Goal: Task Accomplishment & Management: Use online tool/utility

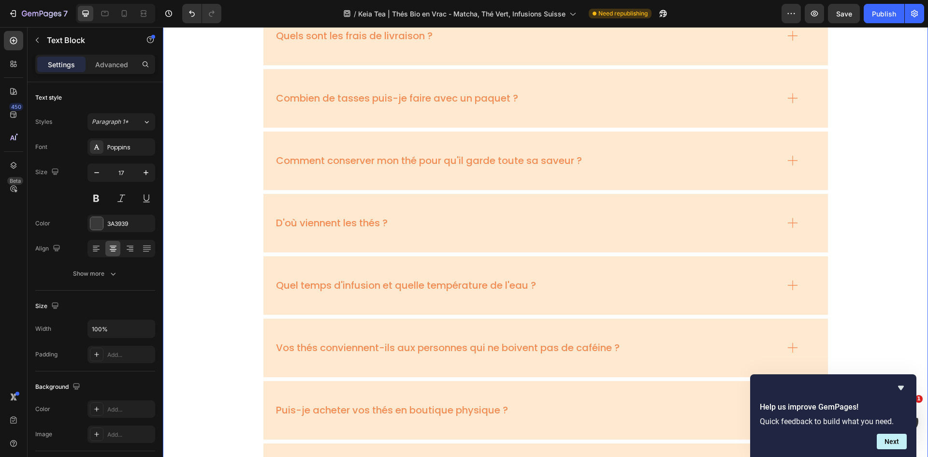
scroll to position [4941, 0]
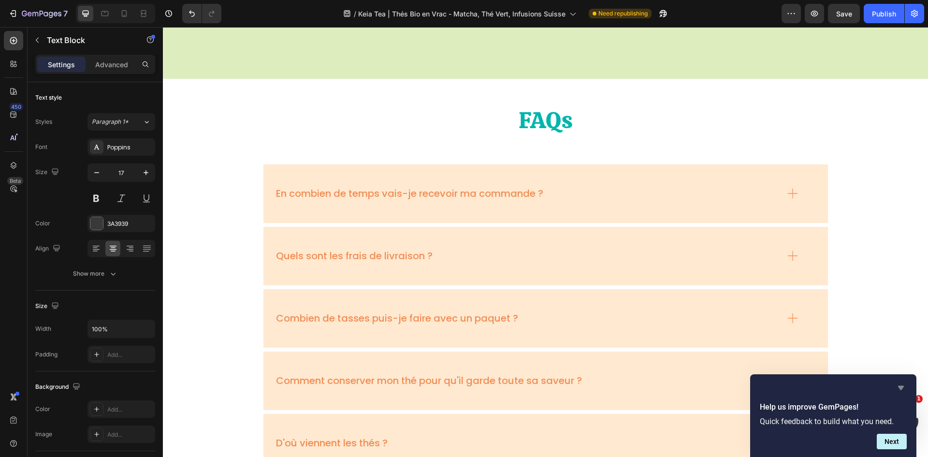
click at [900, 383] on icon "Hide survey" at bounding box center [902, 388] width 12 height 12
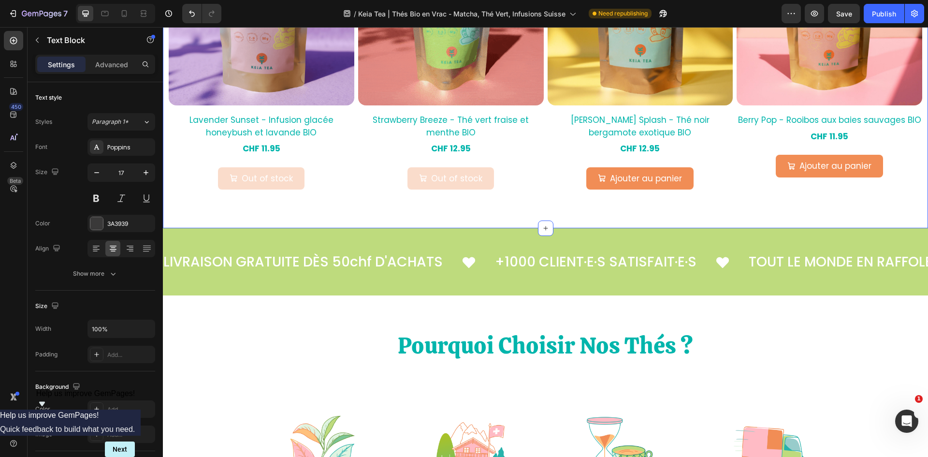
scroll to position [1064, 0]
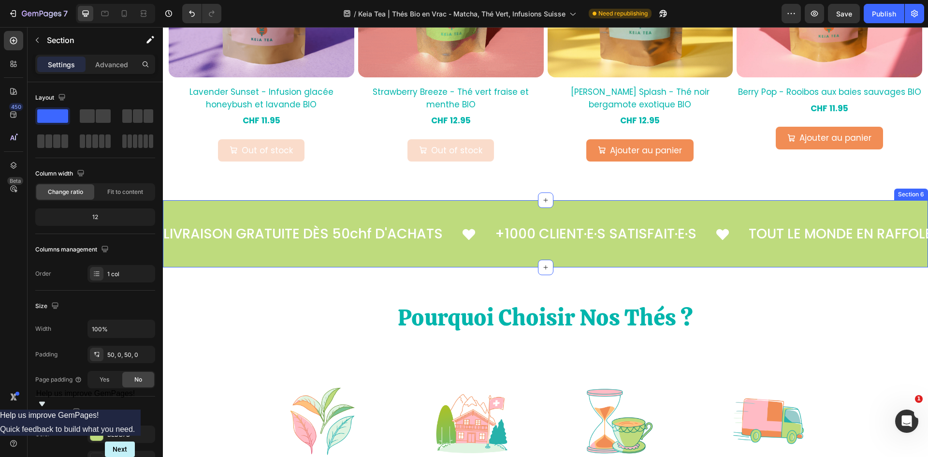
click at [794, 254] on div "LIVRAISON GRATUITE DÈS 50chf D'ACHATS Text +1000 CLIENT·E·S SATISFAIT·E·S Text …" at bounding box center [546, 233] width 766 height 67
click at [732, 194] on div "Section 6" at bounding box center [751, 191] width 42 height 12
click at [917, 189] on icon at bounding box center [920, 191] width 6 height 7
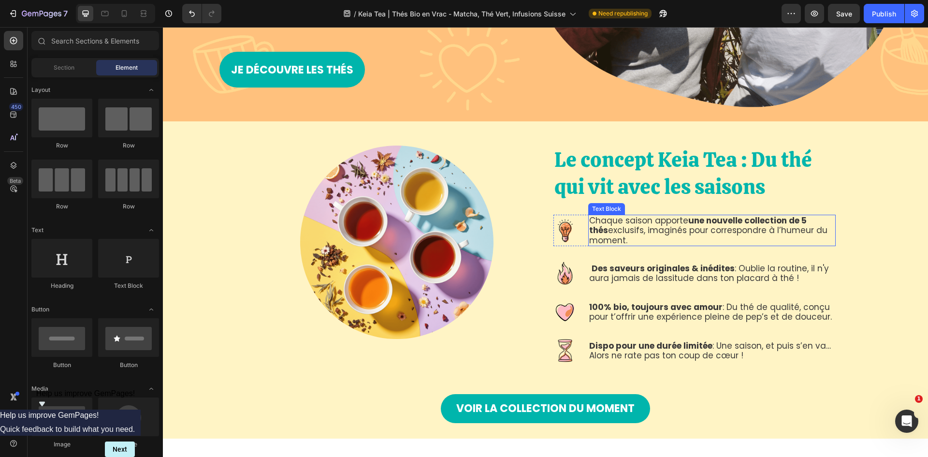
scroll to position [387, 0]
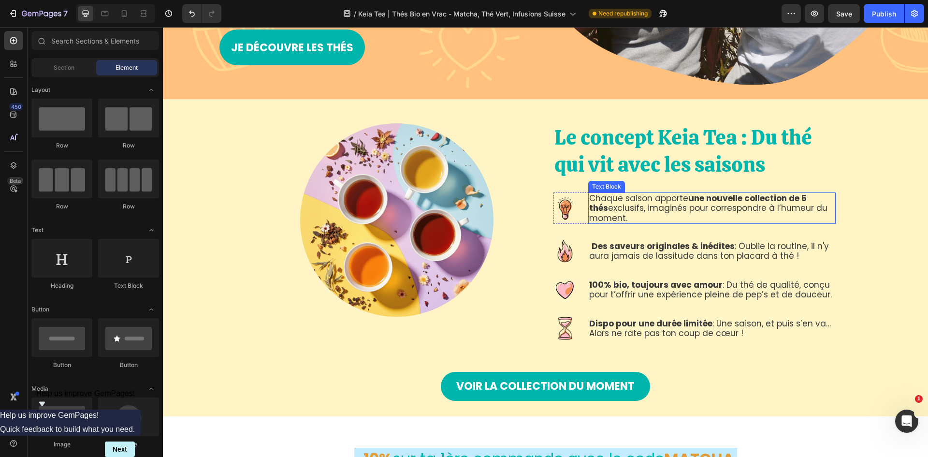
click at [668, 193] on p "Chaque saison apporte une nouvelle collection de 5 thés exclusifs, imaginés pou…" at bounding box center [712, 207] width 246 height 29
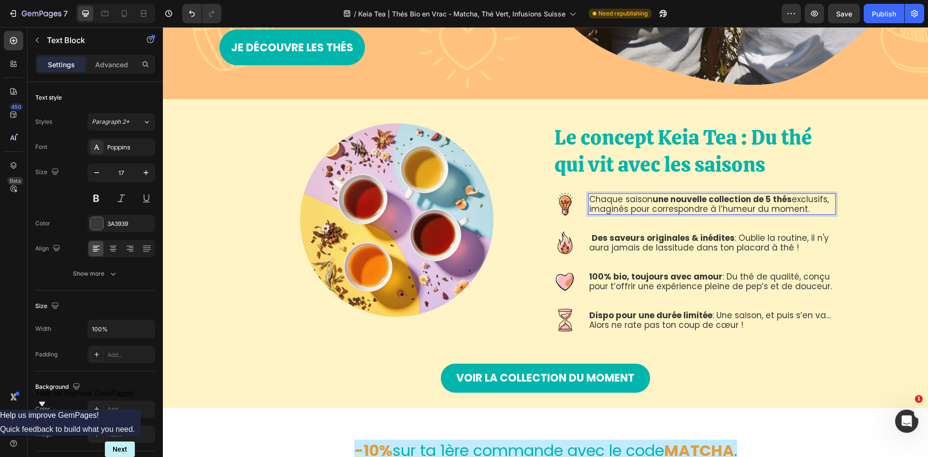
scroll to position [388, 0]
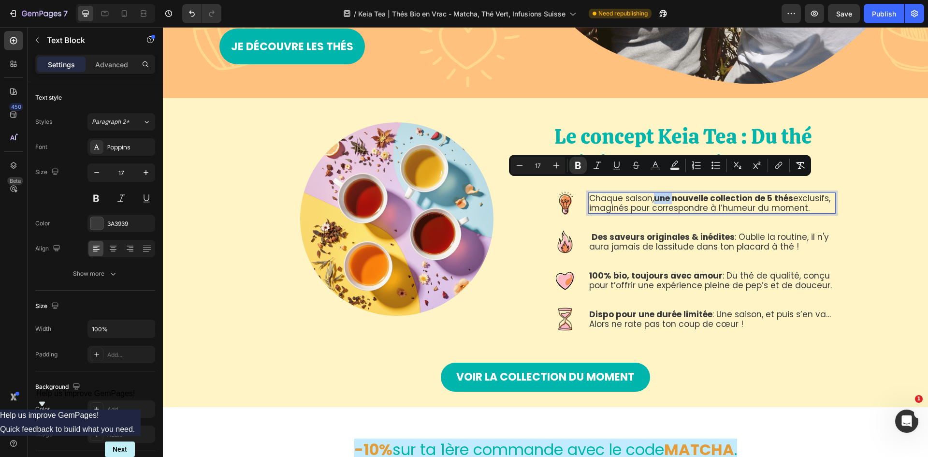
drag, startPoint x: 653, startPoint y: 185, endPoint x: 671, endPoint y: 186, distance: 17.9
click at [671, 192] on strong "une nouvelle collection de 5 thés" at bounding box center [723, 198] width 139 height 12
click at [719, 195] on p "Chaque saison, une nouvelle collection de 5 thés exclusifs, imaginés pour corre…" at bounding box center [712, 203] width 246 height 20
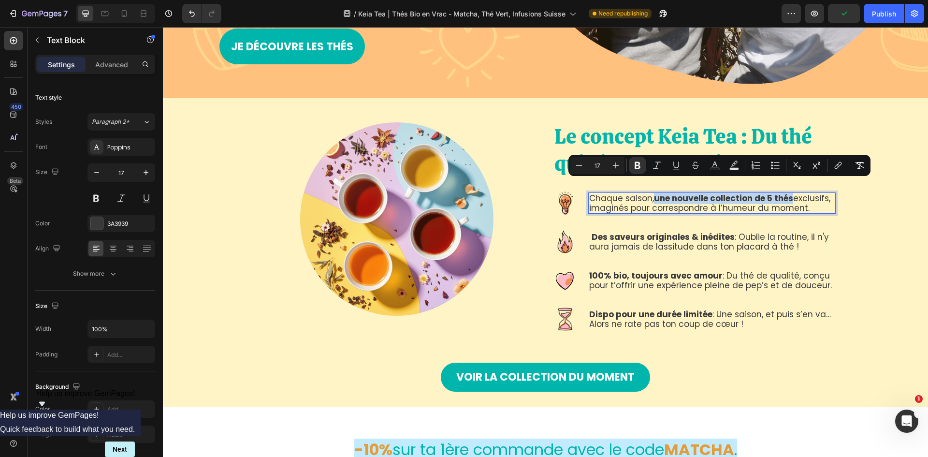
drag, startPoint x: 652, startPoint y: 186, endPoint x: 788, endPoint y: 187, distance: 135.9
click at [788, 192] on strong "une nouvelle collection de 5 thés" at bounding box center [723, 198] width 139 height 12
click at [722, 197] on p "Chaque saison, une nouvelle collection de 5 thés exclusifs, imaginés pour corre…" at bounding box center [712, 203] width 246 height 20
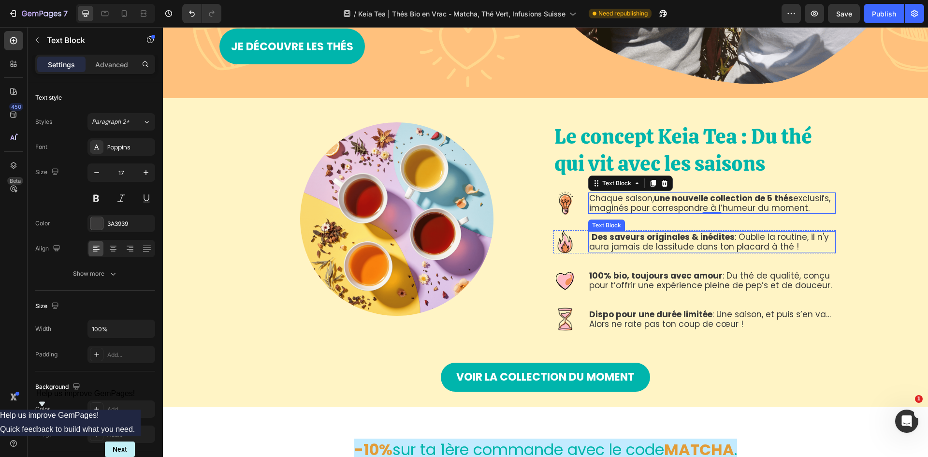
click at [786, 232] on p "Des saveurs originales & inédites : Oublie la routine, il n'y aura jamais de la…" at bounding box center [712, 242] width 246 height 20
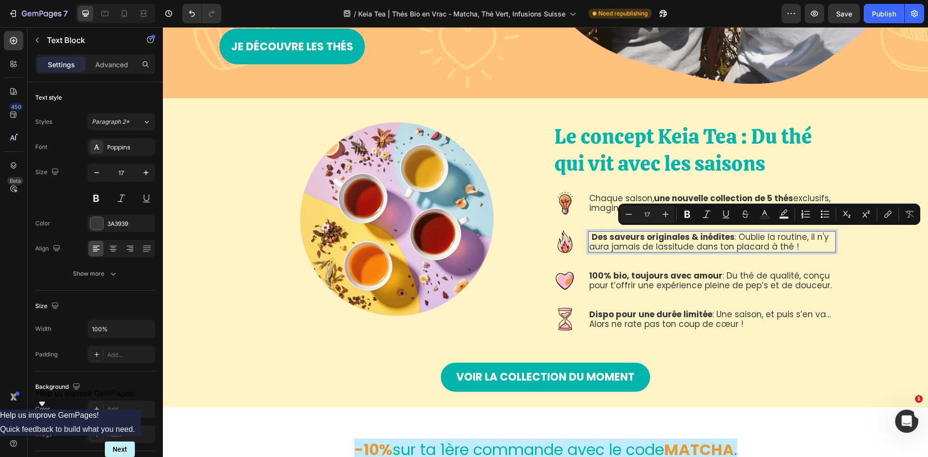
click at [799, 236] on p "Des saveurs originales & inédites : Oublie la routine, il n'y aura jamais de la…" at bounding box center [712, 242] width 246 height 20
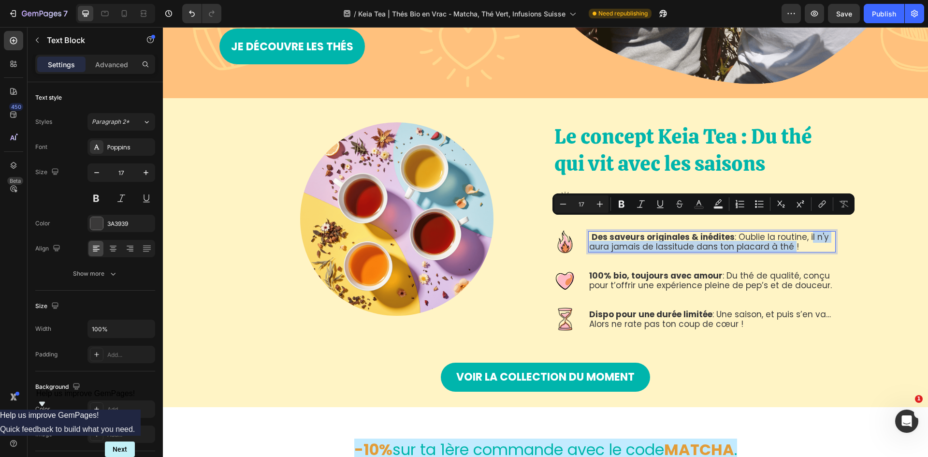
drag, startPoint x: 804, startPoint y: 223, endPoint x: 783, endPoint y: 234, distance: 23.8
click at [783, 234] on p "Des saveurs originales & inédites : Oublie la routine, il n'y aura jamais de la…" at bounding box center [712, 242] width 246 height 20
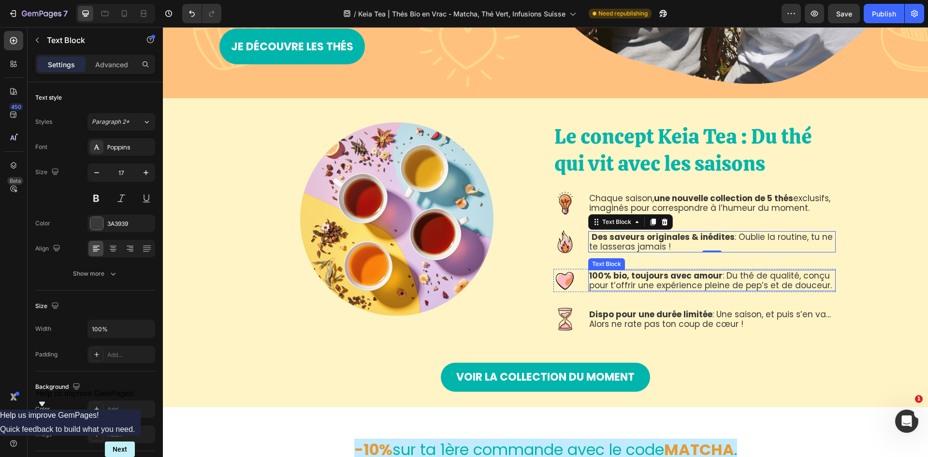
click at [757, 271] on p "100% bio, toujours avec amour : Du thé de qualité, conçu pour t’offrir une expé…" at bounding box center [712, 281] width 246 height 20
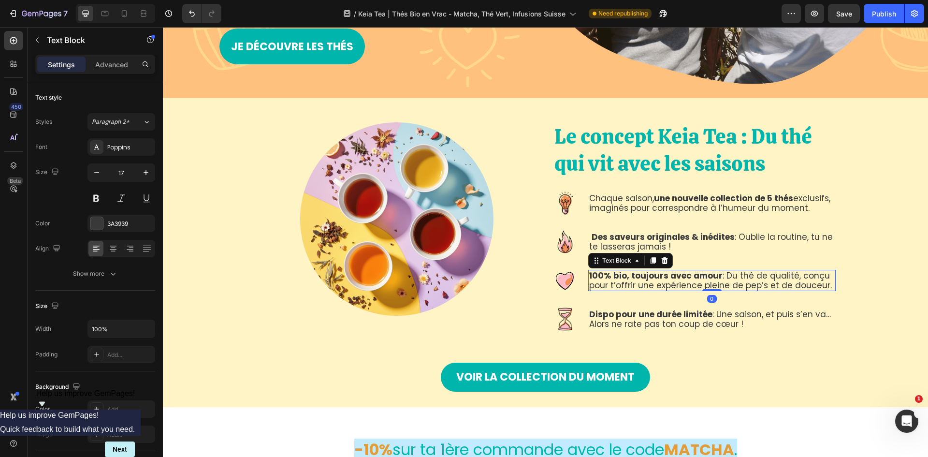
click at [757, 271] on p "100% bio, toujours avec amour : Du thé de qualité, conçu pour t’offrir une expé…" at bounding box center [712, 281] width 246 height 20
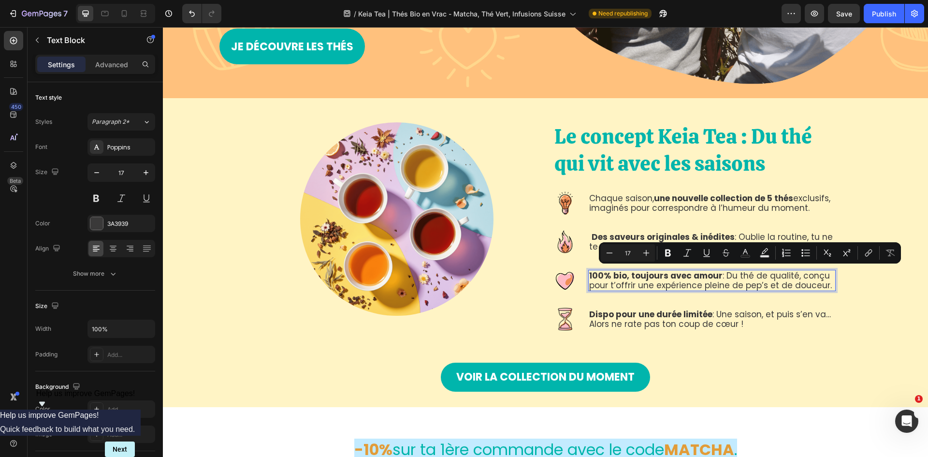
click at [821, 271] on p "100% bio, toujours avec amour : Du thé de qualité, conçu pour t’offrir une expé…" at bounding box center [712, 281] width 246 height 20
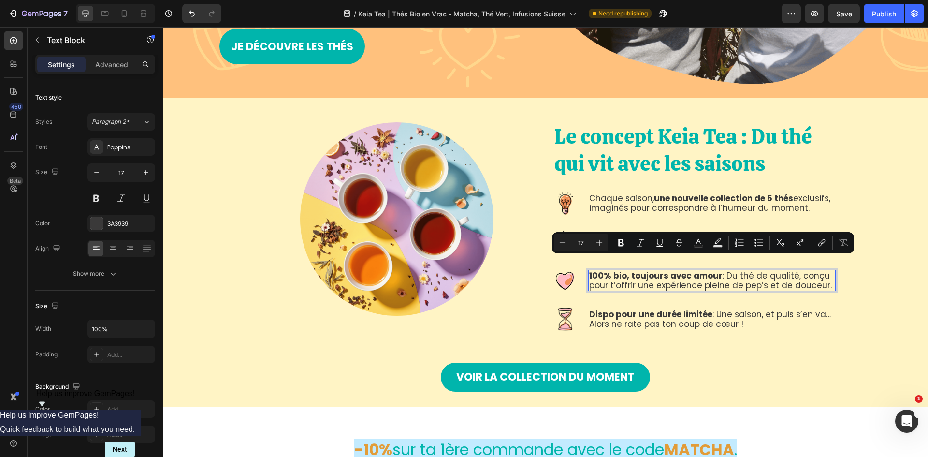
drag, startPoint x: 794, startPoint y: 264, endPoint x: 828, endPoint y: 273, distance: 35.2
click at [828, 273] on p "100% bio, toujours avec amour : Du thé de qualité, conçu pour t’offrir une expé…" at bounding box center [712, 281] width 246 height 20
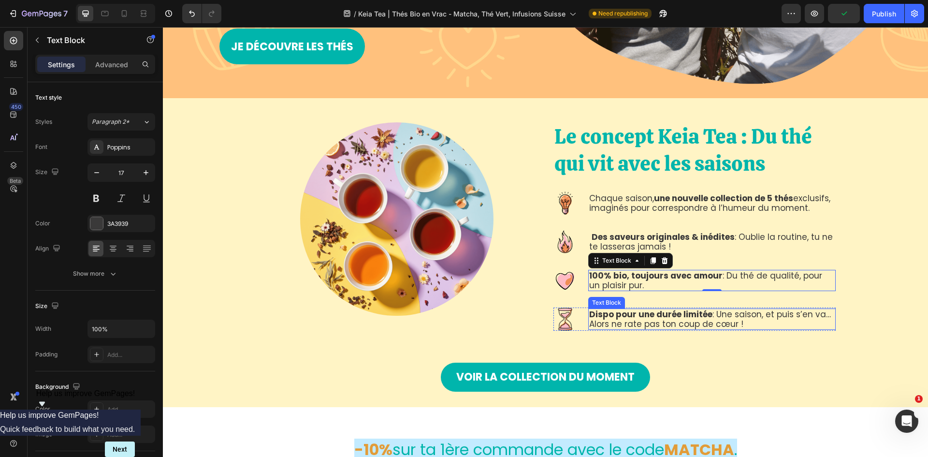
click at [613, 309] on strong "Dispo pour une durée limitée" at bounding box center [650, 315] width 123 height 12
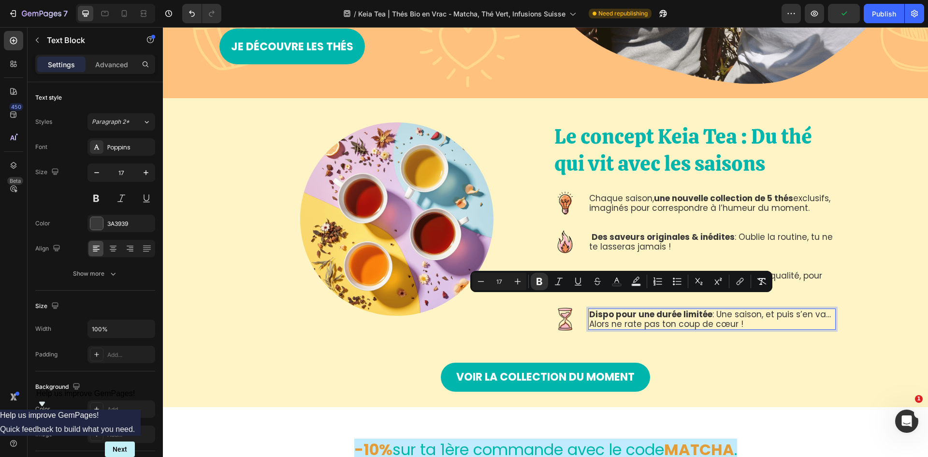
click at [589, 309] on strong "Dispo pour une durée limitée" at bounding box center [650, 315] width 123 height 12
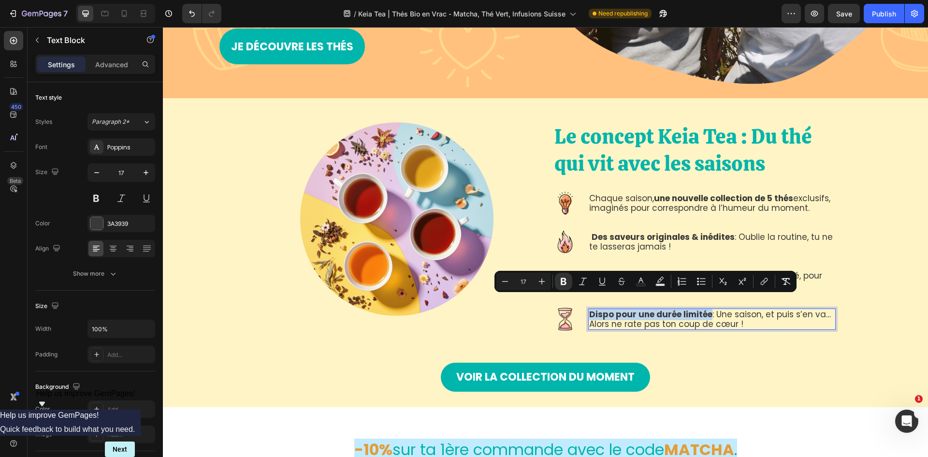
drag, startPoint x: 586, startPoint y: 302, endPoint x: 700, endPoint y: 301, distance: 113.7
click at [700, 309] on strong "Dispo pour une durée limitée" at bounding box center [650, 315] width 123 height 12
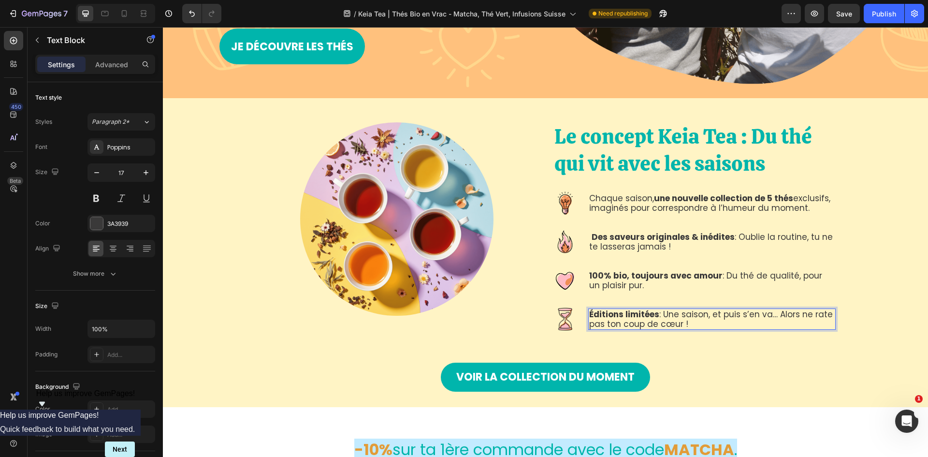
click at [767, 309] on p "Éditions limitées : Une saison, et puis s’en va… Alors ne rate pas ton coup de …" at bounding box center [712, 319] width 246 height 20
click at [794, 309] on p "Éditions limitées : Une saison, et puis s’en vont… Alors ne rate pas ton coup d…" at bounding box center [712, 319] width 246 height 20
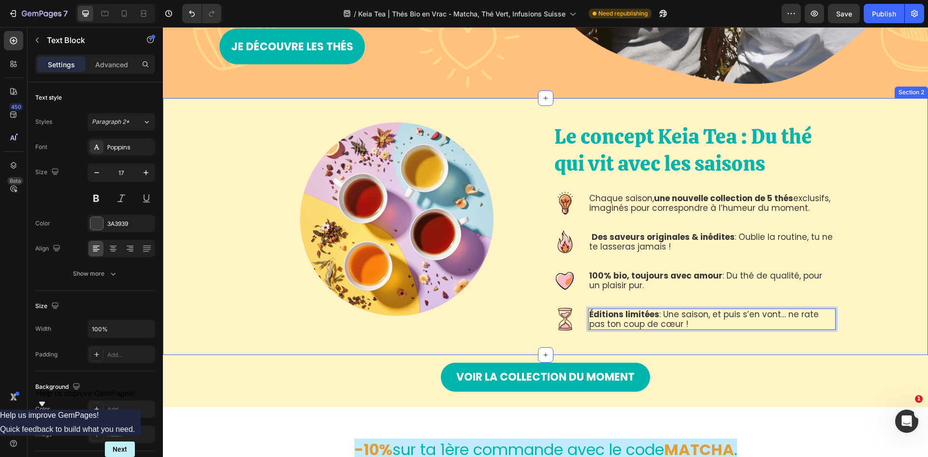
click at [863, 283] on div "Le concept Keia Tea : Du thé qui vit avec les saisons Heading Image Chaque sais…" at bounding box center [545, 226] width 751 height 208
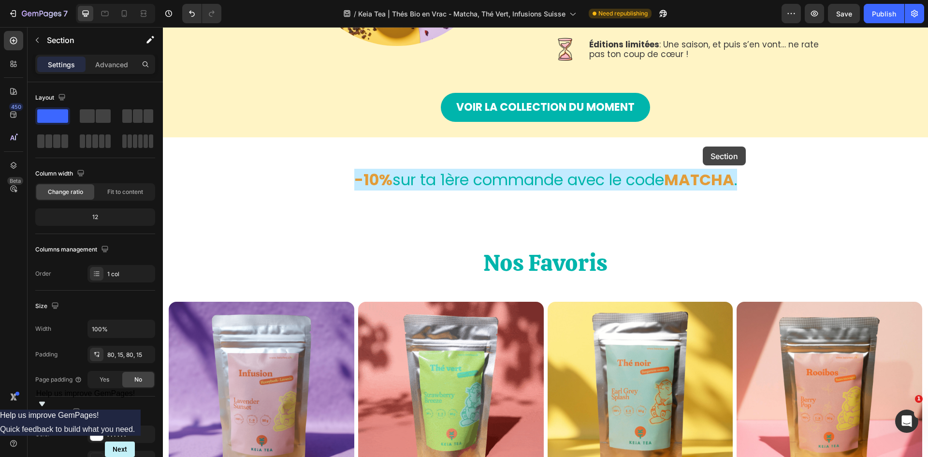
scroll to position [581, 0]
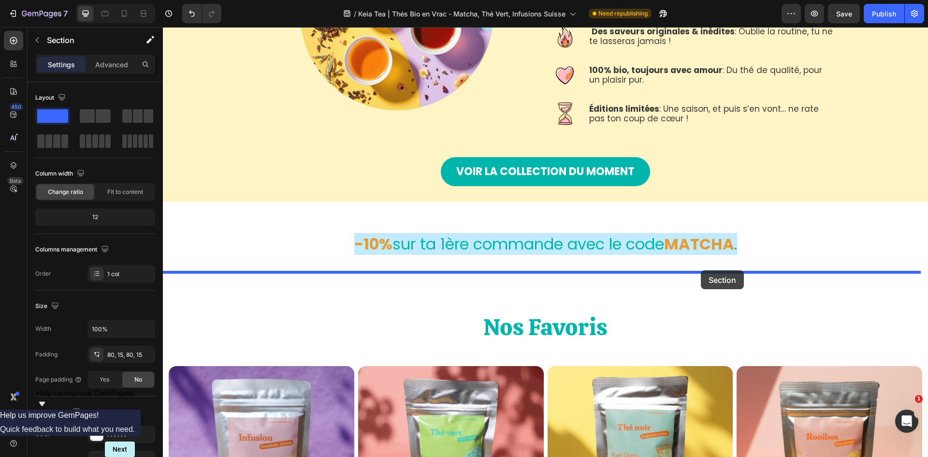
drag, startPoint x: 856, startPoint y: 127, endPoint x: 701, endPoint y: 270, distance: 211.1
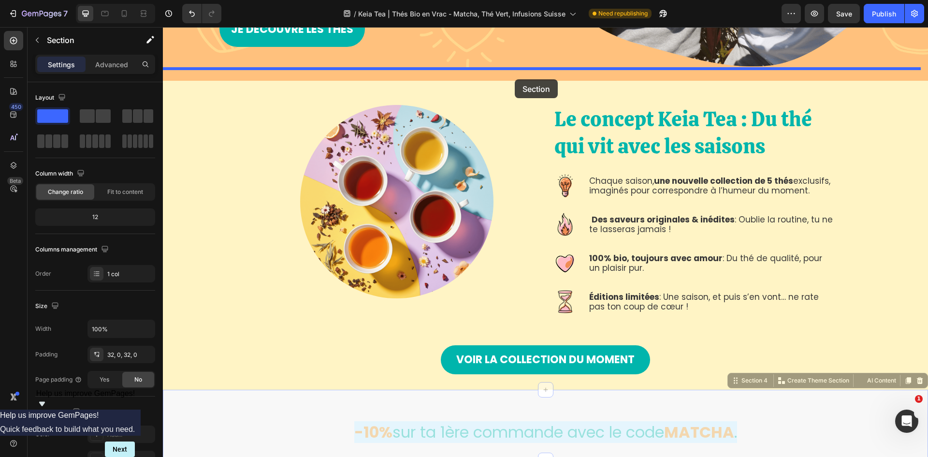
scroll to position [394, 0]
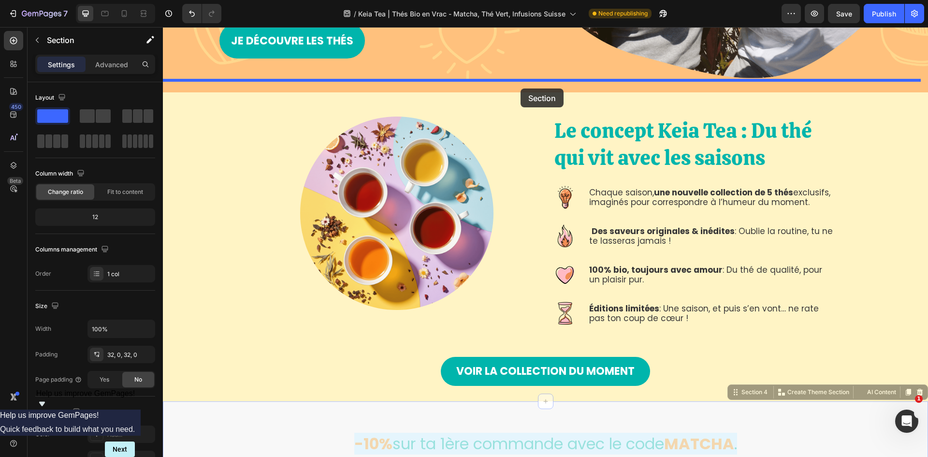
drag, startPoint x: 512, startPoint y: 281, endPoint x: 521, endPoint y: 88, distance: 192.7
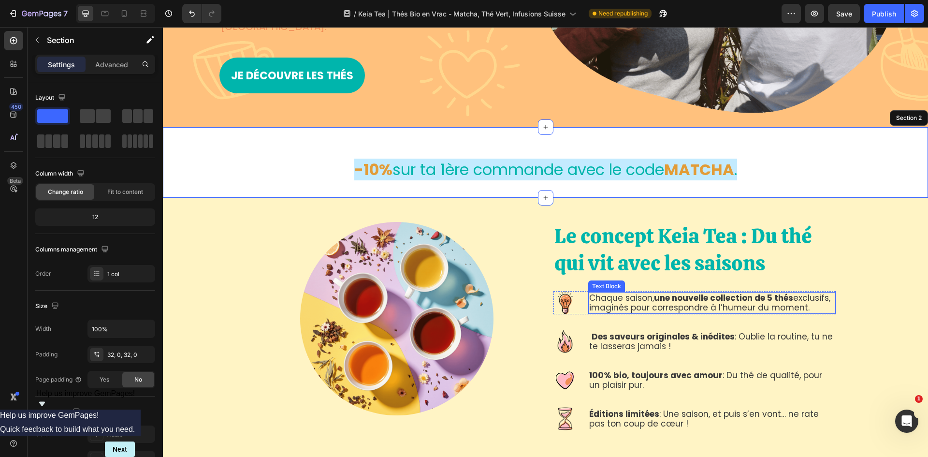
scroll to position [249, 0]
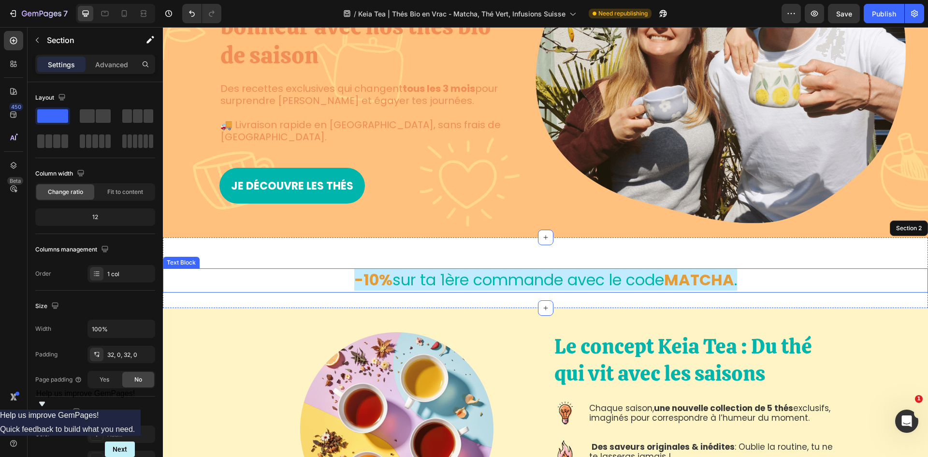
click at [831, 274] on div "-10% sur ta 1ère commande avec le code MATCHA ." at bounding box center [546, 280] width 580 height 24
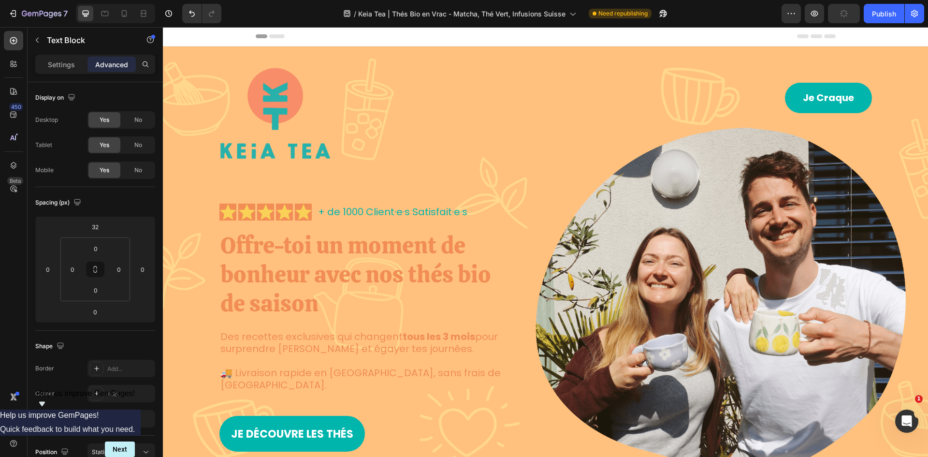
scroll to position [339, 0]
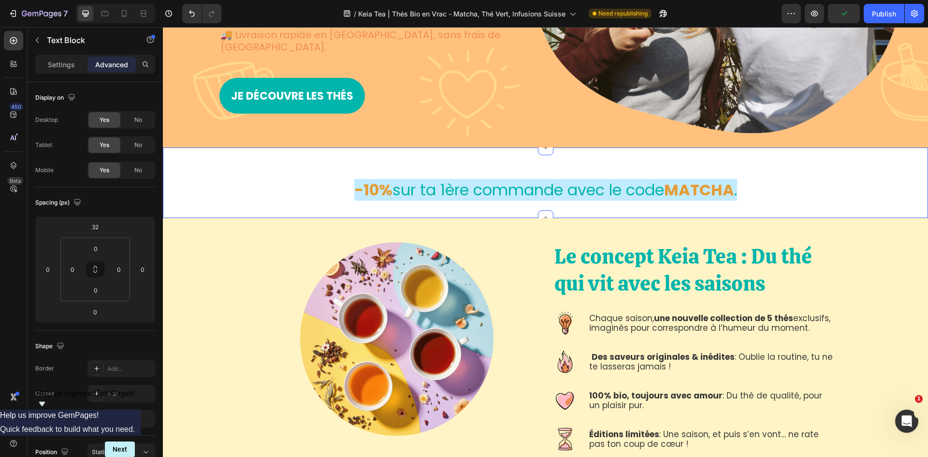
click at [789, 163] on div "-10% sur ta 1ère commande avec le code MATCHA . Text Block" at bounding box center [546, 183] width 766 height 40
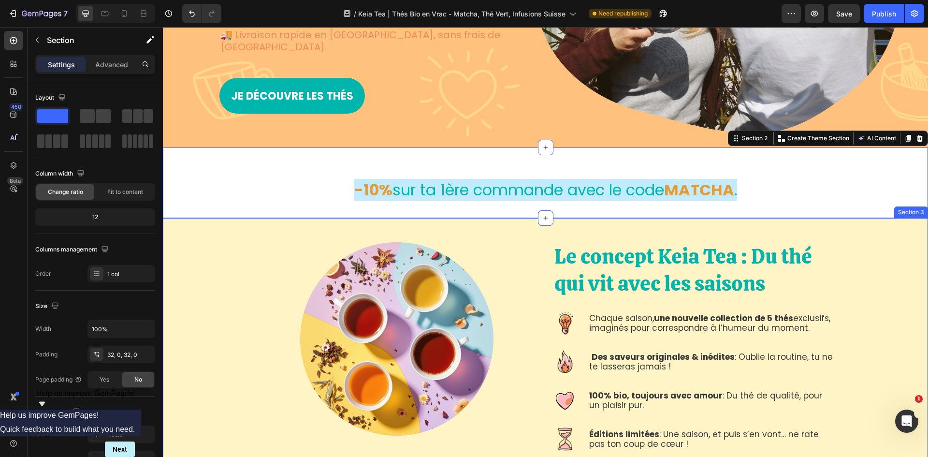
click at [250, 247] on div "Le concept Keia Tea : Du thé qui vit avec les saisons Heading Image Chaque sais…" at bounding box center [545, 346] width 751 height 208
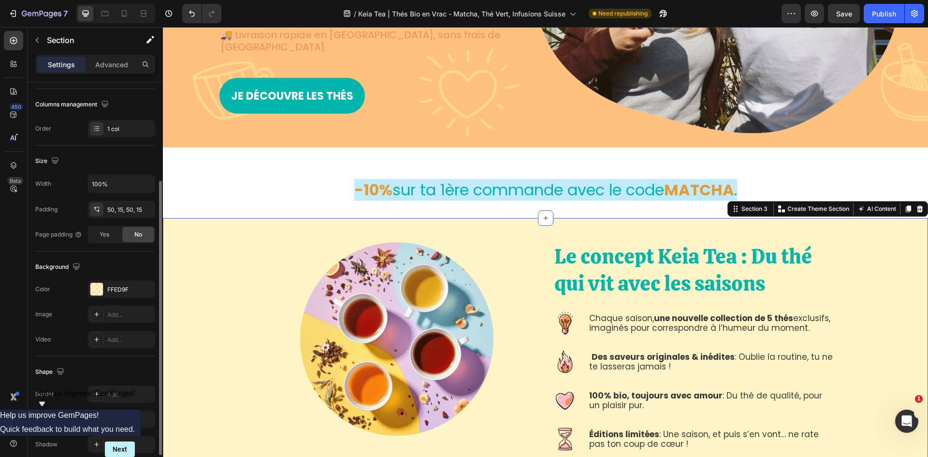
scroll to position [188, 0]
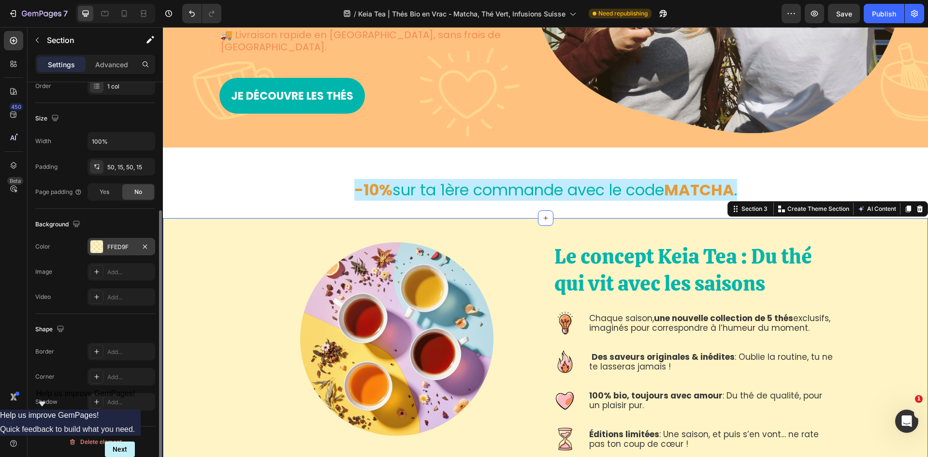
click at [97, 250] on div at bounding box center [96, 246] width 13 height 13
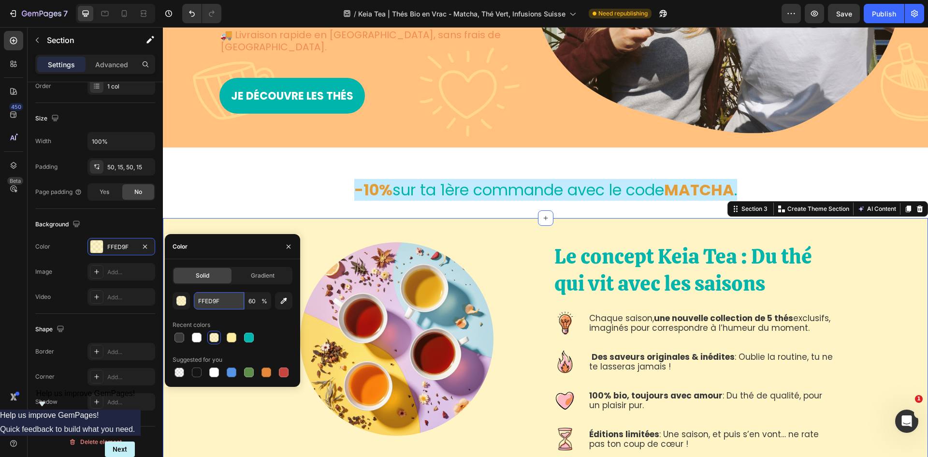
click at [206, 300] on input "FFED9F" at bounding box center [219, 300] width 50 height 17
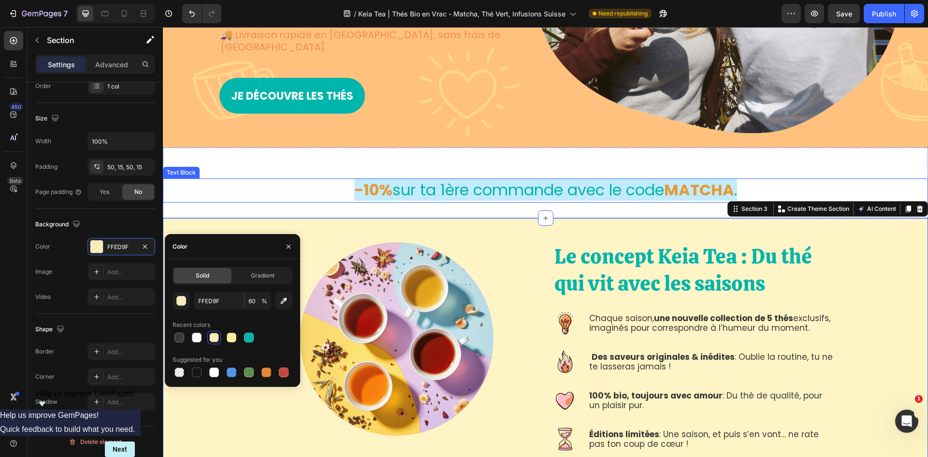
click at [191, 167] on div "Text Block" at bounding box center [181, 173] width 37 height 12
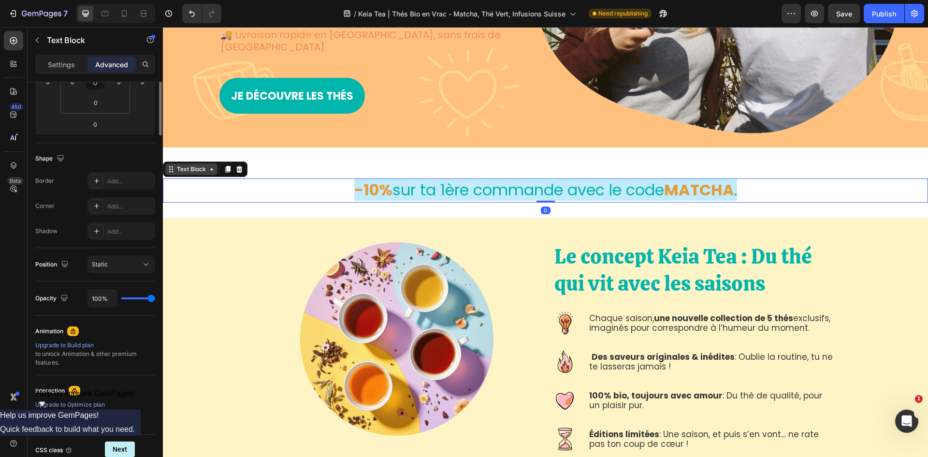
scroll to position [0, 0]
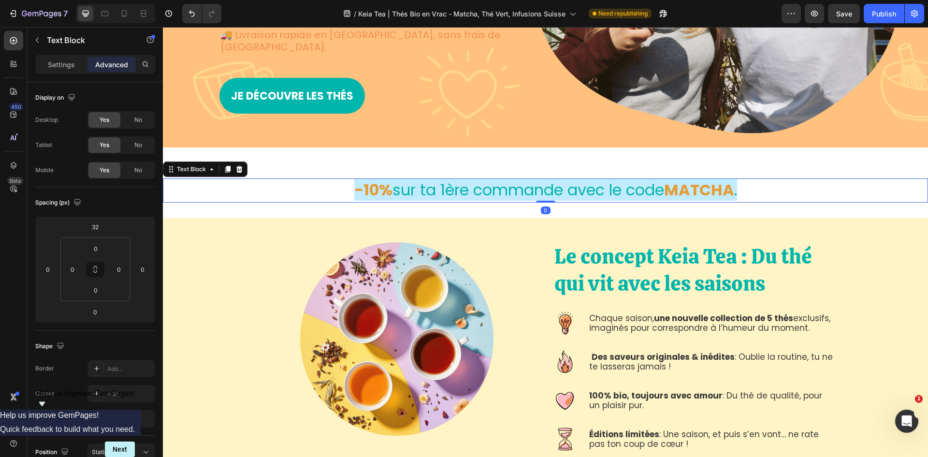
click at [267, 179] on p "-10% sur ta 1ère commande avec le code MATCHA ." at bounding box center [546, 190] width 578 height 22
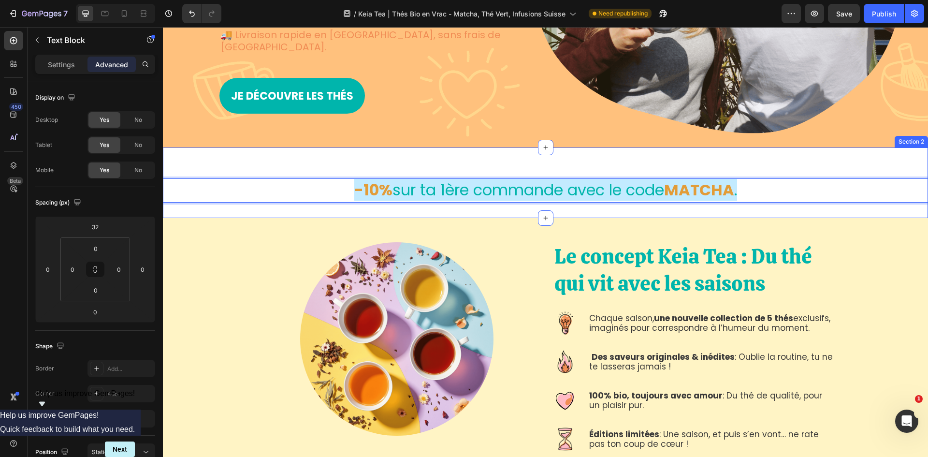
click at [266, 200] on div "-10% sur ta 1ère commande avec le code MATCHA . Text Block 0 Section 2" at bounding box center [546, 182] width 766 height 71
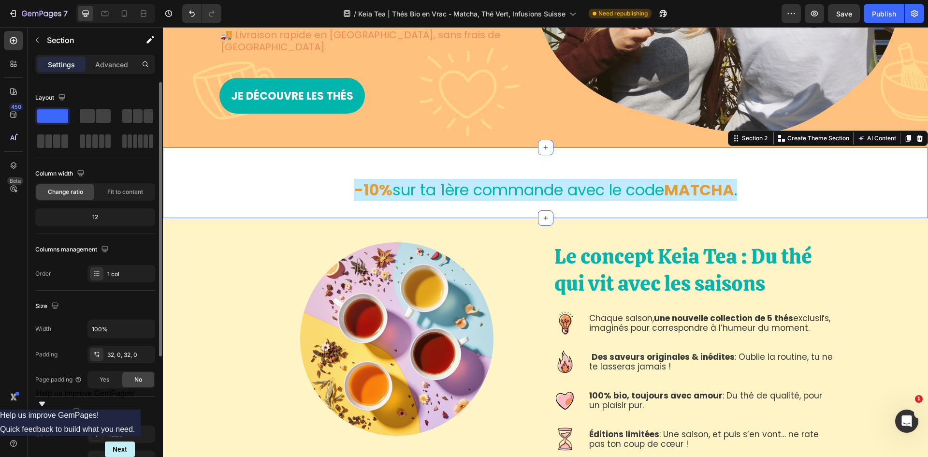
scroll to position [145, 0]
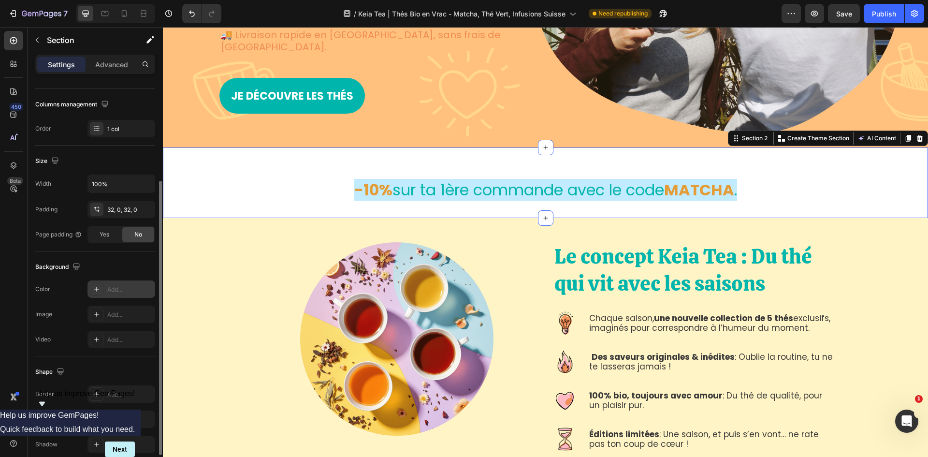
click at [98, 292] on icon at bounding box center [97, 289] width 8 height 8
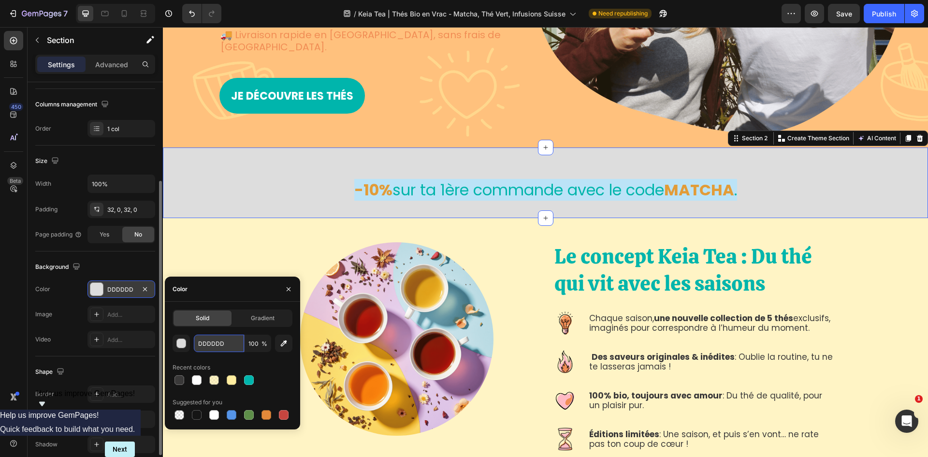
click at [204, 345] on input "DDDDDD" at bounding box center [219, 343] width 50 height 17
paste input "FFED9F"
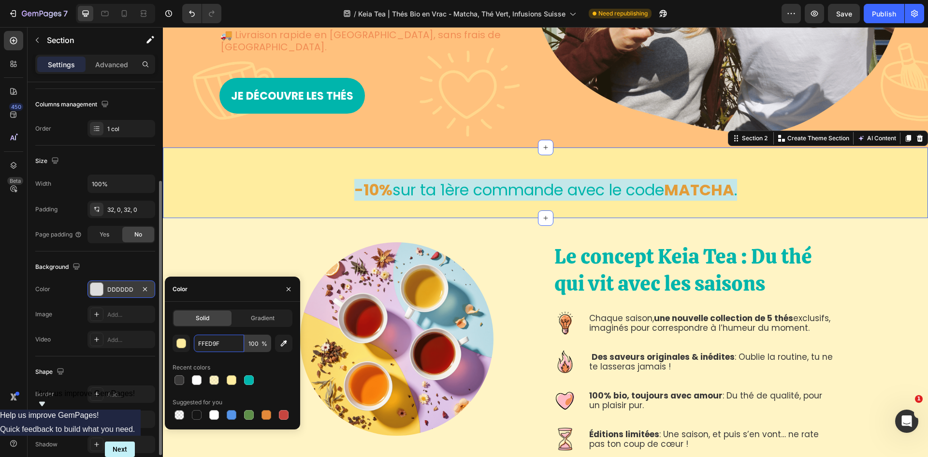
type input "FFED9F"
type input "100"
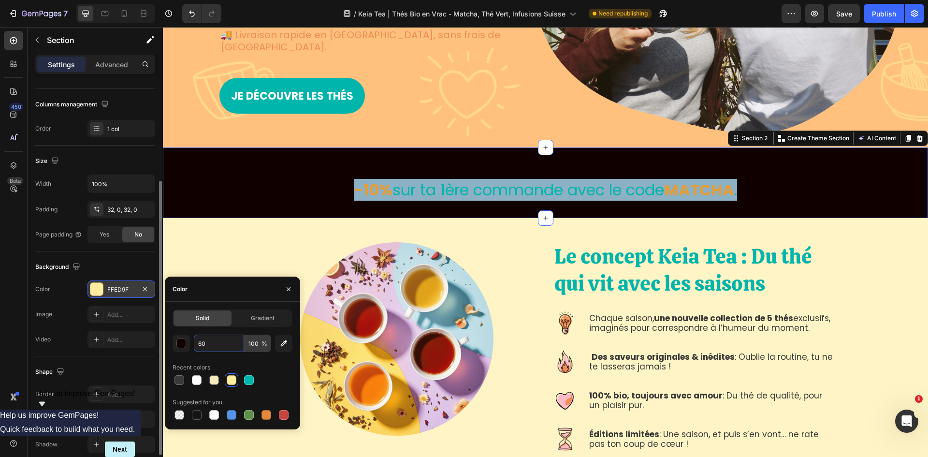
type input "6"
paste input "FFED9F"
type input "FFED9F"
click at [250, 342] on input "100" at bounding box center [258, 343] width 27 height 17
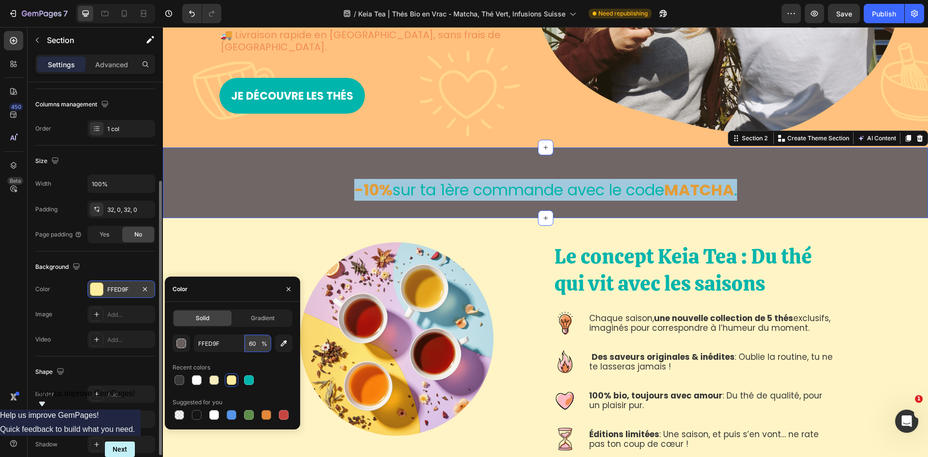
type input "60"
type input "110000"
click at [493, 254] on div at bounding box center [397, 338] width 282 height 193
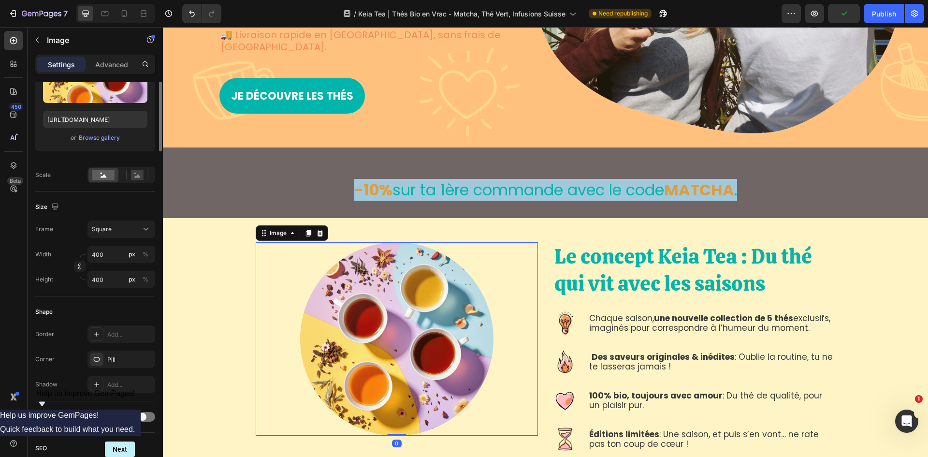
scroll to position [0, 0]
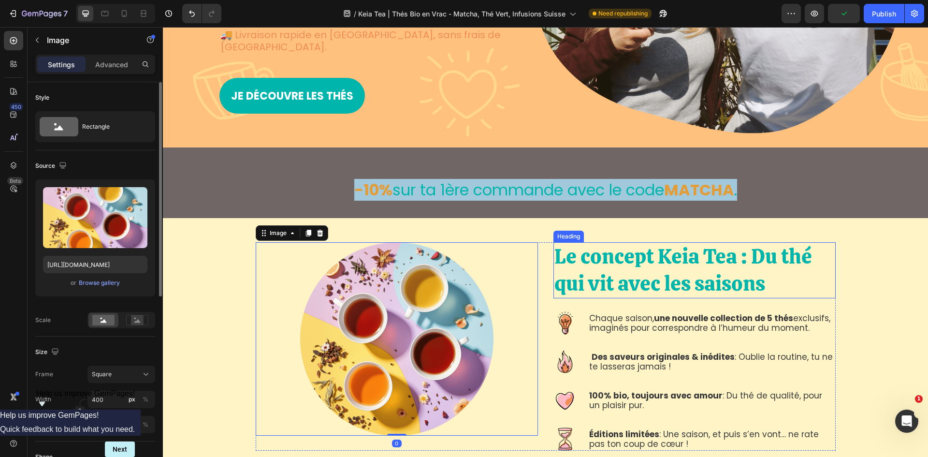
click at [854, 251] on div "Le concept Keia Tea : Du thé qui vit avec les saisons Heading Image Chaque sais…" at bounding box center [545, 346] width 751 height 208
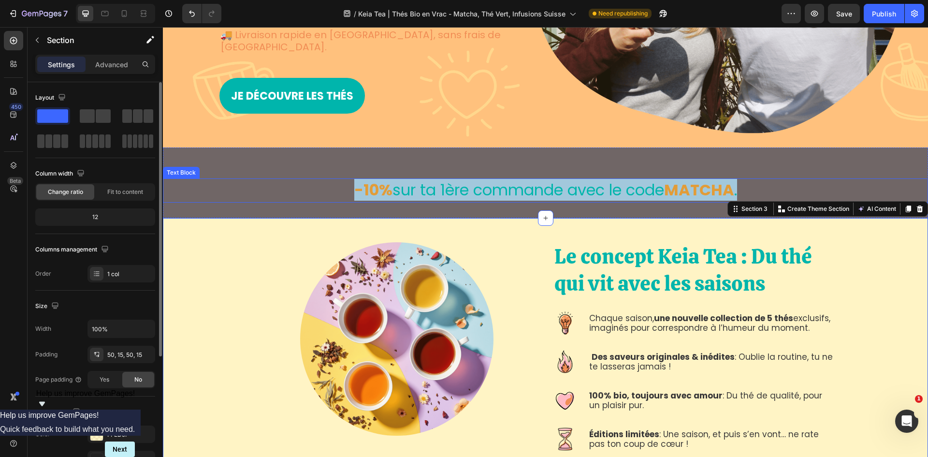
click at [816, 163] on div "-10% sur ta 1ère commande avec le code MATCHA . Text Block" at bounding box center [546, 183] width 766 height 40
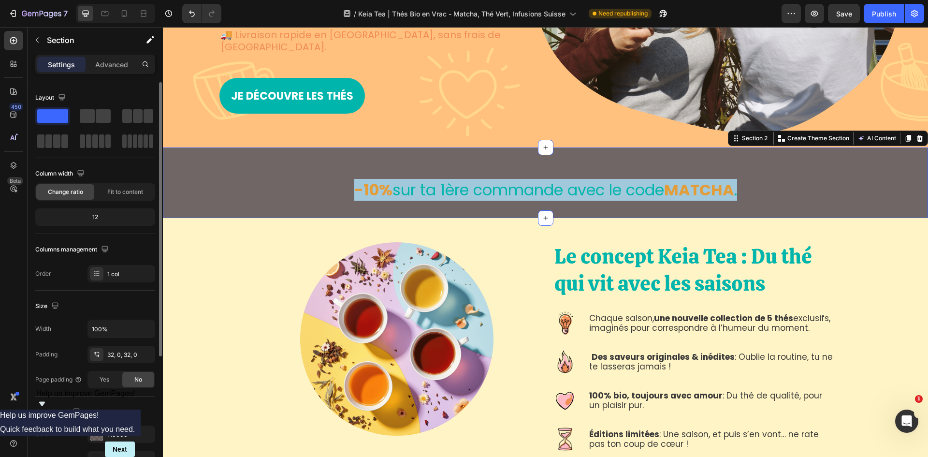
scroll to position [188, 0]
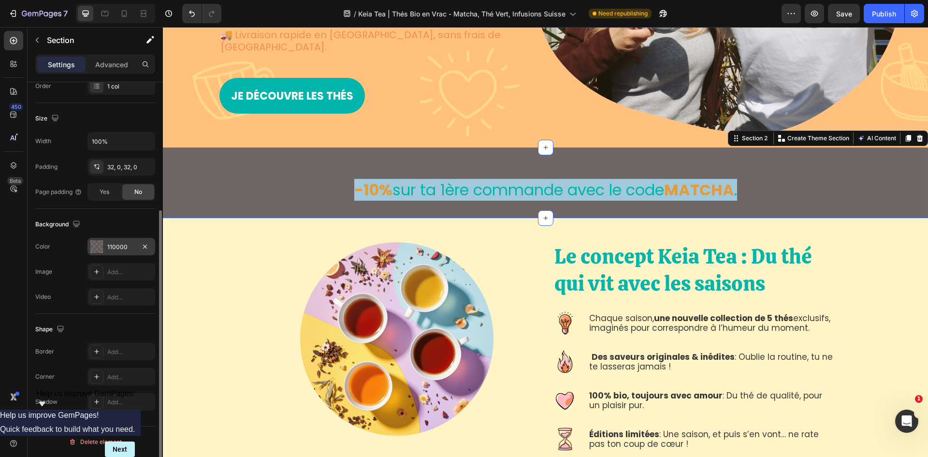
click at [101, 246] on div at bounding box center [96, 246] width 13 height 13
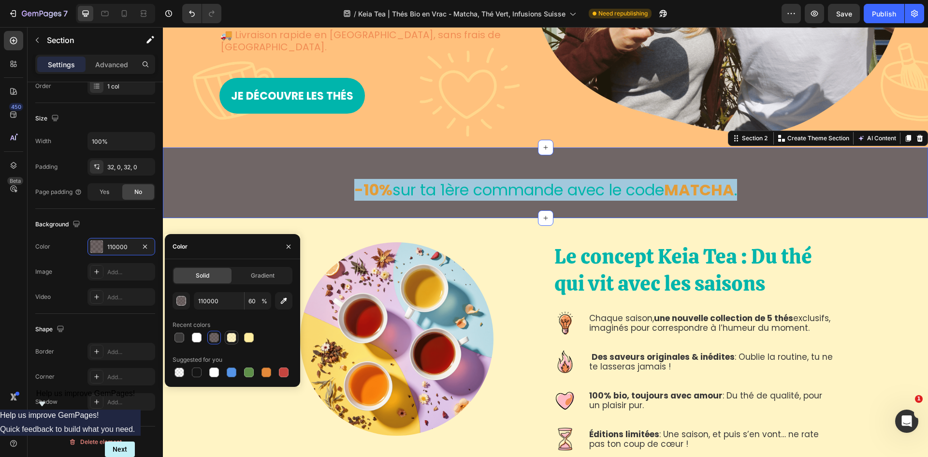
click at [233, 337] on div at bounding box center [232, 338] width 10 height 10
type input "FFED9F"
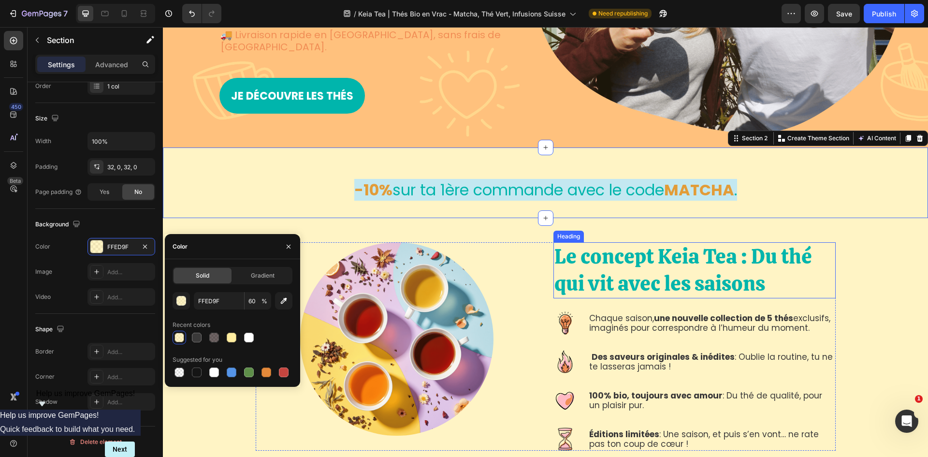
click at [859, 248] on div "Le concept Keia Tea : Du thé qui vit avec les saisons Heading Image Chaque sais…" at bounding box center [545, 346] width 751 height 208
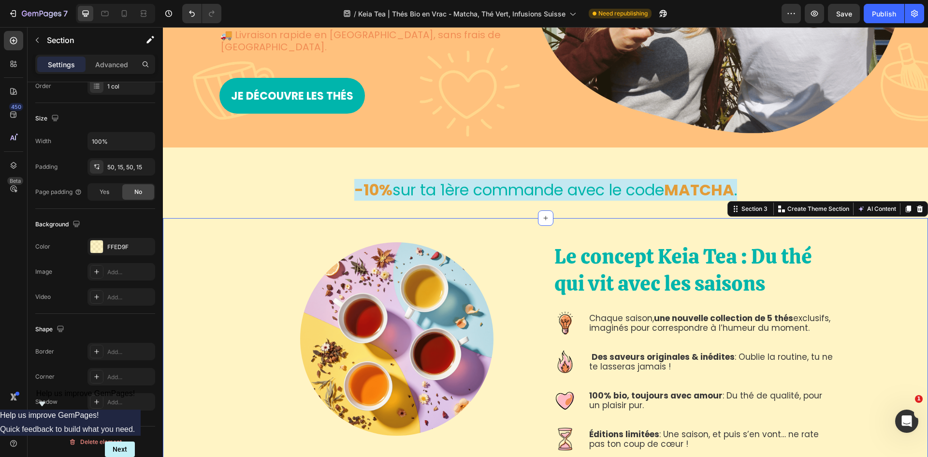
click at [865, 290] on div "Le concept Keia Tea : Du thé qui vit avec les saisons Heading Image Chaque sais…" at bounding box center [545, 346] width 751 height 208
click at [246, 247] on div "Le concept Keia Tea : Du thé qui vit avec les saisons Heading Image Chaque sais…" at bounding box center [545, 346] width 751 height 208
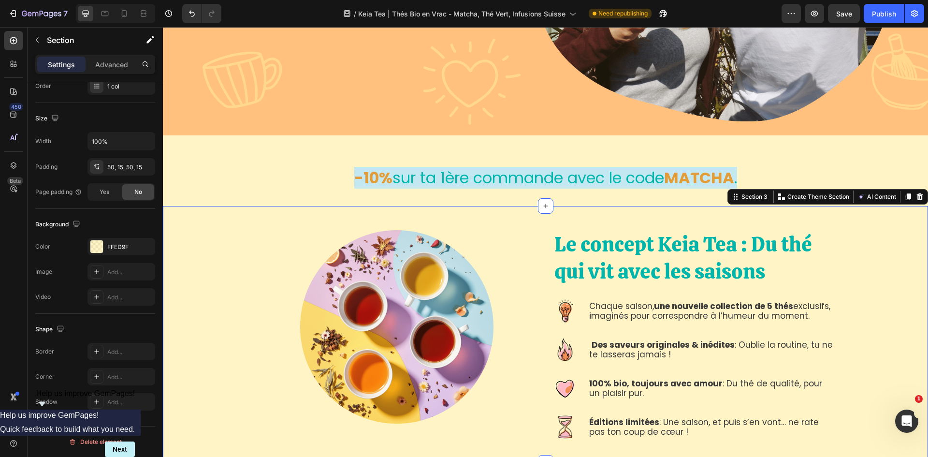
scroll to position [725, 0]
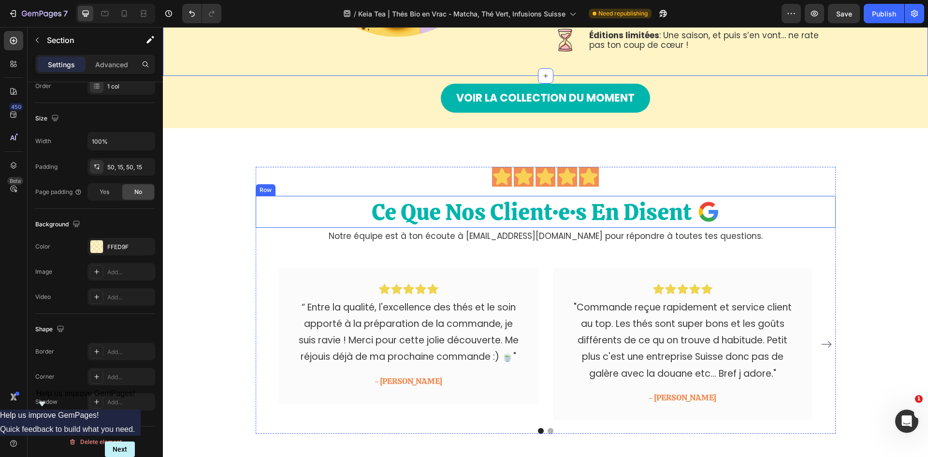
click at [828, 221] on div "Ce Que Nos Client·e·s En Disent Heading Image Row" at bounding box center [546, 212] width 580 height 32
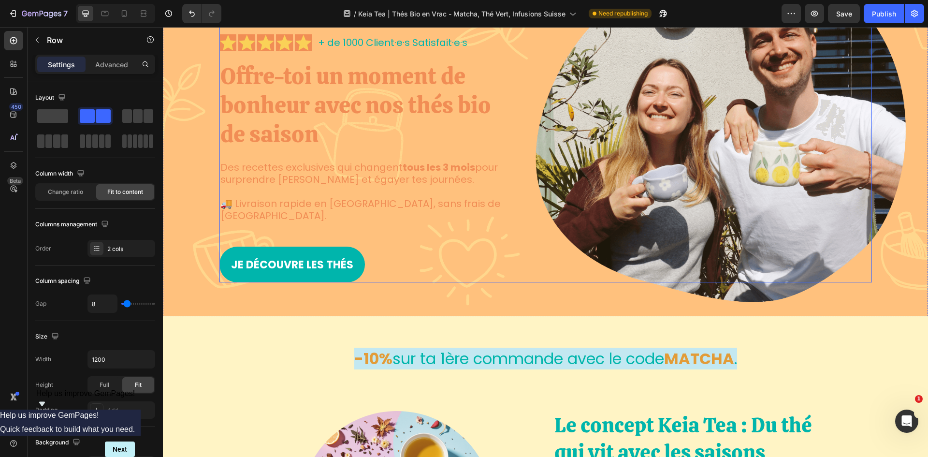
scroll to position [193, 0]
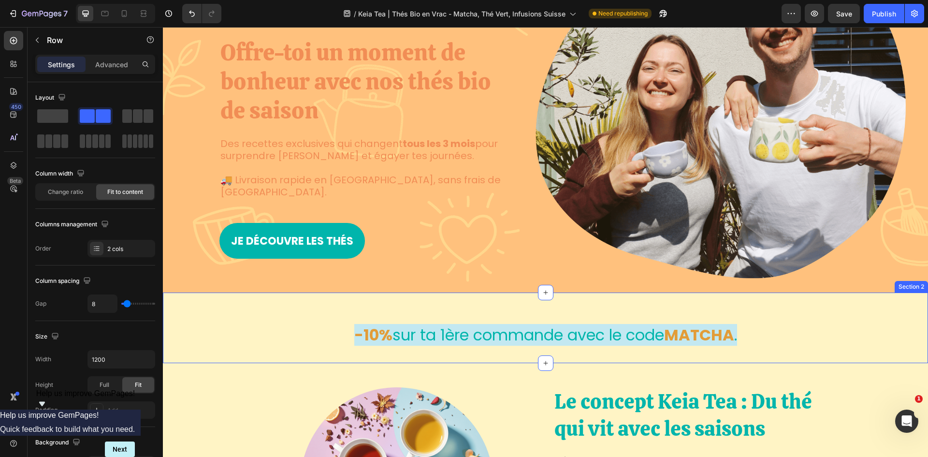
click at [569, 308] on div "-10% sur ta 1ère commande avec le code MATCHA . Text Block" at bounding box center [546, 328] width 766 height 40
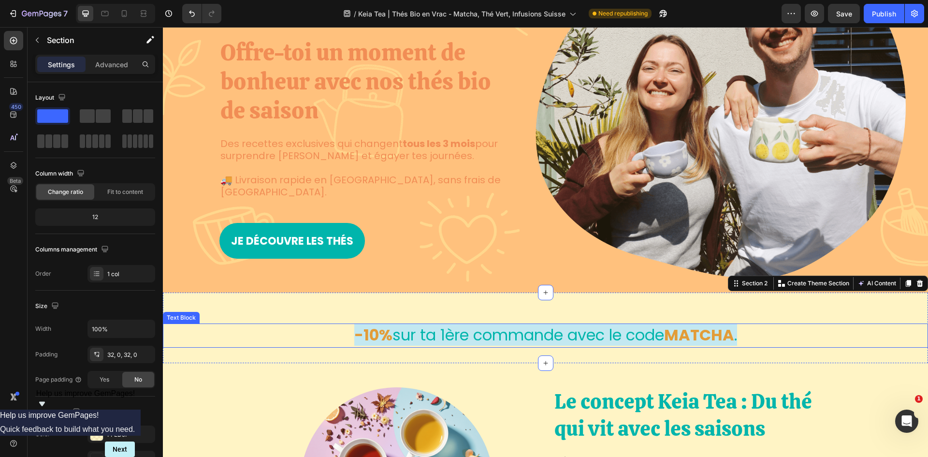
click at [541, 324] on span "sur ta 1ère commande avec le code" at bounding box center [529, 335] width 272 height 22
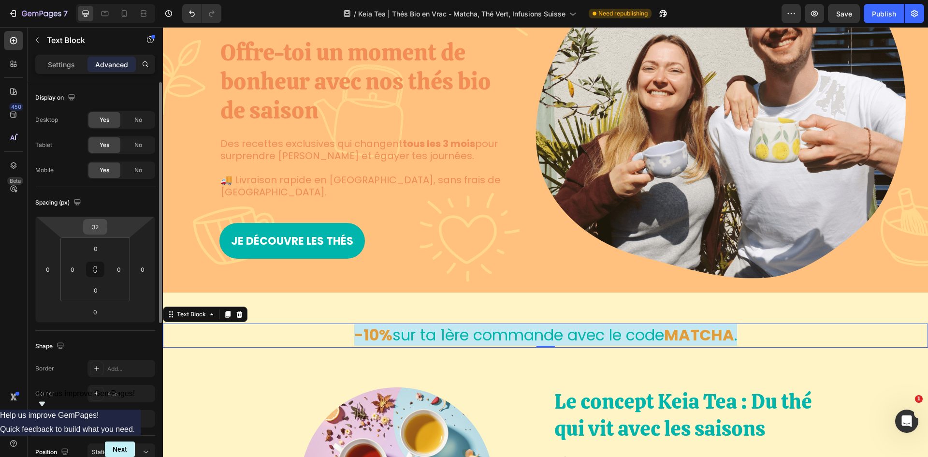
click at [98, 227] on input "32" at bounding box center [95, 227] width 19 height 15
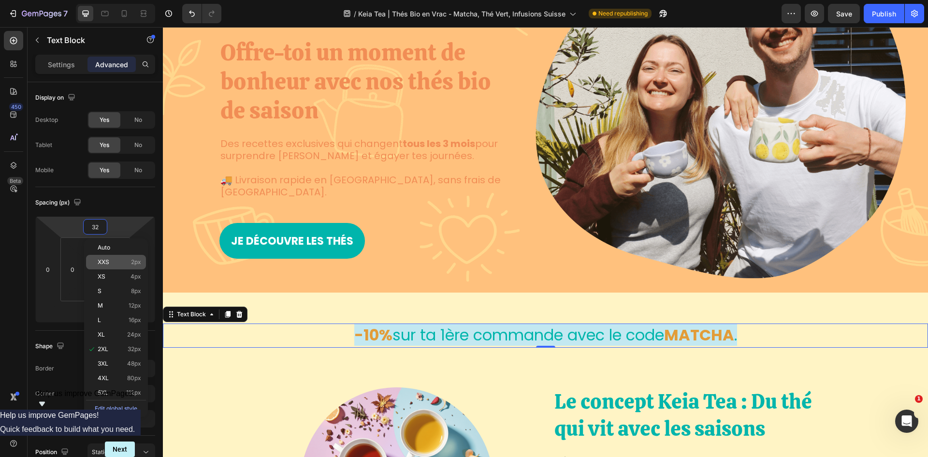
click at [128, 263] on p "XXS 2px" at bounding box center [120, 262] width 44 height 7
type input "2"
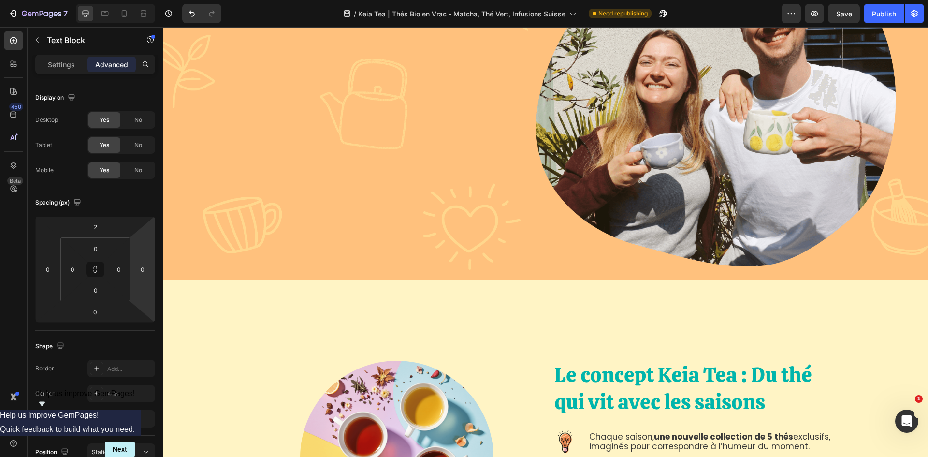
scroll to position [629, 0]
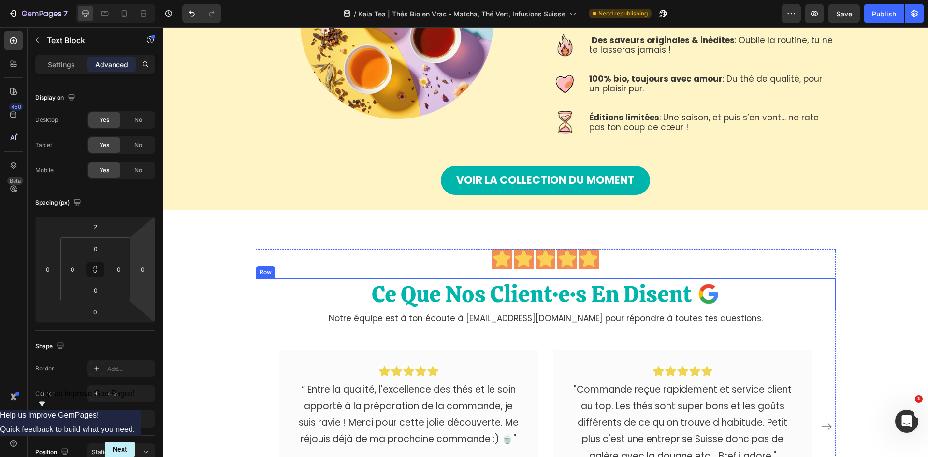
click at [746, 300] on div "Ce Que Nos Client·e·s En Disent Heading Image Row" at bounding box center [546, 294] width 580 height 32
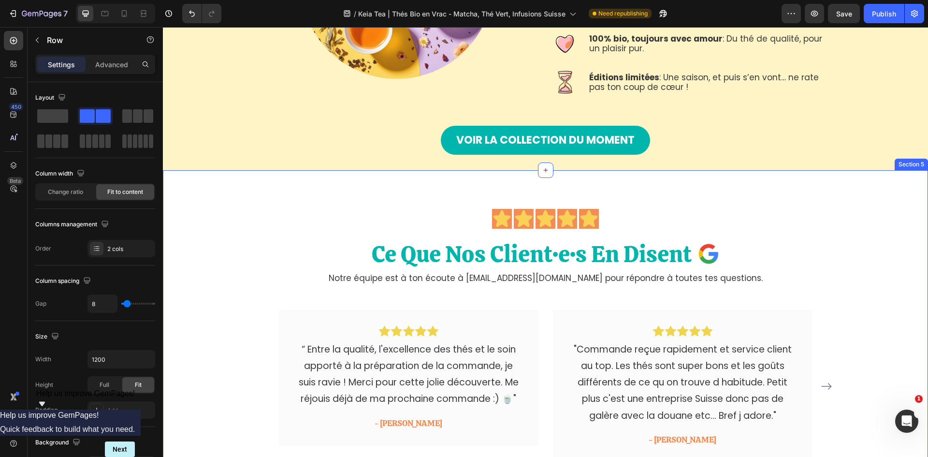
scroll to position [677, 0]
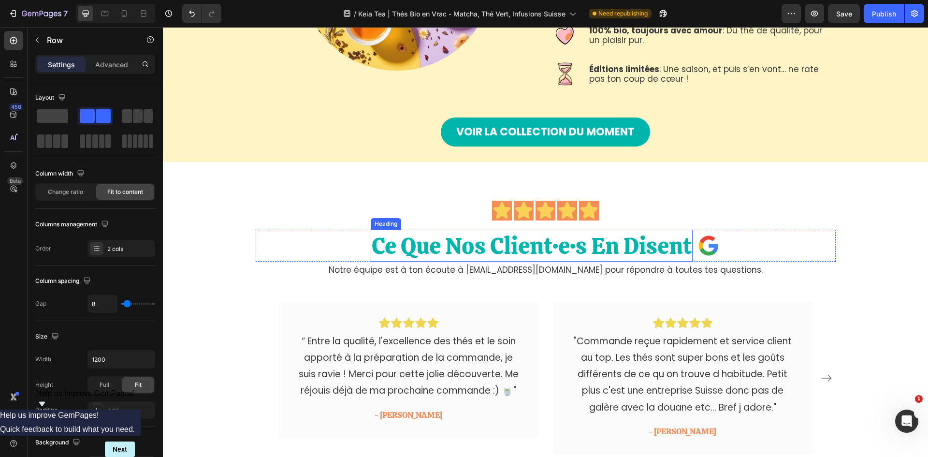
click at [553, 246] on h2 "Ce Que Nos Client·e·s En Disent" at bounding box center [532, 246] width 322 height 32
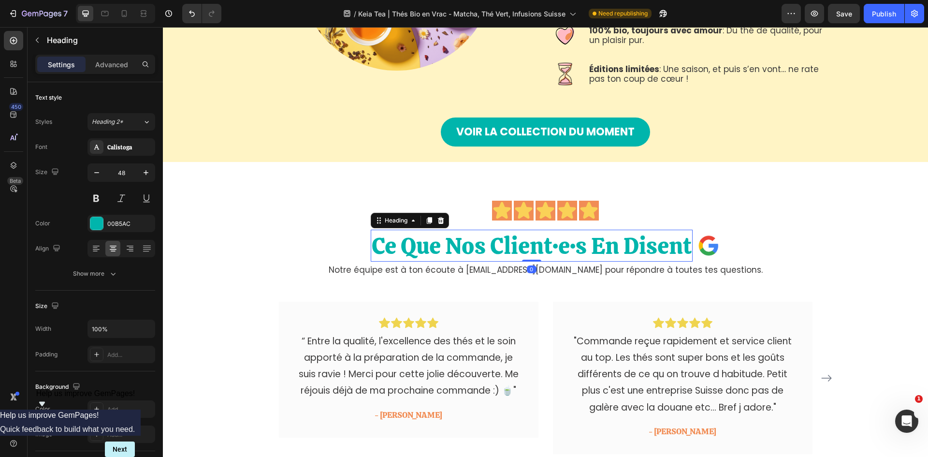
click at [553, 246] on h2 "Ce Que Nos Client·e·s En Disent" at bounding box center [532, 246] width 322 height 32
click at [483, 242] on p "Ce Que Nos Client·e·s En Disent" at bounding box center [532, 246] width 320 height 30
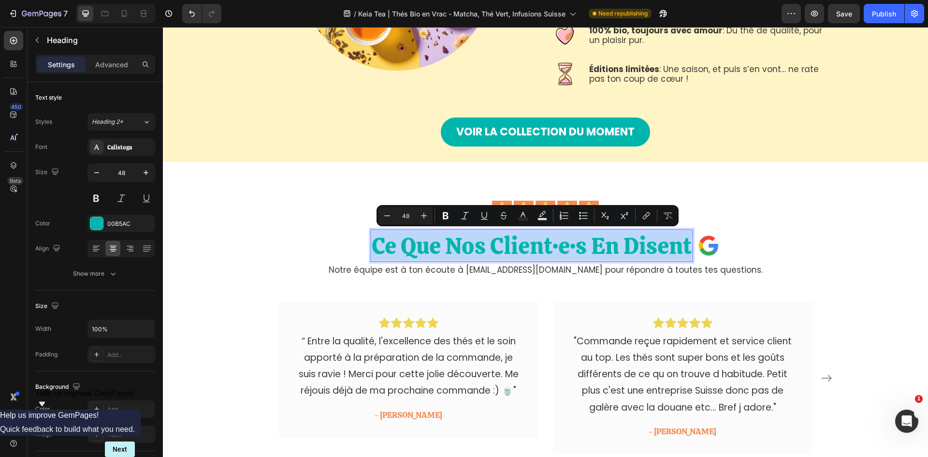
drag, startPoint x: 371, startPoint y: 242, endPoint x: 688, endPoint y: 249, distance: 316.3
click at [688, 249] on p "Ce Que Nos Client·e·s En Disent" at bounding box center [532, 246] width 320 height 30
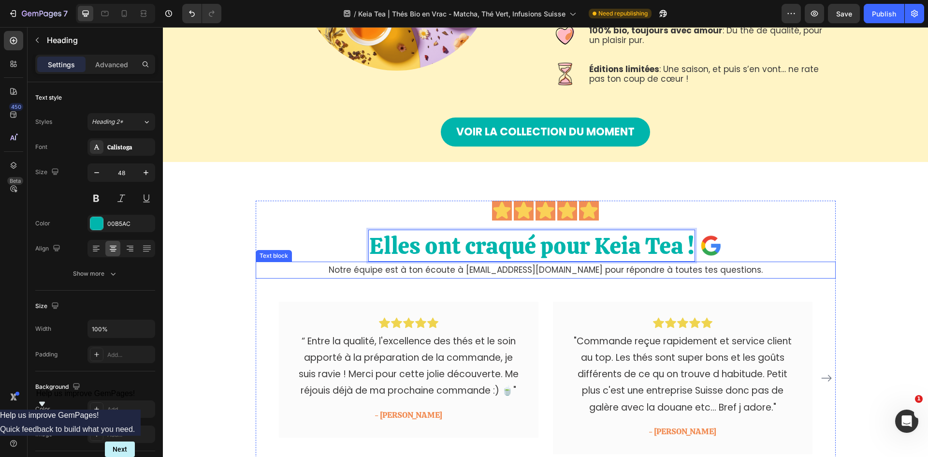
click at [563, 267] on p "Notre équipe est à ton écoute à contact@keiatea.com pour répondre à toutes tes …" at bounding box center [546, 270] width 578 height 15
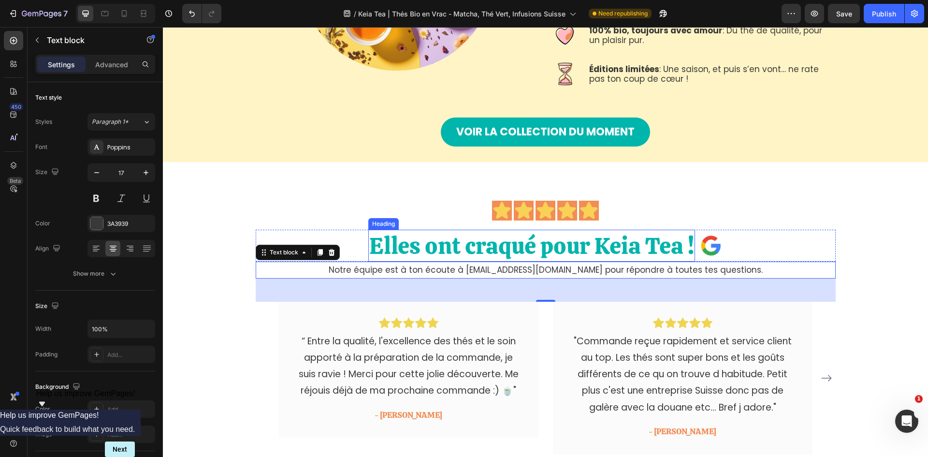
click at [576, 254] on p "Elles ont craqué pour Keia Tea !" at bounding box center [531, 246] width 325 height 30
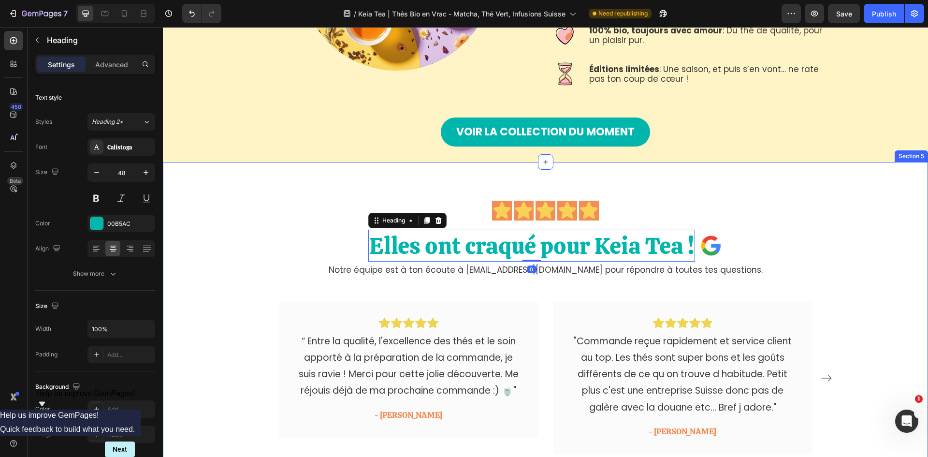
click at [890, 273] on div "Icon Icon Icon Icon Icon Icon List Elles ont craqué pour Keia Tea ! Heading 0 I…" at bounding box center [545, 334] width 751 height 267
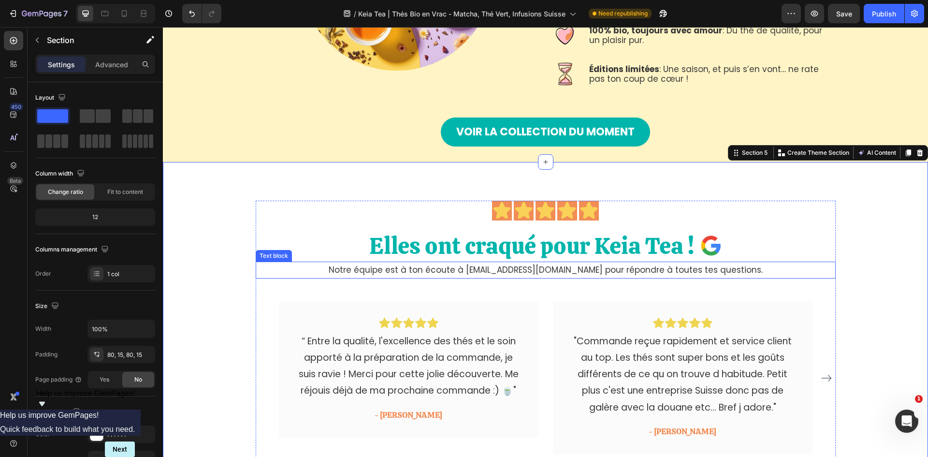
click at [552, 271] on p "Notre équipe est à ton écoute à contact@keiatea.com pour répondre à toutes tes …" at bounding box center [546, 270] width 578 height 15
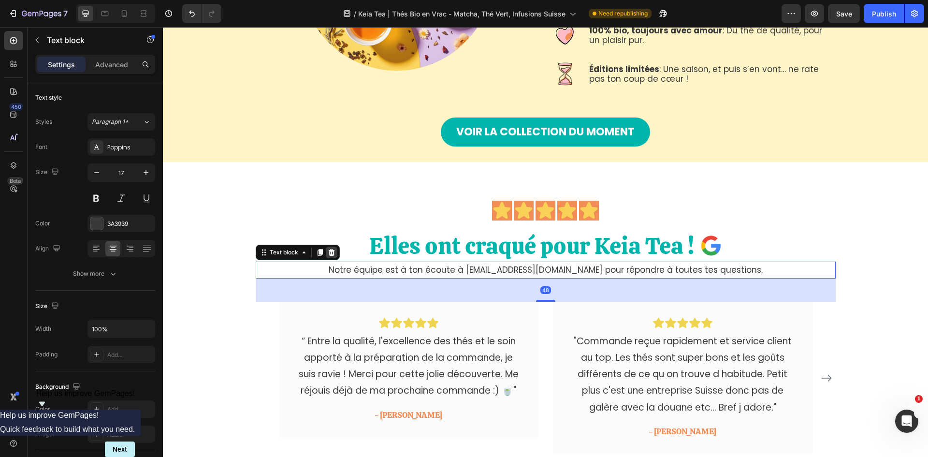
click at [332, 253] on div at bounding box center [332, 253] width 12 height 12
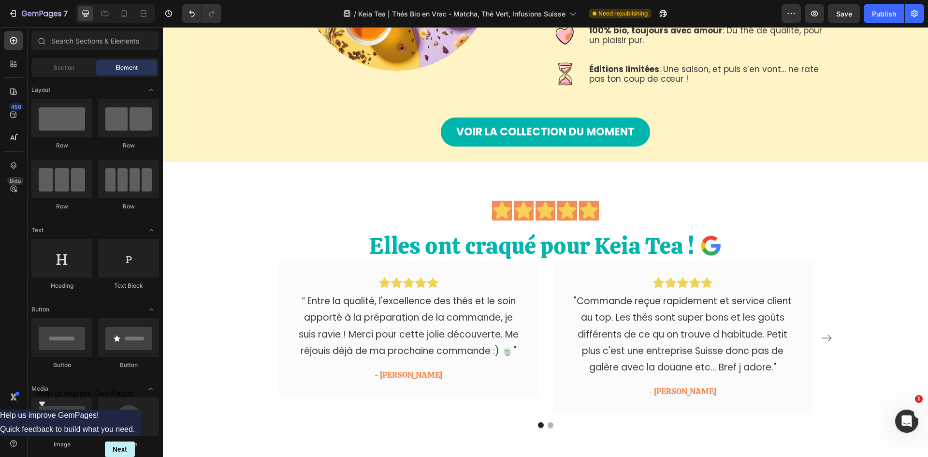
scroll to position [822, 0]
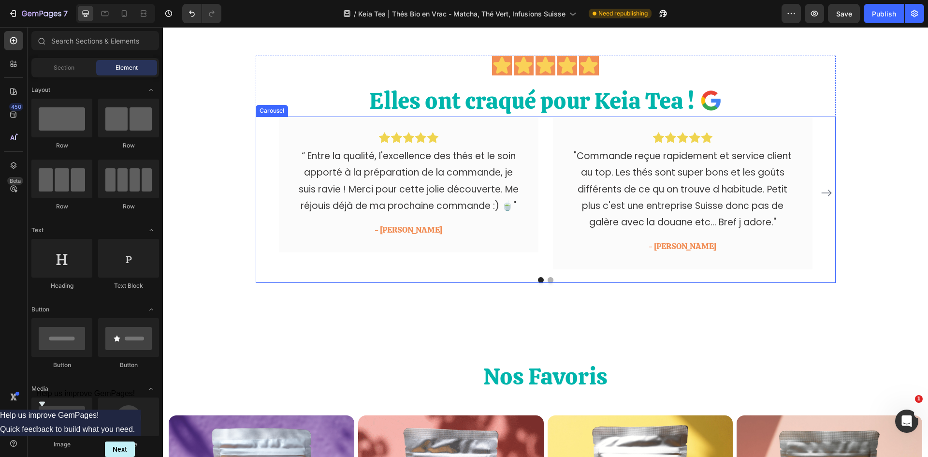
click at [824, 192] on icon "Carousel Next Arrow" at bounding box center [827, 193] width 12 height 12
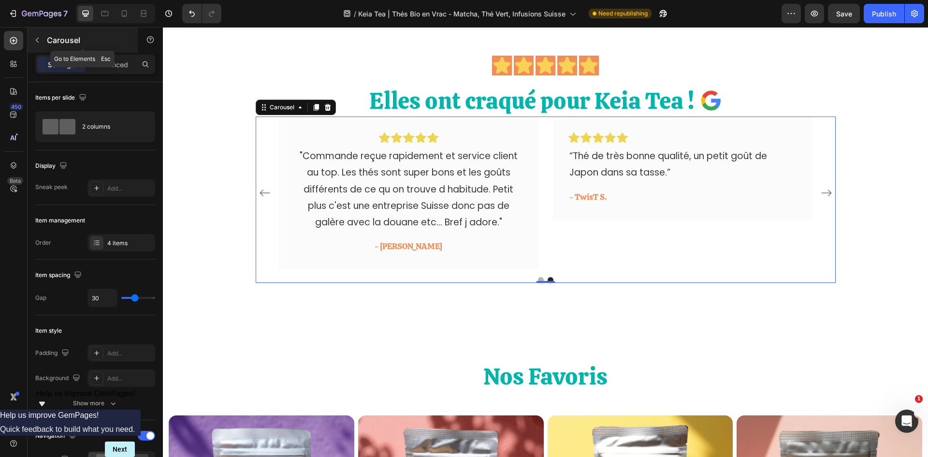
click at [38, 40] on icon "button" at bounding box center [37, 40] width 8 height 8
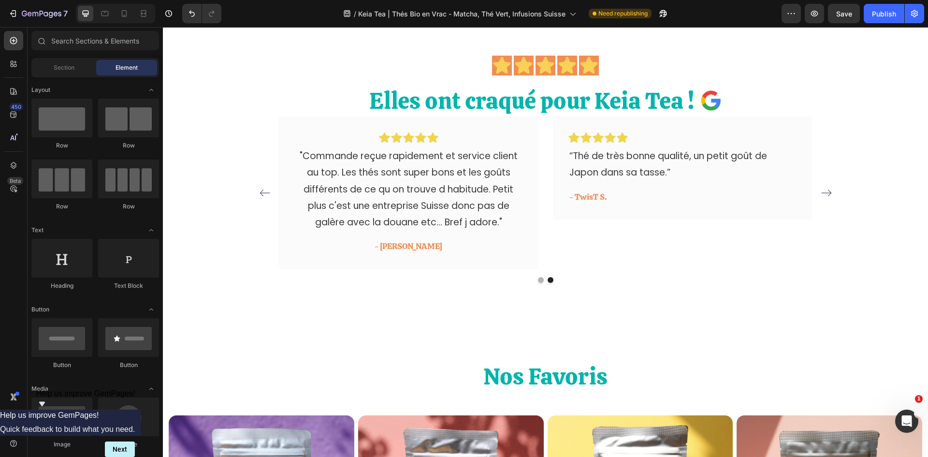
scroll to position [48, 0]
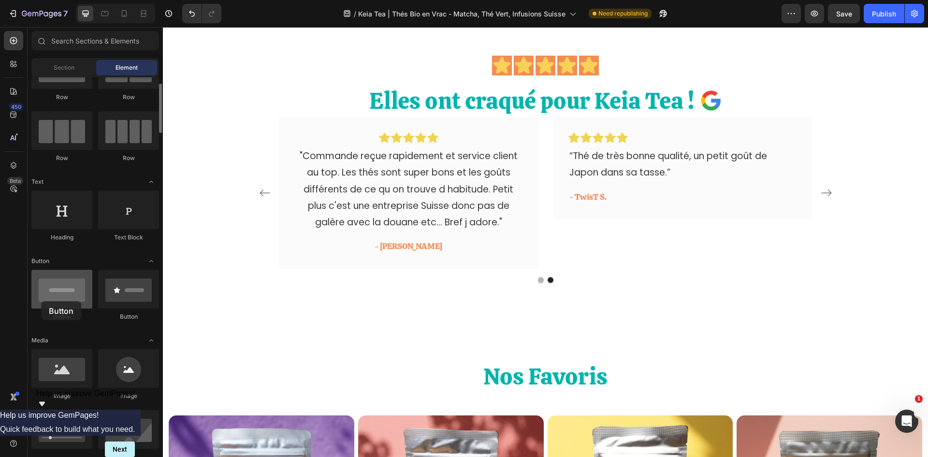
drag, startPoint x: 47, startPoint y: 293, endPoint x: 41, endPoint y: 301, distance: 10.7
click at [41, 301] on div at bounding box center [61, 289] width 61 height 39
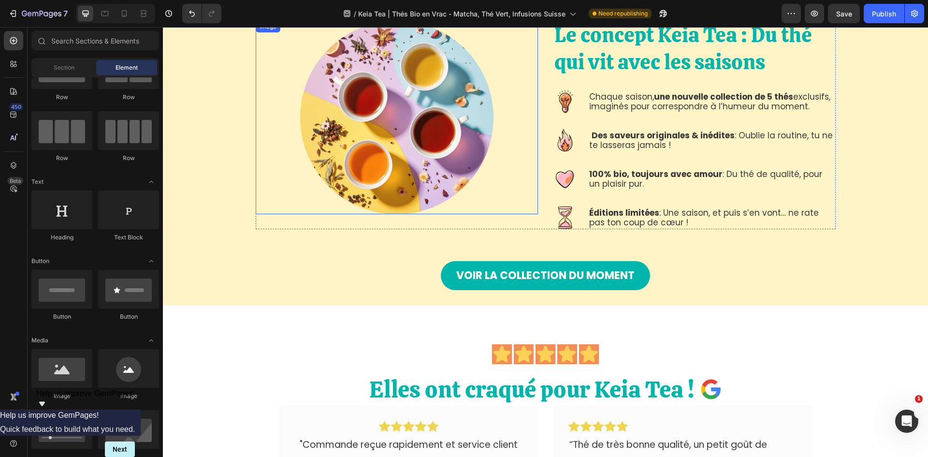
scroll to position [532, 0]
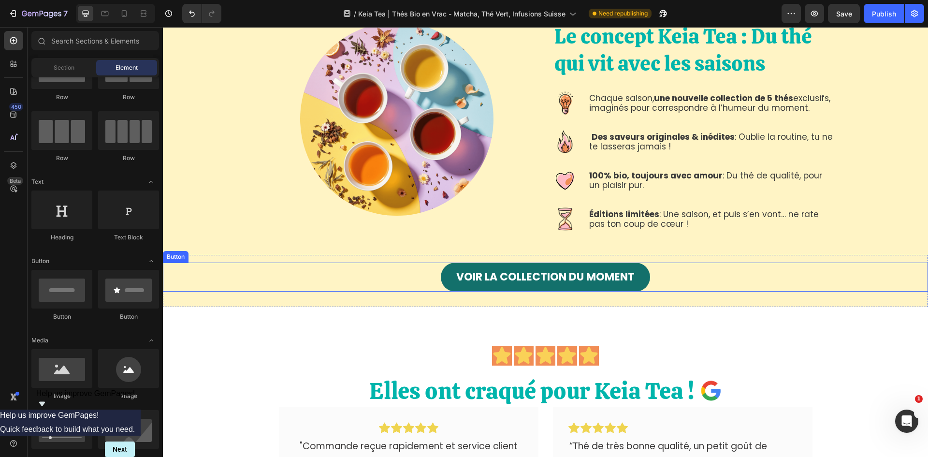
click at [451, 281] on link "Voir lA COLLECTION DU MOMENT" at bounding box center [545, 277] width 209 height 29
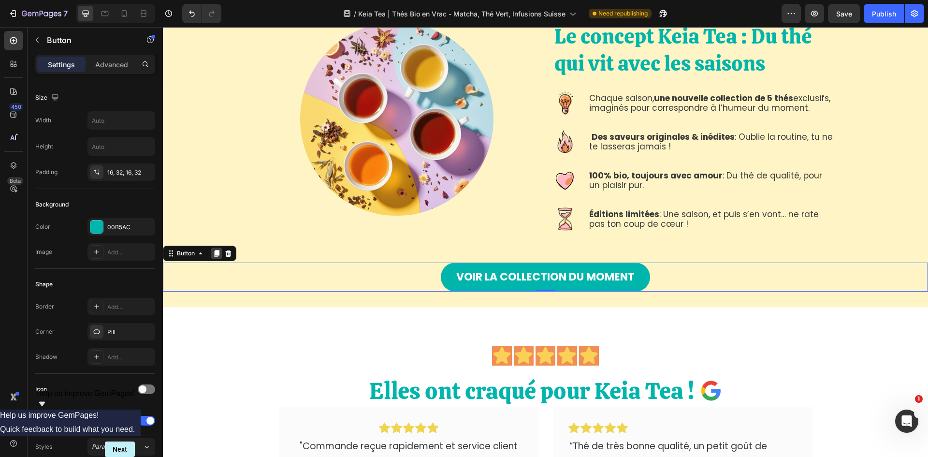
click at [216, 256] on icon at bounding box center [217, 254] width 8 height 8
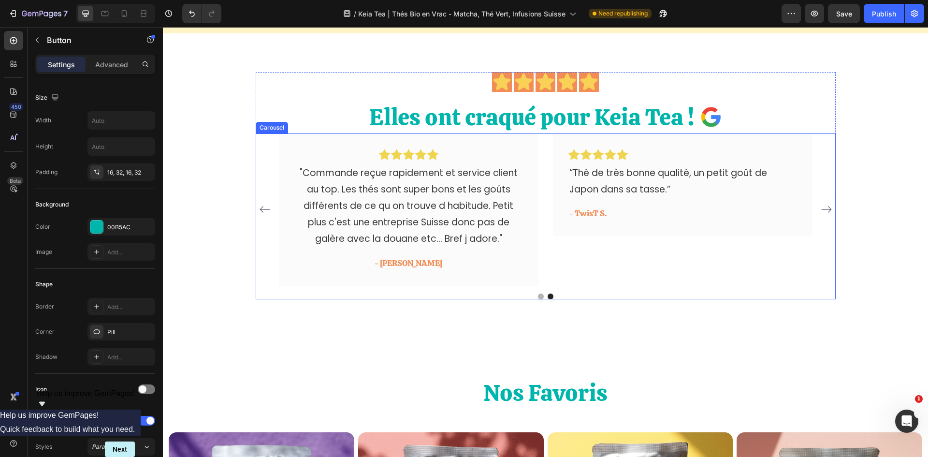
scroll to position [774, 0]
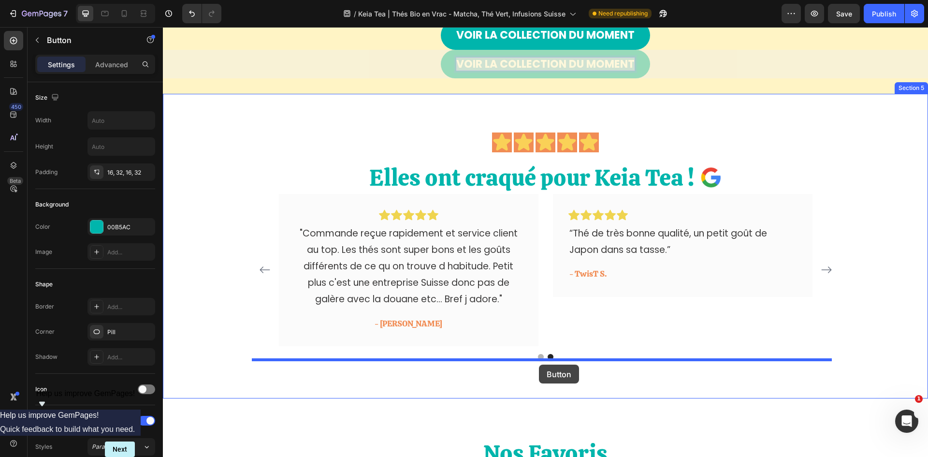
drag, startPoint x: 553, startPoint y: 63, endPoint x: 539, endPoint y: 365, distance: 302.1
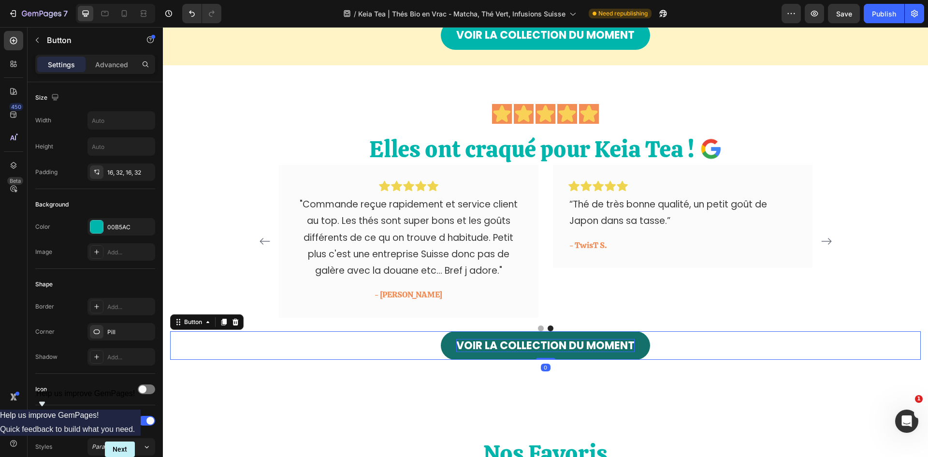
click at [574, 339] on p "Voir lA COLLECTION DU MOMENT" at bounding box center [546, 346] width 178 height 14
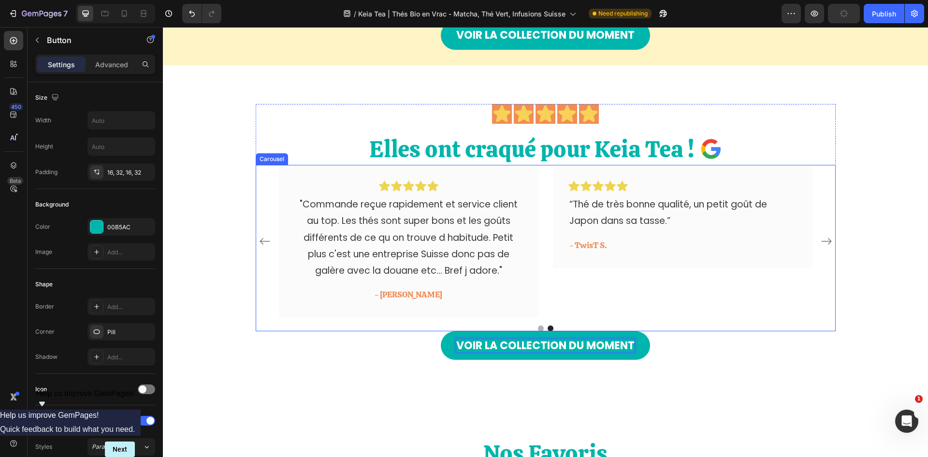
scroll to position [919, 0]
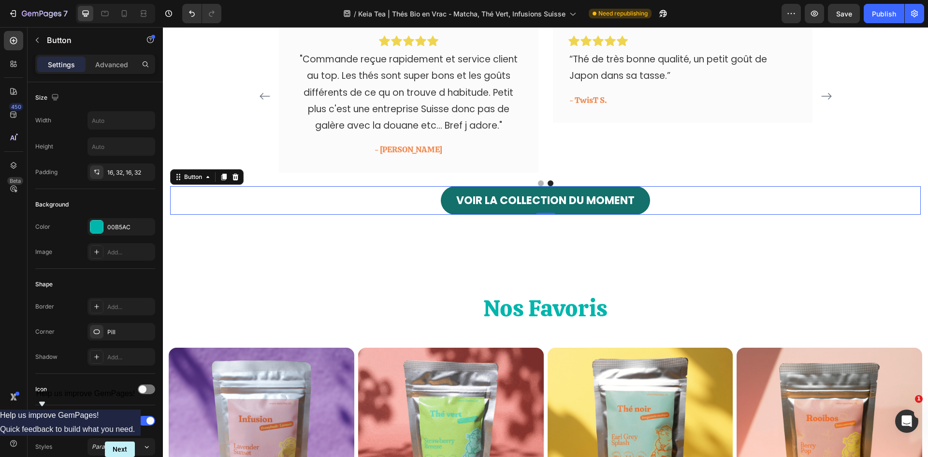
click at [602, 209] on link "Voir lA COLLECTION DU MOMENT" at bounding box center [545, 200] width 209 height 29
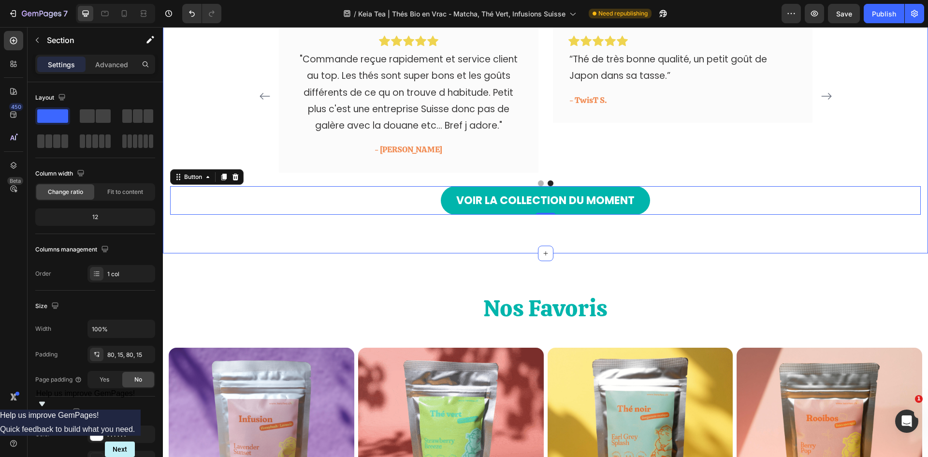
click at [597, 242] on div "Icon Icon Icon Icon Icon Icon List Elles ont craqué pour Keia Tea ! Heading Ima…" at bounding box center [546, 86] width 766 height 333
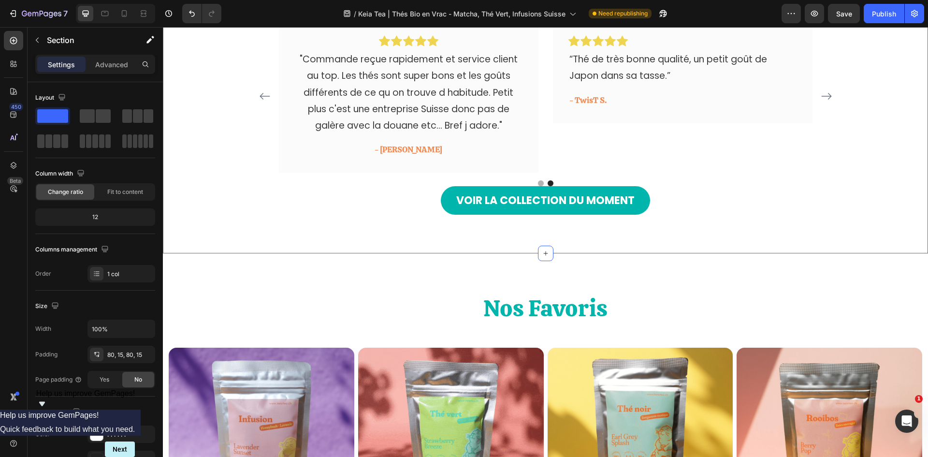
click at [591, 217] on div "Icon Icon Icon Icon Icon Icon List Elles ont craqué pour Keia Tea ! Heading Ima…" at bounding box center [546, 86] width 766 height 333
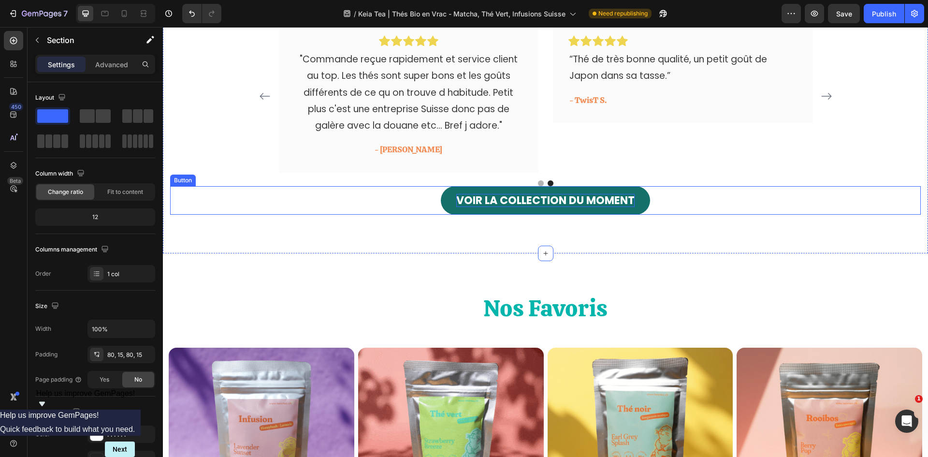
click at [591, 206] on p "Voir lA COLLECTION DU MOMENT" at bounding box center [546, 201] width 178 height 14
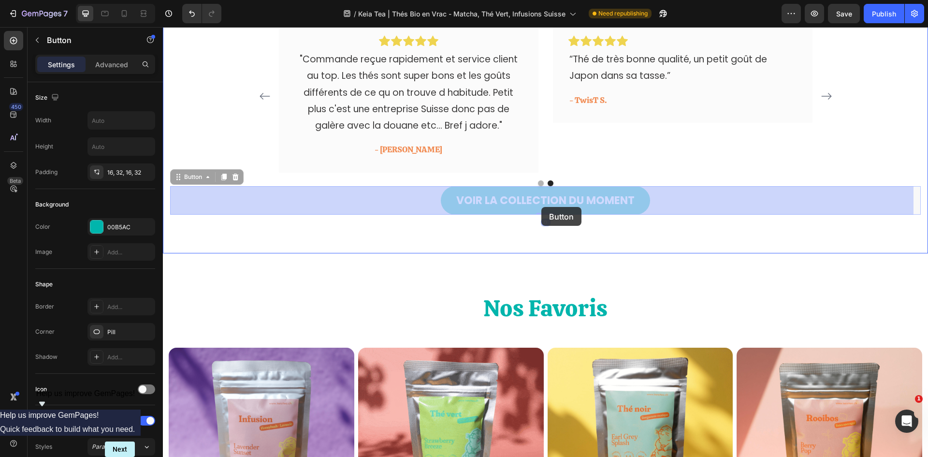
drag, startPoint x: 540, startPoint y: 215, endPoint x: 542, endPoint y: 207, distance: 8.0
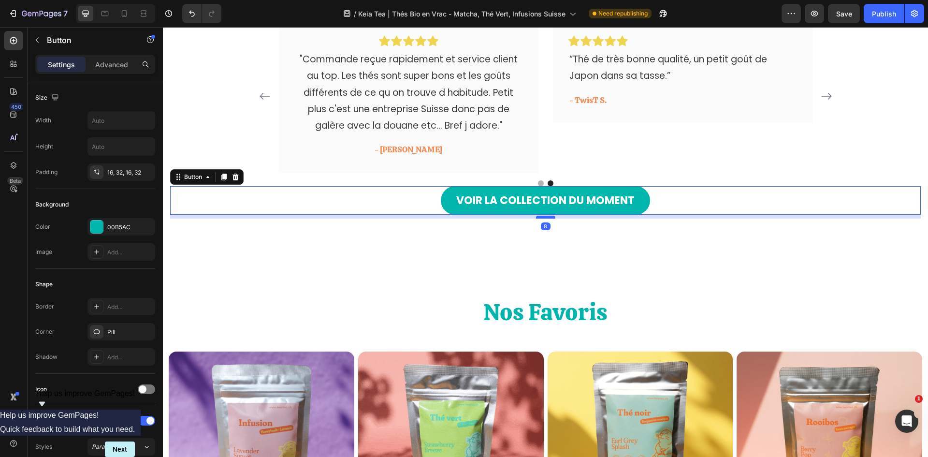
click at [541, 218] on div at bounding box center [545, 217] width 19 height 3
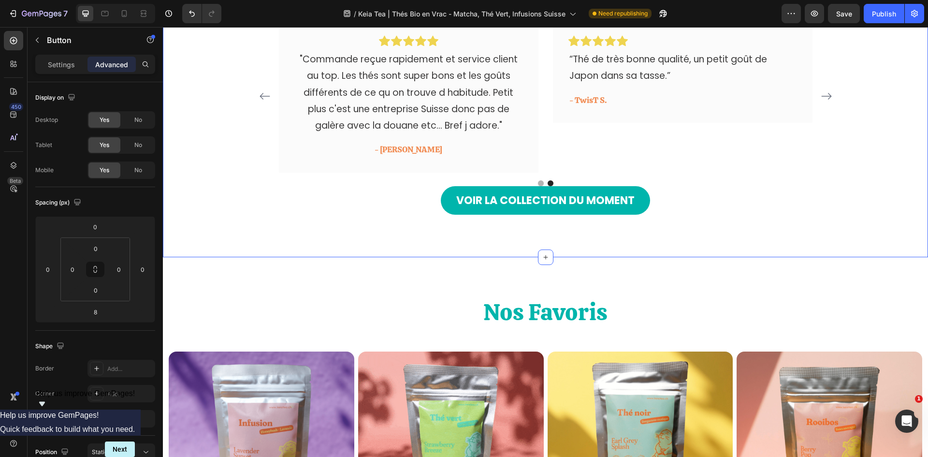
click at [549, 212] on link "Voir lA COLLECTION DU MOMENT" at bounding box center [545, 200] width 209 height 29
click at [589, 228] on div "Icon Icon Icon Icon Icon Icon List Elles ont craqué pour Keia Tea ! Heading Ima…" at bounding box center [546, 88] width 766 height 337
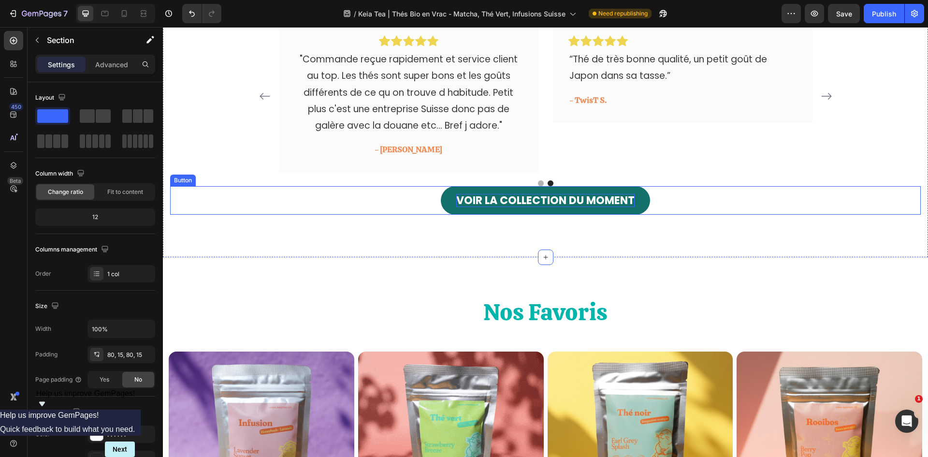
click at [616, 203] on p "Voir lA COLLECTION DU MOMENT" at bounding box center [546, 201] width 178 height 14
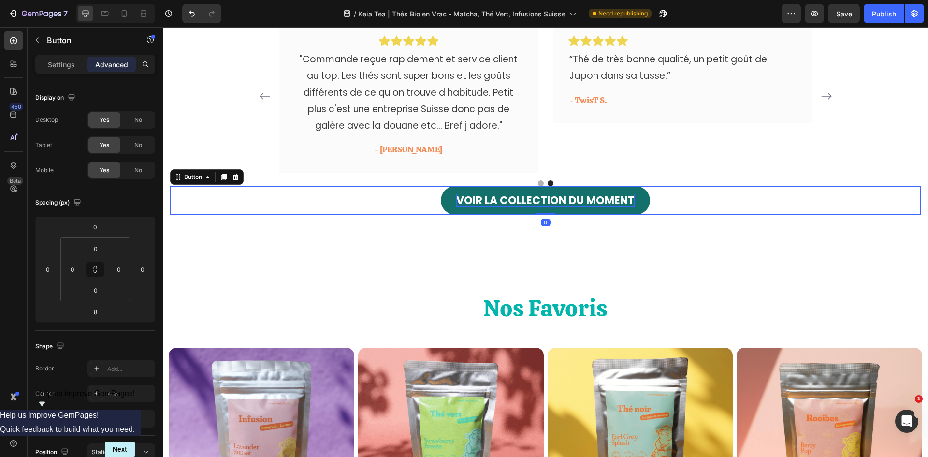
drag, startPoint x: 535, startPoint y: 219, endPoint x: 538, endPoint y: 204, distance: 15.3
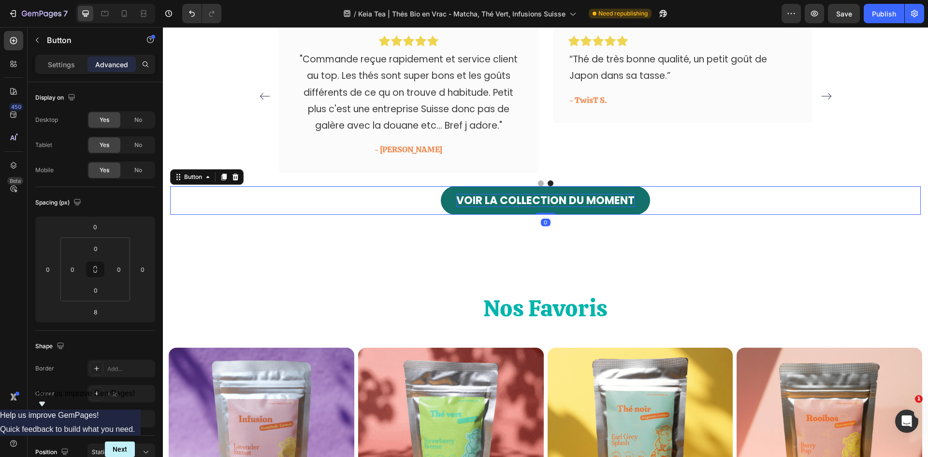
click at [538, 204] on div "Voir lA COLLECTION DU MOMENT Button 0" at bounding box center [545, 200] width 751 height 29
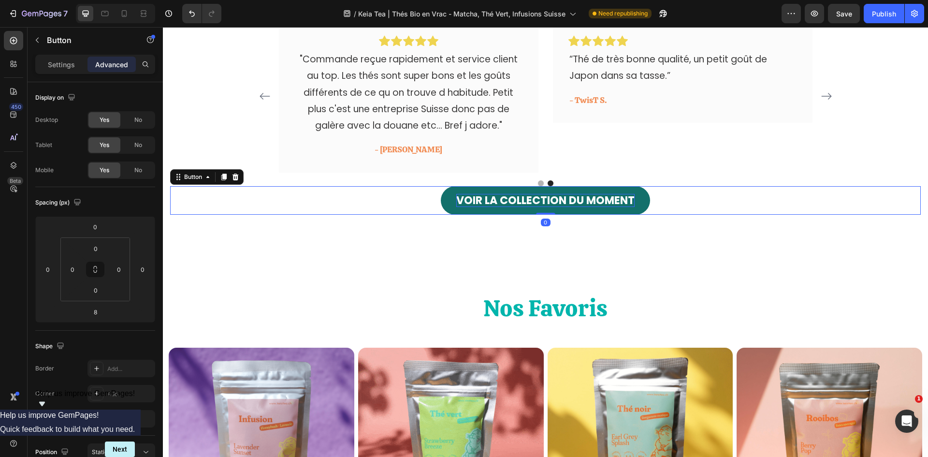
type input "0"
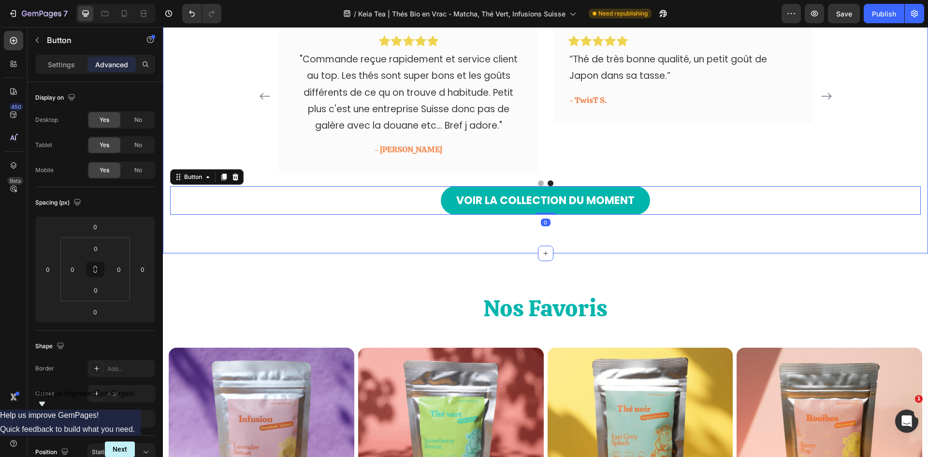
click at [597, 248] on div "Icon Icon Icon Icon Icon Icon List Elles ont craqué pour Keia Tea ! Heading Ima…" at bounding box center [546, 86] width 766 height 333
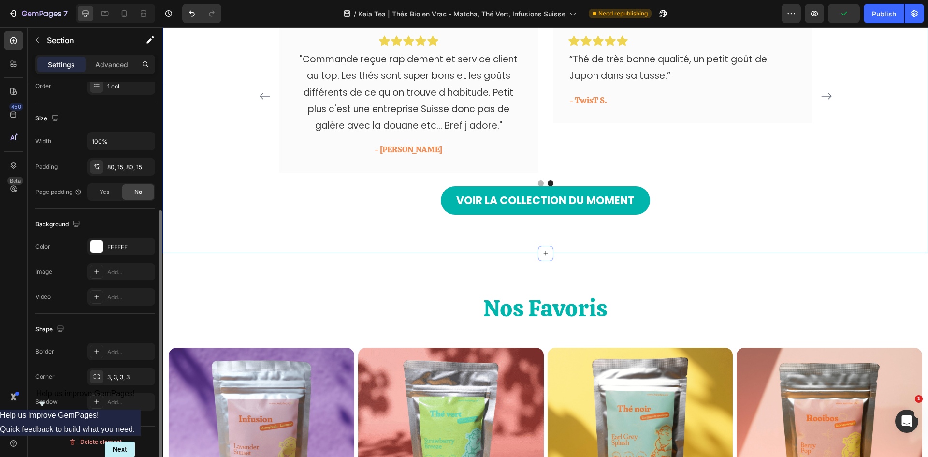
scroll to position [0, 0]
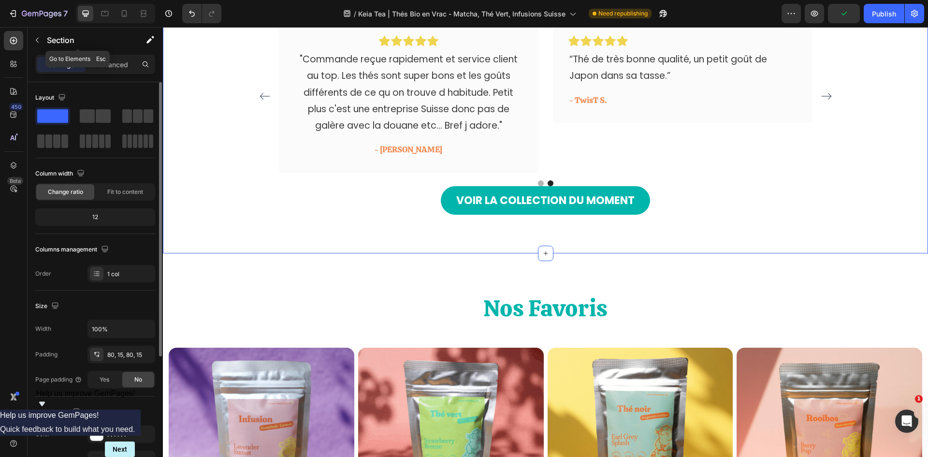
click at [122, 54] on div "Section" at bounding box center [78, 41] width 101 height 28
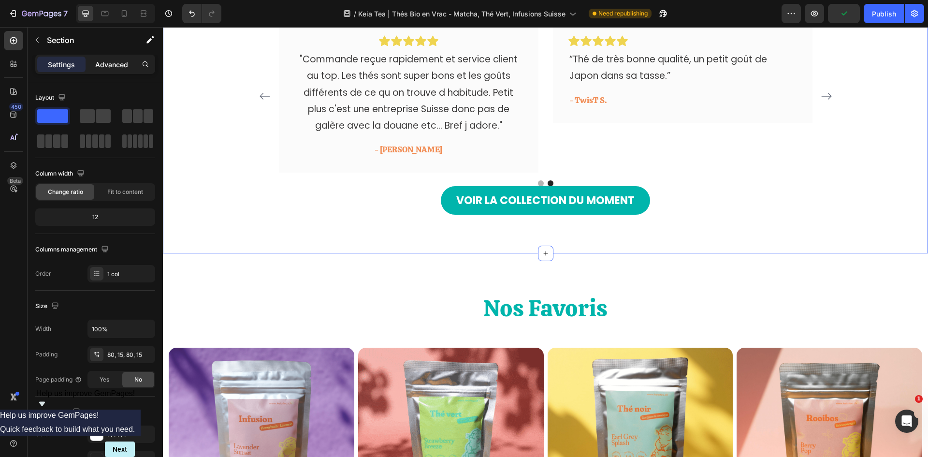
click at [120, 64] on p "Advanced" at bounding box center [111, 64] width 33 height 10
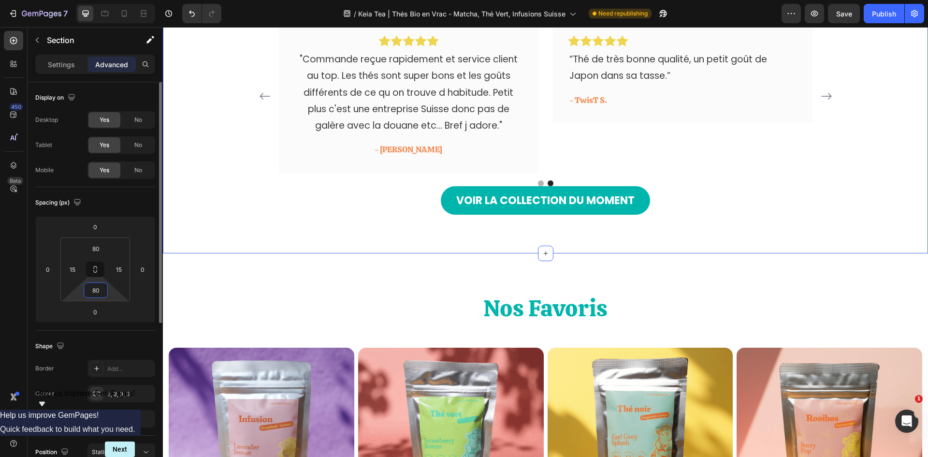
click at [94, 292] on input "80" at bounding box center [95, 290] width 19 height 15
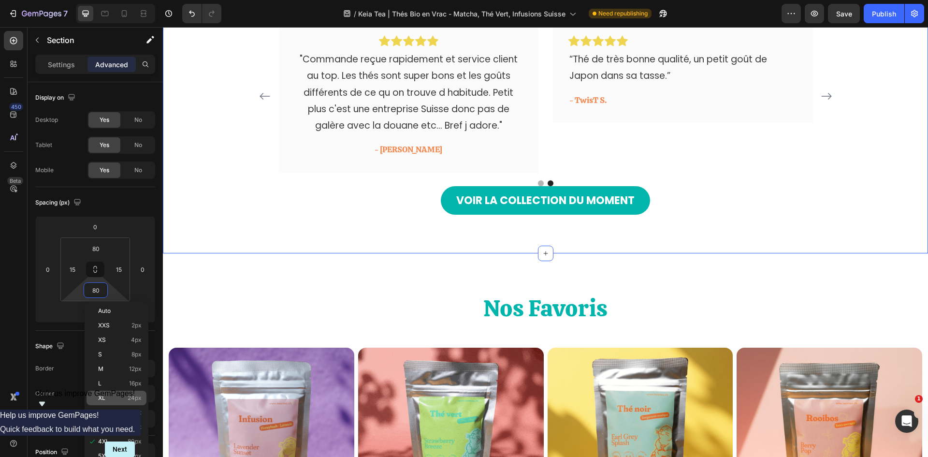
click at [117, 398] on p "XL 24px" at bounding box center [120, 398] width 44 height 7
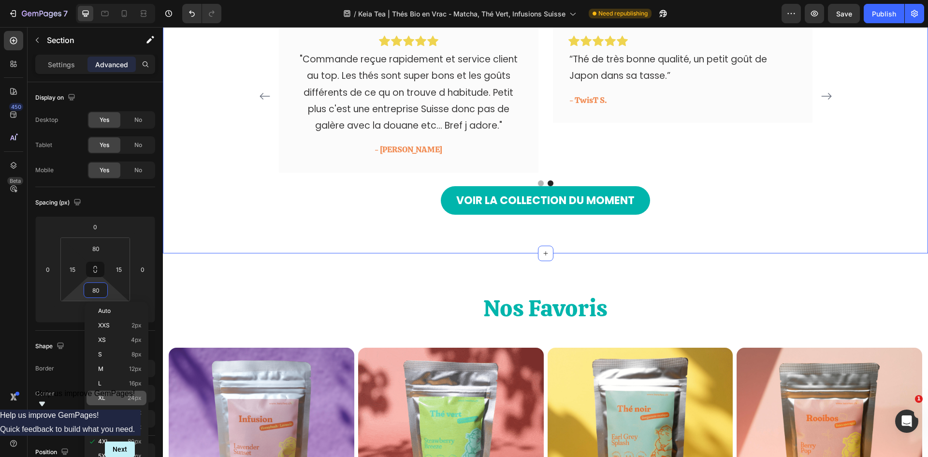
type input "24"
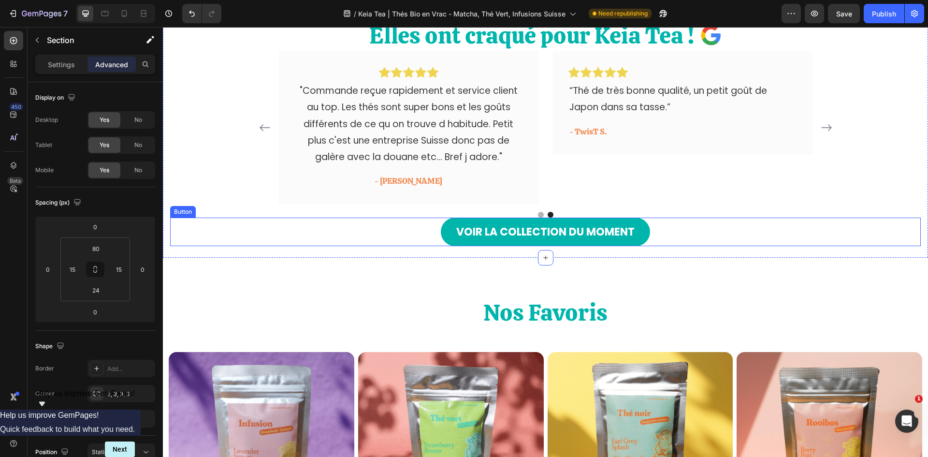
scroll to position [870, 0]
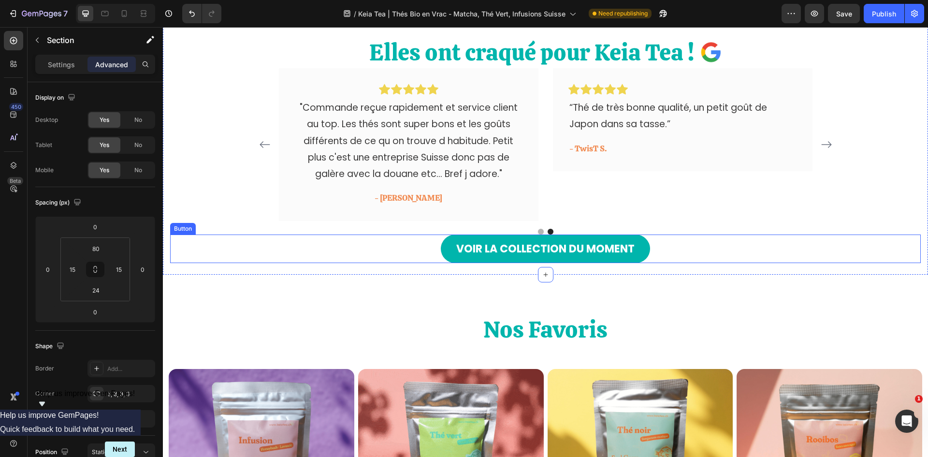
click at [682, 253] on div "Voir lA COLLECTION DU MOMENT Button" at bounding box center [545, 249] width 751 height 29
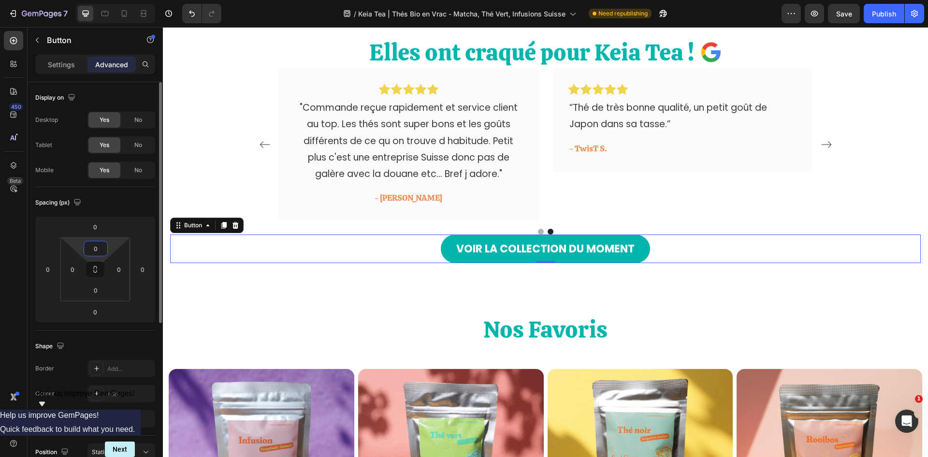
click at [98, 251] on input "0" at bounding box center [95, 248] width 19 height 15
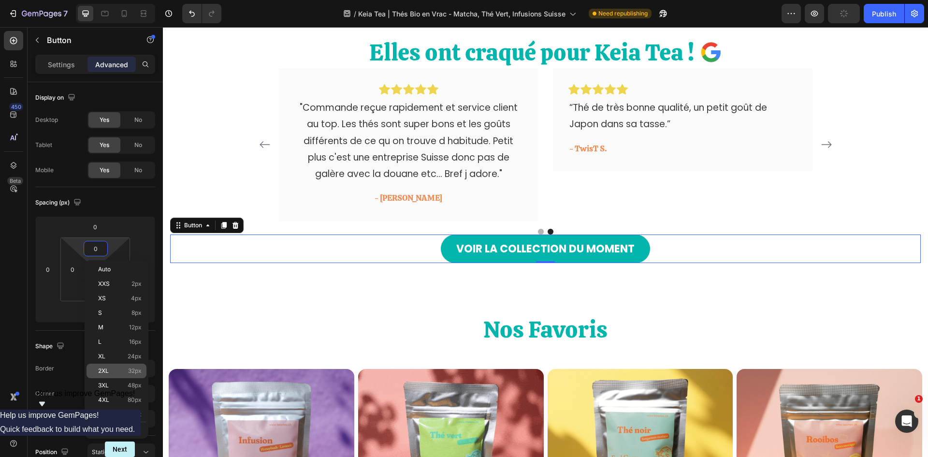
click at [112, 374] on div "2XL 32px" at bounding box center [117, 371] width 60 height 15
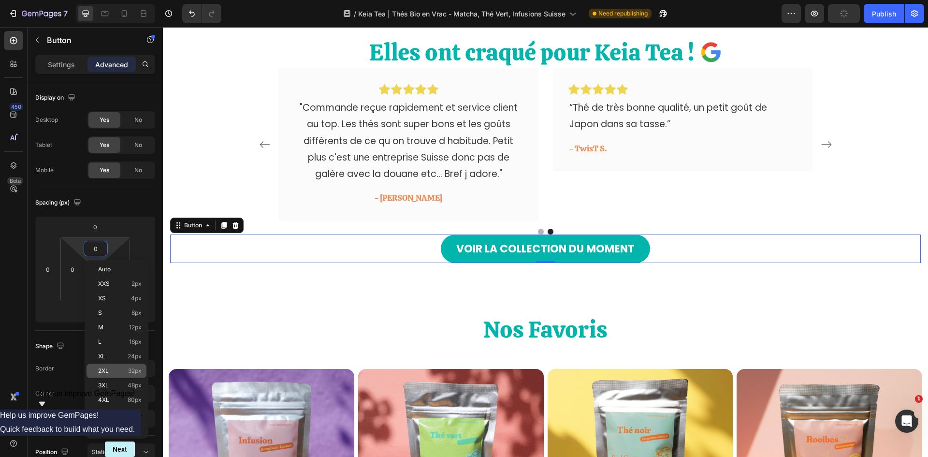
type input "32"
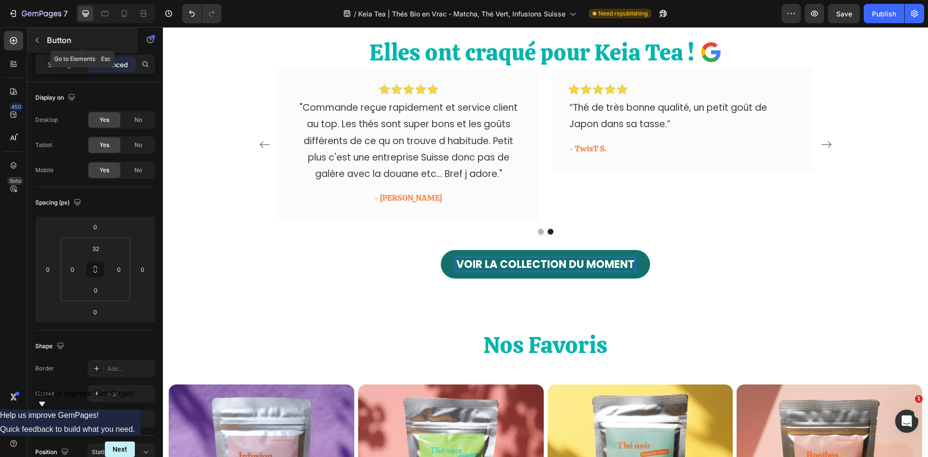
click at [38, 42] on icon "button" at bounding box center [37, 40] width 3 height 5
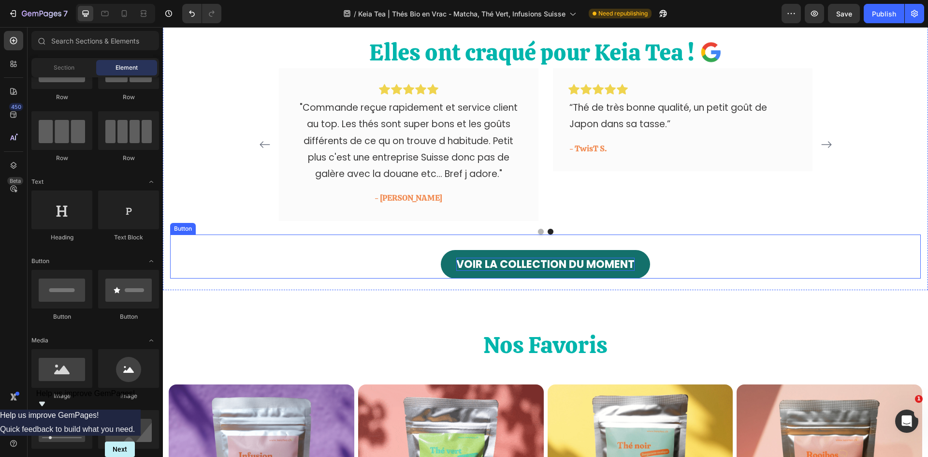
click at [504, 268] on p "Voir lA COLLECTION DU MOMENT" at bounding box center [546, 265] width 178 height 14
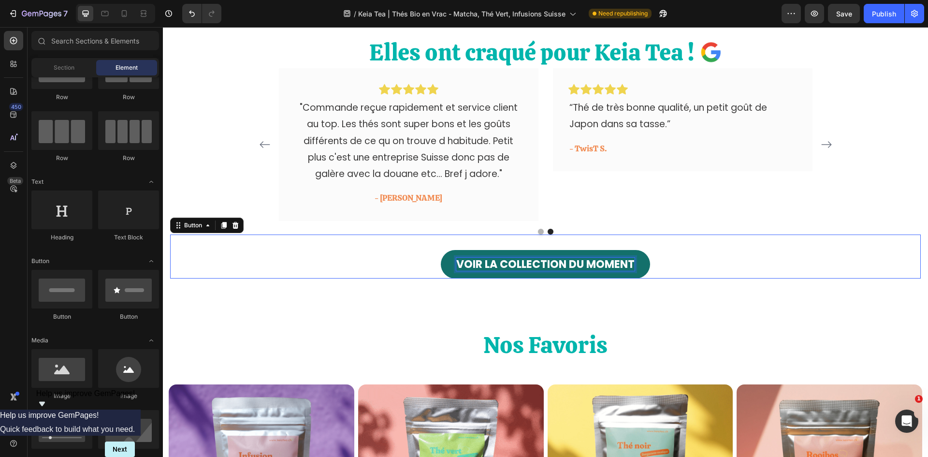
click at [504, 268] on p "Voir lA COLLECTION DU MOMENT" at bounding box center [546, 265] width 178 height 14
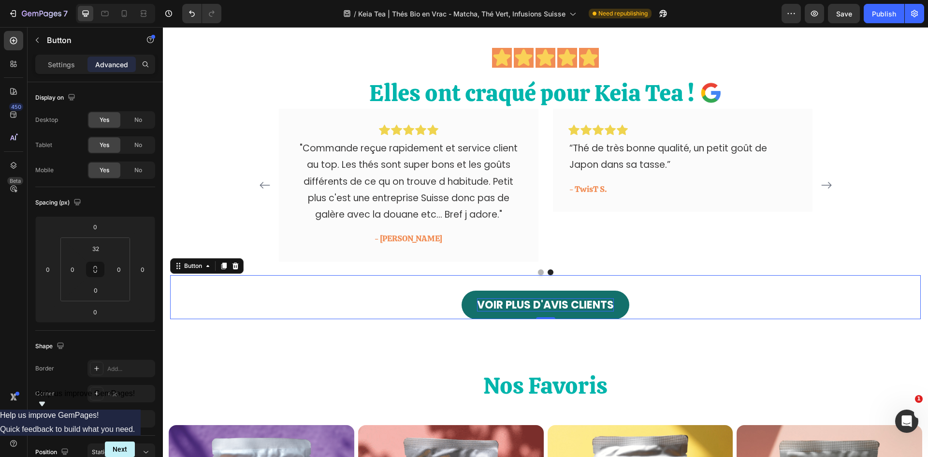
scroll to position [774, 0]
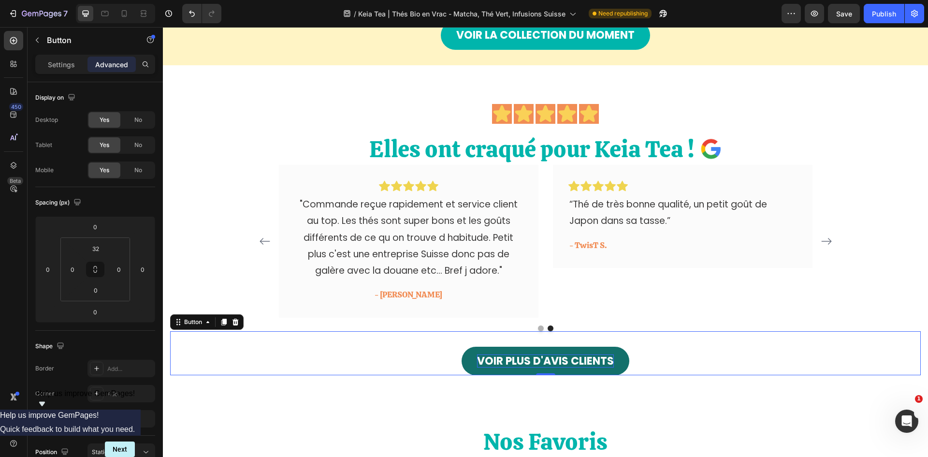
click at [584, 354] on link "VOIR PLUS D'AVIS CLIENTS" at bounding box center [546, 361] width 168 height 29
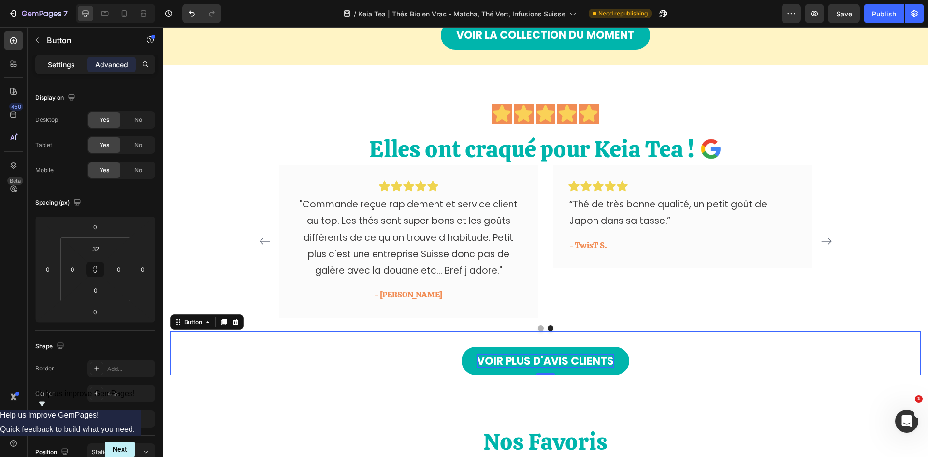
click at [50, 60] on p "Settings" at bounding box center [61, 64] width 27 height 10
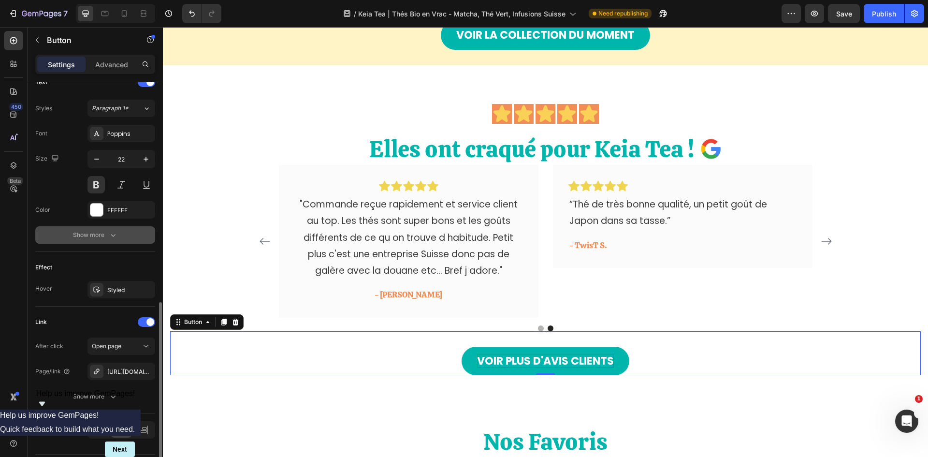
scroll to position [367, 0]
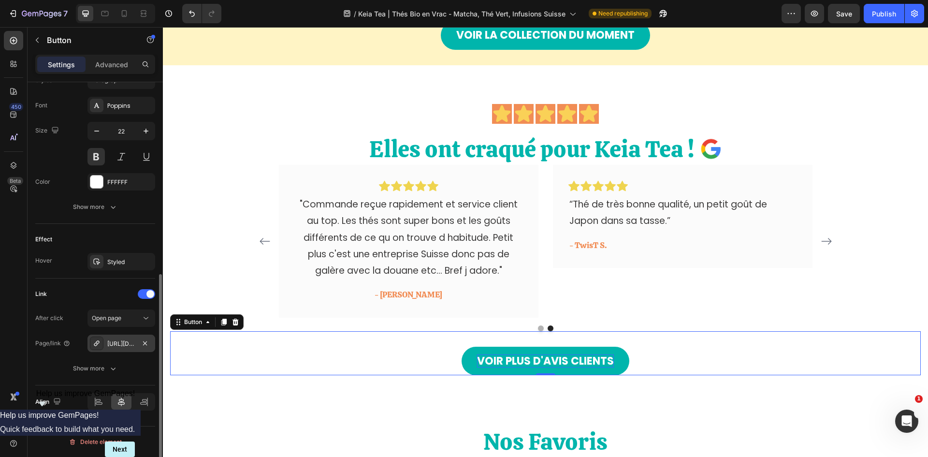
click at [126, 347] on div "https://keiatea.ch/the-printemps-bio-suisse" at bounding box center [121, 343] width 28 height 9
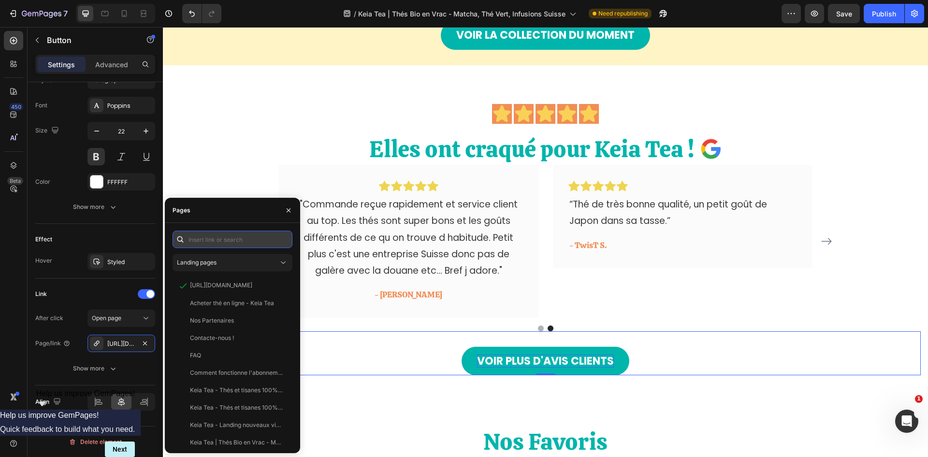
click at [212, 240] on input "text" at bounding box center [233, 239] width 120 height 17
paste input "https://www.google.com/search?q=keia+tea&oq=keia+tea&gs_lcrp=EgZjaHJvbWUqBggAEE…"
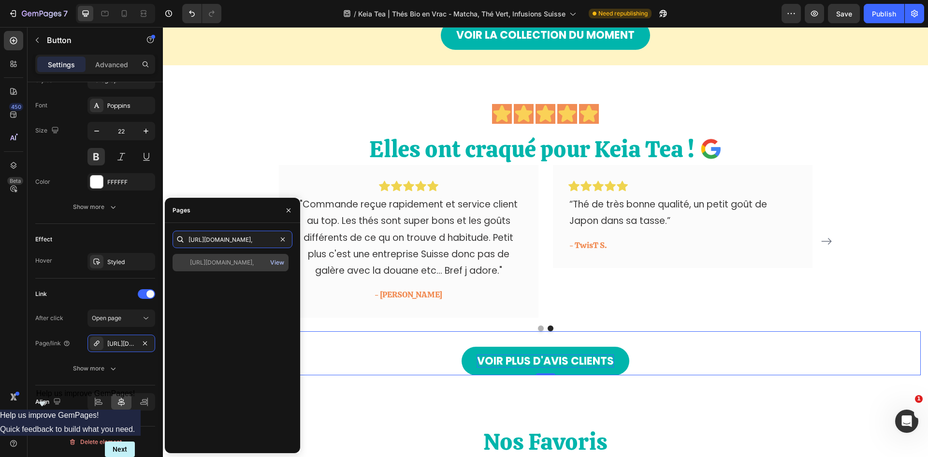
type input "https://www.google.com/search?q=keia+tea&oq=keia+tea&gs_lcrp=EgZjaHJvbWUqBggAEE…"
click at [282, 262] on div "View" at bounding box center [277, 262] width 14 height 9
click at [219, 241] on input "https://www.google.com/search?q=keia+tea&oq=keia+tea&gs_lcrp=EgZjaHJvbWUqBggAEE…" at bounding box center [233, 239] width 120 height 17
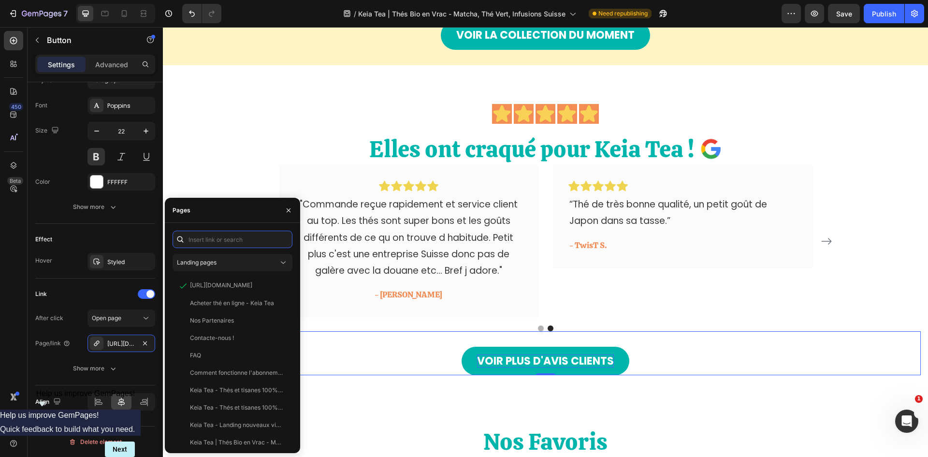
paste input "https://www.google.com/search?q=keia+tea&oq=keia+tea&gs_lcrp=EgZjaHJvbWUqCggAEE…"
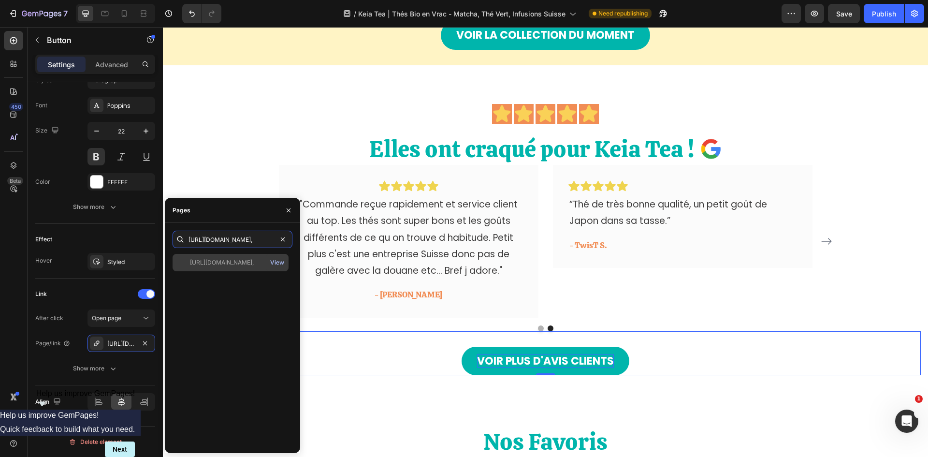
type input "https://www.google.com/search?q=keia+tea&oq=keia+tea&gs_lcrp=EgZjaHJvbWUqCggAEE…"
click at [275, 262] on div "View" at bounding box center [277, 262] width 14 height 9
click at [35, 38] on icon "button" at bounding box center [37, 40] width 8 height 8
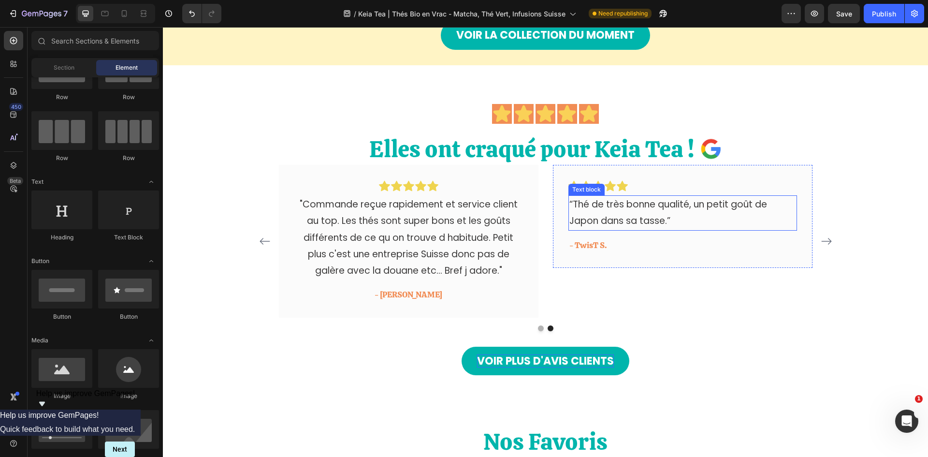
click at [656, 225] on p "“Thé de très bonne qualité, un petit goût de Japon dans sa tasse.”" at bounding box center [683, 212] width 227 height 33
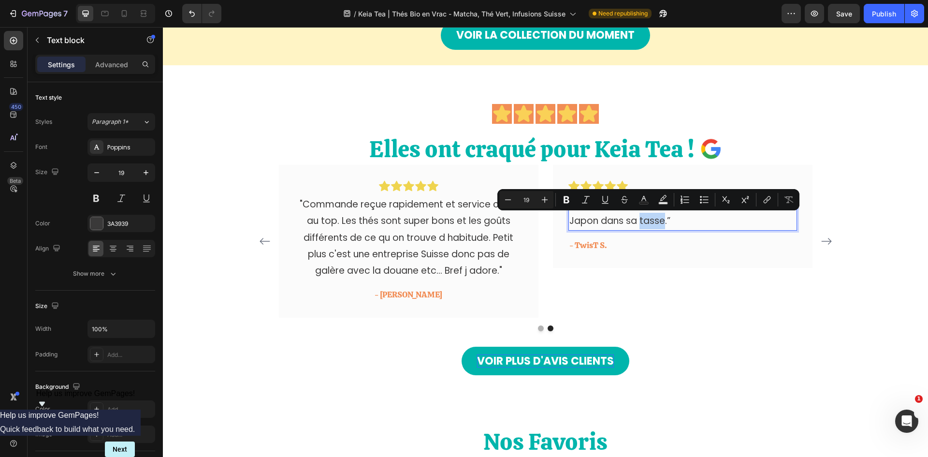
click at [661, 224] on p "“Thé de très bonne qualité, un petit goût de Japon dans sa tasse.”" at bounding box center [683, 212] width 227 height 33
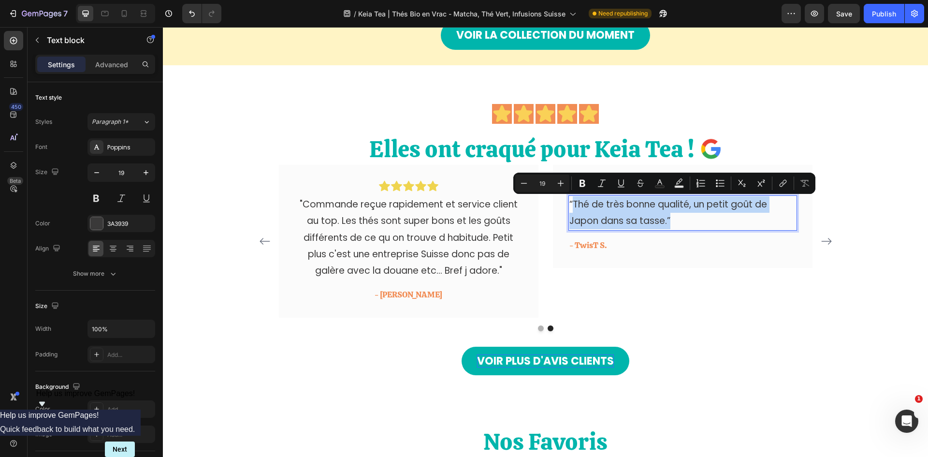
drag, startPoint x: 672, startPoint y: 223, endPoint x: 571, endPoint y: 207, distance: 102.3
click at [571, 207] on p "“Thé de très bonne qualité, un petit goût de Japon dans sa tasse.”" at bounding box center [683, 212] width 227 height 33
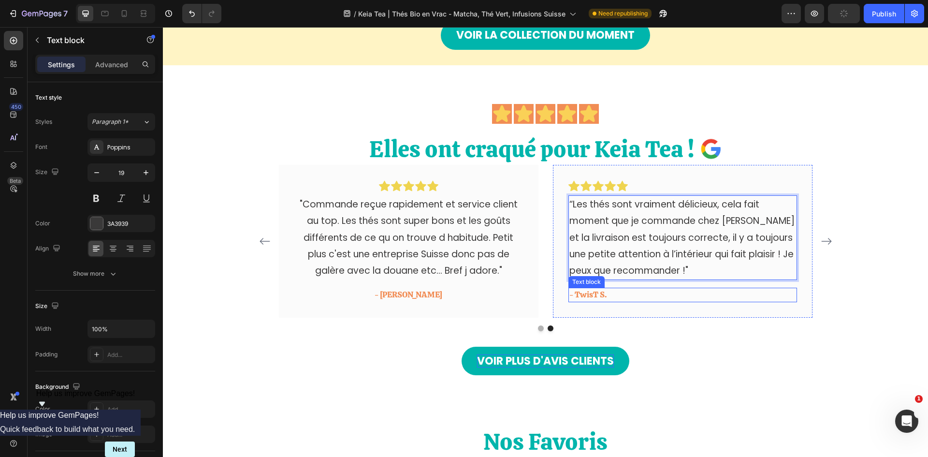
click at [580, 296] on p "- TwisT S." at bounding box center [683, 295] width 227 height 13
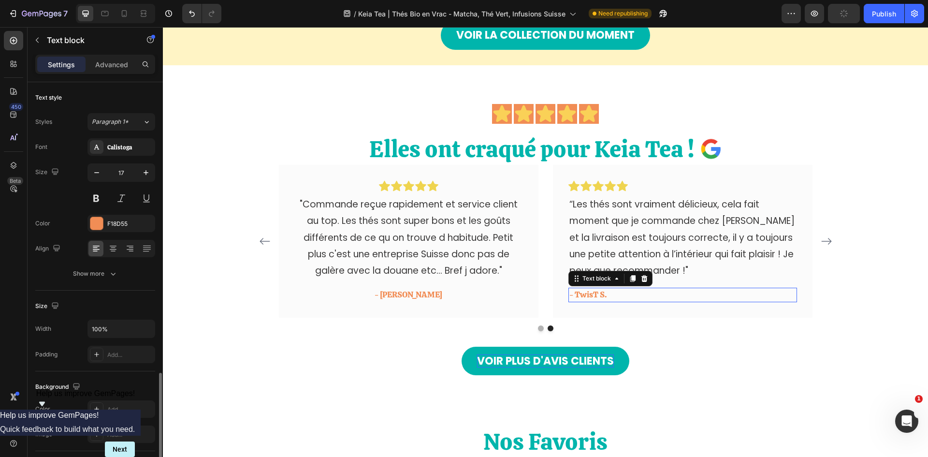
scroll to position [171, 0]
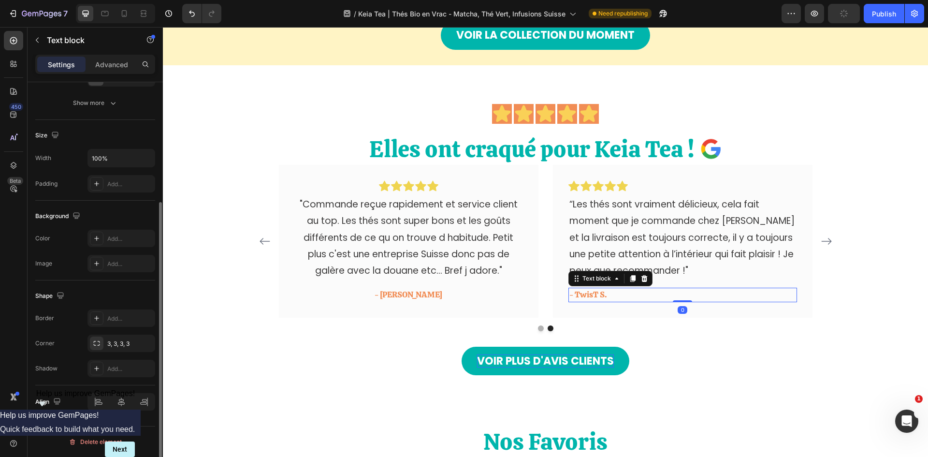
click at [580, 296] on p "- TwisT S." at bounding box center [683, 295] width 227 height 13
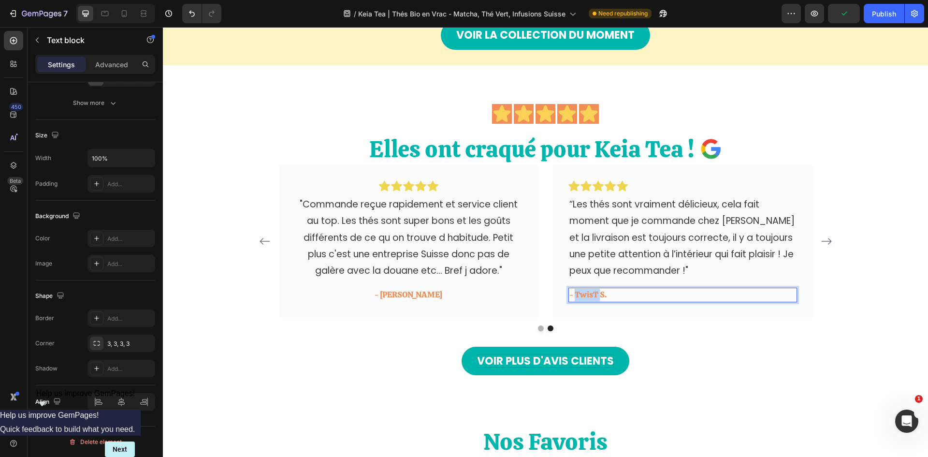
click at [580, 296] on p "- TwisT S." at bounding box center [683, 295] width 227 height 13
click at [821, 238] on icon "Carousel Next Arrow" at bounding box center [827, 242] width 12 height 12
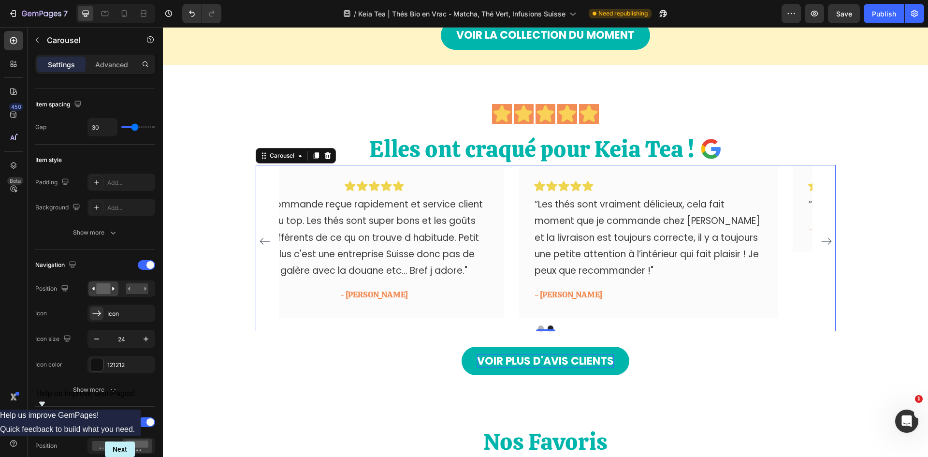
scroll to position [0, 0]
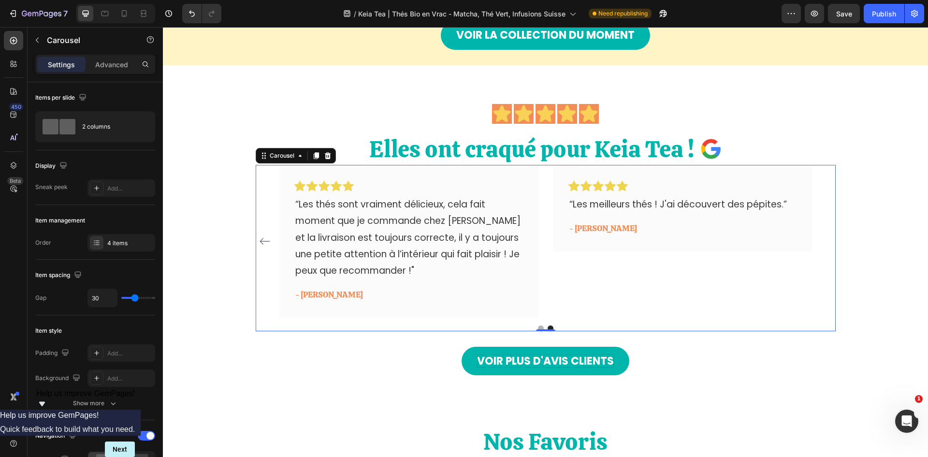
click at [259, 240] on icon "Carousel Back Arrow" at bounding box center [265, 242] width 12 height 12
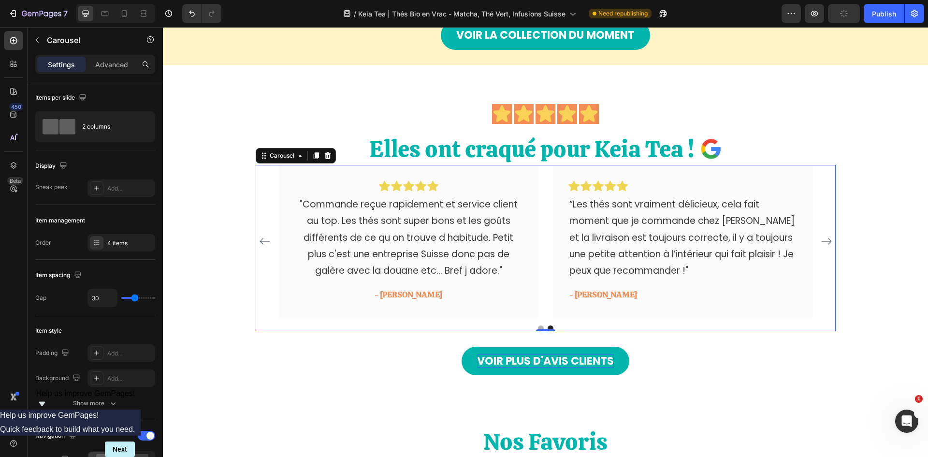
click at [259, 240] on icon "Carousel Back Arrow" at bounding box center [265, 242] width 12 height 12
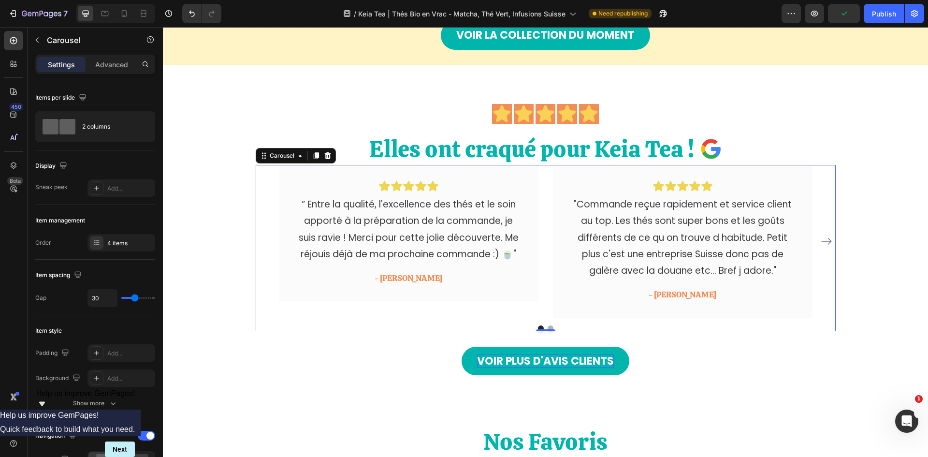
click at [256, 240] on div "Icon Icon Icon Icon Icon Row “ Entre la qualité, l'excellence des thés et le so…" at bounding box center [546, 241] width 580 height 153
click at [827, 236] on icon "Carousel Next Arrow" at bounding box center [827, 242] width 12 height 12
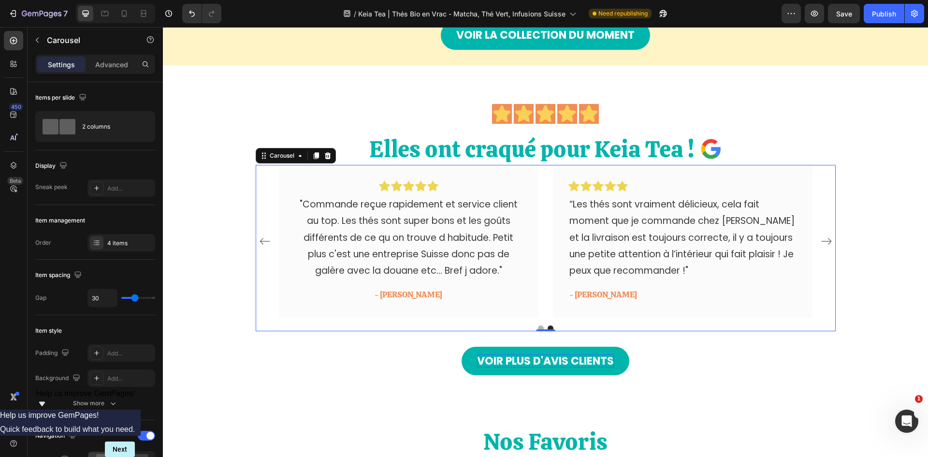
click at [824, 238] on icon "Carousel Next Arrow" at bounding box center [827, 242] width 12 height 12
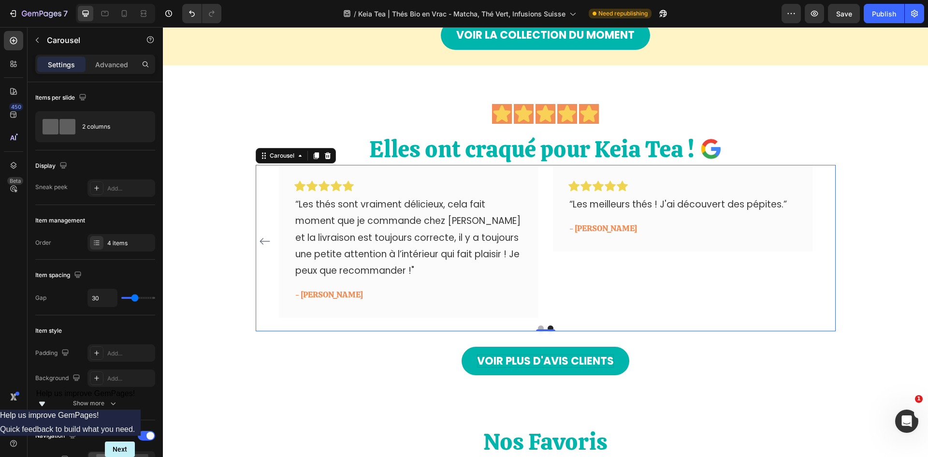
click at [262, 238] on icon "Carousel Back Arrow" at bounding box center [265, 242] width 12 height 12
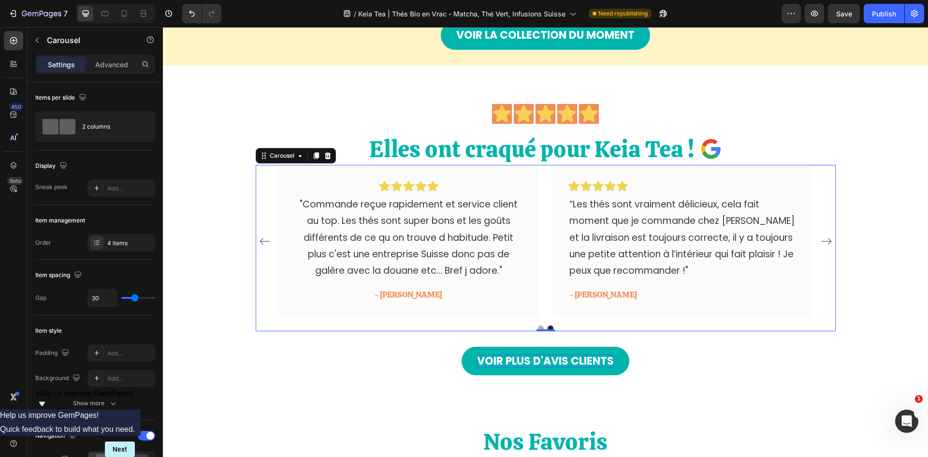
click at [823, 238] on icon "Carousel Next Arrow" at bounding box center [827, 242] width 12 height 12
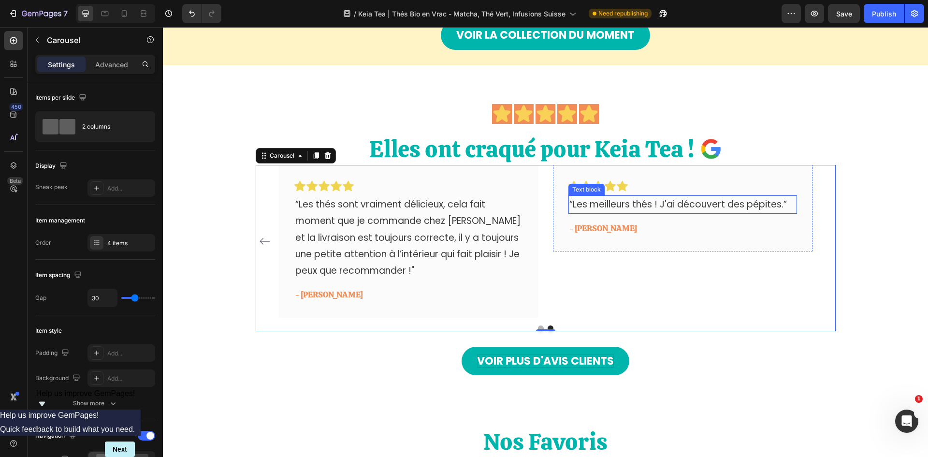
click at [638, 205] on p "“Les meilleurs thés ! J'ai découvert des pépites.”" at bounding box center [683, 204] width 227 height 16
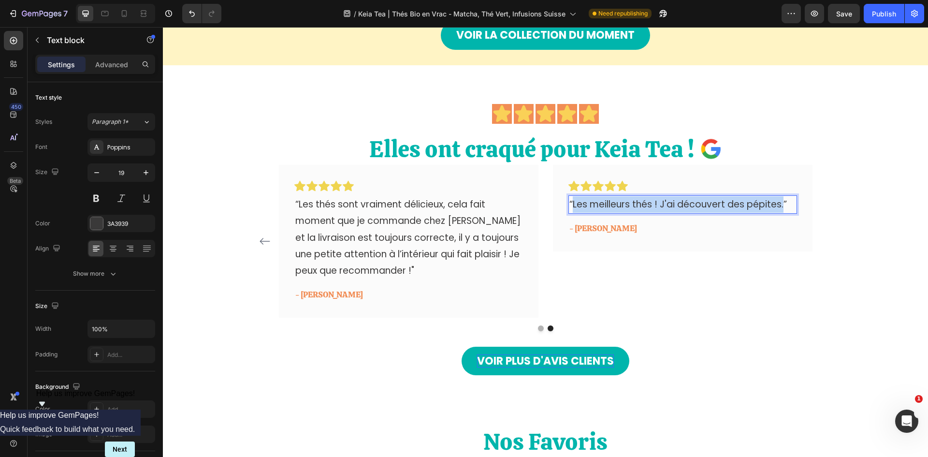
drag, startPoint x: 570, startPoint y: 202, endPoint x: 780, endPoint y: 206, distance: 209.4
click at [780, 206] on p "“Les meilleurs thés ! J'ai découvert des pépites.”" at bounding box center [683, 204] width 227 height 16
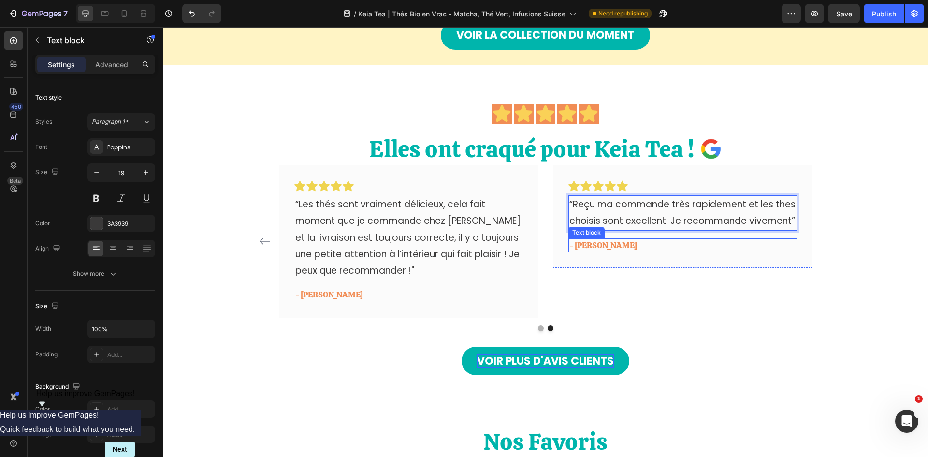
click at [595, 245] on p "- Kristina Z." at bounding box center [683, 245] width 227 height 13
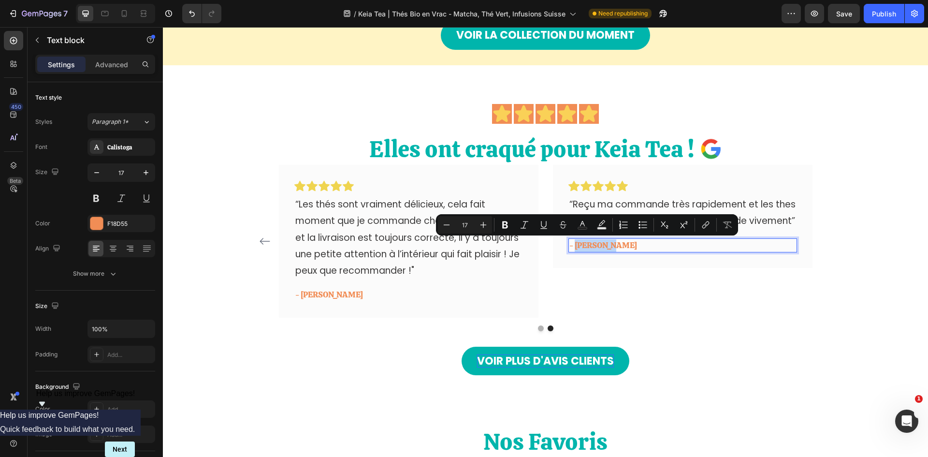
click at [588, 246] on p "- Kristina Z." at bounding box center [683, 245] width 227 height 13
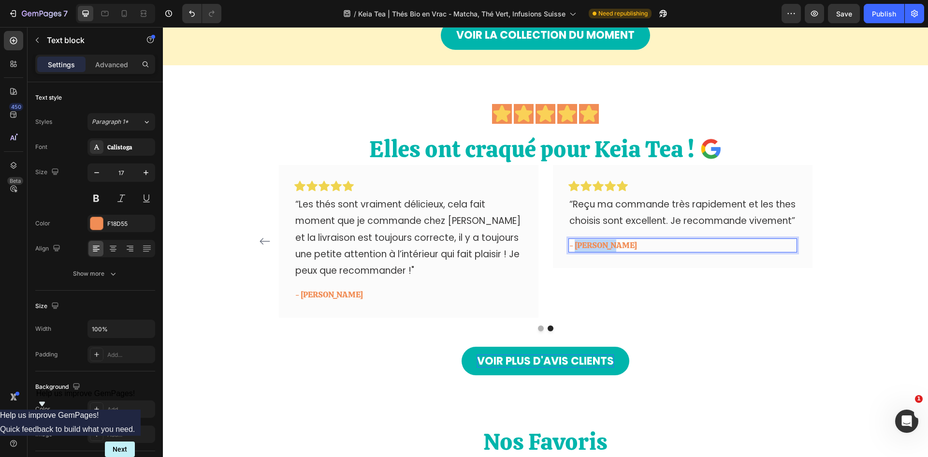
click at [588, 246] on p "- Kristina Z." at bounding box center [683, 245] width 227 height 13
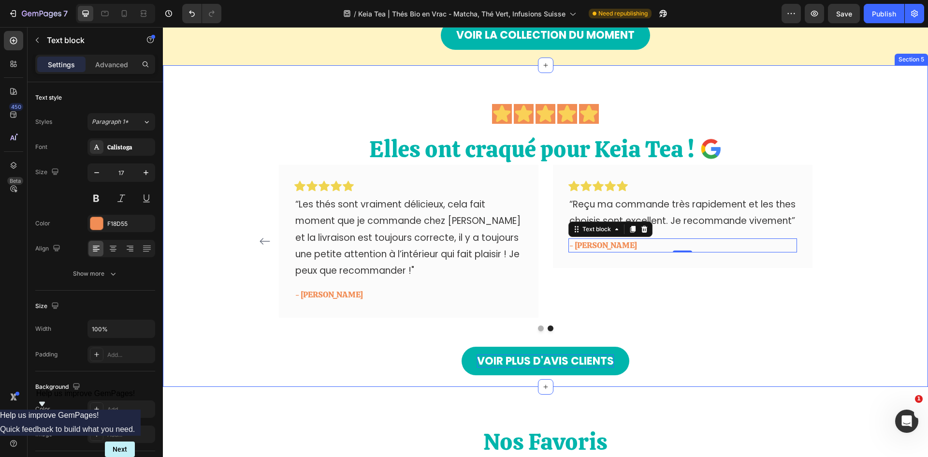
drag, startPoint x: 870, startPoint y: 195, endPoint x: 838, endPoint y: 203, distance: 33.4
click at [870, 195] on div "Icon Icon Icon Icon Icon Icon List Elles ont craqué pour Keia Tea ! Heading Ima…" at bounding box center [545, 239] width 751 height 271
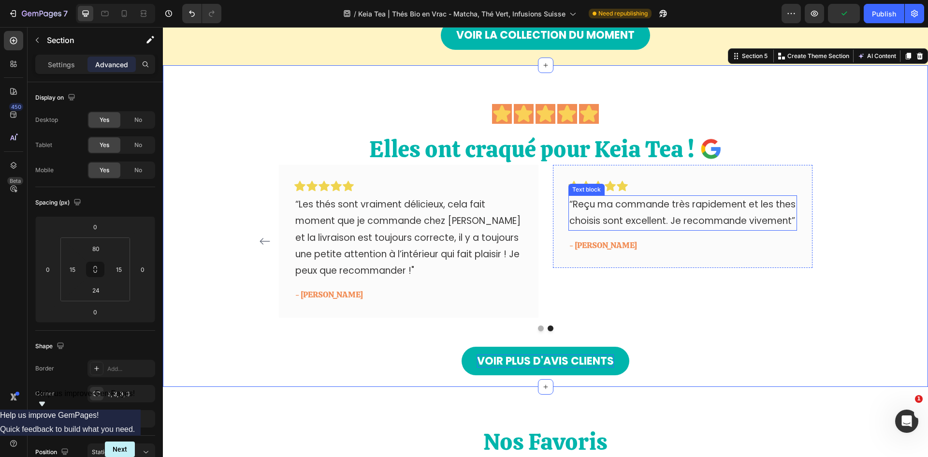
click at [661, 221] on p "“Reçu ma commande très rapidement et les thes choisis sont excellent. Je recomm…" at bounding box center [683, 212] width 227 height 33
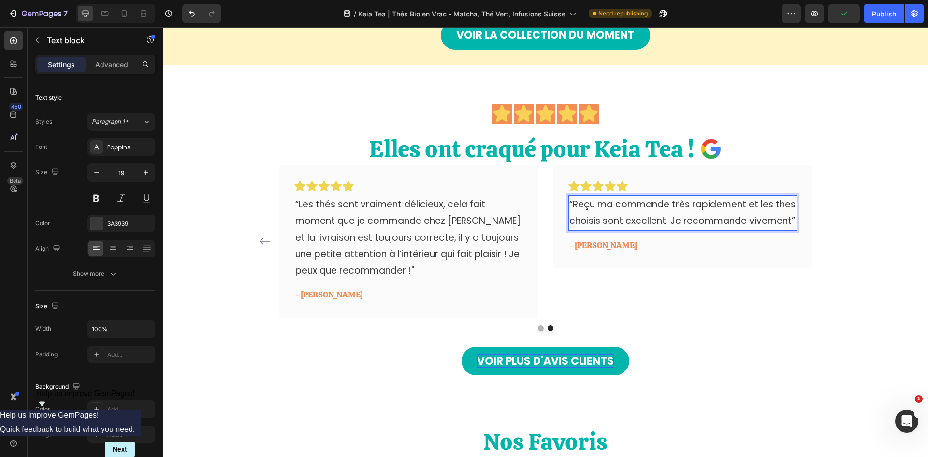
click at [663, 222] on p "“Reçu ma commande très rapidement et les thes choisis sont excellent. Je recomm…" at bounding box center [683, 212] width 227 height 33
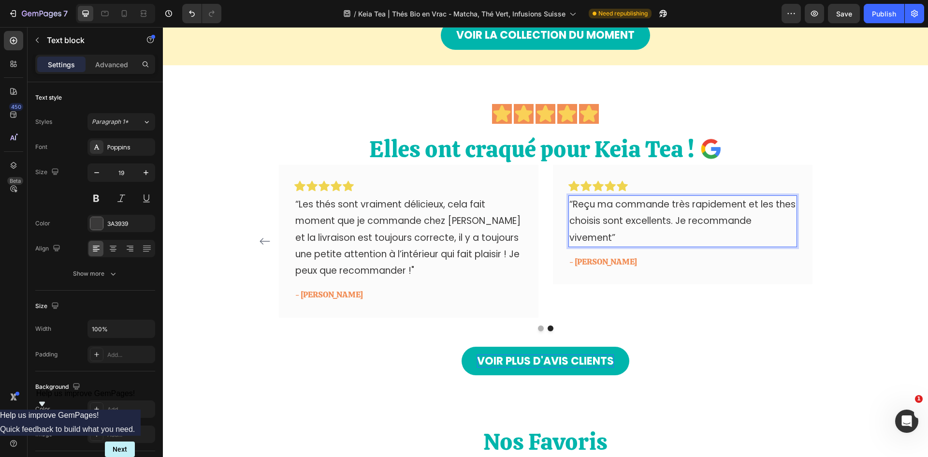
click at [607, 237] on p "“Reçu ma commande très rapidement et les thes choisis sont excellents. Je recom…" at bounding box center [683, 221] width 227 height 50
click at [790, 206] on p "“Reçu ma commande très rapidement et les thes choisis sont excellents. Je recom…" at bounding box center [683, 221] width 227 height 50
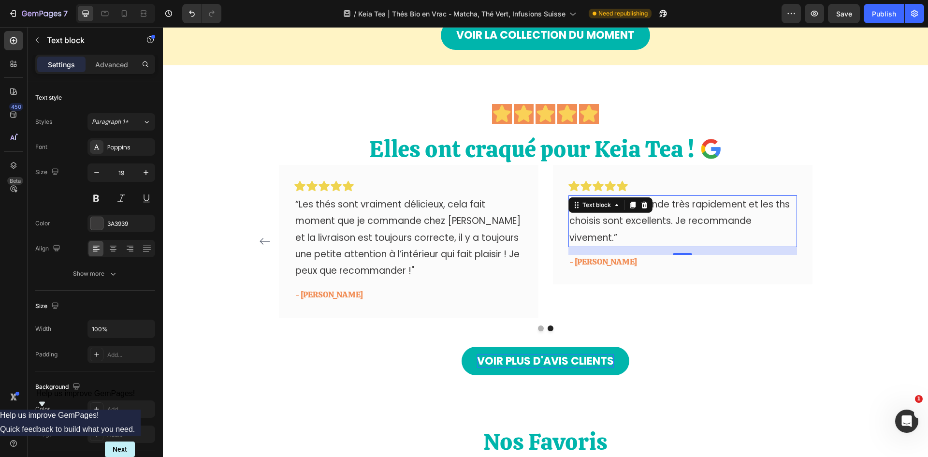
click at [781, 206] on p "“Reçu ma commande très rapidement et les ths choisis sont excellents. Je recomm…" at bounding box center [683, 221] width 227 height 50
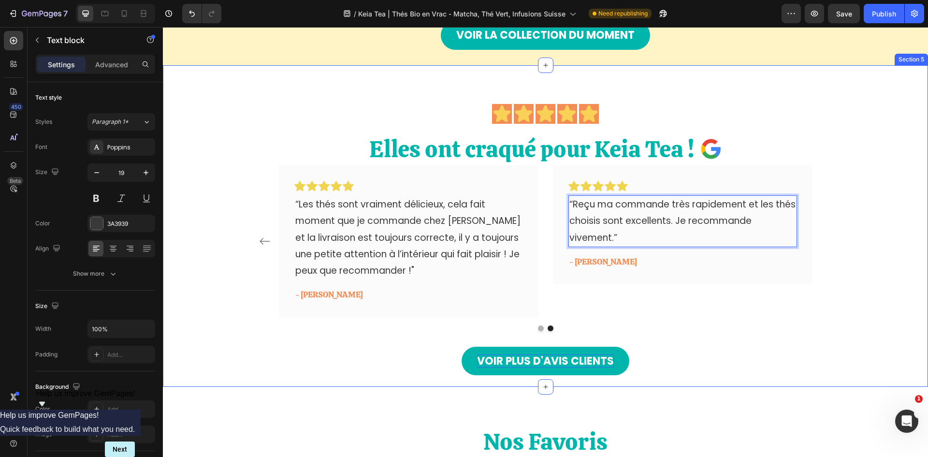
click at [848, 244] on div "Icon Icon Icon Icon Icon Icon List Elles ont craqué pour Keia Tea ! Heading Ima…" at bounding box center [545, 239] width 751 height 271
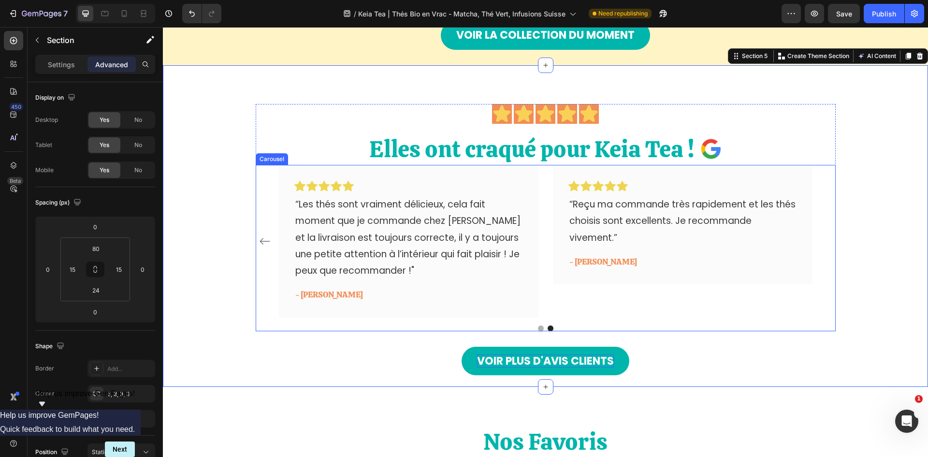
click at [260, 244] on icon "Carousel Back Arrow" at bounding box center [265, 241] width 10 height 7
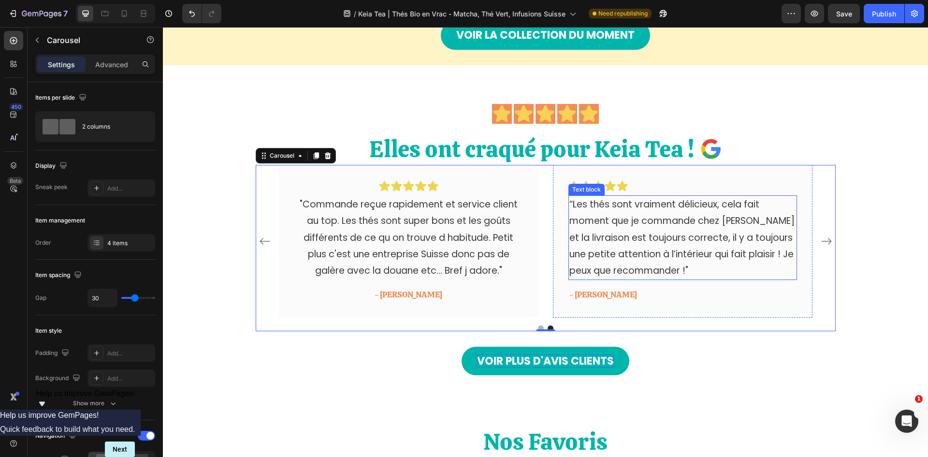
click at [653, 252] on p "“Les thés sont vraiment délicieux, cela fait moment que je commande chez Keia T…" at bounding box center [683, 237] width 227 height 83
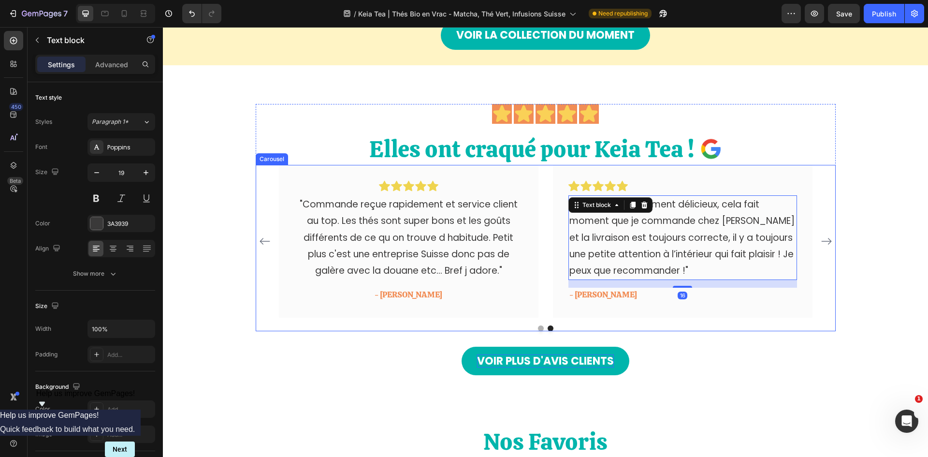
click at [263, 244] on icon "Carousel Back Arrow" at bounding box center [265, 242] width 12 height 12
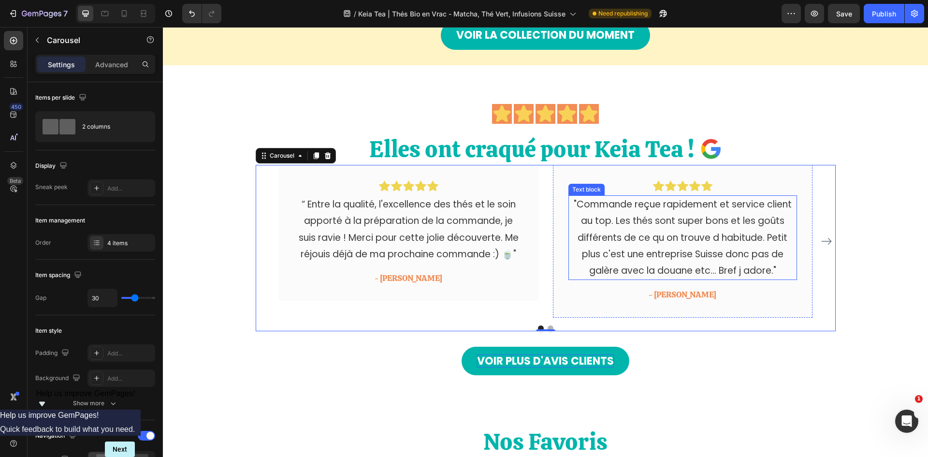
click at [718, 237] on p ""Commande reçue rapidement et service client au top. Les thés sont super bons e…" at bounding box center [683, 237] width 227 height 83
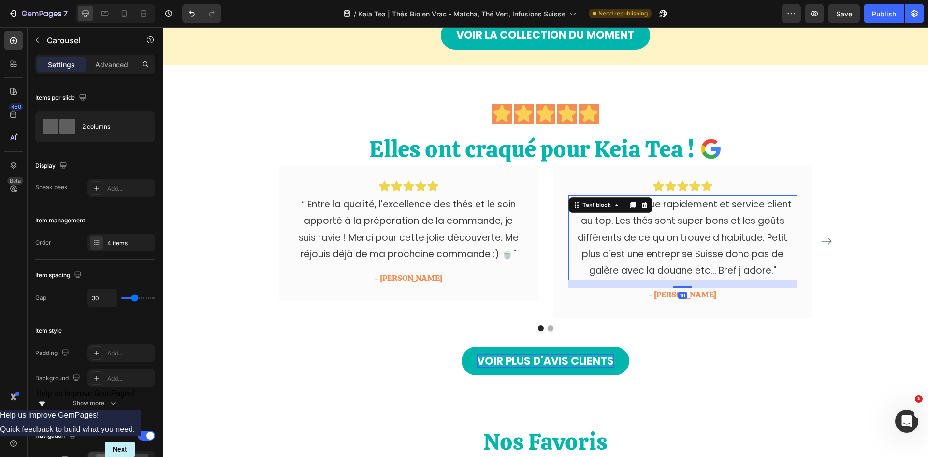
click at [718, 237] on p ""Commande reçue rapidement et service client au top. Les thés sont super bons e…" at bounding box center [683, 237] width 227 height 83
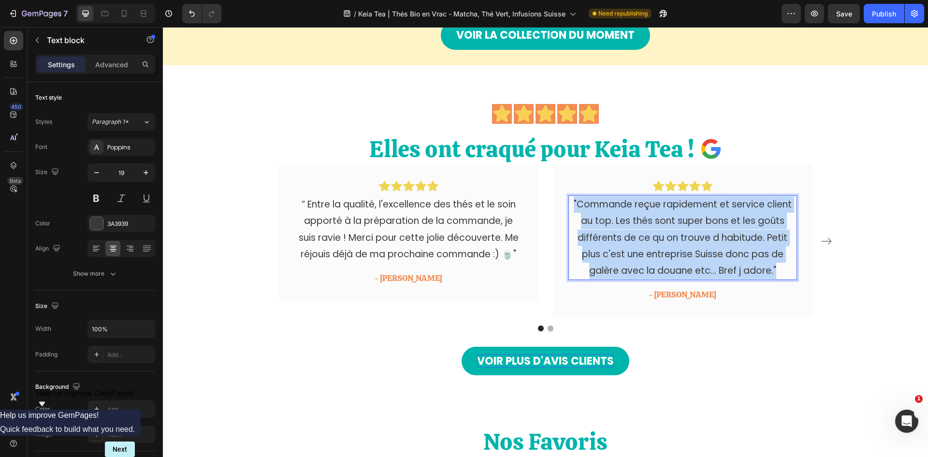
click at [718, 237] on p ""Commande reçue rapidement et service client au top. Les thés sont super bons e…" at bounding box center [683, 237] width 227 height 83
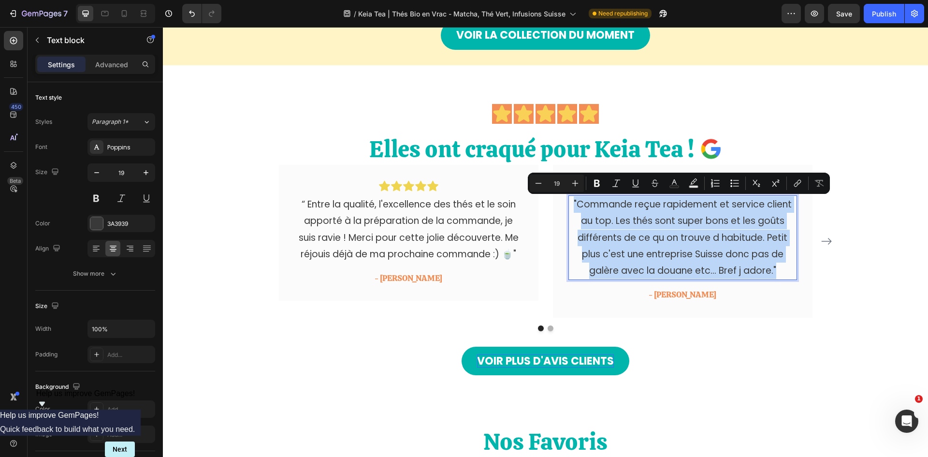
click at [718, 240] on p ""Commande reçue rapidement et service client au top. Les thés sont super bons e…" at bounding box center [683, 237] width 227 height 83
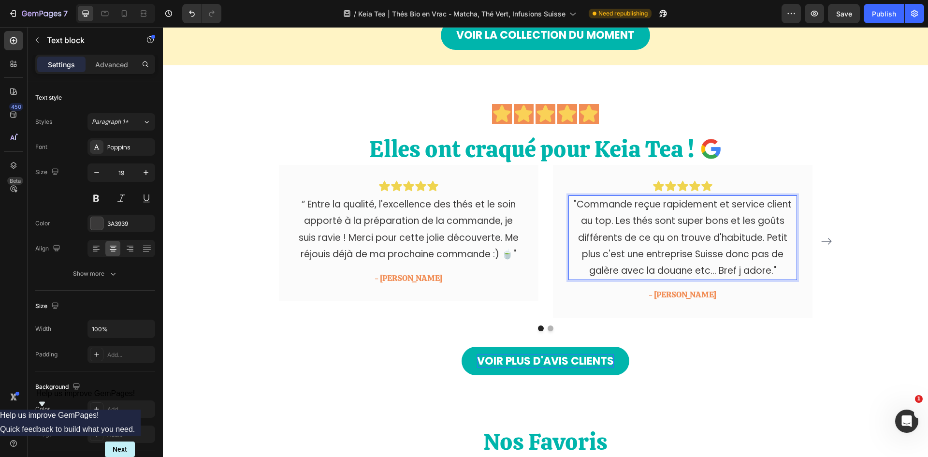
click at [743, 272] on p ""Commande reçue rapidement et service client au top. Les thés sont super bons e…" at bounding box center [683, 237] width 227 height 83
click at [826, 240] on icon "Carousel Next Arrow" at bounding box center [827, 241] width 10 height 7
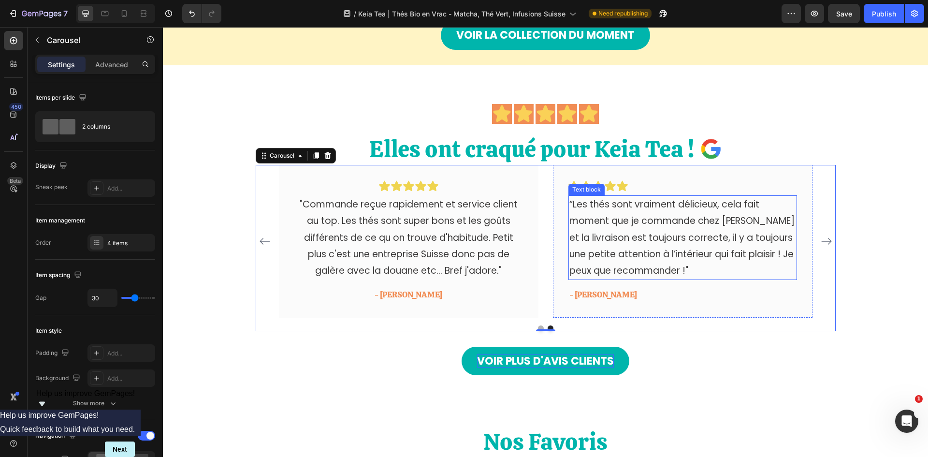
click at [650, 253] on p "“Les thés sont vraiment délicieux, cela fait moment que je commande chez Keia T…" at bounding box center [683, 237] width 227 height 83
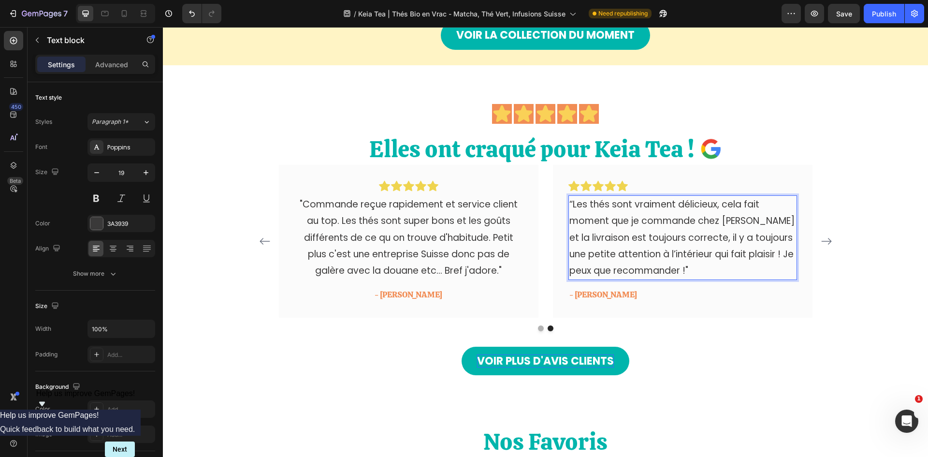
click at [652, 255] on p "“Les thés sont vraiment délicieux, cela fait moment que je commande chez Keia T…" at bounding box center [683, 237] width 227 height 83
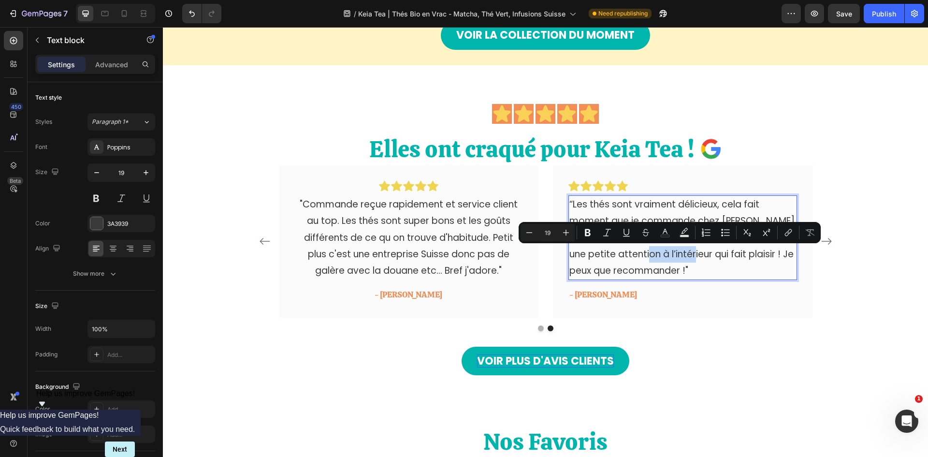
click at [652, 255] on p "“Les thés sont vraiment délicieux, cela fait moment que je commande chez Keia T…" at bounding box center [683, 237] width 227 height 83
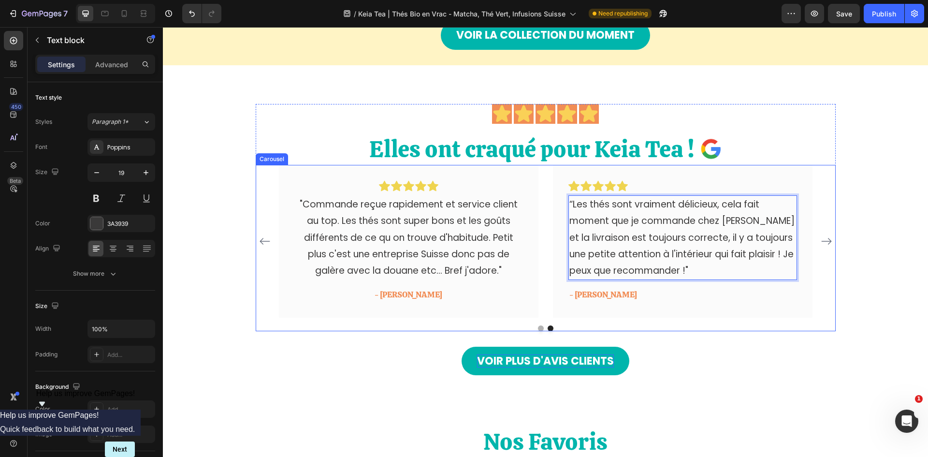
click at [821, 241] on icon "Carousel Next Arrow" at bounding box center [827, 242] width 12 height 12
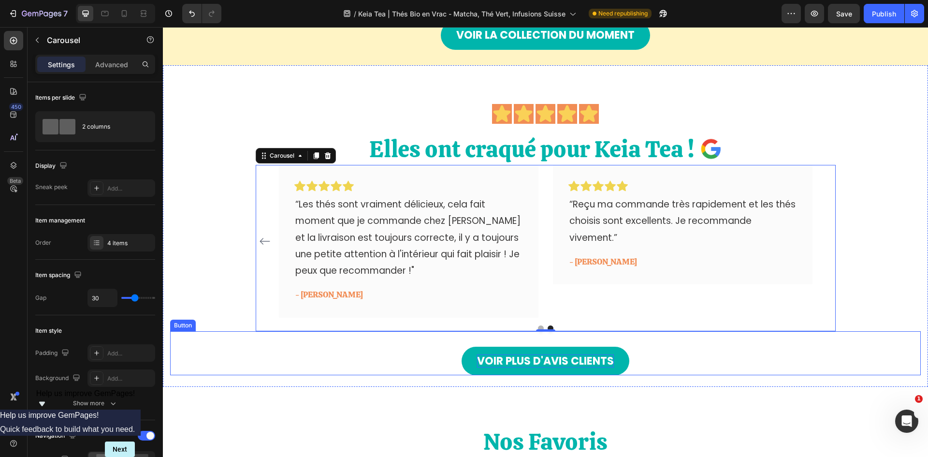
click at [546, 358] on p "VOIR PLUS D'AVIS CLIENTS" at bounding box center [545, 361] width 137 height 14
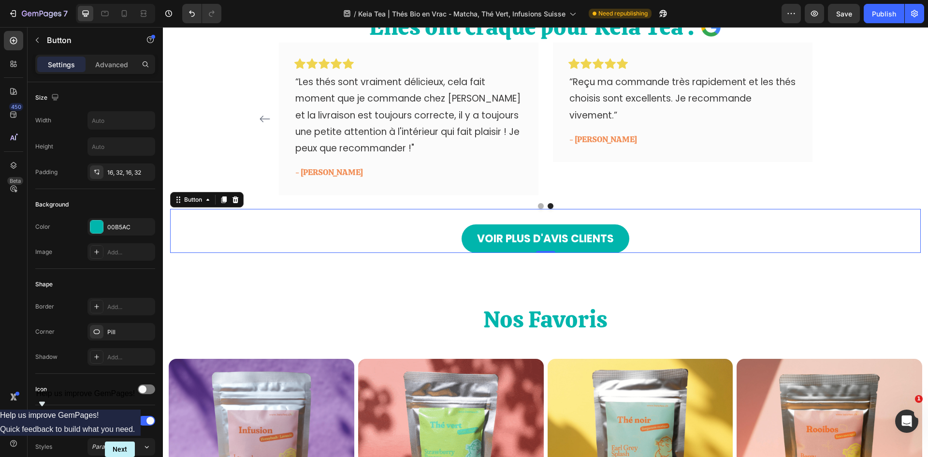
scroll to position [919, 0]
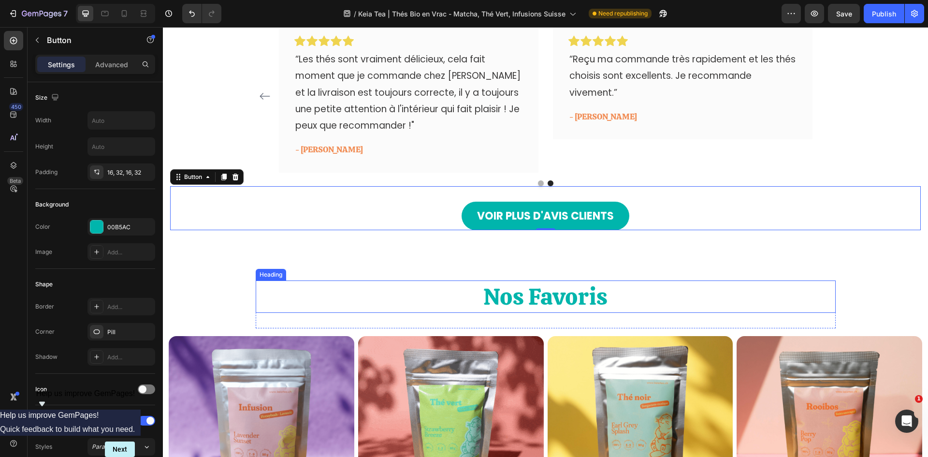
click at [502, 295] on h2 "Nos Favoris" at bounding box center [546, 296] width 580 height 32
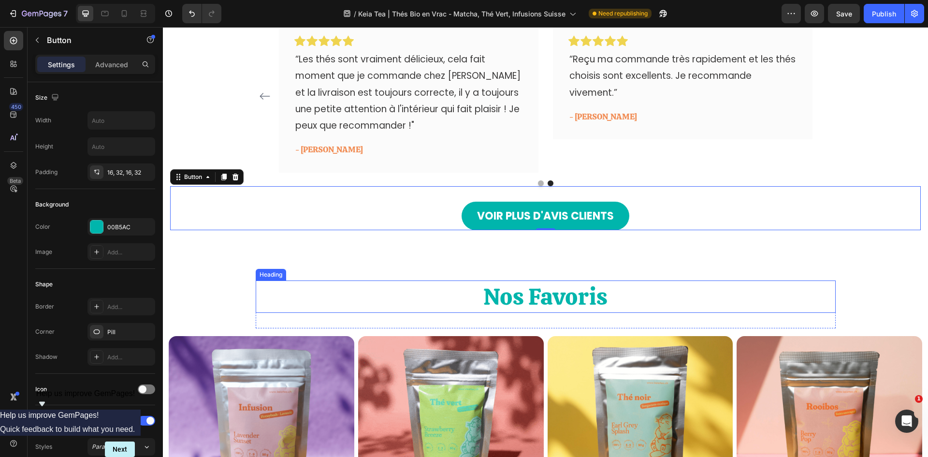
click at [502, 295] on h2 "Nos Favoris" at bounding box center [546, 296] width 580 height 32
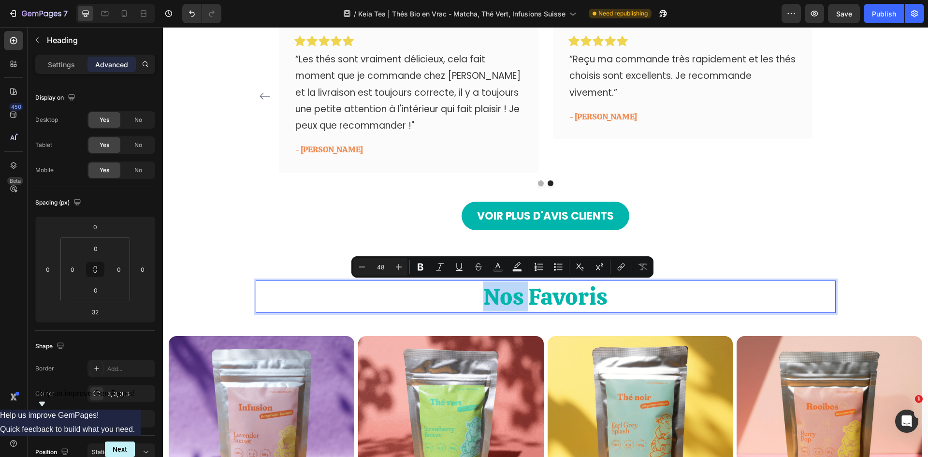
click at [501, 296] on p "Nos Favoris" at bounding box center [546, 296] width 578 height 30
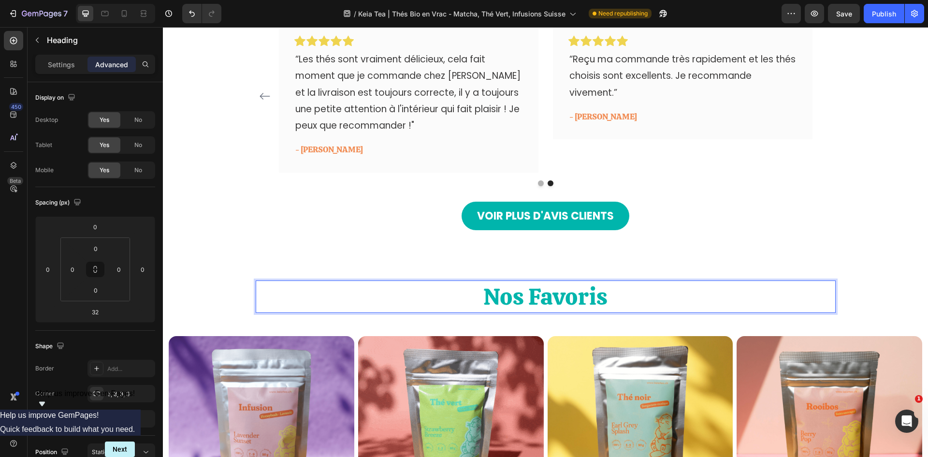
click at [501, 296] on p "Nos Favoris" at bounding box center [546, 296] width 578 height 30
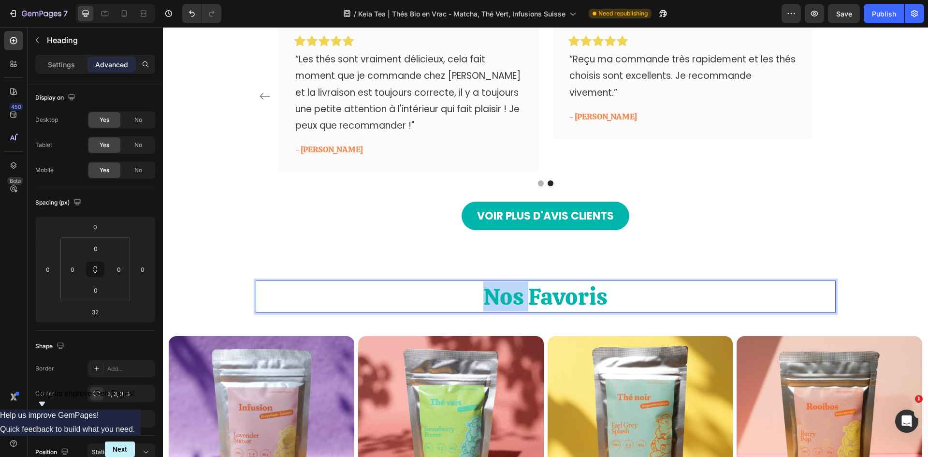
click at [501, 296] on p "Nos Favoris" at bounding box center [546, 296] width 578 height 30
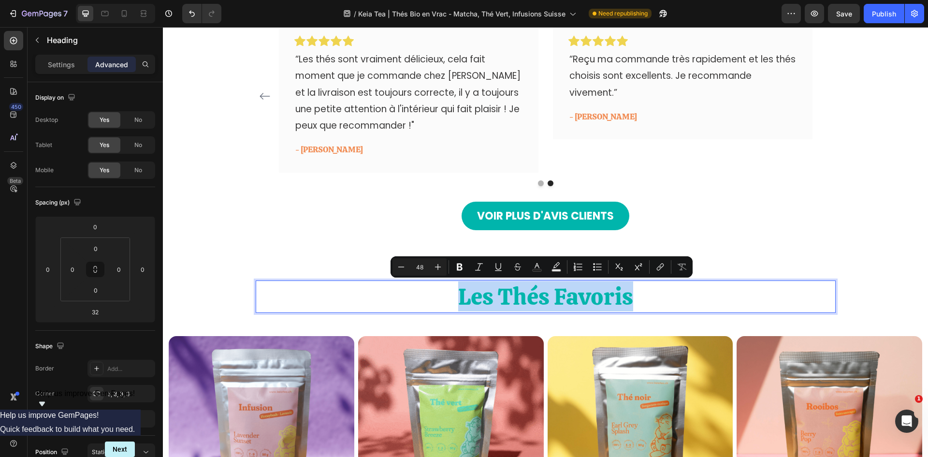
drag, startPoint x: 459, startPoint y: 292, endPoint x: 625, endPoint y: 291, distance: 166.4
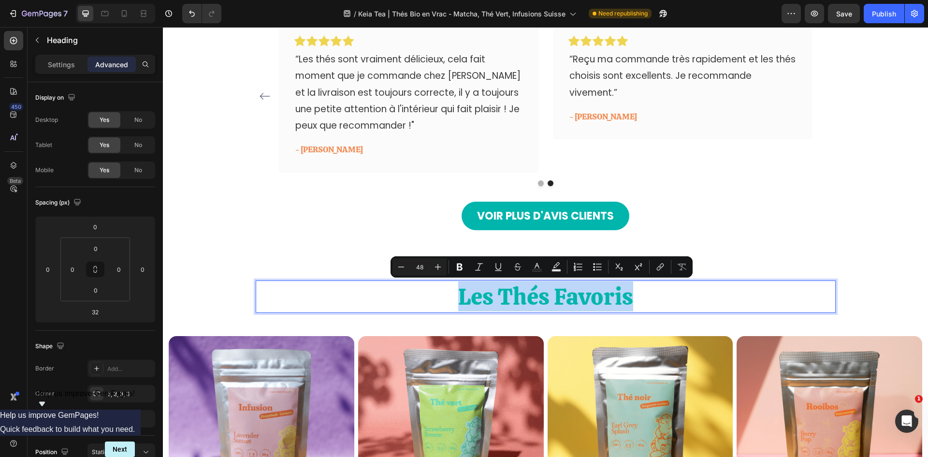
click at [625, 291] on p "Les Thés Favoris" at bounding box center [546, 296] width 578 height 30
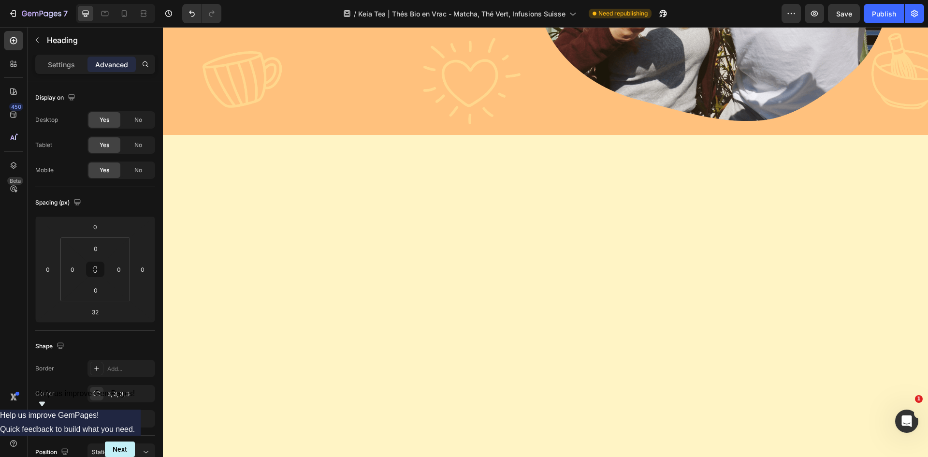
scroll to position [1306, 0]
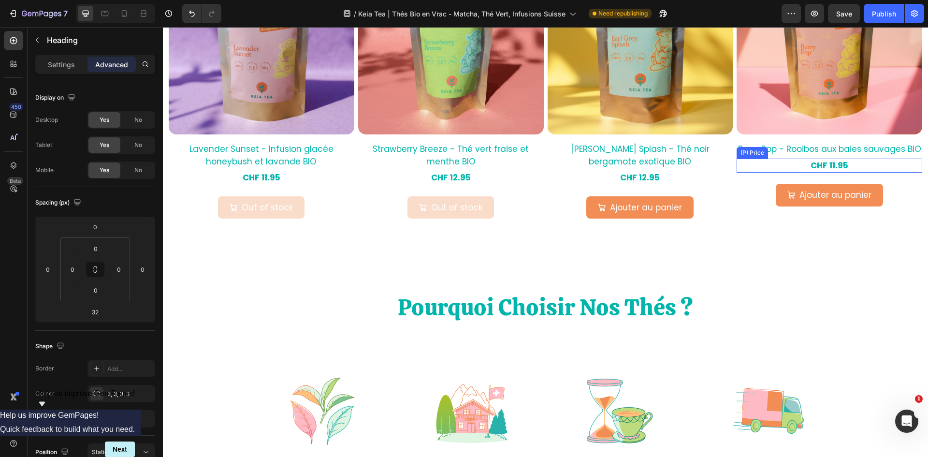
click at [737, 170] on div "CHF 11.95" at bounding box center [830, 166] width 186 height 15
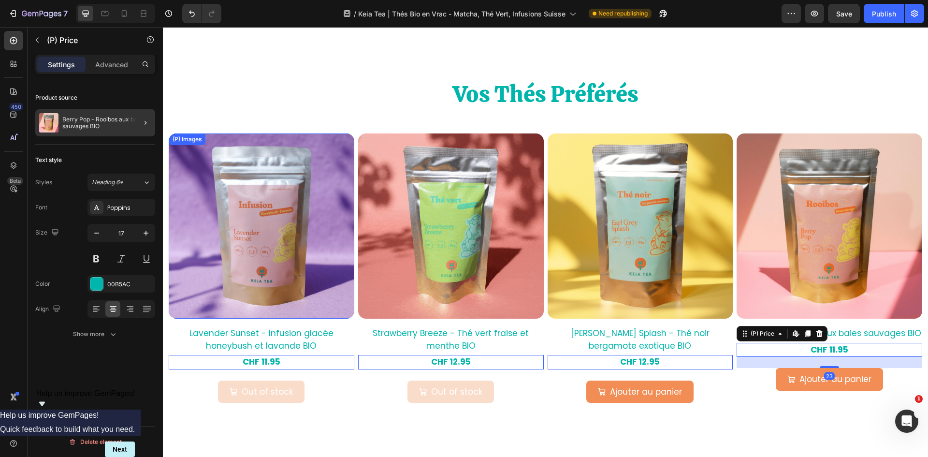
scroll to position [1112, 0]
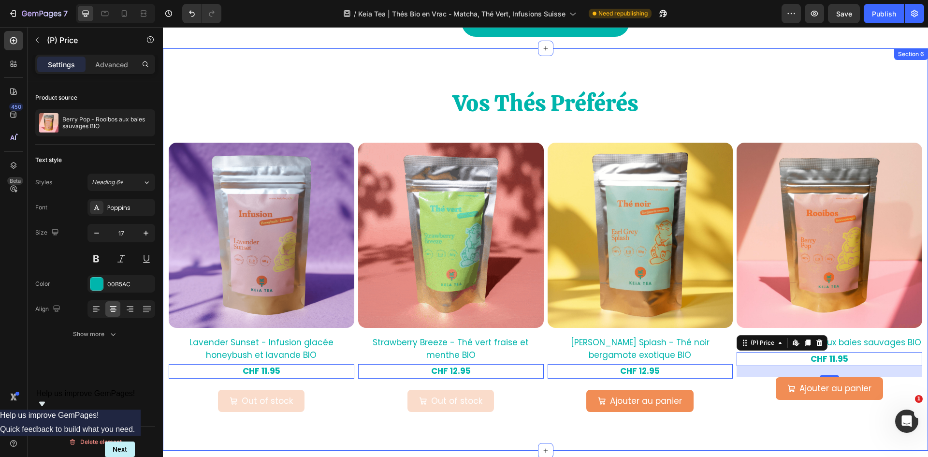
click at [209, 120] on div "Vos Thés Préférés Heading Row (P) Images Lavender Sunset - Infusion glacée hone…" at bounding box center [546, 249] width 766 height 325
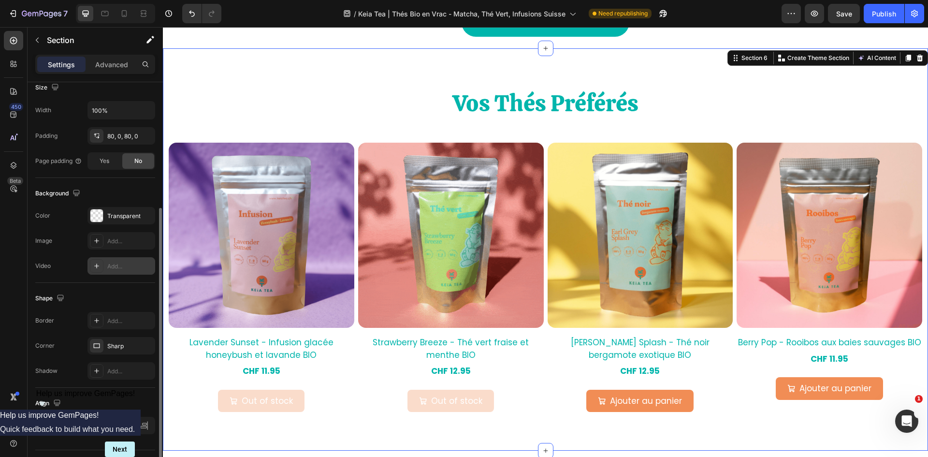
scroll to position [217, 0]
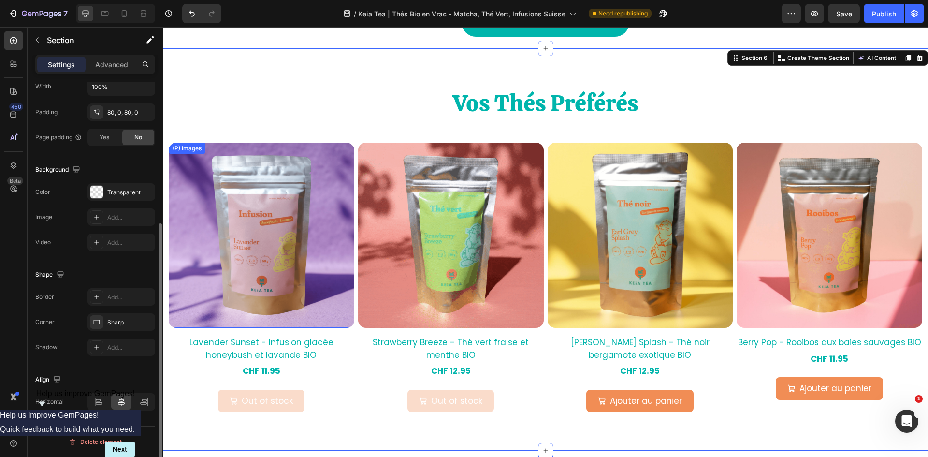
click at [270, 239] on img at bounding box center [262, 236] width 186 height 186
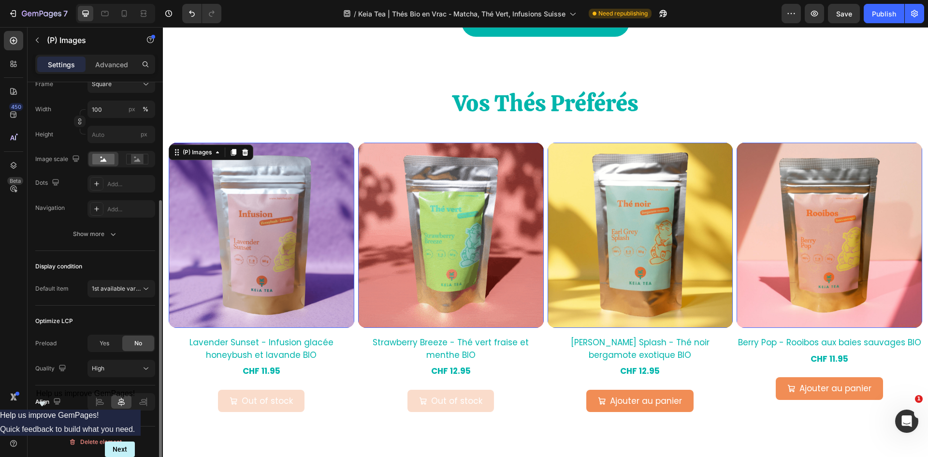
scroll to position [0, 0]
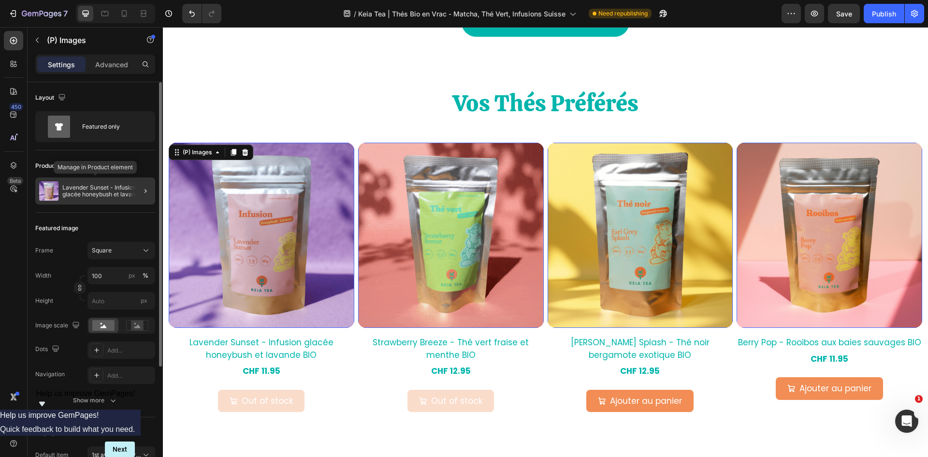
click at [60, 187] on div "Lavender Sunset - Infusion glacée honeybush et lavande BIO" at bounding box center [95, 190] width 120 height 27
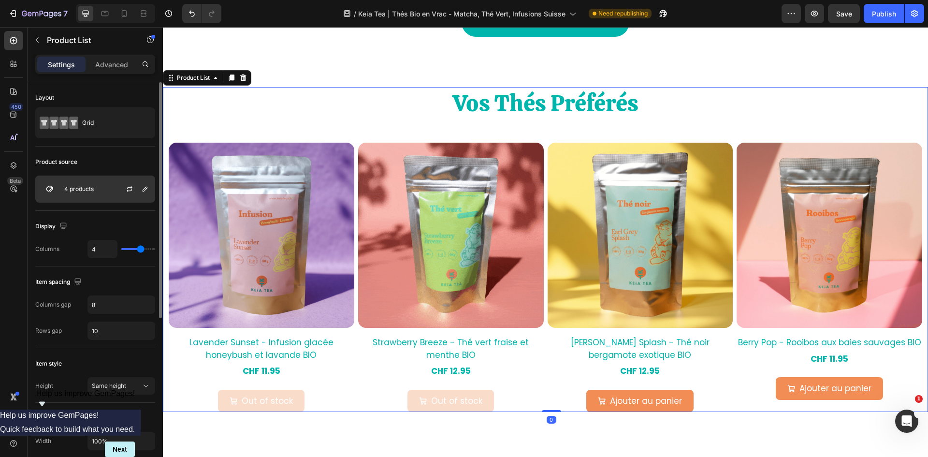
click at [69, 194] on div "4 products" at bounding box center [95, 189] width 120 height 27
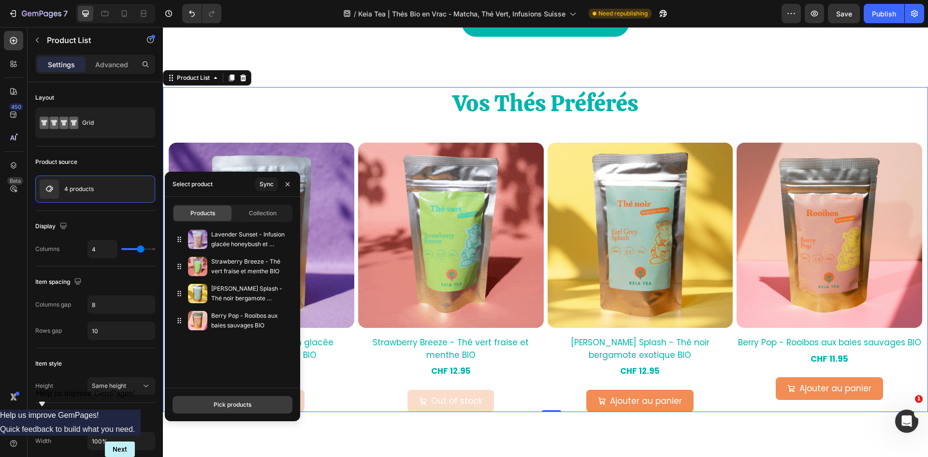
click at [226, 400] on div "Pick products" at bounding box center [233, 404] width 38 height 9
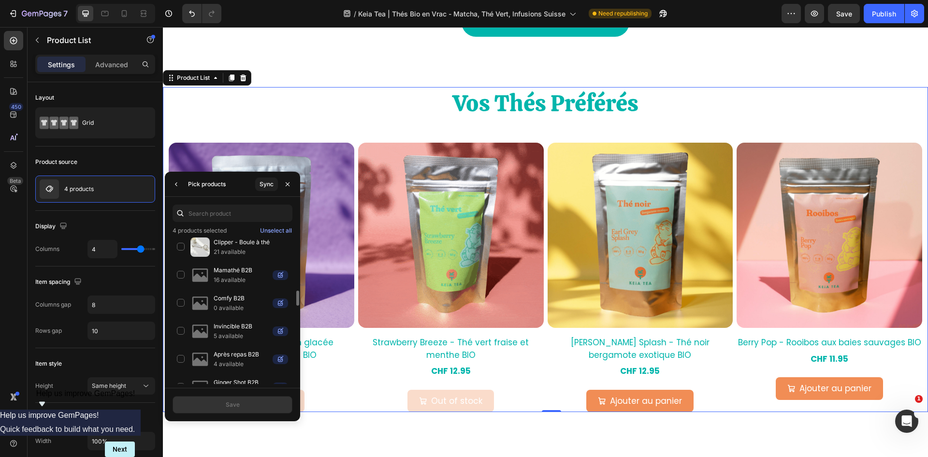
scroll to position [364, 0]
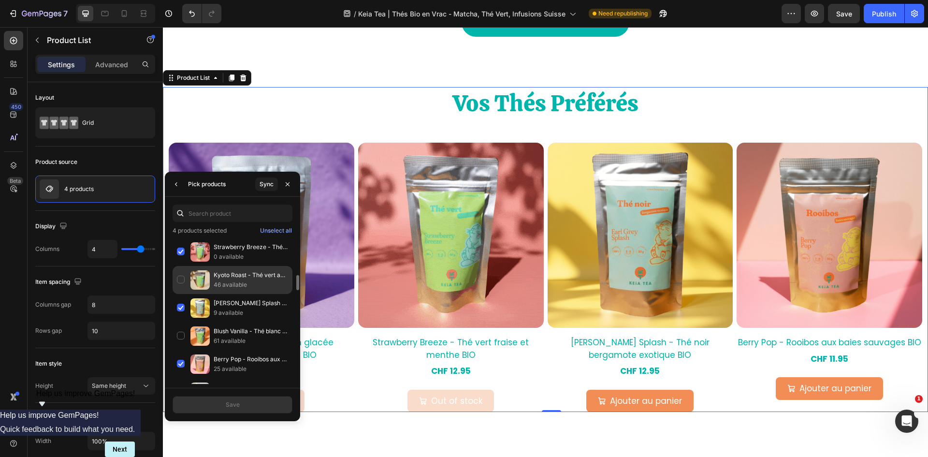
click at [246, 278] on p "Kyoto Roast - Thé vert au sarrasin grillé BIO" at bounding box center [251, 275] width 74 height 10
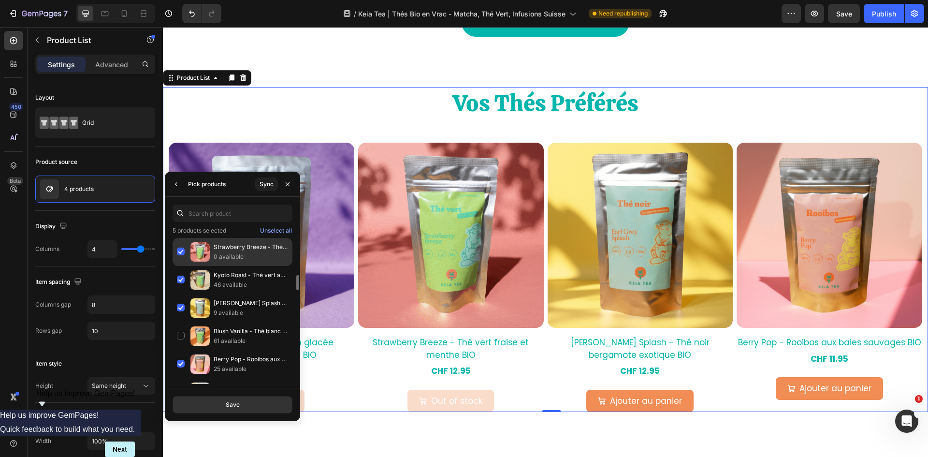
click at [181, 251] on div "Strawberry Breeze - Thé vert fraise et menthe BIO 0 available" at bounding box center [233, 252] width 120 height 28
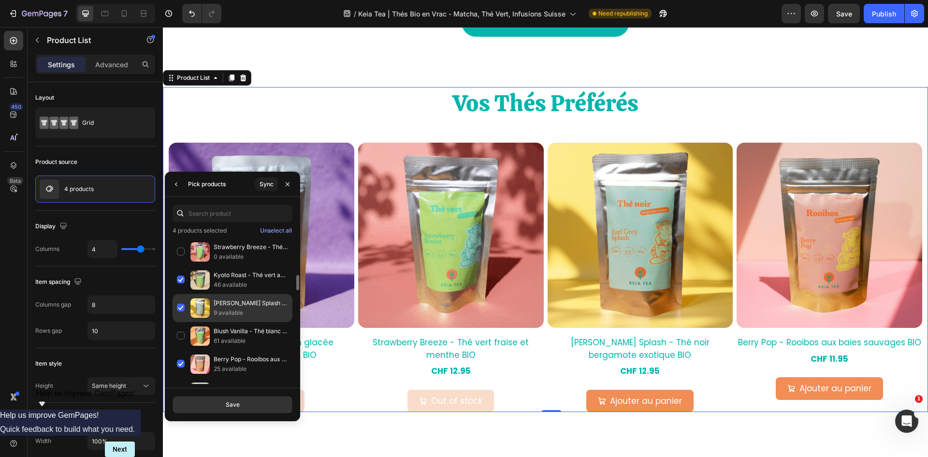
scroll to position [412, 0]
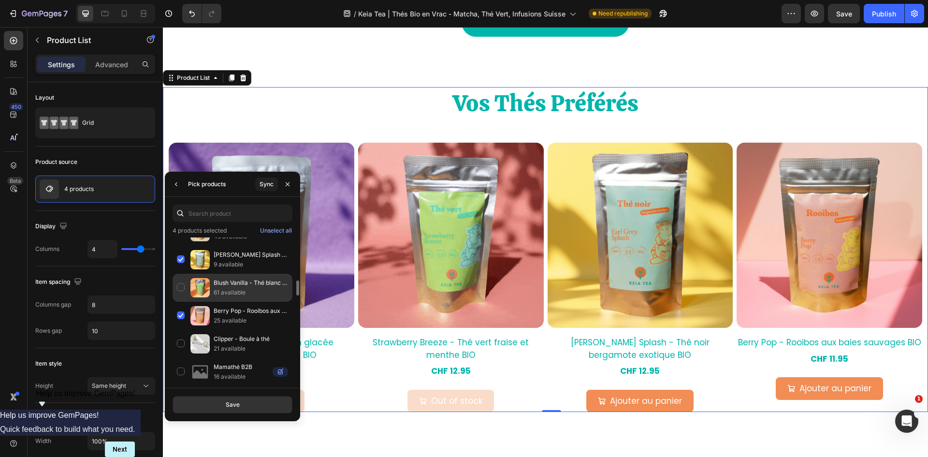
click at [179, 287] on div "Blush Vanilla - Thé blanc vanille et rose BIO 61 available" at bounding box center [233, 288] width 120 height 28
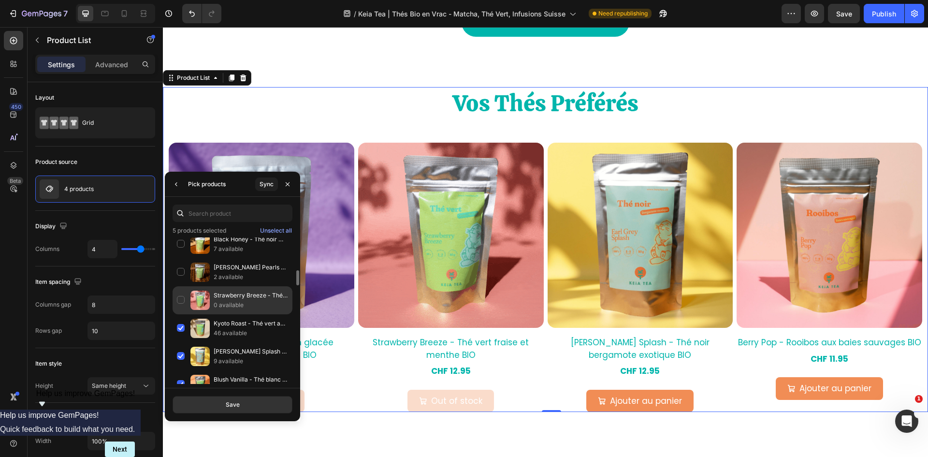
scroll to position [219, 0]
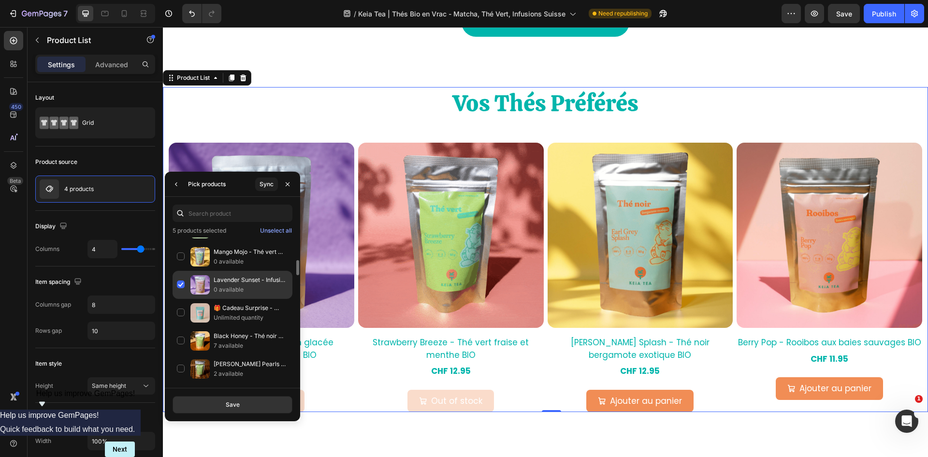
click at [180, 285] on div "Lavender Sunset - Infusion glacée honeybush et lavande BIO 0 available" at bounding box center [233, 285] width 120 height 28
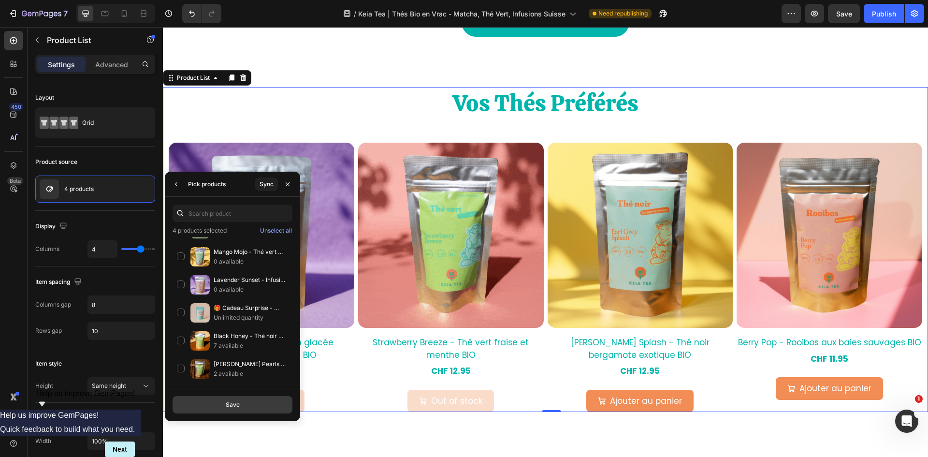
click at [231, 404] on div "Save" at bounding box center [233, 404] width 14 height 9
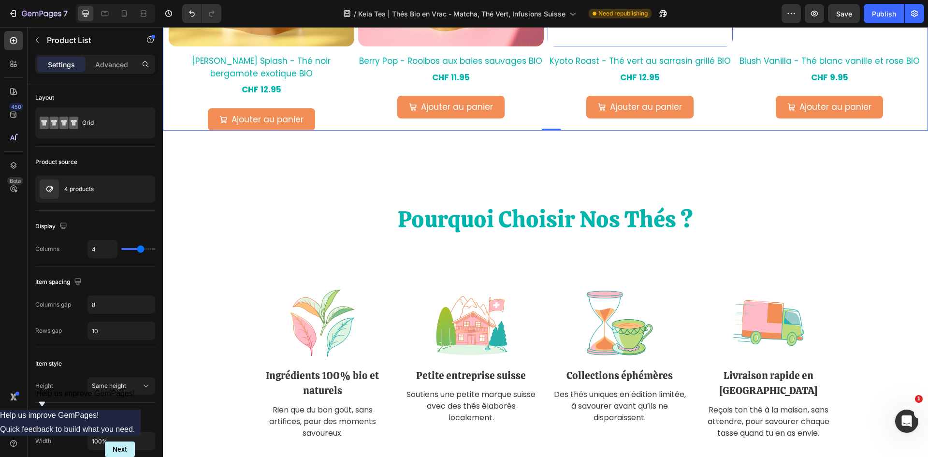
scroll to position [1354, 0]
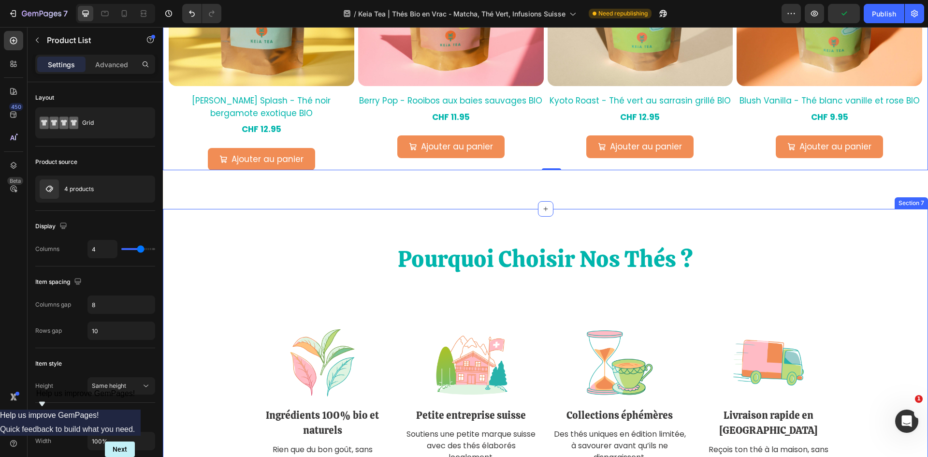
click at [849, 281] on div "Pourquoi Choisir Nos Thés ? Heading Image Ingrédients 100% bio et naturels Text…" at bounding box center [545, 361] width 751 height 236
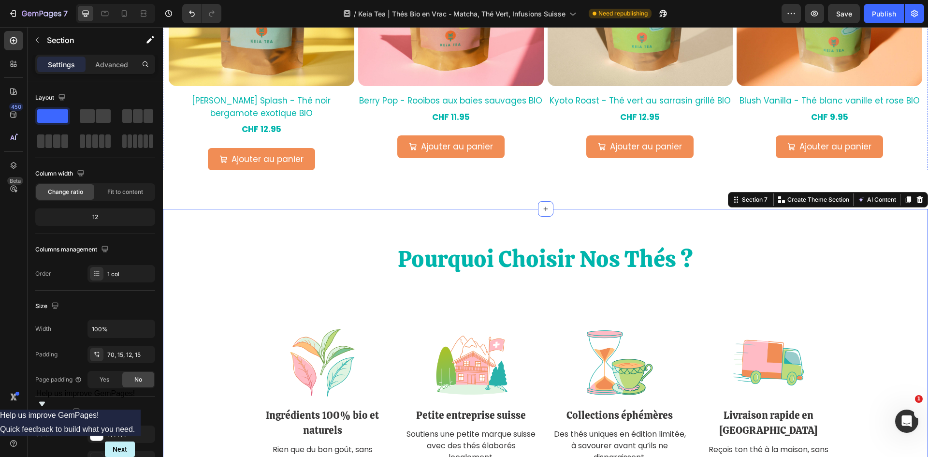
click at [913, 132] on div "(P) Images Blush Vanilla - Thé blanc vanille et rose BIO (P) Title CHF 9.95 (P)…" at bounding box center [830, 36] width 186 height 270
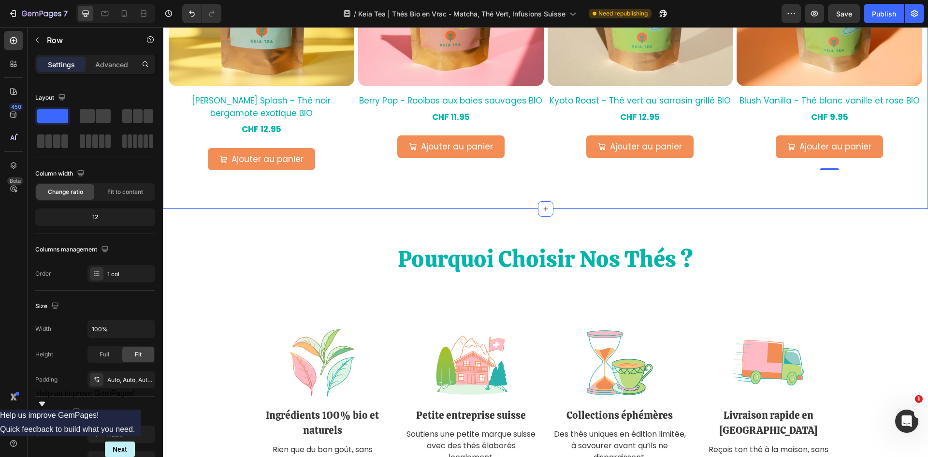
click at [903, 174] on div "Vos Thés Préférés Heading Row (P) Images Earl Grey Splash - Thé noir bergamote …" at bounding box center [546, 8] width 766 height 402
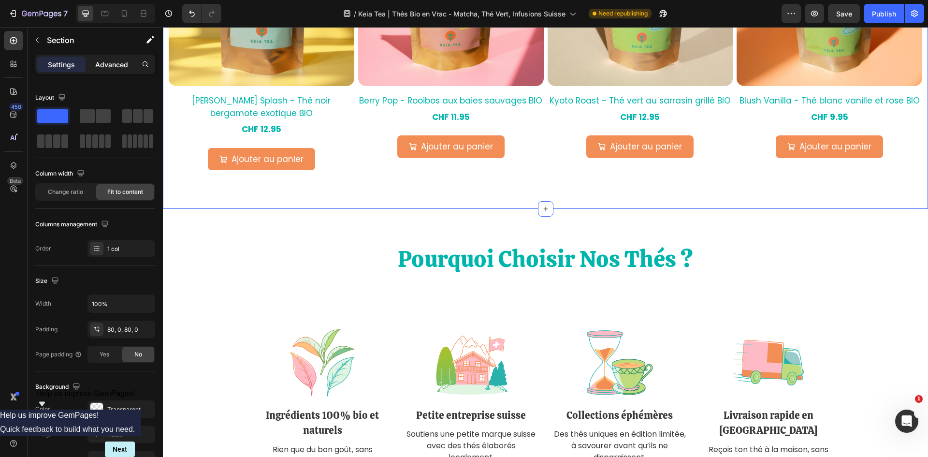
click at [112, 71] on div "Advanced" at bounding box center [112, 64] width 48 height 15
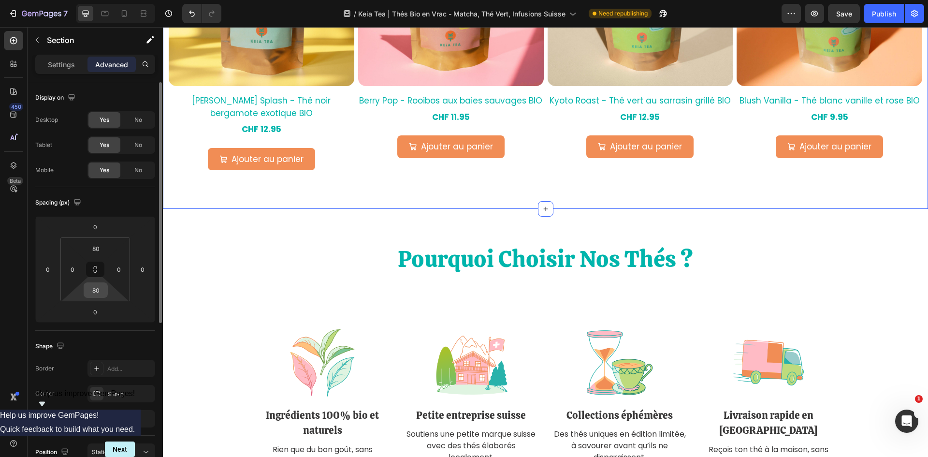
click at [99, 290] on input "80" at bounding box center [95, 290] width 19 height 15
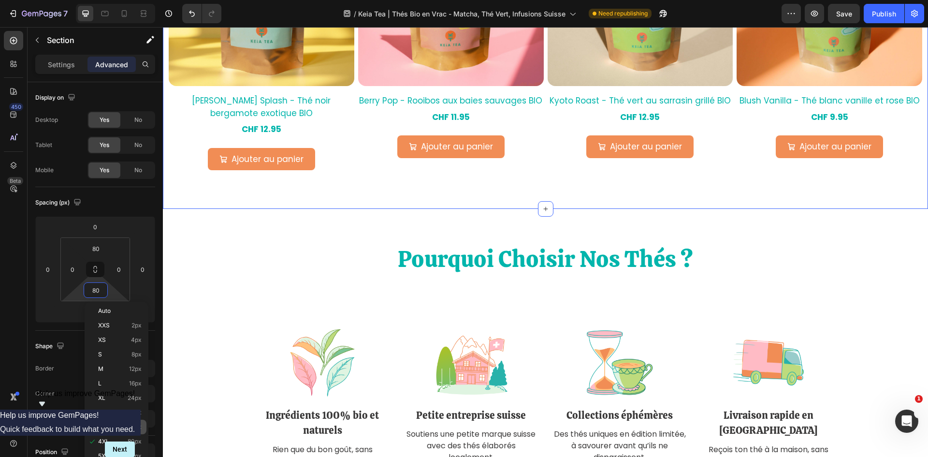
click at [119, 427] on p "3XL 48px" at bounding box center [120, 427] width 44 height 7
type input "48"
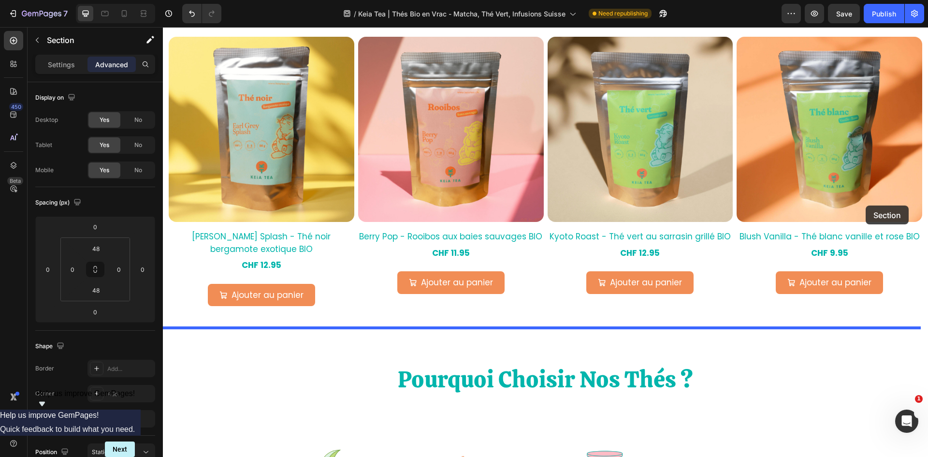
scroll to position [1368, 0]
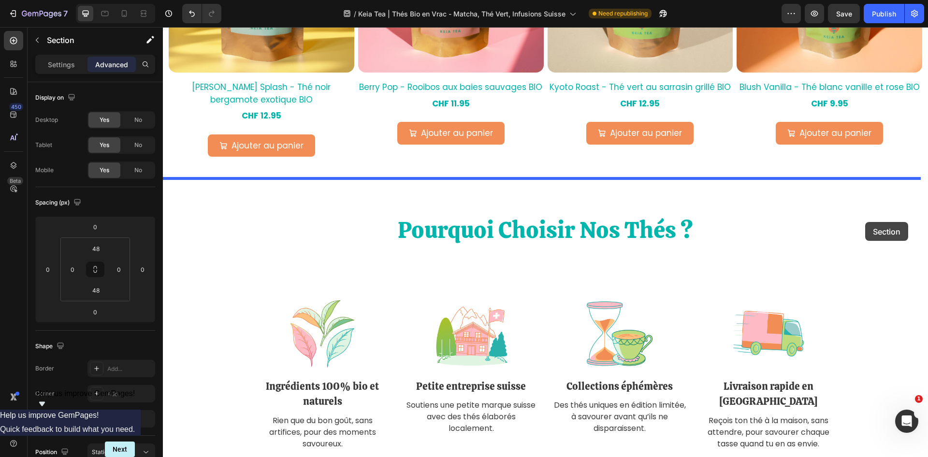
drag, startPoint x: 870, startPoint y: 188, endPoint x: 866, endPoint y: 222, distance: 34.7
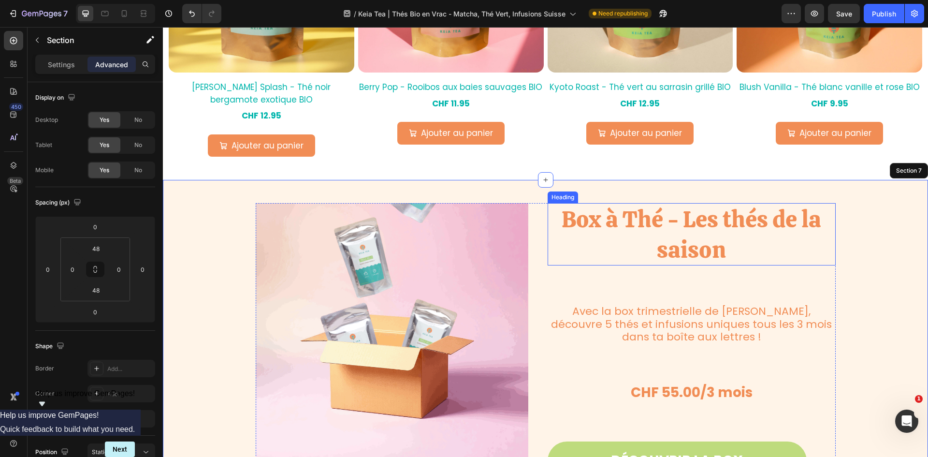
click at [702, 235] on h2 "Box à Thé - Les thés de la saison" at bounding box center [692, 234] width 288 height 62
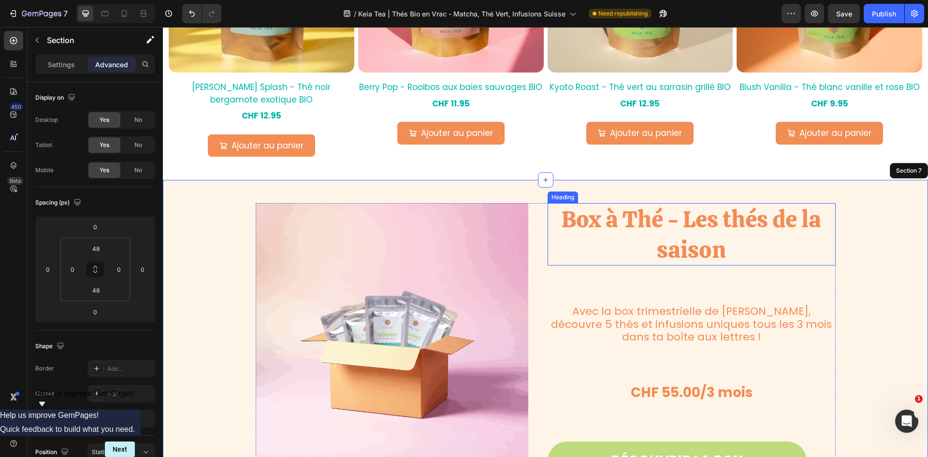
click at [702, 235] on h2 "Box à Thé - Les thés de la saison" at bounding box center [692, 234] width 288 height 62
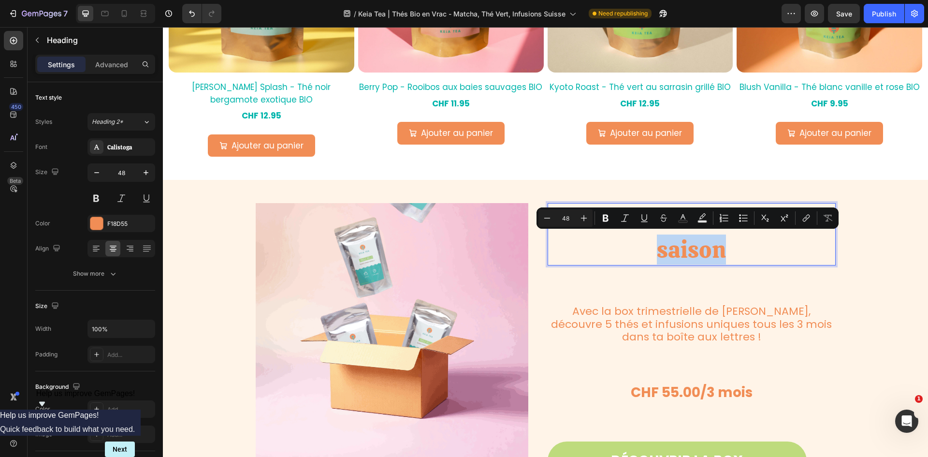
click at [726, 239] on p "Box à Thé - Les thés de la saison" at bounding box center [692, 234] width 286 height 60
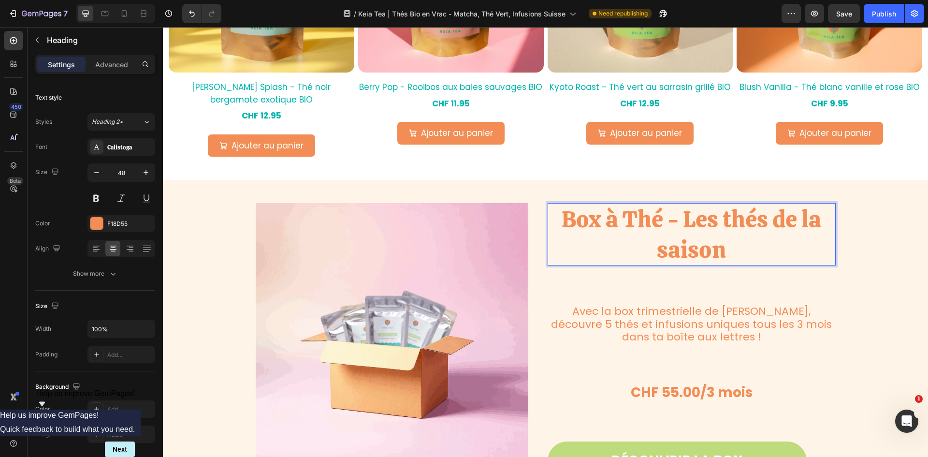
click at [566, 218] on p "Box à Thé - Les thés de la saison" at bounding box center [692, 234] width 286 height 60
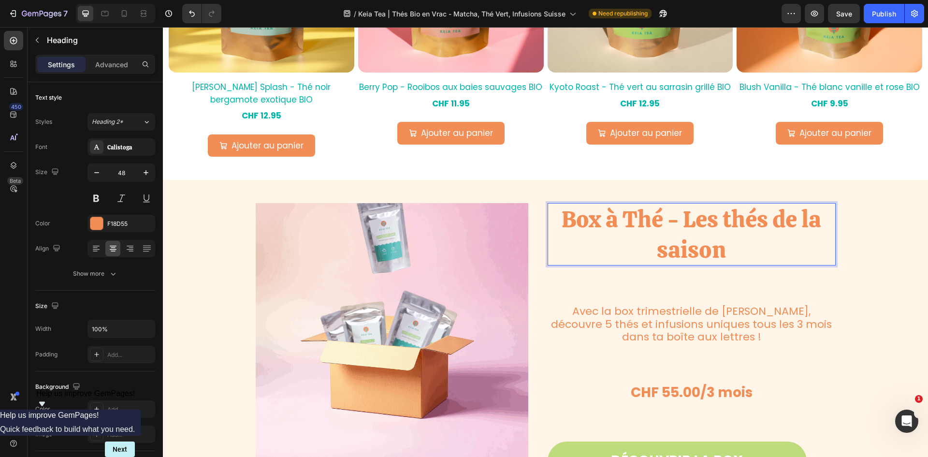
click at [559, 219] on p "Box à Thé - Les thés de la saison" at bounding box center [692, 234] width 286 height 60
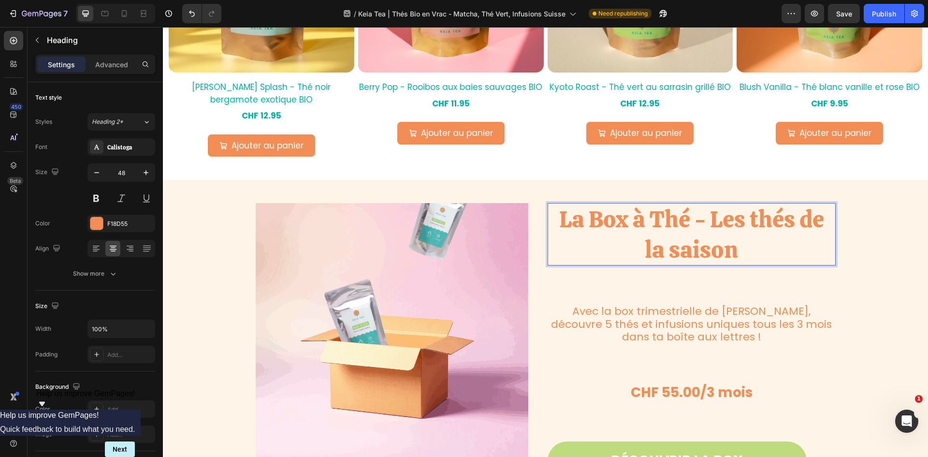
click at [709, 218] on p "La Box à Thé - Les thés de la saison" at bounding box center [692, 234] width 286 height 60
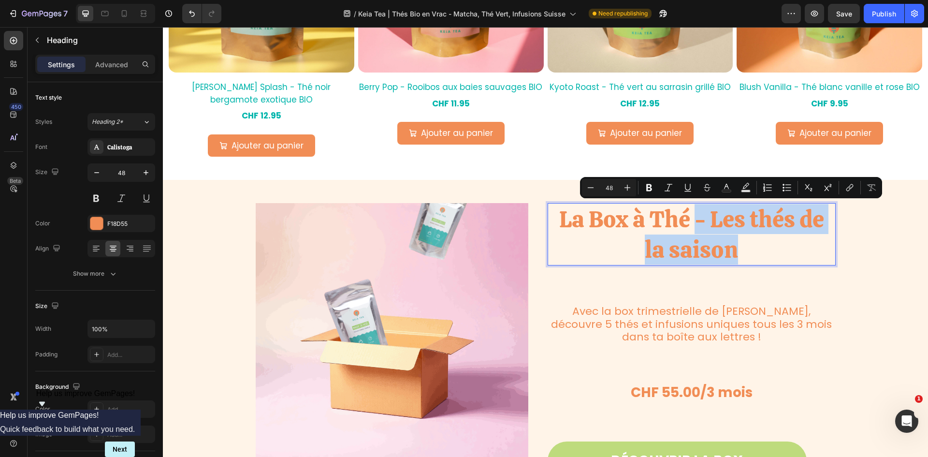
drag, startPoint x: 692, startPoint y: 217, endPoint x: 746, endPoint y: 241, distance: 59.1
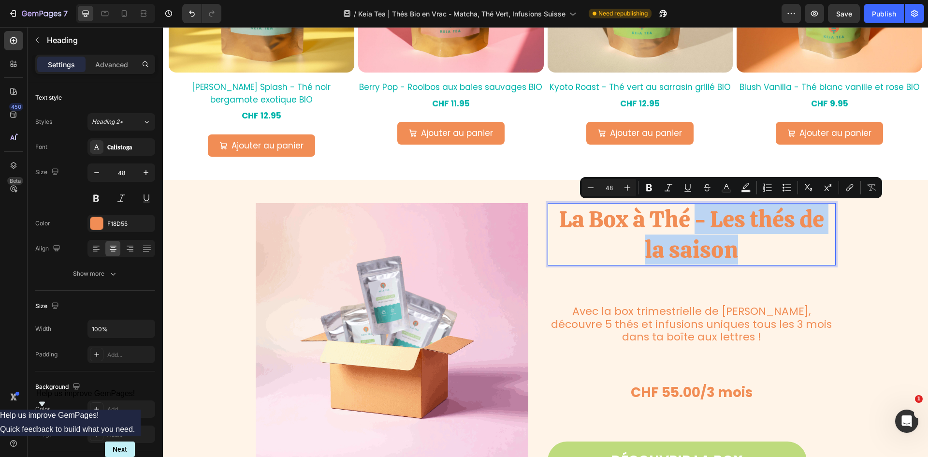
click at [746, 241] on p "La Box à Thé - Les thés de la saison" at bounding box center [692, 234] width 286 height 60
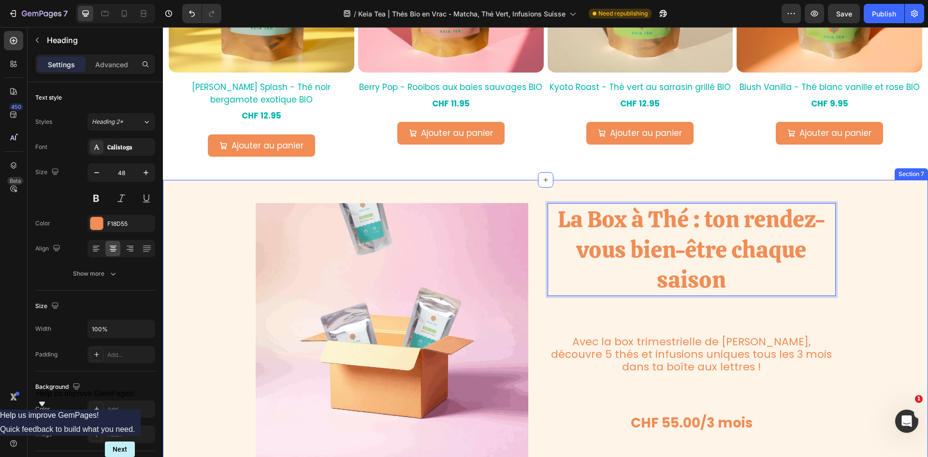
click at [865, 241] on div "Image La Box à Thé : ton rendez-vous bien-être chaque saison Heading 0 Avec la …" at bounding box center [546, 360] width 766 height 315
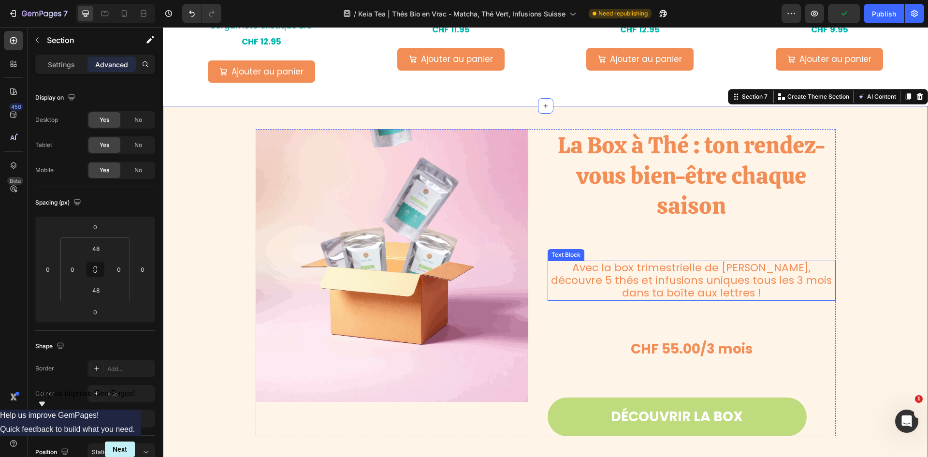
scroll to position [1513, 0]
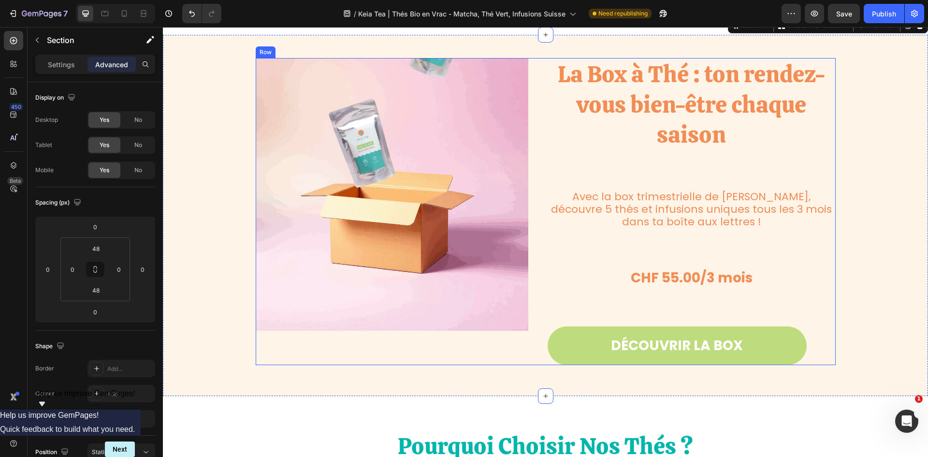
click at [779, 262] on div "La Box à Thé : ton rendez-vous bien-être chaque saison Heading Avec la box trim…" at bounding box center [692, 211] width 288 height 307
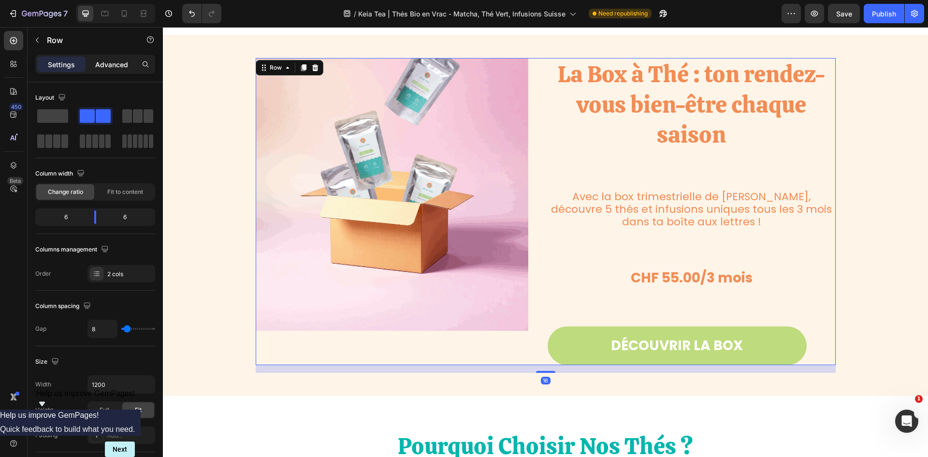
click at [104, 70] on div "Advanced" at bounding box center [112, 64] width 48 height 15
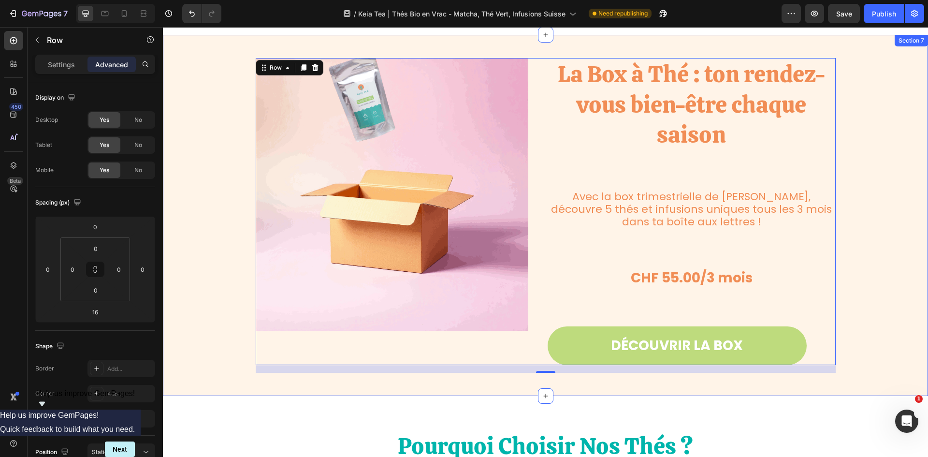
click at [864, 198] on div "Image La Box à Thé : ton rendez-vous bien-être chaque saison Heading Avec la bo…" at bounding box center [546, 215] width 766 height 315
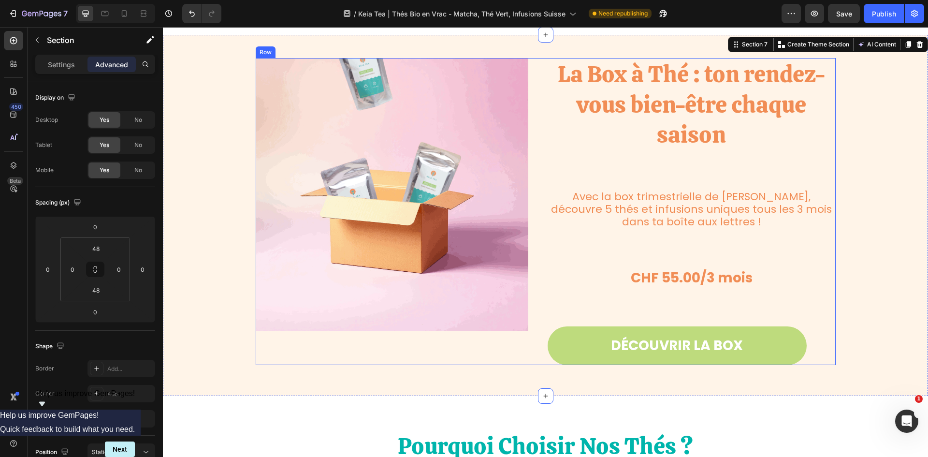
click at [763, 239] on div "La Box à Thé : ton rendez-vous bien-être chaque saison Heading Avec la box trim…" at bounding box center [692, 211] width 288 height 307
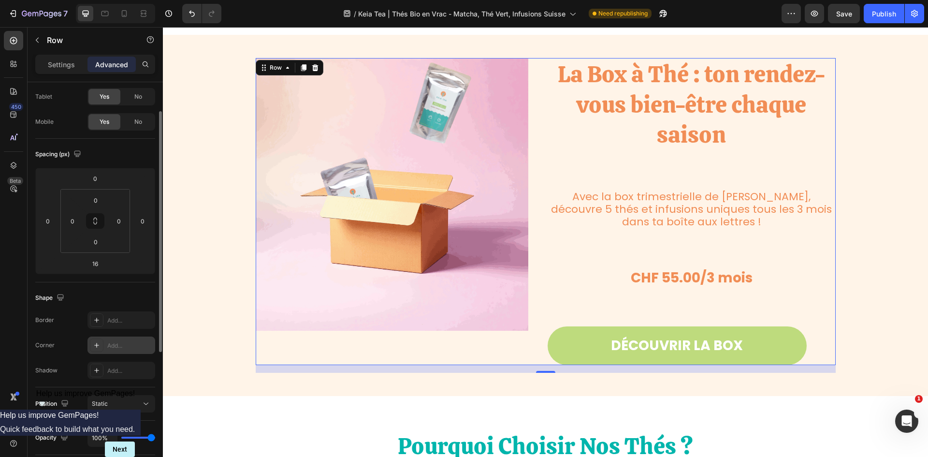
scroll to position [0, 0]
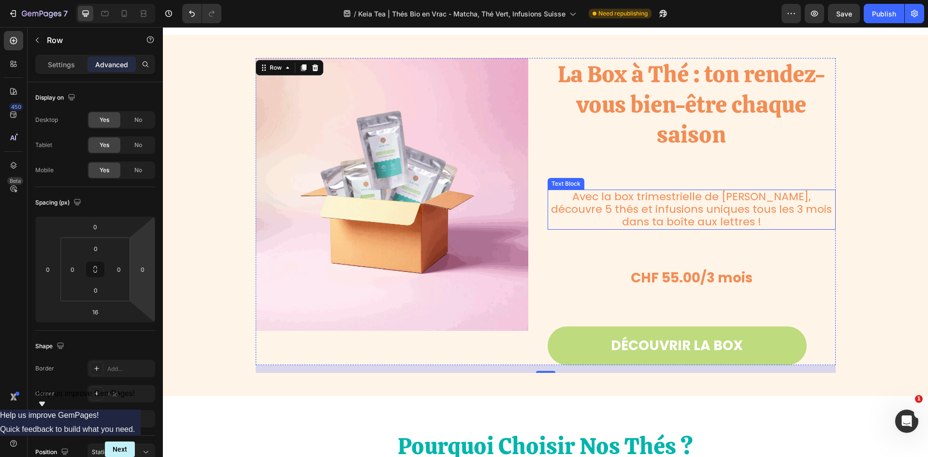
click at [731, 200] on p "Avec la box trimestrielle de Keia Tea, découvre 5 thés et infusions uniques tou…" at bounding box center [692, 210] width 286 height 38
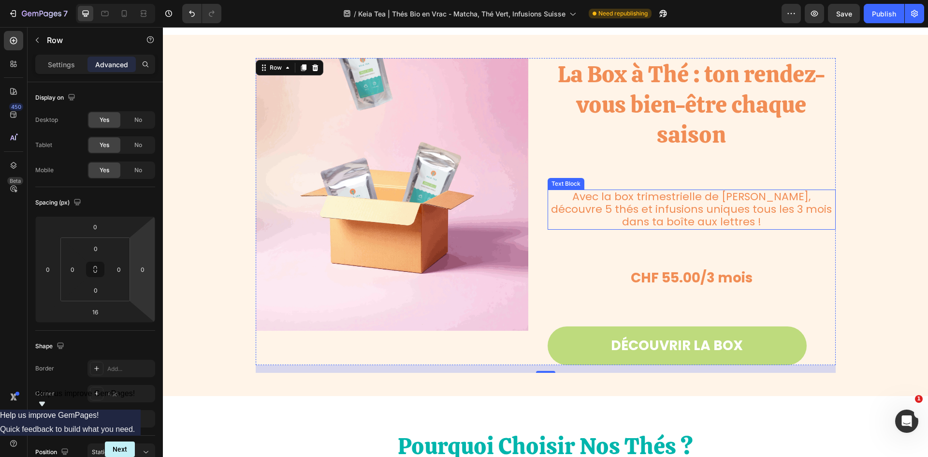
click at [731, 200] on p "Avec la box trimestrielle de Keia Tea, découvre 5 thés et infusions uniques tou…" at bounding box center [692, 210] width 286 height 38
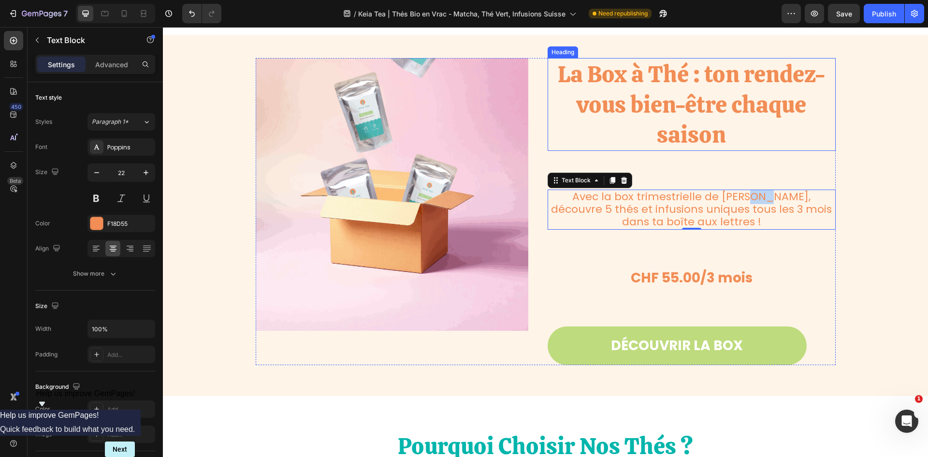
click at [556, 74] on p "La Box à Thé : ton rendez-vous bien-être chaque saison" at bounding box center [692, 104] width 286 height 90
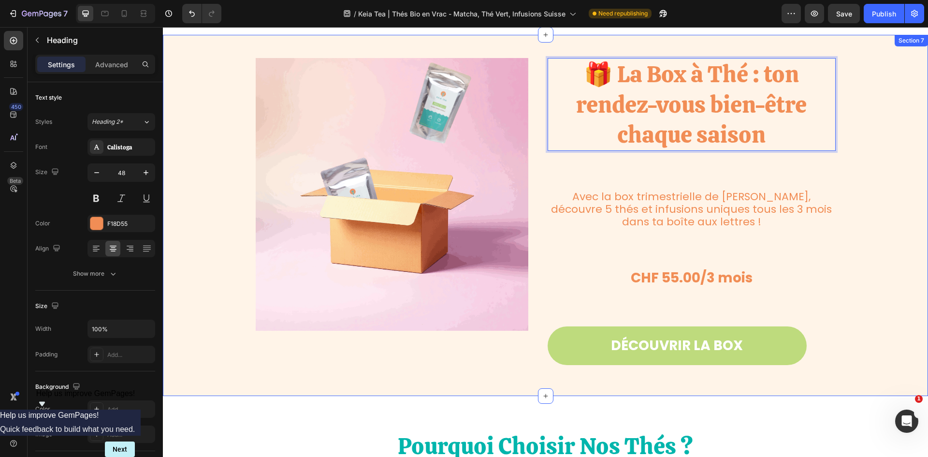
click at [883, 191] on div "Image 🎁 La Box à Thé : ton rendez-vous bien-être chaque saison Heading 0 Avec l…" at bounding box center [546, 215] width 766 height 315
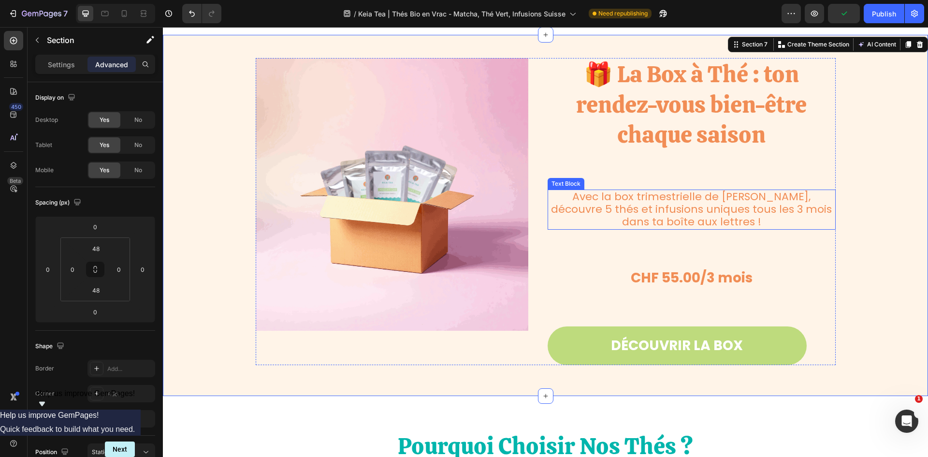
click at [688, 212] on p "Avec la box trimestrielle de Keia Tea, découvre 5 thés et infusions uniques tou…" at bounding box center [692, 210] width 286 height 38
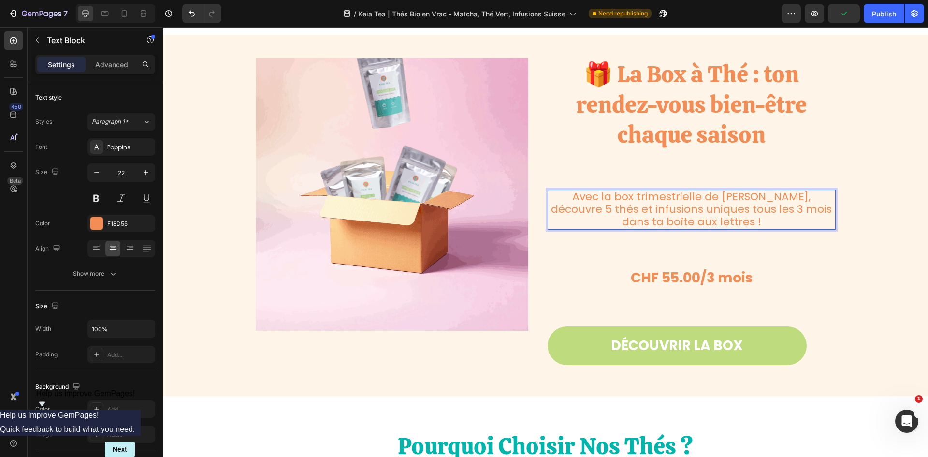
click at [738, 225] on p "Avec la box trimestrielle de Keia Tea, découvre 5 thés et infusions uniques tou…" at bounding box center [692, 210] width 286 height 38
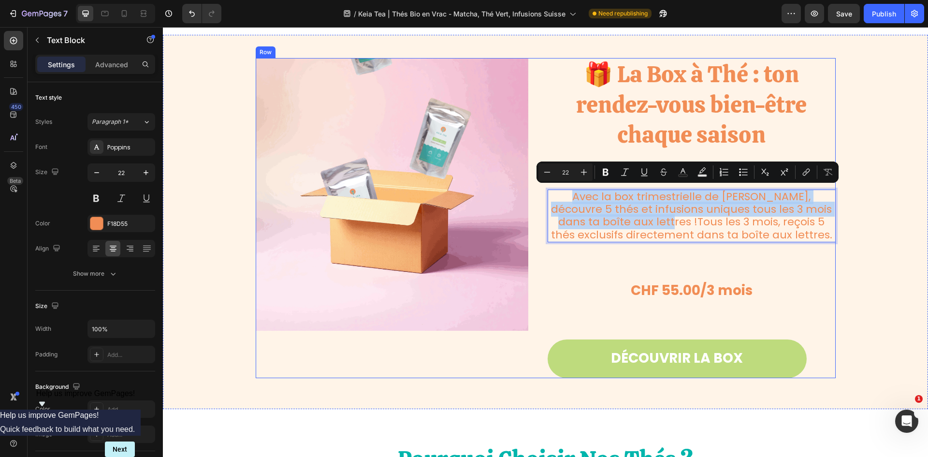
drag, startPoint x: 608, startPoint y: 219, endPoint x: 537, endPoint y: 185, distance: 79.4
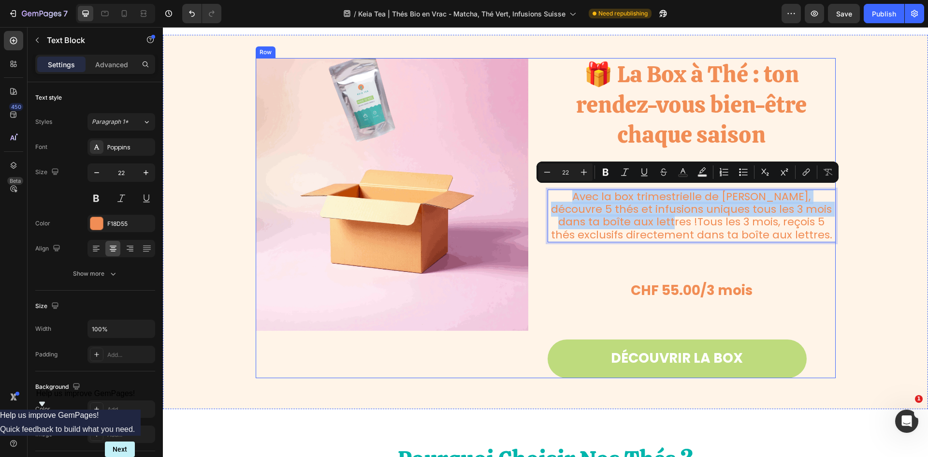
click at [537, 185] on div "Image 🎁 La Box à Thé : ton rendez-vous bien-être chaque saison Heading Avec la …" at bounding box center [546, 218] width 580 height 320
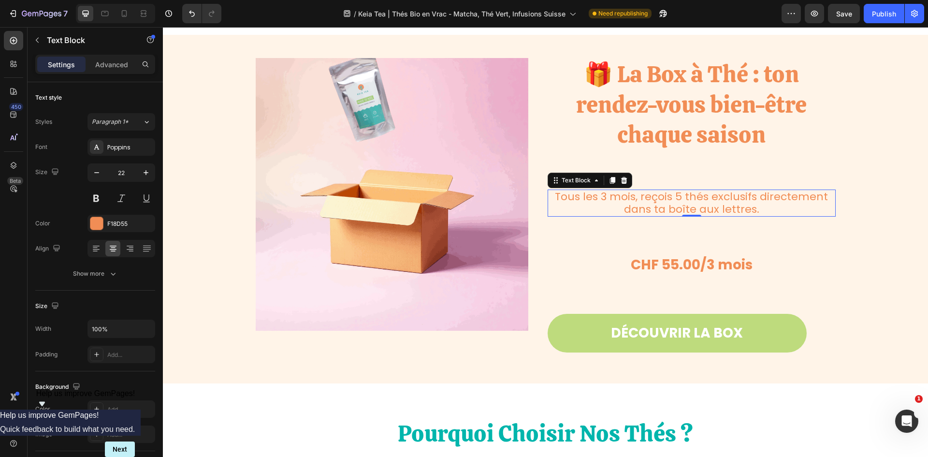
click at [758, 208] on p "Tous les 3 mois, reçois 5 thés exclusifs directement dans ta boîte aux lettres." at bounding box center [692, 204] width 286 height 26
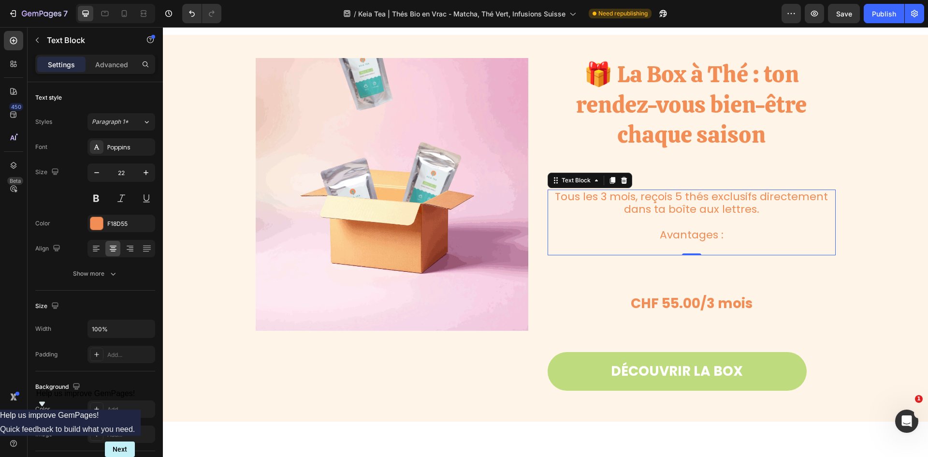
click at [712, 244] on p "Rich Text Editor. Editing area: main" at bounding box center [692, 247] width 286 height 13
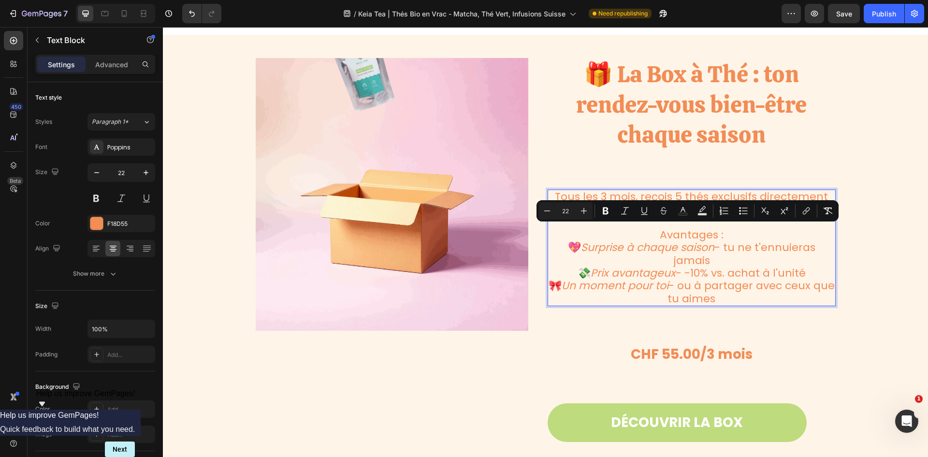
drag, startPoint x: 726, startPoint y: 298, endPoint x: 561, endPoint y: 239, distance: 175.8
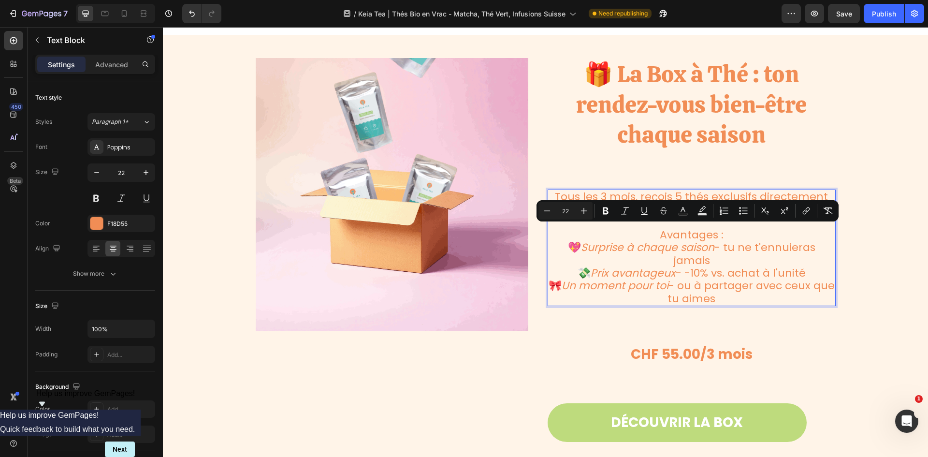
click at [561, 239] on div "Tous les 3 mois, reçois 5 thés exclusifs directement dans ta boîte aux lettres.…" at bounding box center [692, 248] width 288 height 117
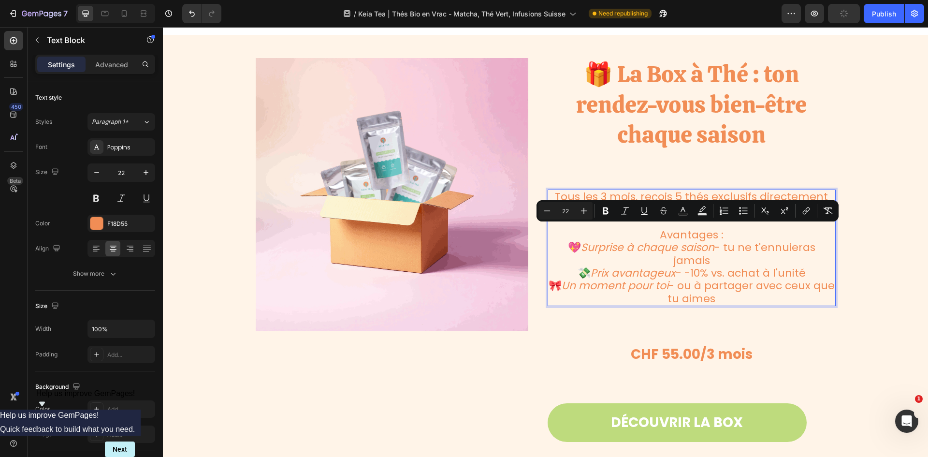
click at [735, 250] on p "💖 Surprise à chaque saison - tu ne t'ennuieras jamais" at bounding box center [692, 254] width 286 height 26
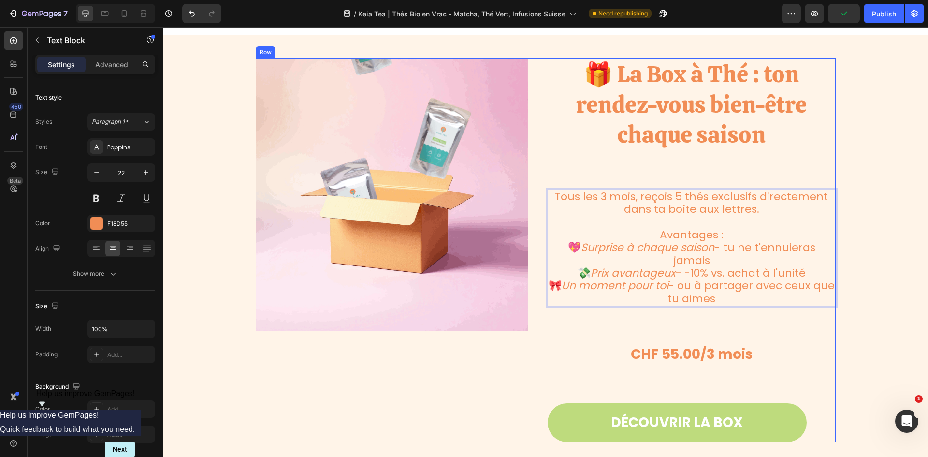
drag, startPoint x: 730, startPoint y: 298, endPoint x: 543, endPoint y: 187, distance: 217.5
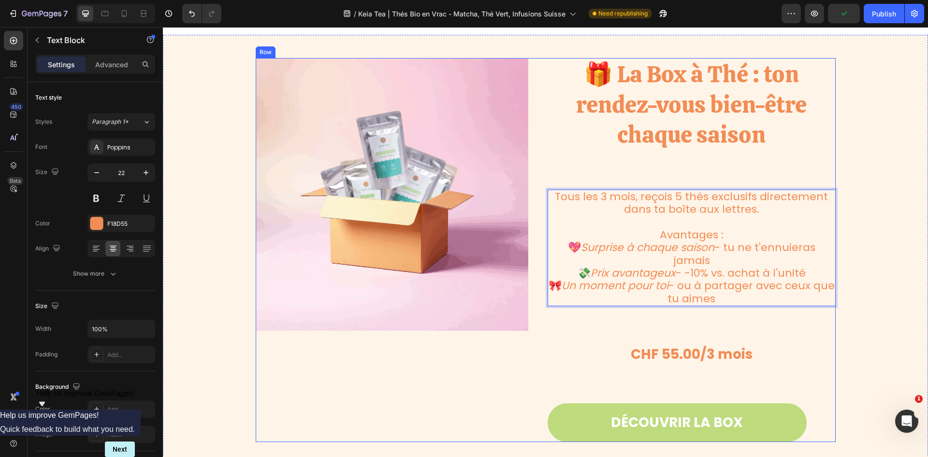
click at [543, 187] on div "Image 🎁 La Box à Thé : ton rendez-vous bien-être chaque saison Heading Tous les…" at bounding box center [546, 249] width 580 height 383
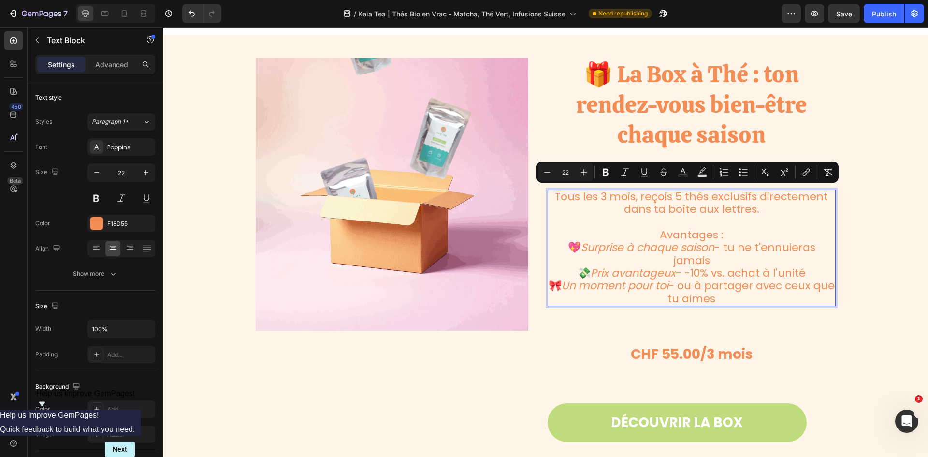
click at [782, 224] on p "Rich Text Editor. Editing area: main" at bounding box center [692, 222] width 286 height 13
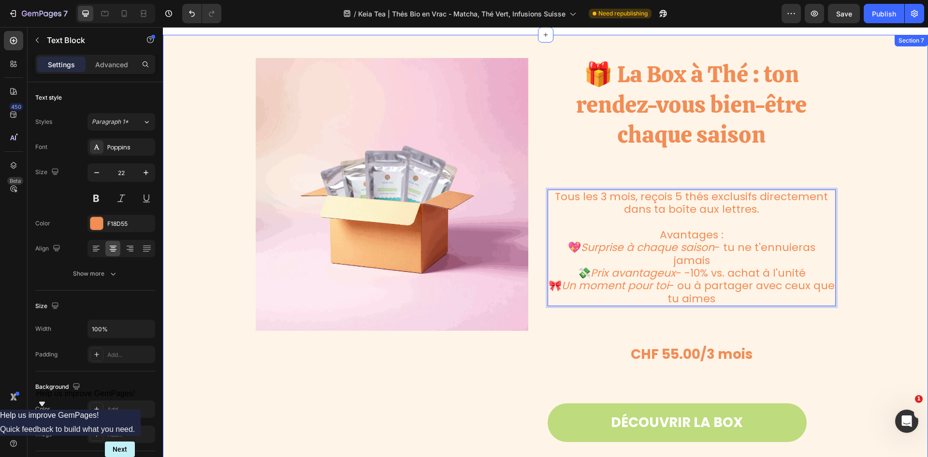
click at [858, 234] on div "Image 🎁 La Box à Thé : ton rendez-vous bien-être chaque saison Heading Tous les…" at bounding box center [546, 253] width 766 height 391
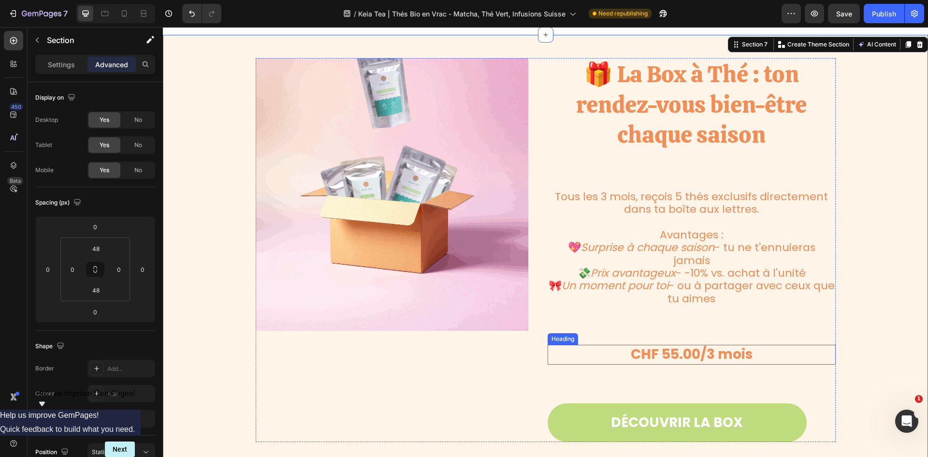
click at [722, 354] on h2 "CHF 55.00/3 mois" at bounding box center [692, 354] width 288 height 19
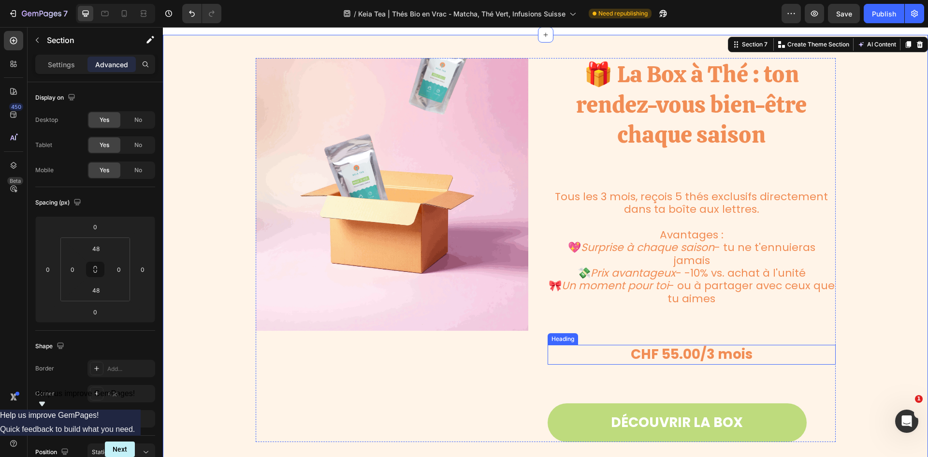
click at [722, 354] on h2 "CHF 55.00/3 mois" at bounding box center [692, 354] width 288 height 19
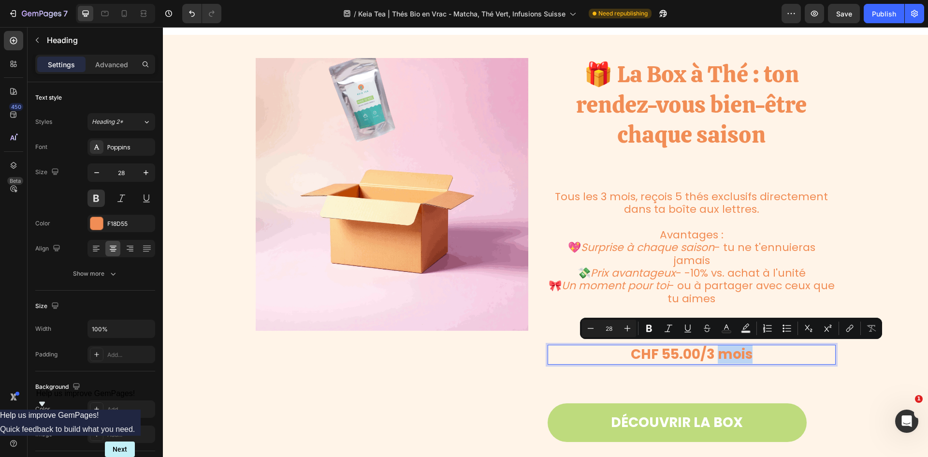
click at [752, 354] on p "CHF 55.00/3 mois" at bounding box center [692, 354] width 286 height 17
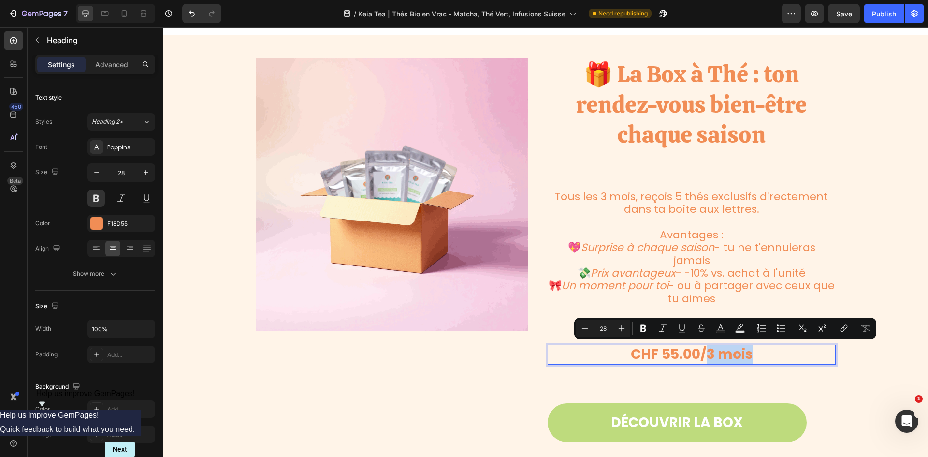
drag, startPoint x: 714, startPoint y: 353, endPoint x: 706, endPoint y: 353, distance: 8.2
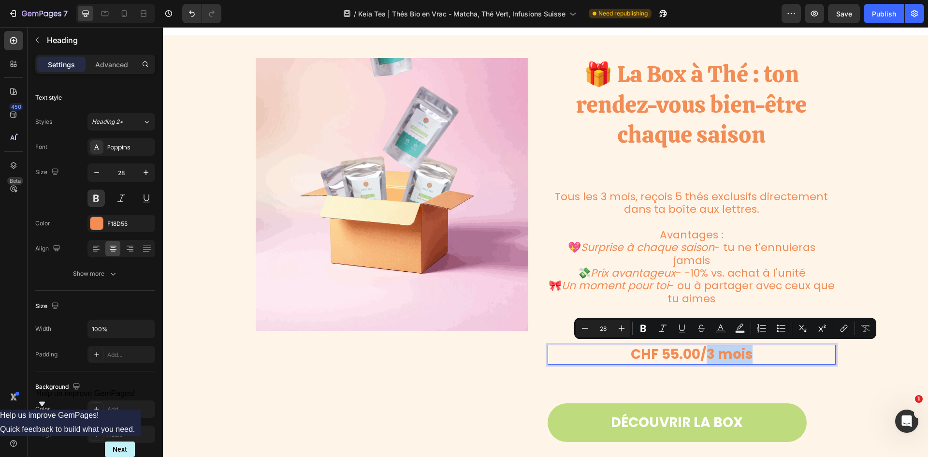
click at [706, 353] on p "CHF 55.00/3 mois" at bounding box center [692, 354] width 286 height 17
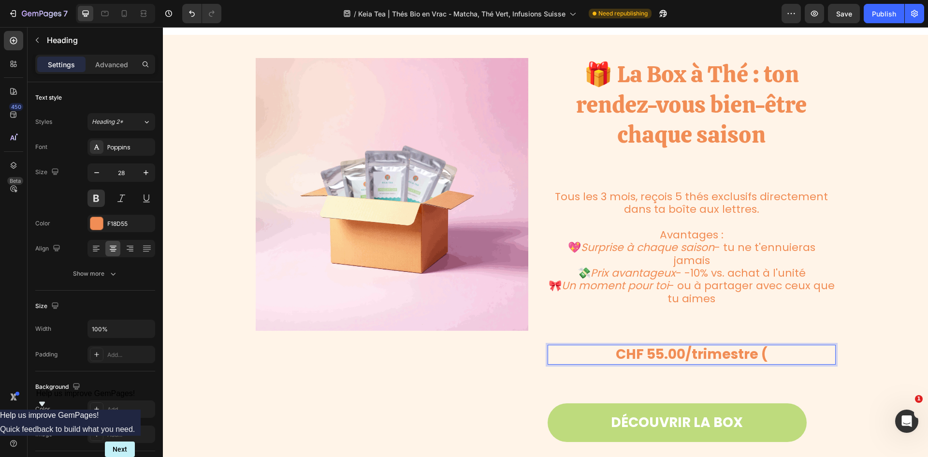
click at [776, 352] on p "CHF 55.00/trimestre (" at bounding box center [692, 354] width 286 height 17
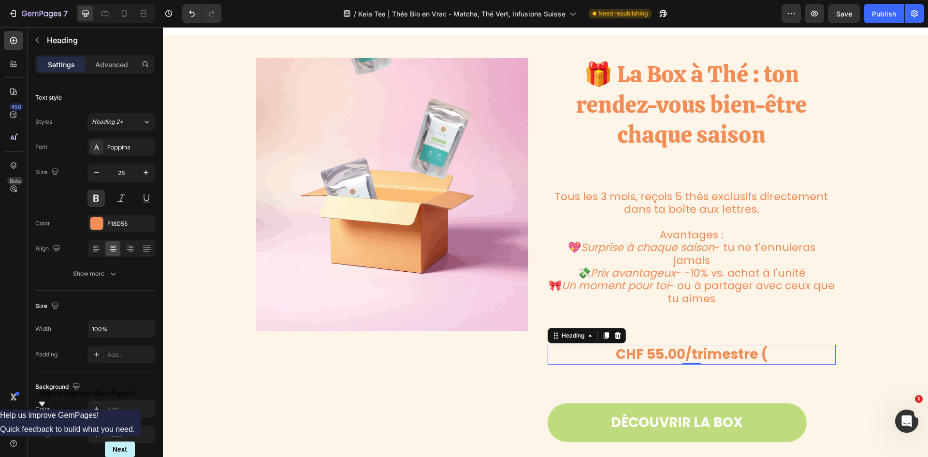
click at [775, 350] on p "CHF 55.00/trimestre (" at bounding box center [692, 354] width 286 height 17
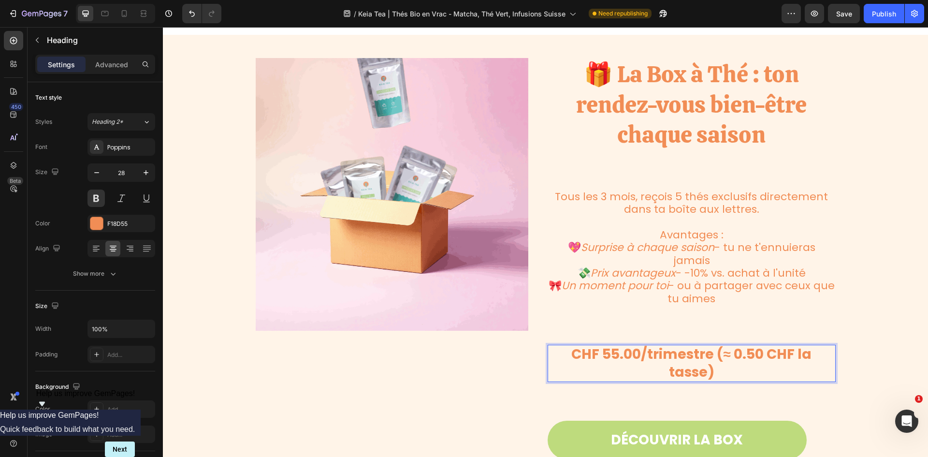
click at [731, 352] on p "CHF 55.00/trimestre (≈ 0.50 CHF la tasse)" at bounding box center [692, 363] width 286 height 35
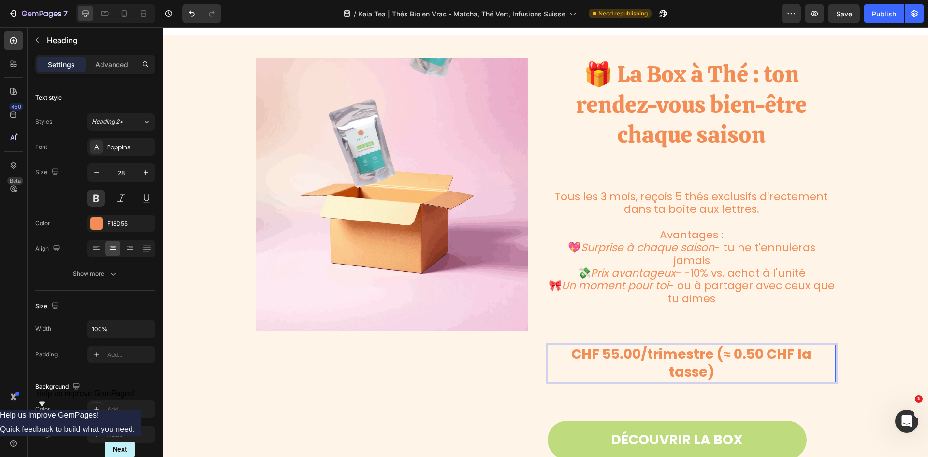
click at [692, 354] on p "CHF 55.00/trimestre (≈ 0.50 CHF la tasse)" at bounding box center [692, 363] width 286 height 35
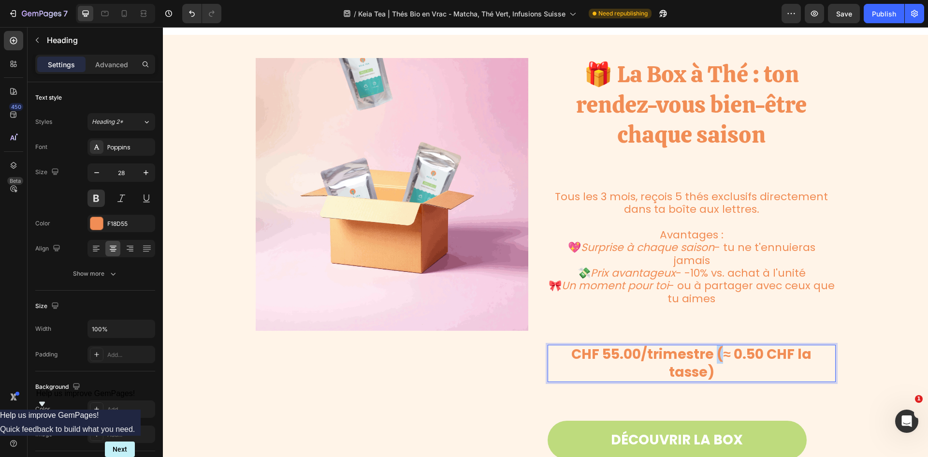
click at [691, 354] on p "CHF 55.00/trimestre (≈ 0.50 CHF la tasse)" at bounding box center [692, 363] width 286 height 35
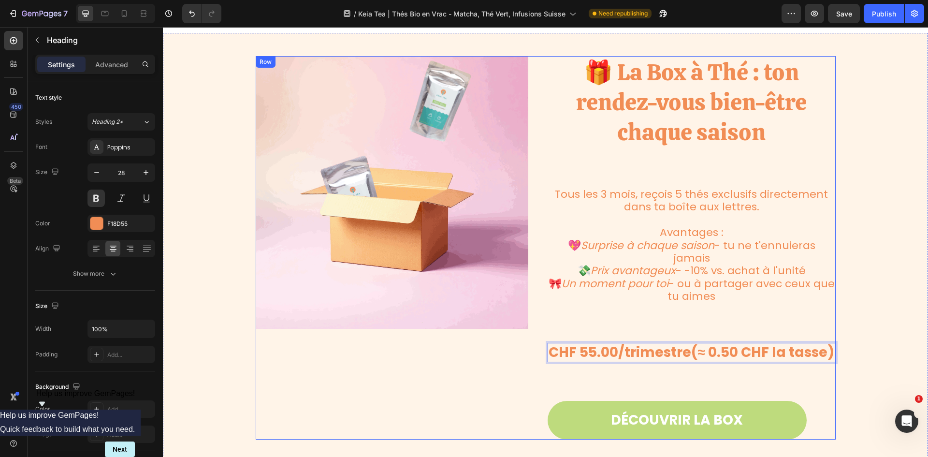
scroll to position [1609, 0]
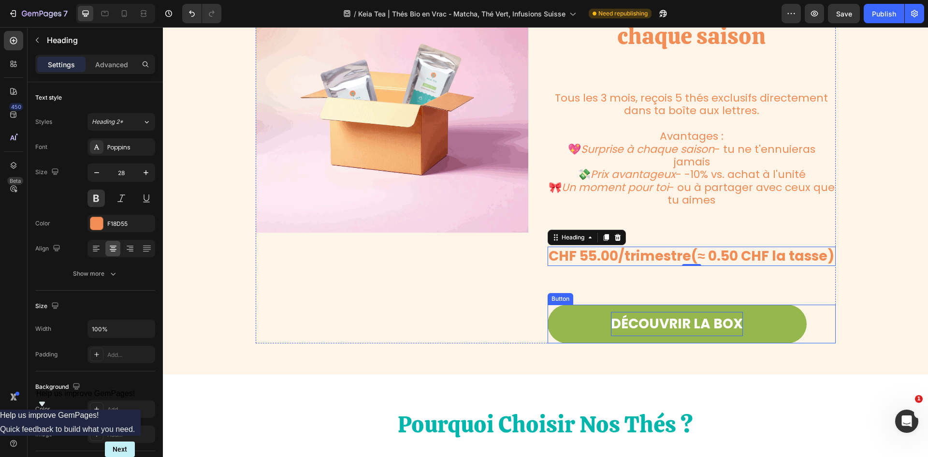
click at [653, 318] on p "DÉCOUVRIR LA BOX" at bounding box center [677, 324] width 132 height 24
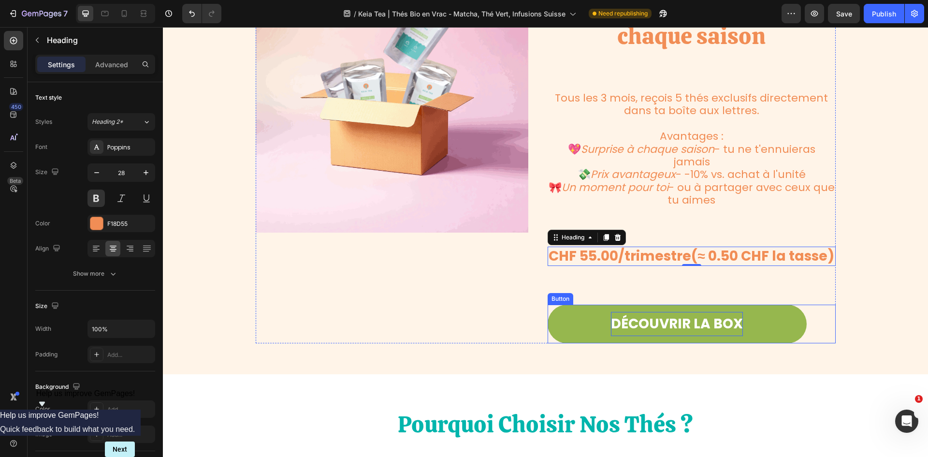
click at [653, 318] on p "DÉCOUVRIR LA BOX" at bounding box center [677, 324] width 132 height 24
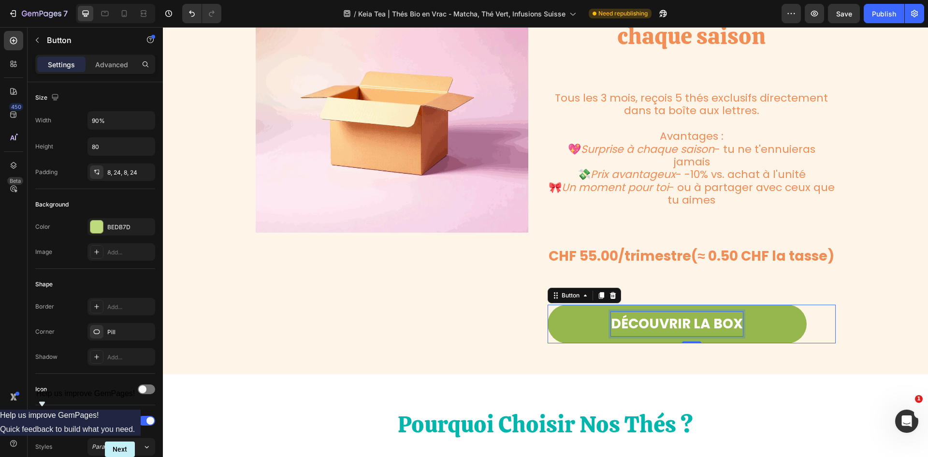
click at [653, 318] on p "DÉCOUVRIR LA BOX" at bounding box center [677, 324] width 132 height 24
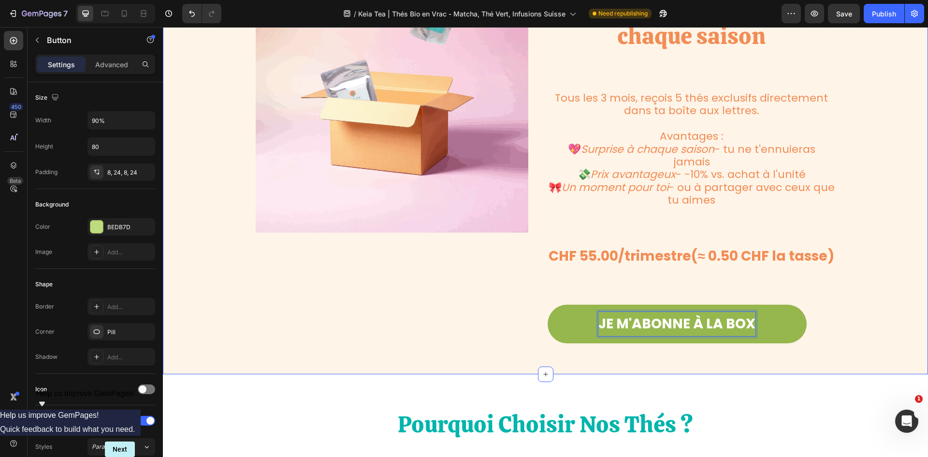
click at [887, 257] on div "Image 🎁 La Box à Thé : ton rendez-vous bien-être chaque saison Heading Tous les…" at bounding box center [546, 155] width 766 height 391
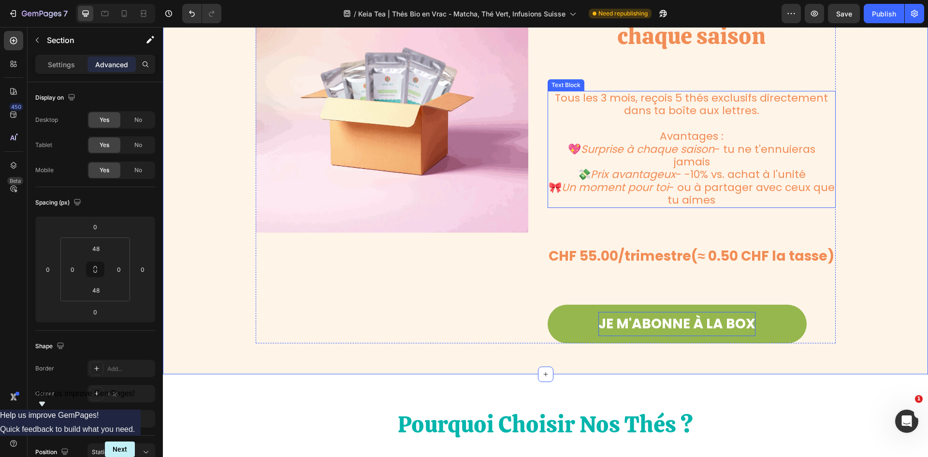
click at [717, 158] on p "💖 Surprise à chaque saison - tu ne t'ennuieras jamais" at bounding box center [692, 156] width 286 height 26
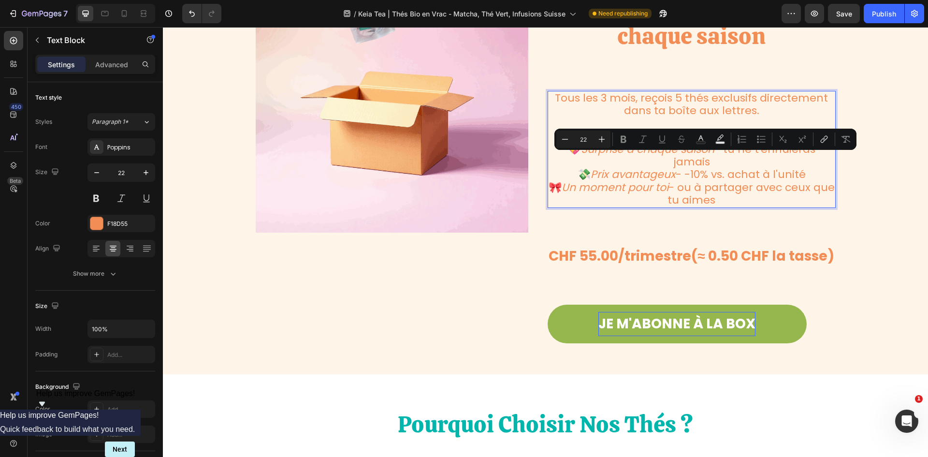
click at [724, 185] on p "🎀 Un moment pour toi - ou à partager avec ceux que tu aimes" at bounding box center [692, 194] width 286 height 26
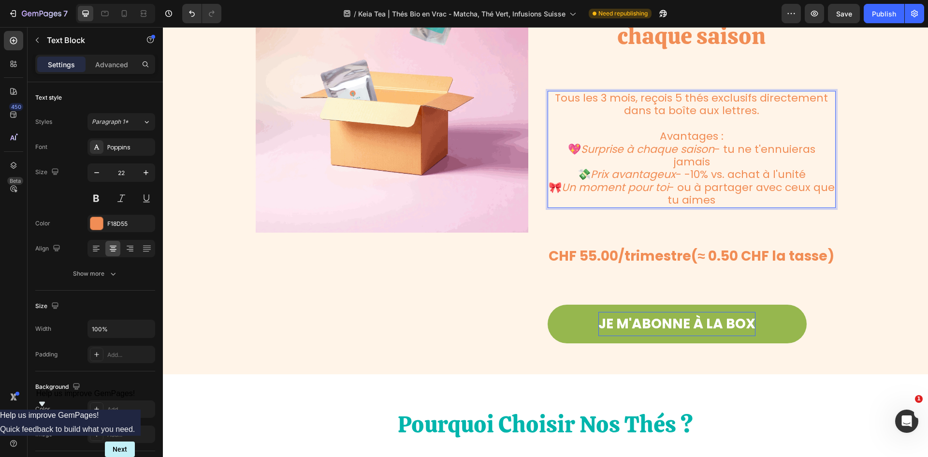
click at [720, 150] on p "💖 Surprise à chaque saison - tu ne t'ennuieras jamais" at bounding box center [692, 156] width 286 height 26
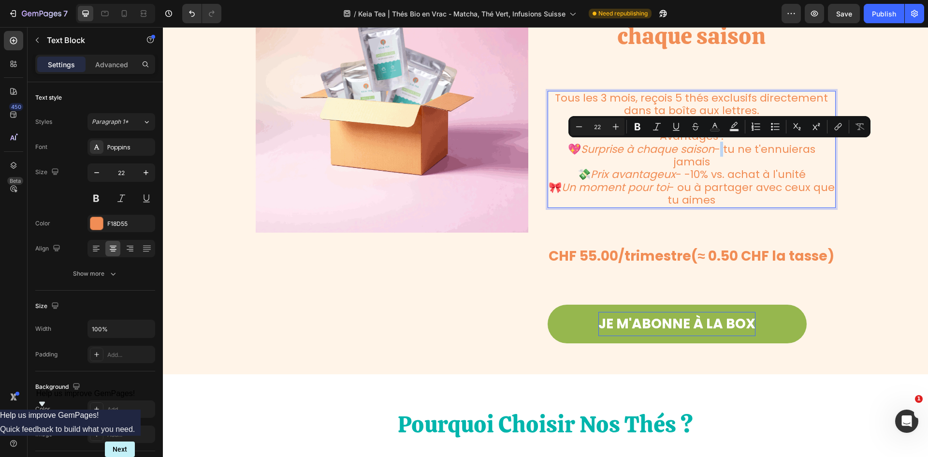
drag, startPoint x: 723, startPoint y: 150, endPoint x: 719, endPoint y: 152, distance: 5.2
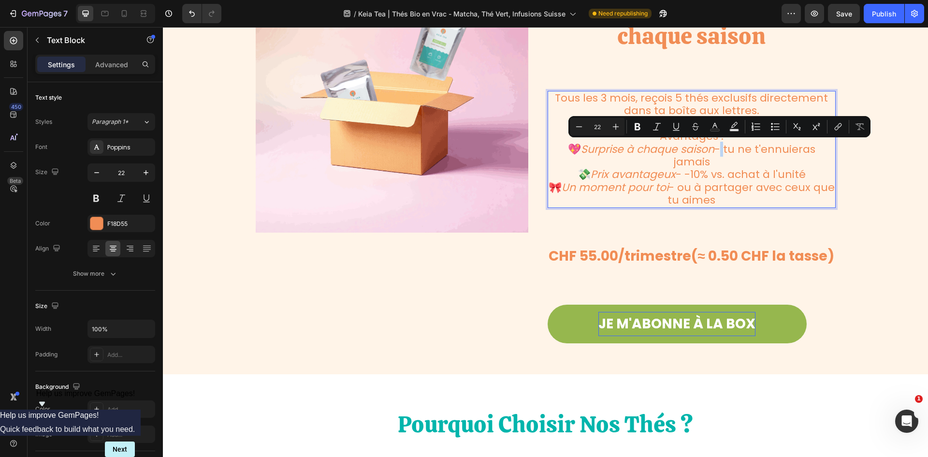
click at [719, 152] on p "💖 Surprise à chaque saison - tu ne t'ennuieras jamais" at bounding box center [692, 156] width 286 height 26
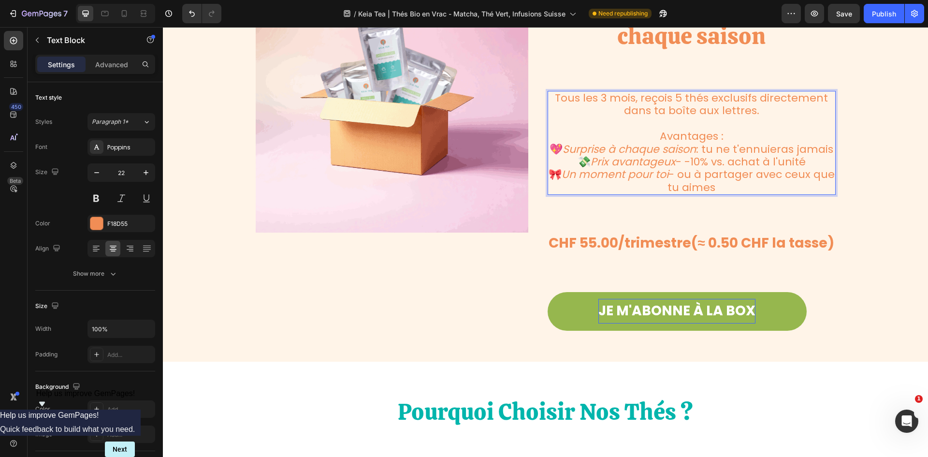
click at [682, 168] on p "💸 Prix avantageux - -10% vs. achat à l'unité" at bounding box center [692, 162] width 286 height 13
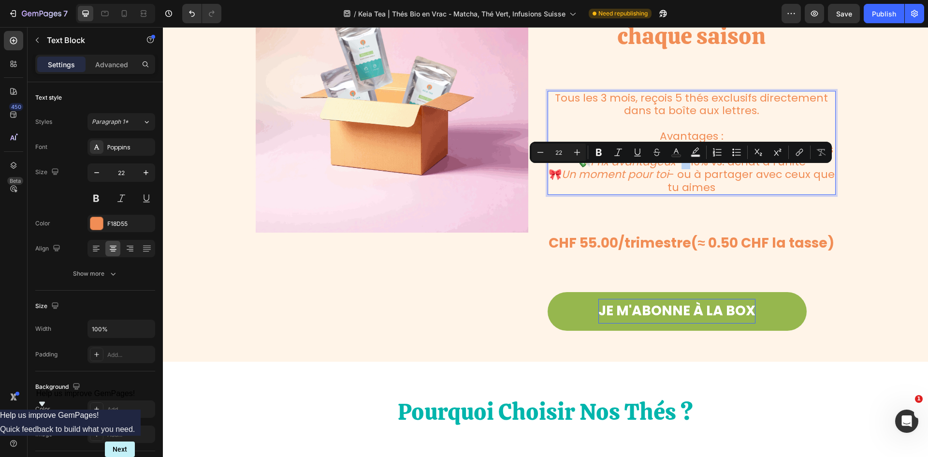
drag, startPoint x: 682, startPoint y: 173, endPoint x: 678, endPoint y: 172, distance: 4.9
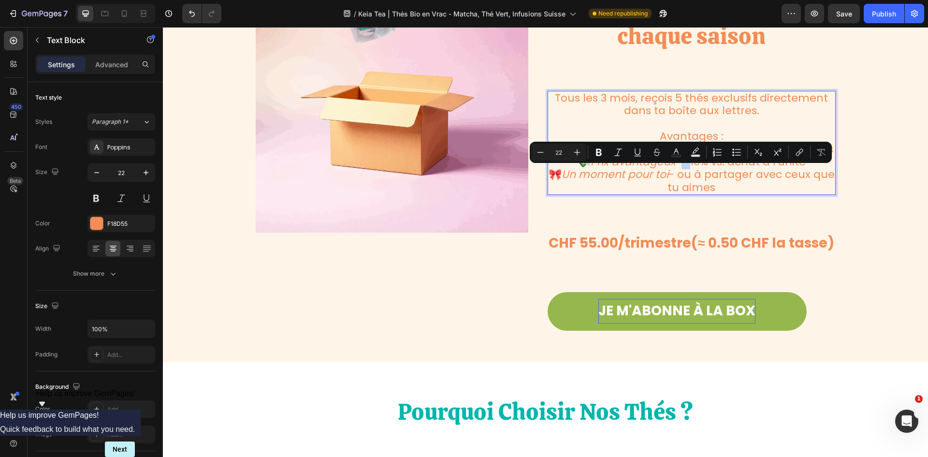
click at [678, 168] on p "💸 Prix avantageux - -10% vs. achat à l'unité" at bounding box center [692, 162] width 286 height 13
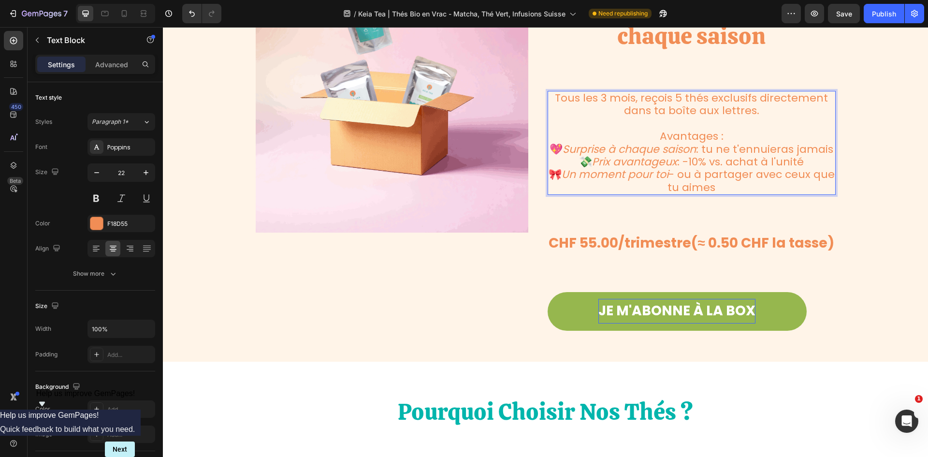
click at [687, 186] on p "🎀 Un moment pour toi - ou à partager avec ceux que tu aimes" at bounding box center [692, 181] width 286 height 26
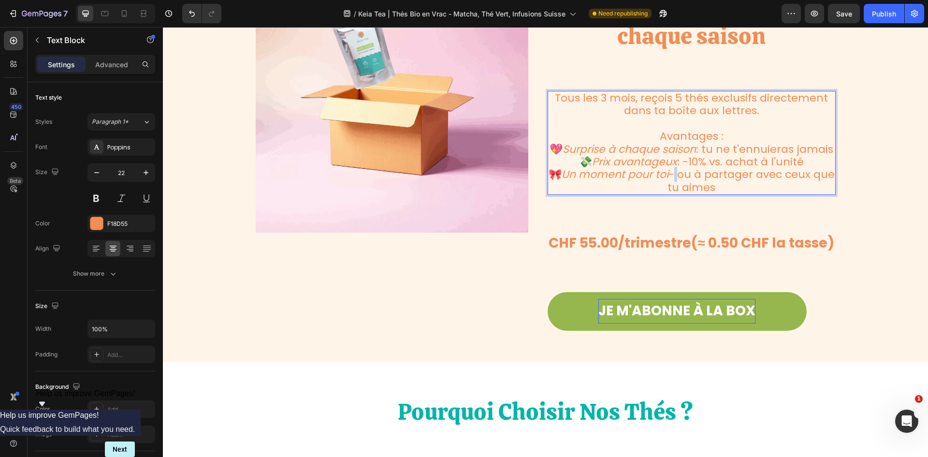
click at [684, 189] on p "🎀 Un moment pour toi - ou à partager avec ceux que tu aimes" at bounding box center [692, 181] width 286 height 26
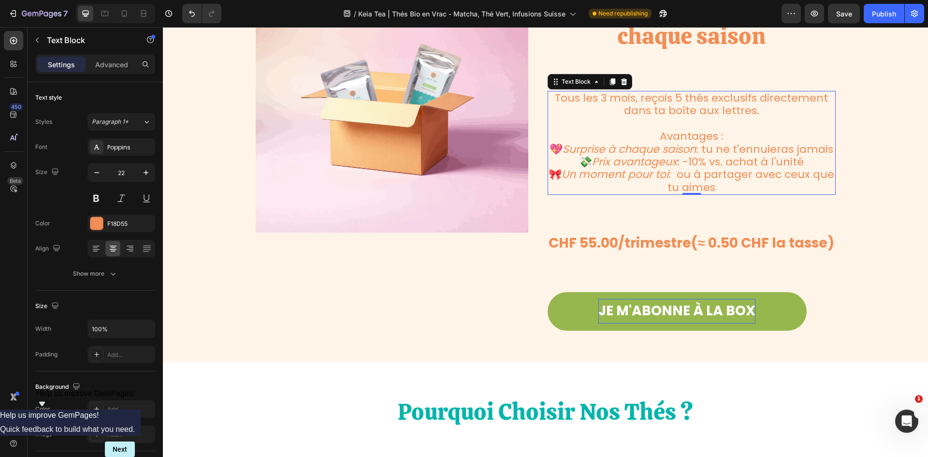
click at [699, 168] on p "💸 Prix avantageux : -10% vs. achat à l'unité" at bounding box center [692, 162] width 286 height 13
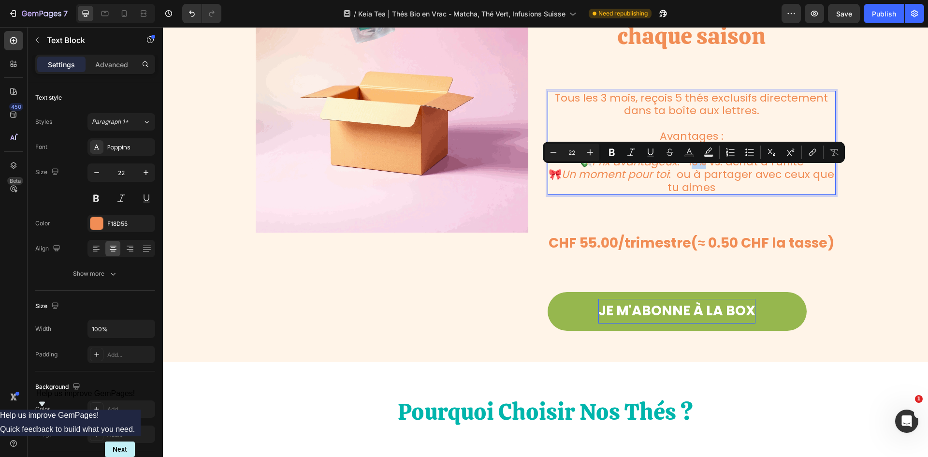
drag, startPoint x: 699, startPoint y: 175, endPoint x: 690, endPoint y: 174, distance: 8.7
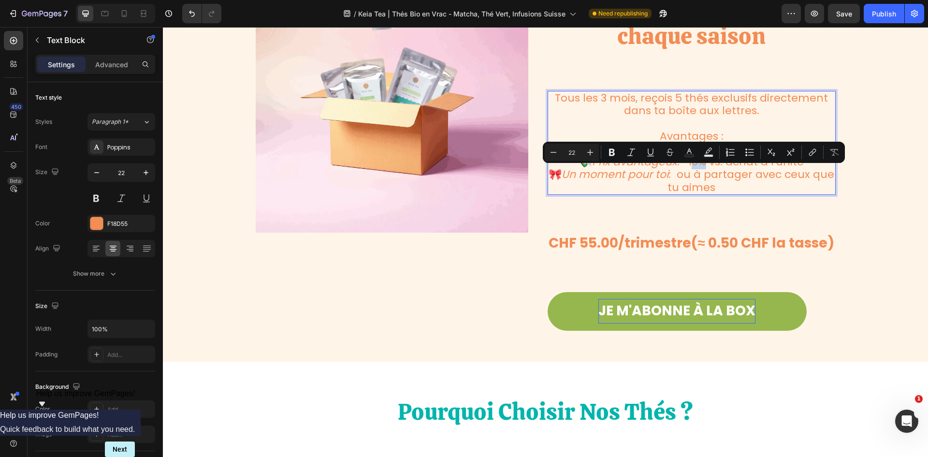
click at [690, 168] on p "💸 Prix avantageux : -10% vs. achat à l'unité" at bounding box center [692, 162] width 286 height 13
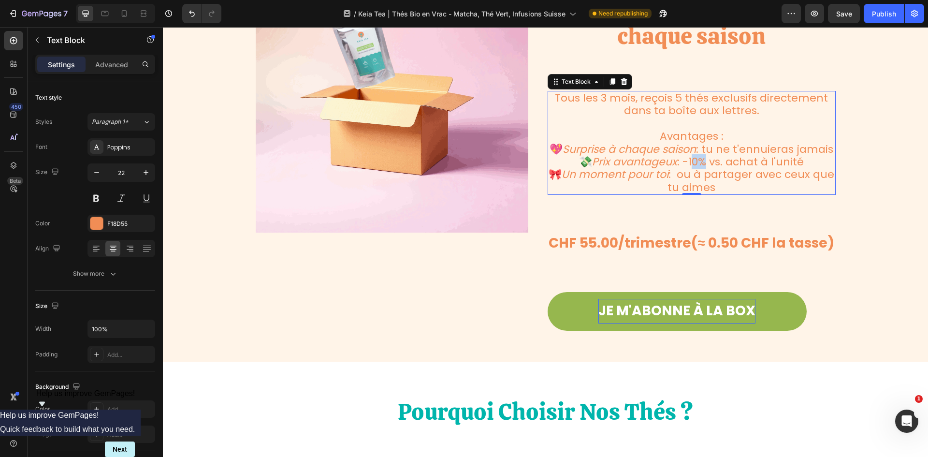
click at [724, 168] on p "💸 Prix avantageux : -10% vs. achat à l'unité" at bounding box center [692, 162] width 286 height 13
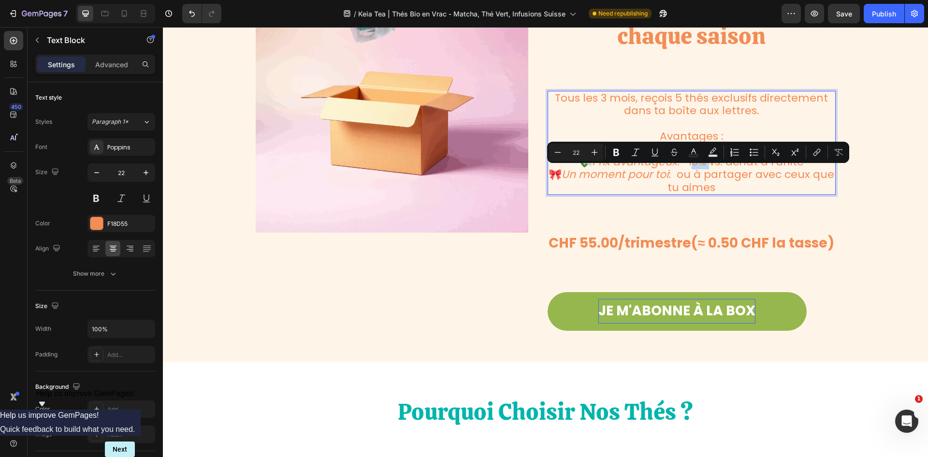
drag, startPoint x: 707, startPoint y: 174, endPoint x: 687, endPoint y: 173, distance: 19.9
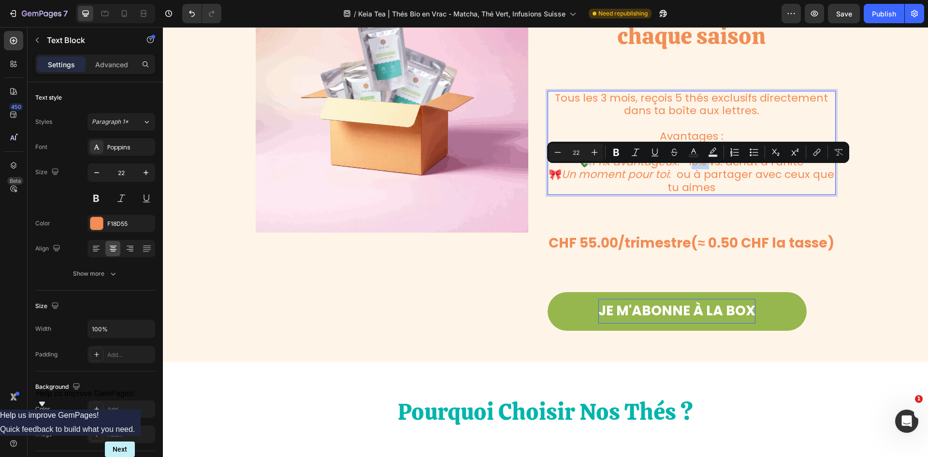
click at [687, 168] on p "💸 Prix avantageux : -10% vs. achat à l'unité" at bounding box center [692, 162] width 286 height 13
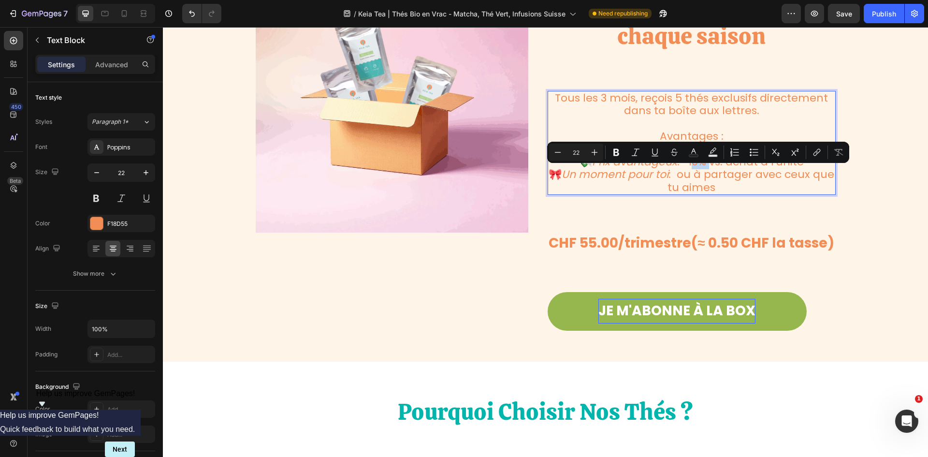
click at [707, 168] on p "💸 Prix avantageux : -10% vs. achat à l'unité" at bounding box center [692, 162] width 286 height 13
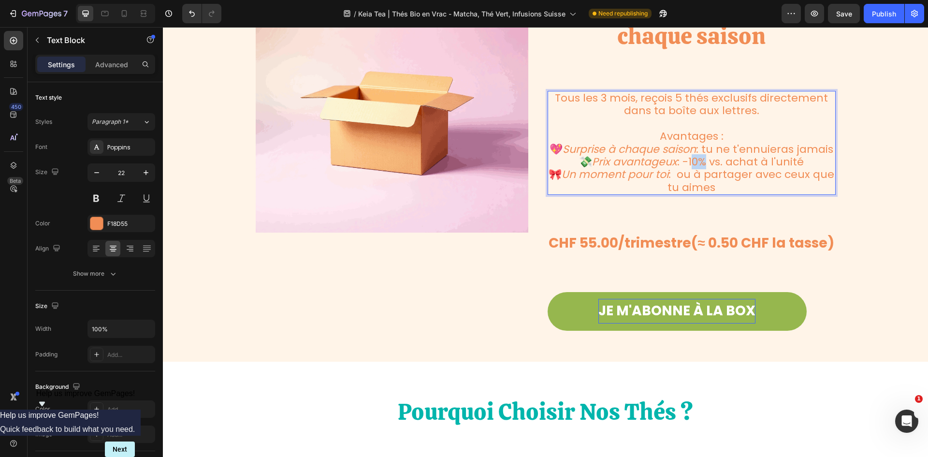
drag, startPoint x: 690, startPoint y: 171, endPoint x: 698, endPoint y: 178, distance: 11.0
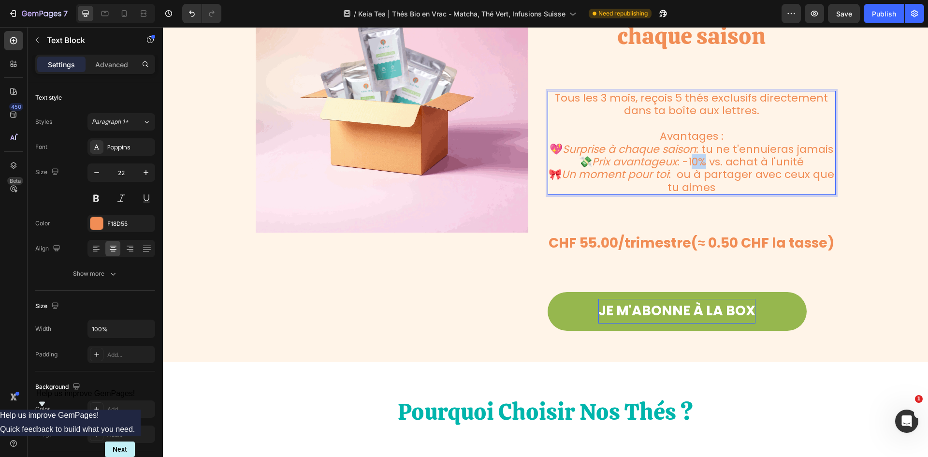
click at [698, 168] on p "💸 Prix avantageux : -10% vs. achat à l'unité" at bounding box center [692, 162] width 286 height 13
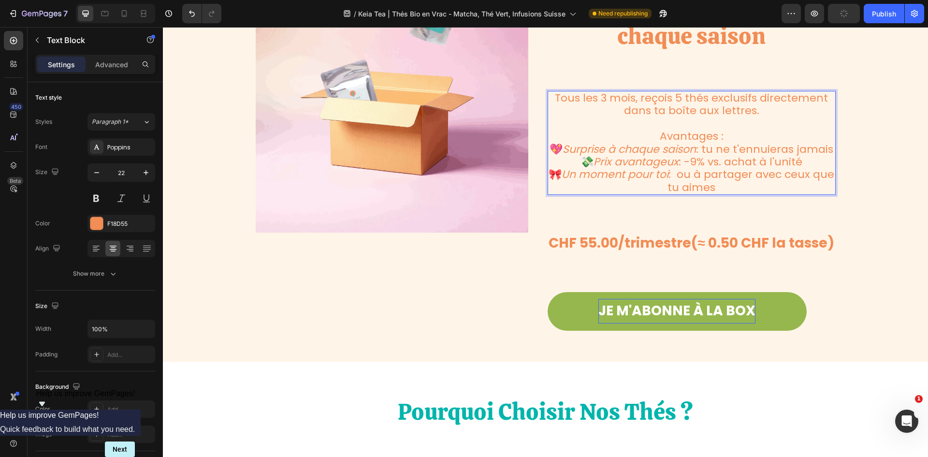
click at [797, 155] on p "💖 Surprise à chaque saison : tu ne t'ennuieras jamais" at bounding box center [692, 149] width 286 height 13
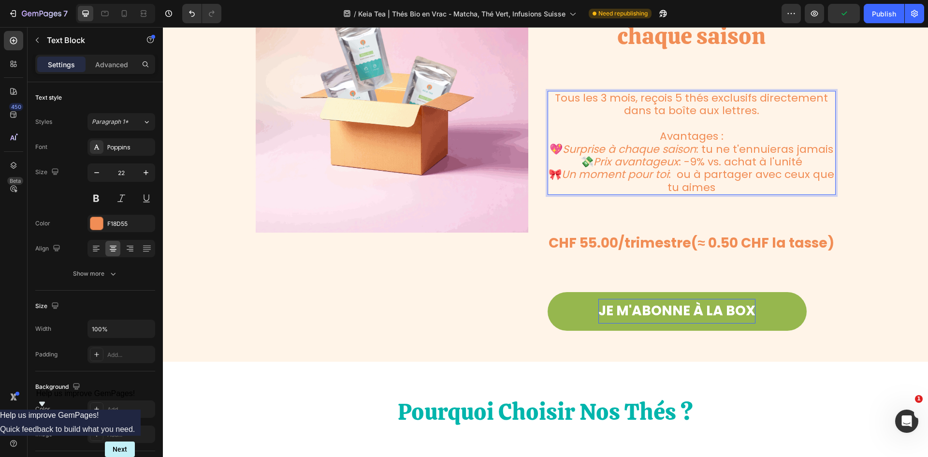
click at [765, 156] on p "💖 Surprise à chaque saison : tu ne t'ennuieras jamais" at bounding box center [692, 149] width 286 height 13
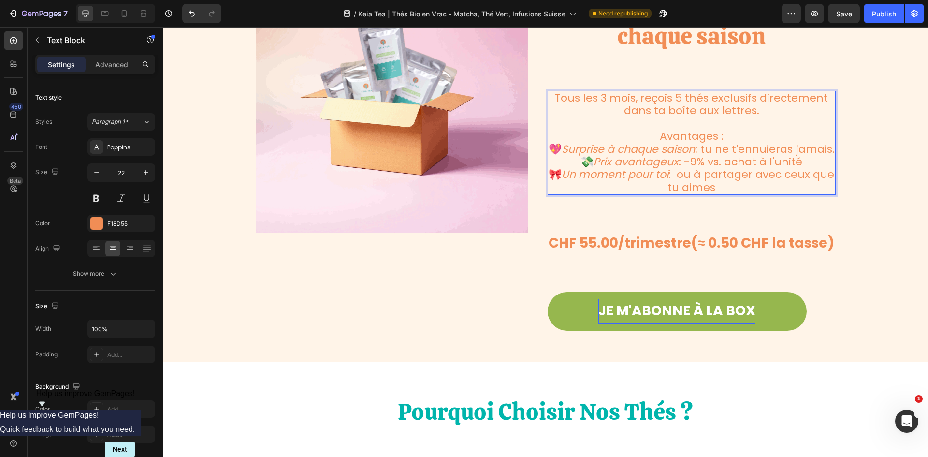
click at [803, 168] on p "💸 Prix avantageux : -9% vs. achat à l'unité" at bounding box center [692, 162] width 286 height 13
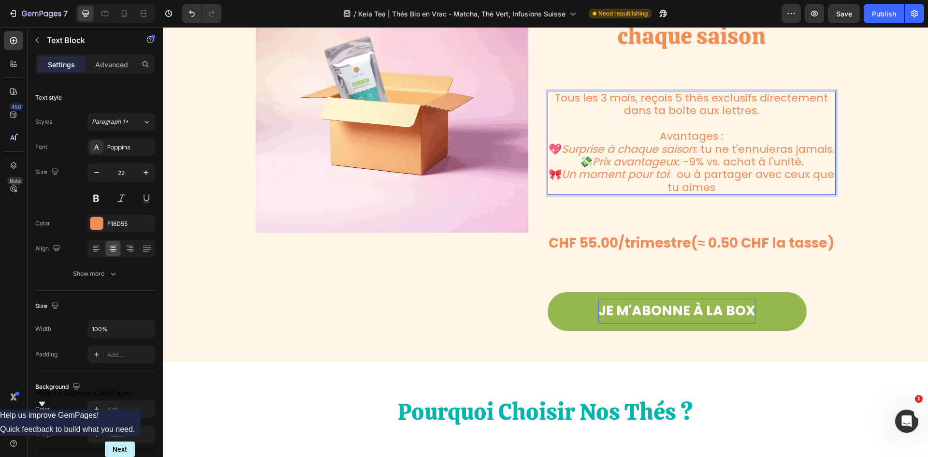
click at [766, 194] on p "🎀 Un moment pour toi : ou à partager avec ceux que tu aimes" at bounding box center [692, 181] width 286 height 26
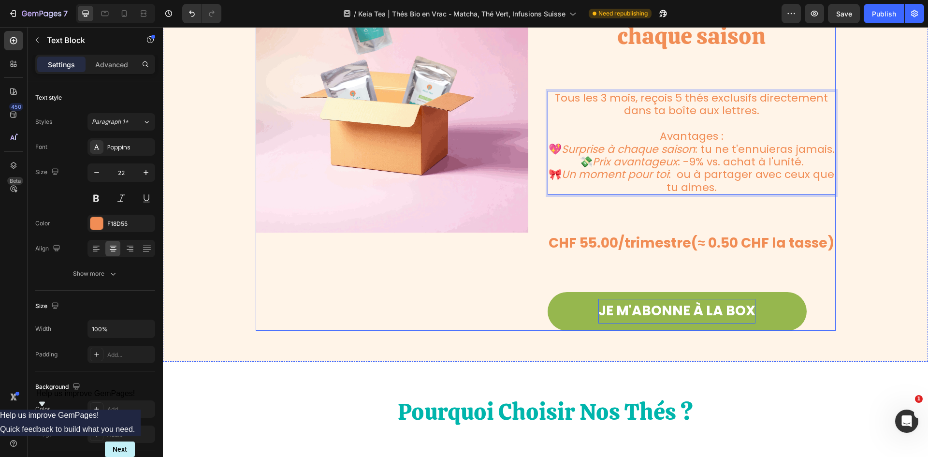
click at [768, 67] on div "🎁 La Box à Thé : ton rendez-vous bien-être chaque saison Heading Tous les 3 moi…" at bounding box center [692, 145] width 288 height 371
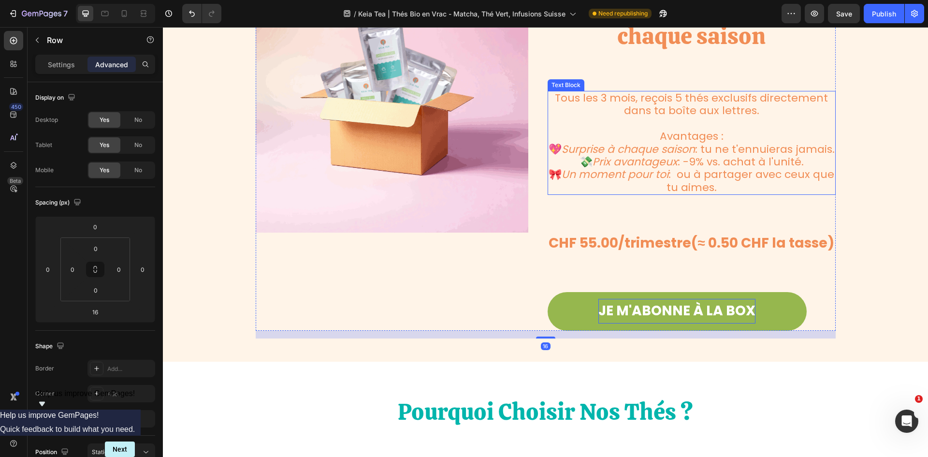
click at [732, 130] on p "Avantages :" at bounding box center [692, 136] width 286 height 13
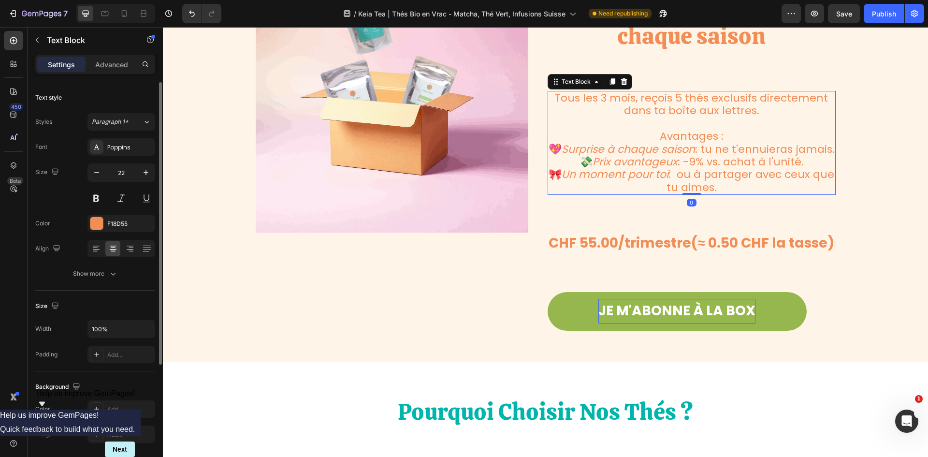
scroll to position [145, 0]
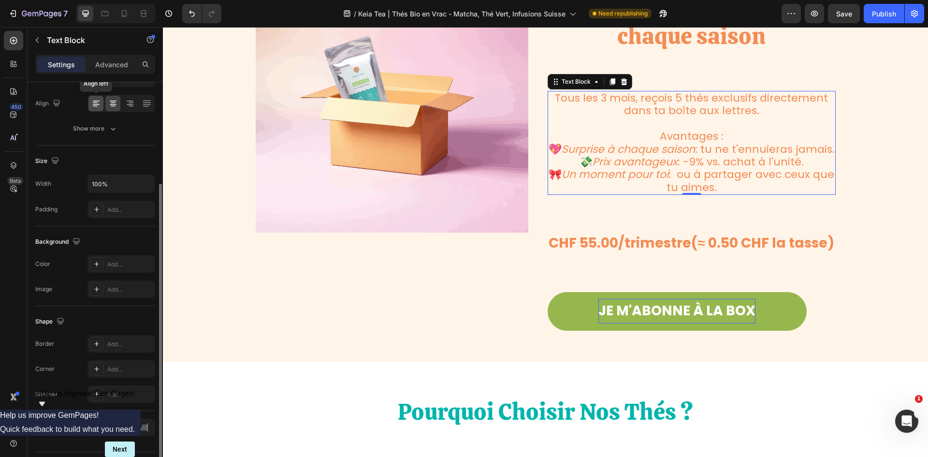
click at [97, 101] on icon at bounding box center [96, 101] width 7 height 1
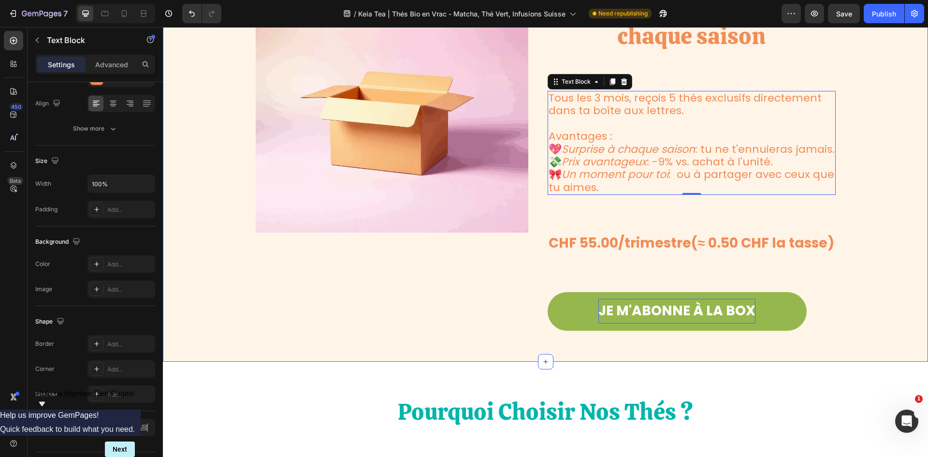
click at [872, 120] on div "Image 🎁 La Box à Thé : ton rendez-vous bien-être chaque saison Heading Tous les…" at bounding box center [546, 149] width 766 height 379
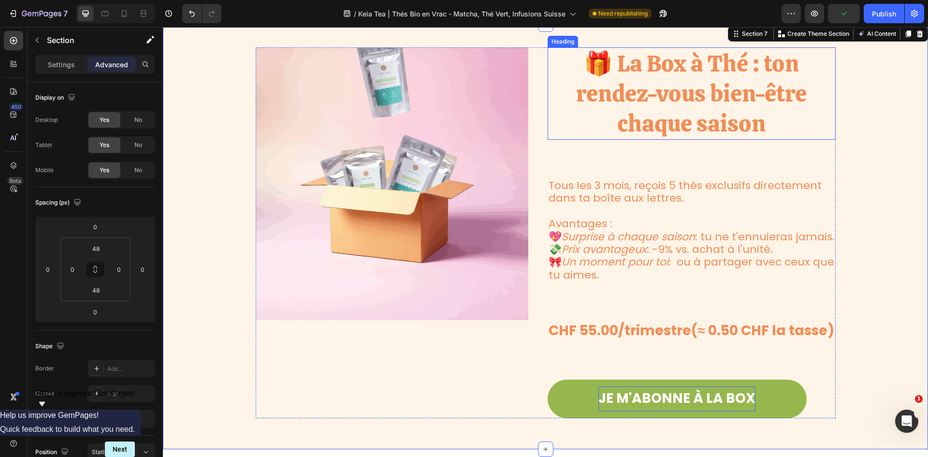
scroll to position [1464, 0]
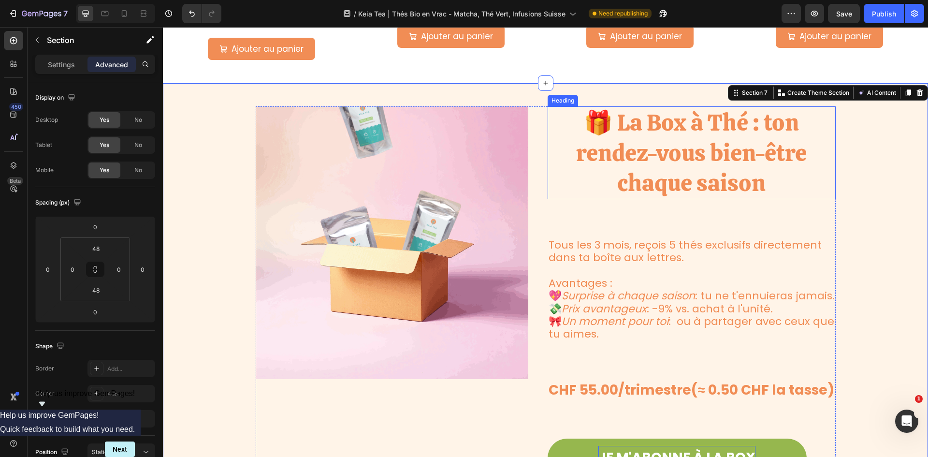
click at [664, 174] on p "🎁 La Box à Thé : ton rendez-vous bien-être chaque saison" at bounding box center [692, 152] width 286 height 90
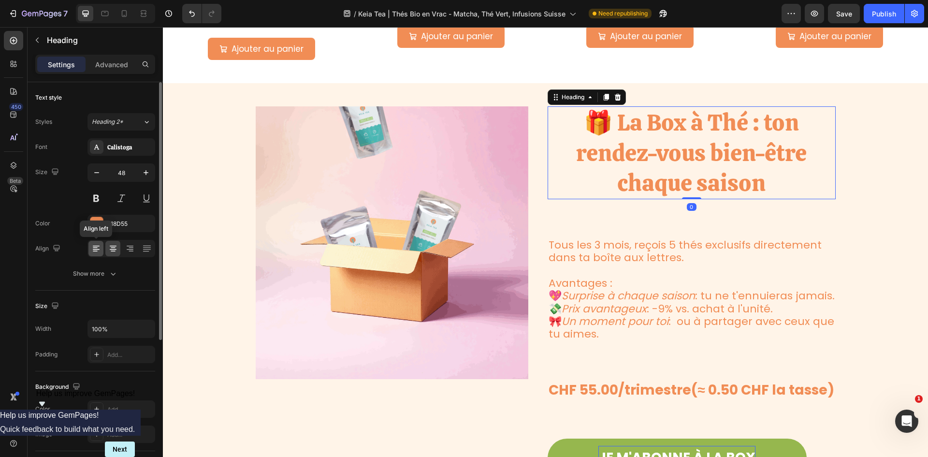
click at [95, 250] on icon at bounding box center [96, 249] width 7 height 1
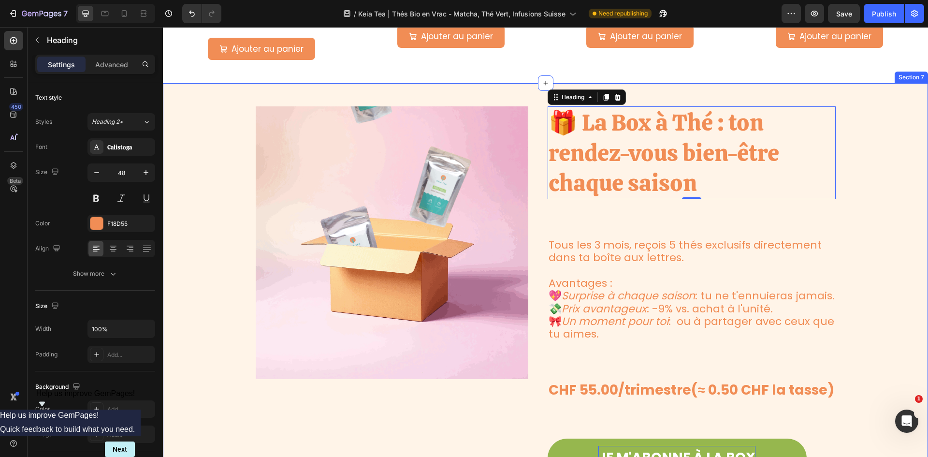
click at [885, 214] on div "Image 🎁 La Box à Thé : ton rendez-vous bien-être chaque saison Heading 0 Tous l…" at bounding box center [546, 295] width 766 height 379
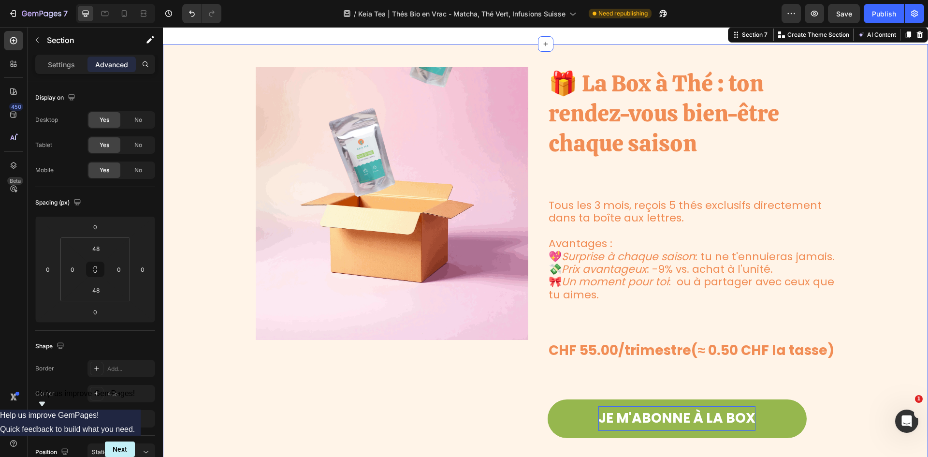
scroll to position [1561, 0]
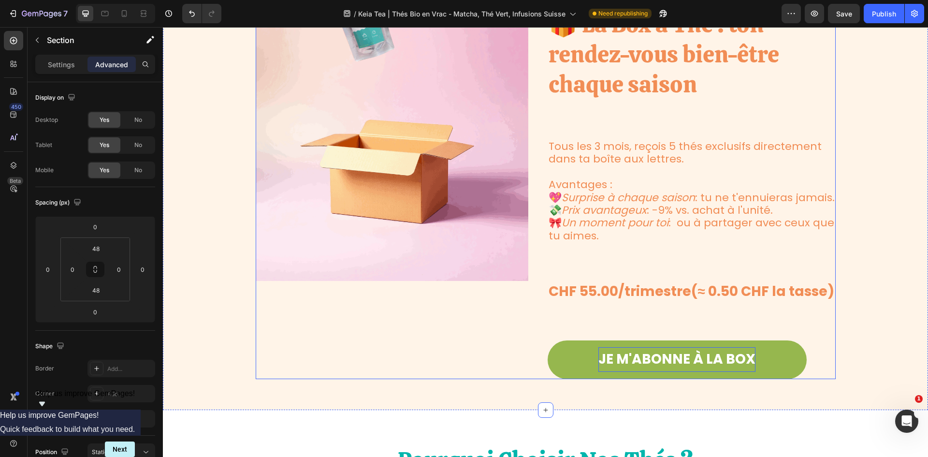
click at [586, 111] on div "🎁 La Box à Thé : ton rendez-vous bien-être chaque saison Heading Tous les 3 moi…" at bounding box center [692, 193] width 288 height 371
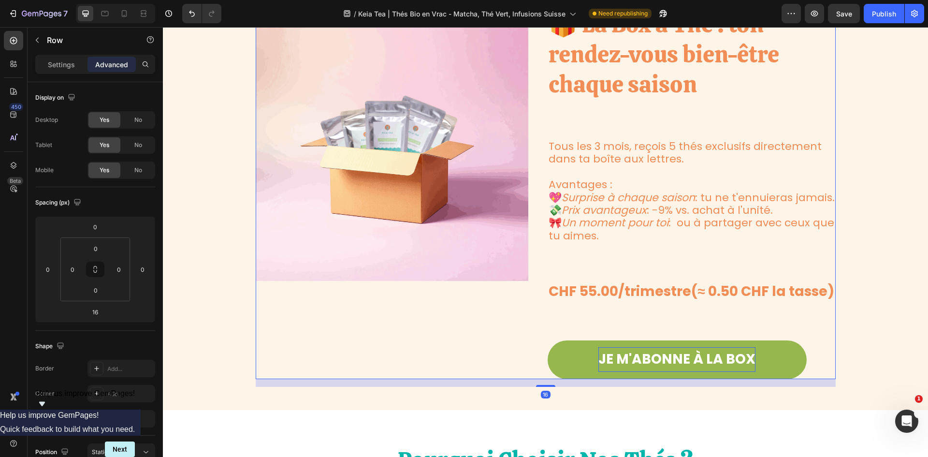
click at [587, 127] on div "🎁 La Box à Thé : ton rendez-vous bien-être chaque saison Heading Tous les 3 moi…" at bounding box center [692, 193] width 288 height 371
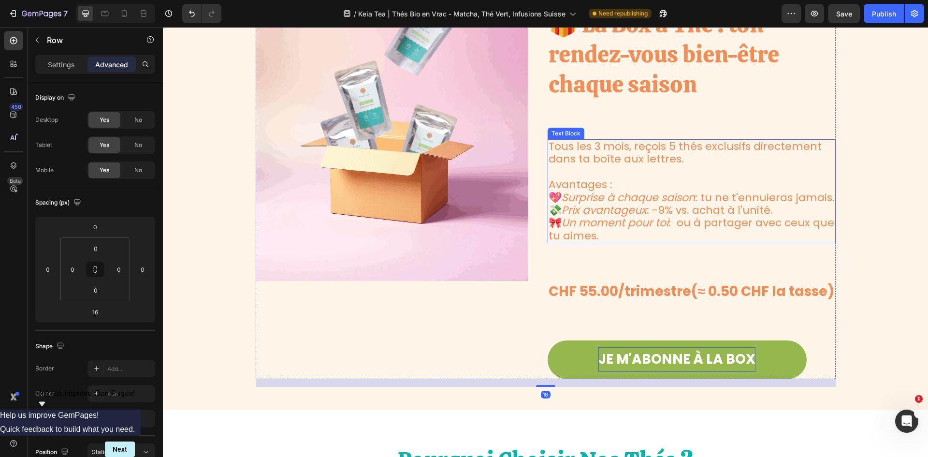
click at [576, 162] on p "Tous les 3 mois, reçois 5 thés exclusifs directement dans ta boîte aux lettres." at bounding box center [692, 153] width 286 height 26
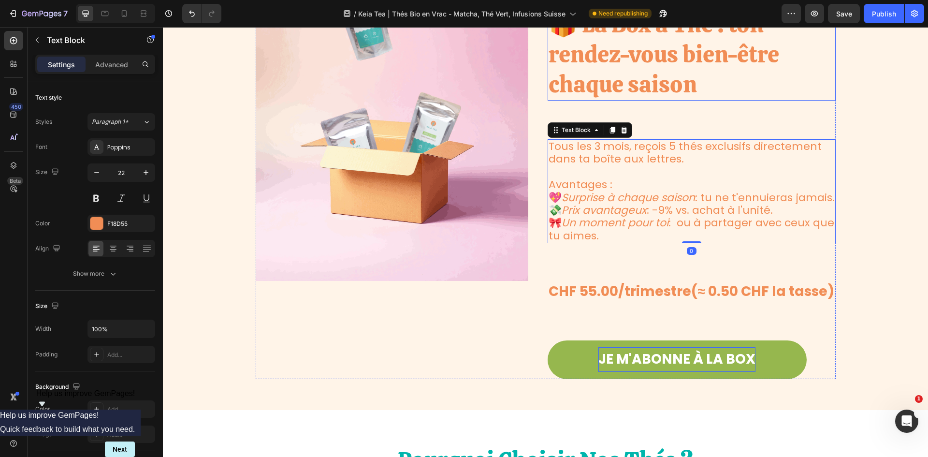
click at [629, 85] on p "🎁 La Box à Thé : ton rendez-vous bien-être chaque saison" at bounding box center [692, 54] width 286 height 90
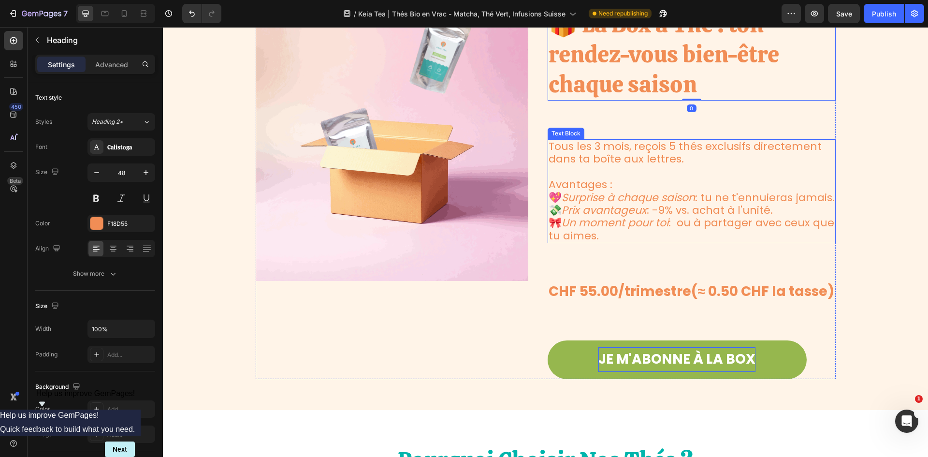
click at [644, 153] on p "Tous les 3 mois, reçois 5 thés exclusifs directement dans ta boîte aux lettres." at bounding box center [692, 153] width 286 height 26
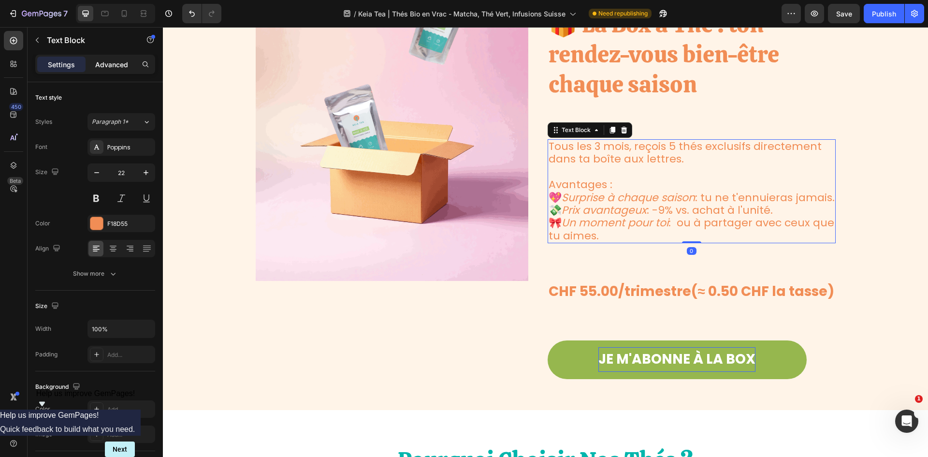
click at [104, 63] on p "Advanced" at bounding box center [111, 64] width 33 height 10
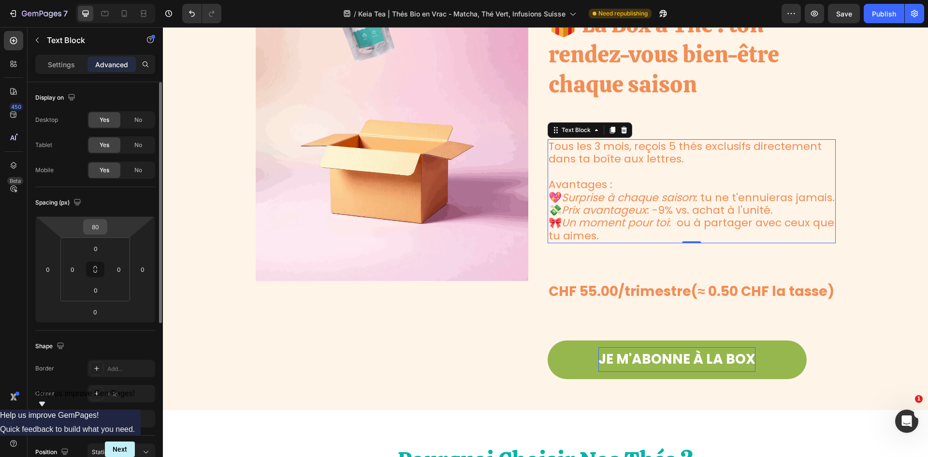
click at [85, 221] on div "80" at bounding box center [95, 226] width 24 height 15
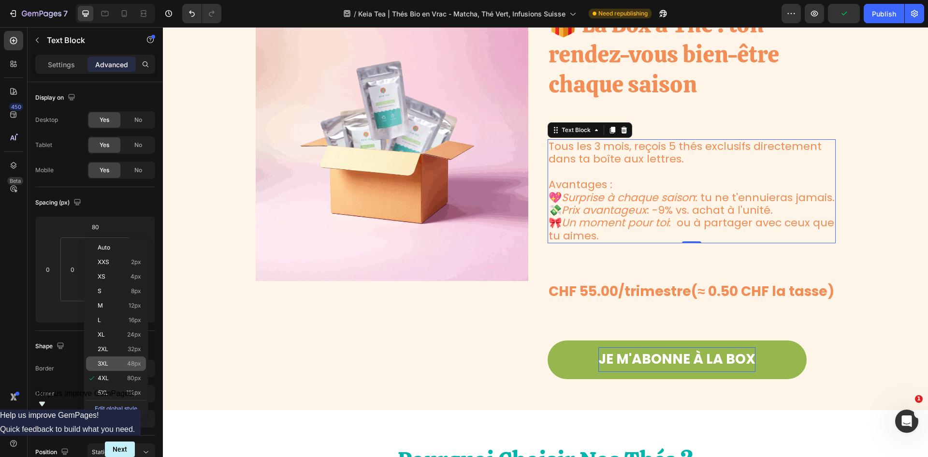
click at [108, 362] on span "3XL" at bounding box center [103, 363] width 11 height 7
type input "48"
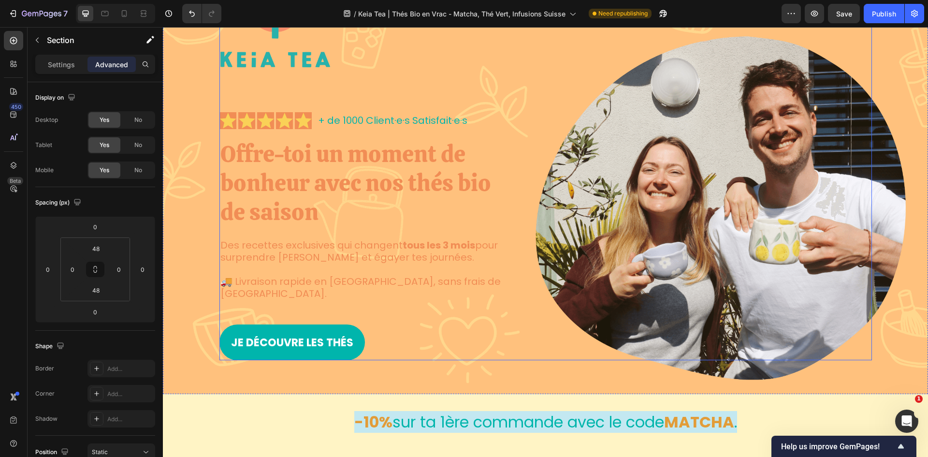
scroll to position [145, 0]
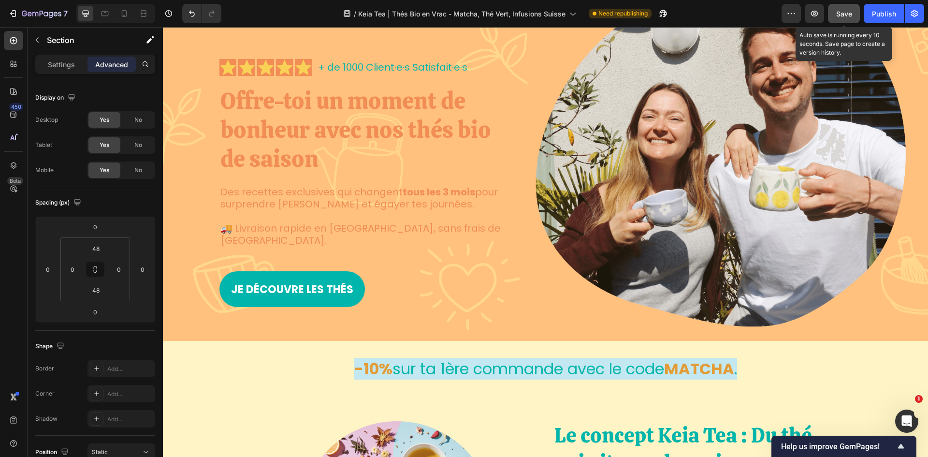
click at [845, 13] on span "Save" at bounding box center [845, 14] width 16 height 8
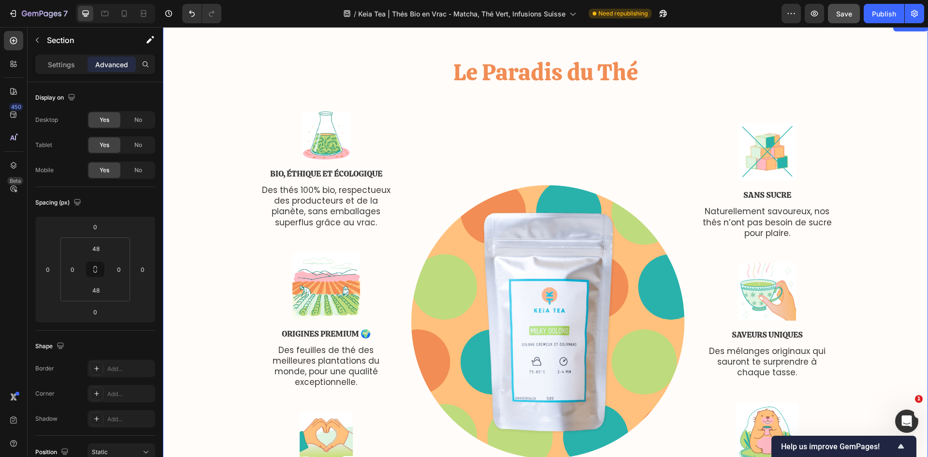
scroll to position [2660, 0]
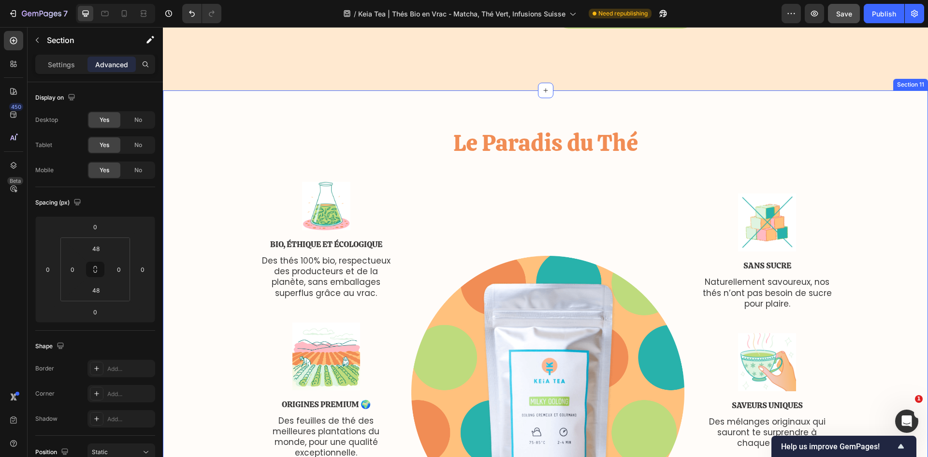
click at [865, 140] on div "Le Paradis du Thé Heading Row Image Bio, Éthique et Écologique Text Block Des t…" at bounding box center [545, 360] width 751 height 467
click at [916, 78] on icon at bounding box center [920, 81] width 8 height 8
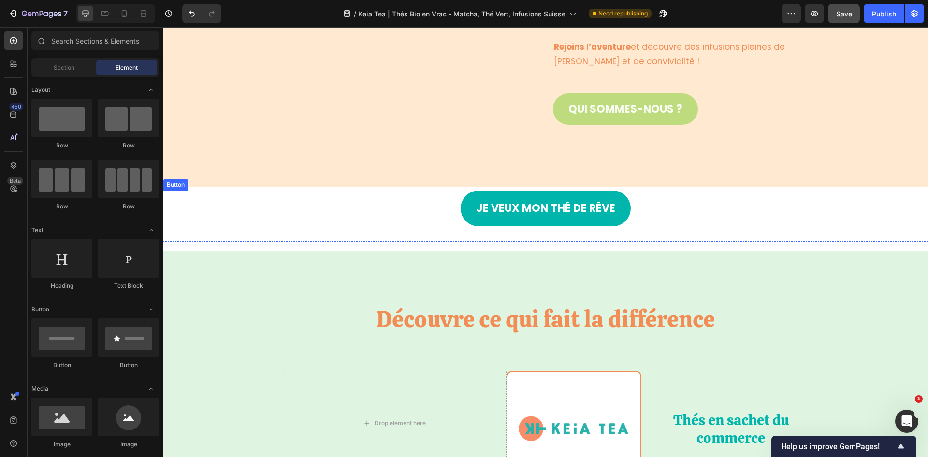
scroll to position [2563, 0]
click at [881, 206] on div "Je veux mon thé de rêve Button" at bounding box center [546, 209] width 766 height 36
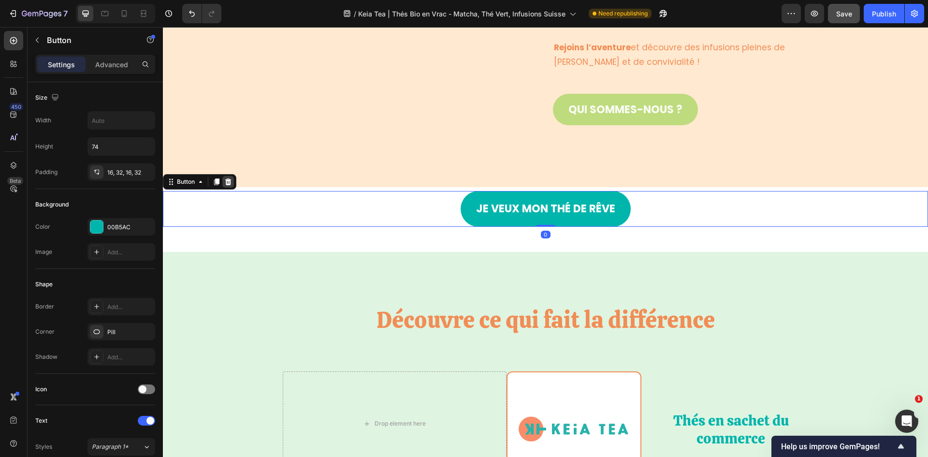
click at [229, 182] on icon at bounding box center [228, 181] width 6 height 7
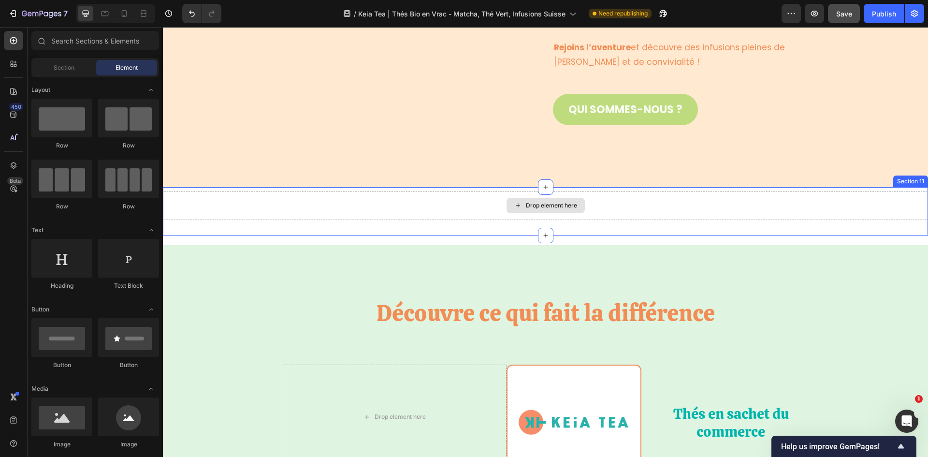
click at [764, 198] on div "Drop element here" at bounding box center [546, 205] width 766 height 29
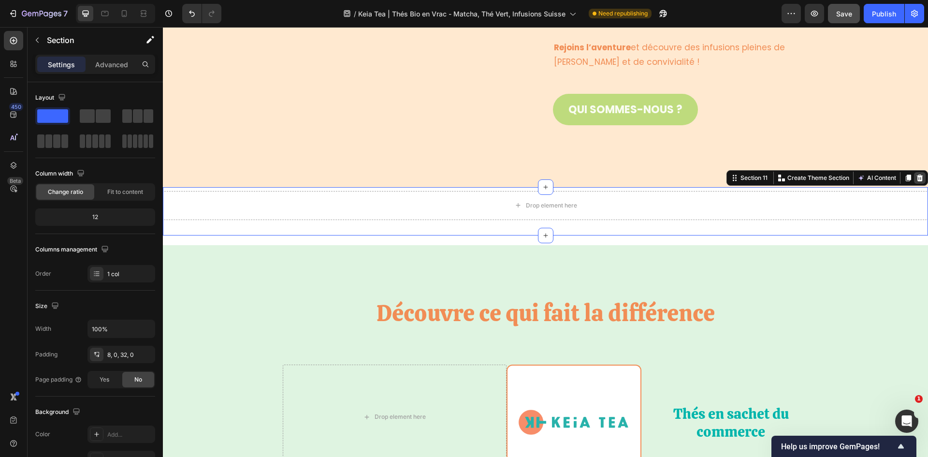
click at [917, 176] on icon at bounding box center [920, 178] width 6 height 7
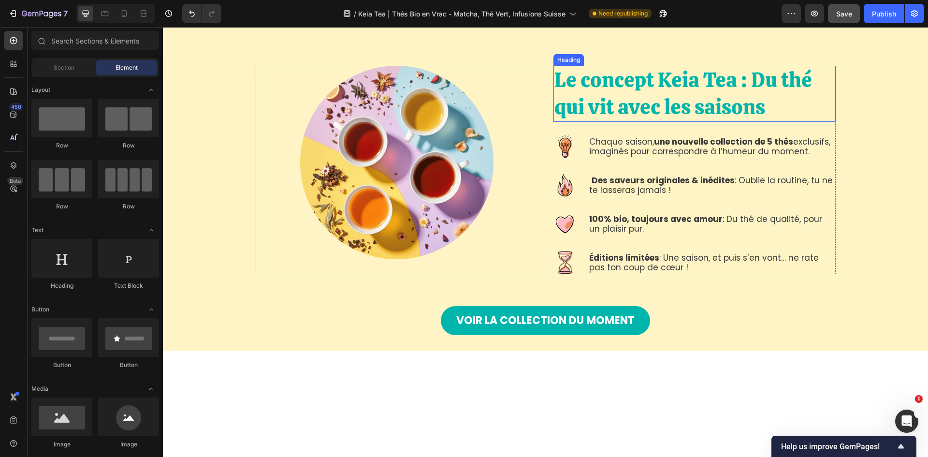
scroll to position [290, 0]
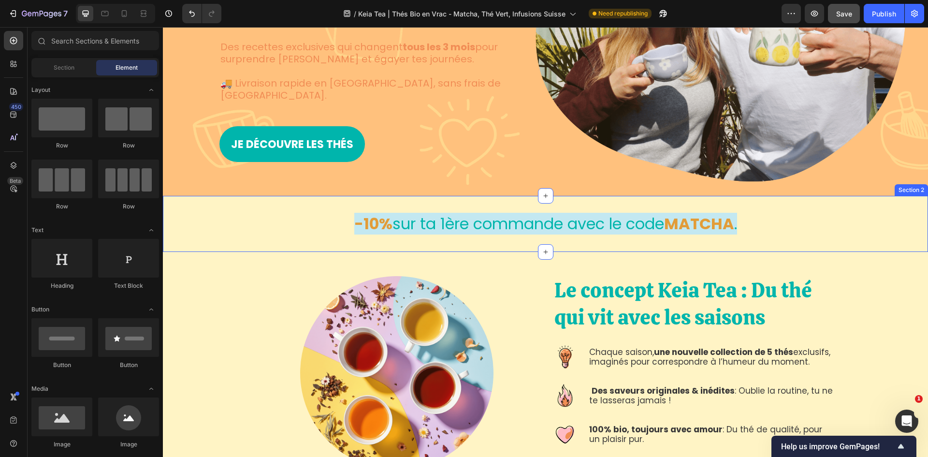
click at [440, 213] on span "sur ta 1ère commande avec le code" at bounding box center [529, 224] width 272 height 22
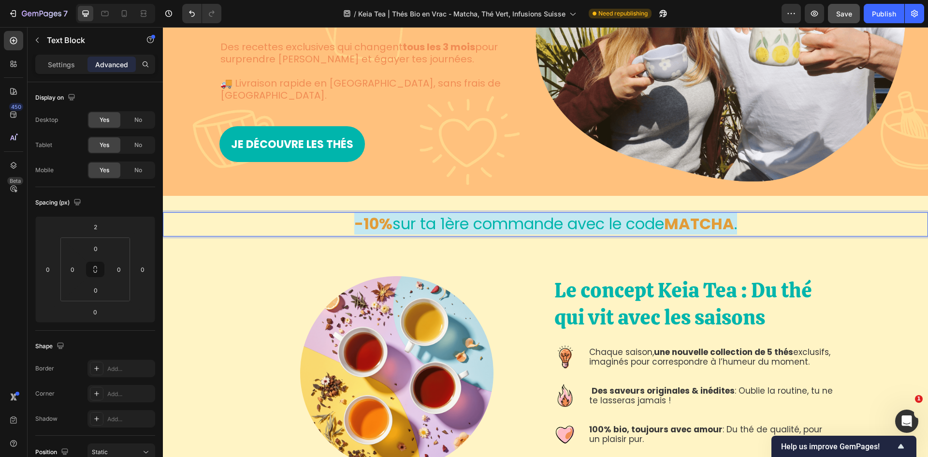
click at [354, 213] on strong "-10%" at bounding box center [373, 224] width 38 height 22
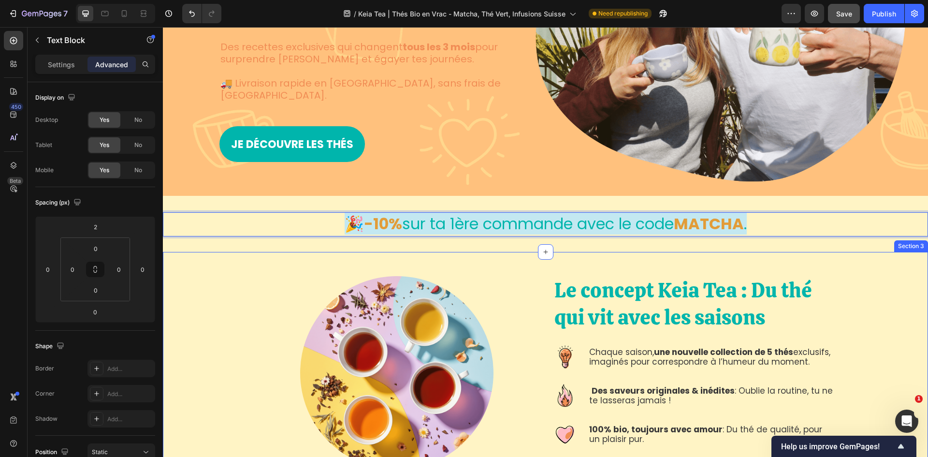
click at [832, 254] on div "Le concept Keia Tea : Du thé qui vit avec les saisons Heading Image Chaque sais…" at bounding box center [546, 380] width 766 height 257
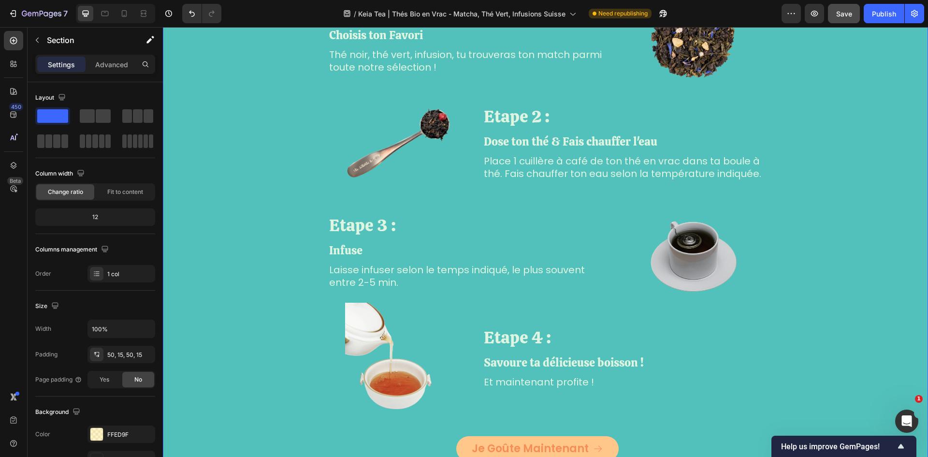
scroll to position [3772, 0]
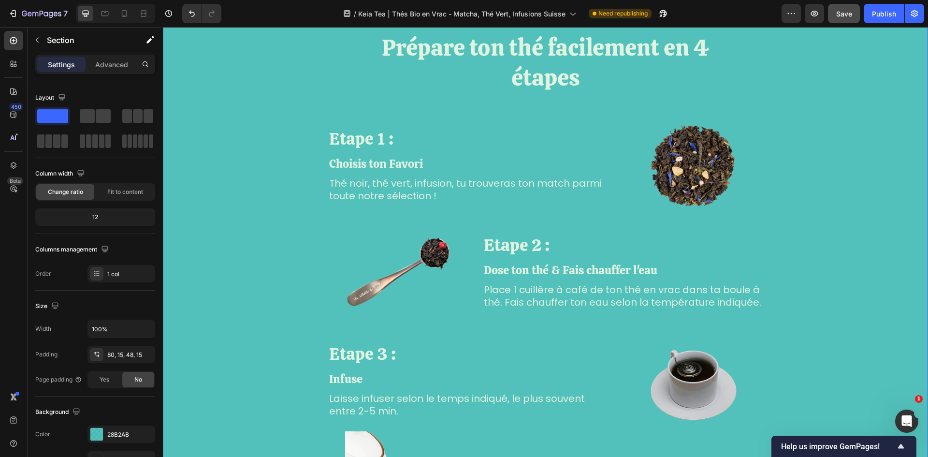
scroll to position [3192, 0]
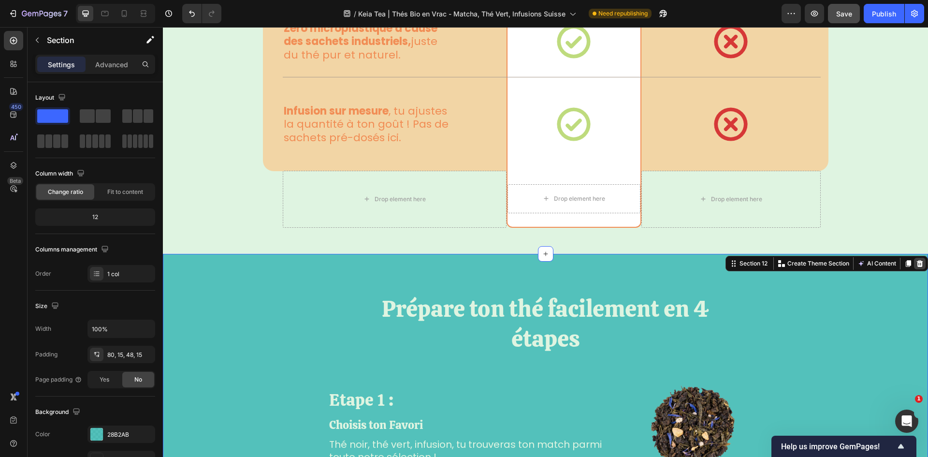
click at [917, 264] on div at bounding box center [920, 264] width 12 height 12
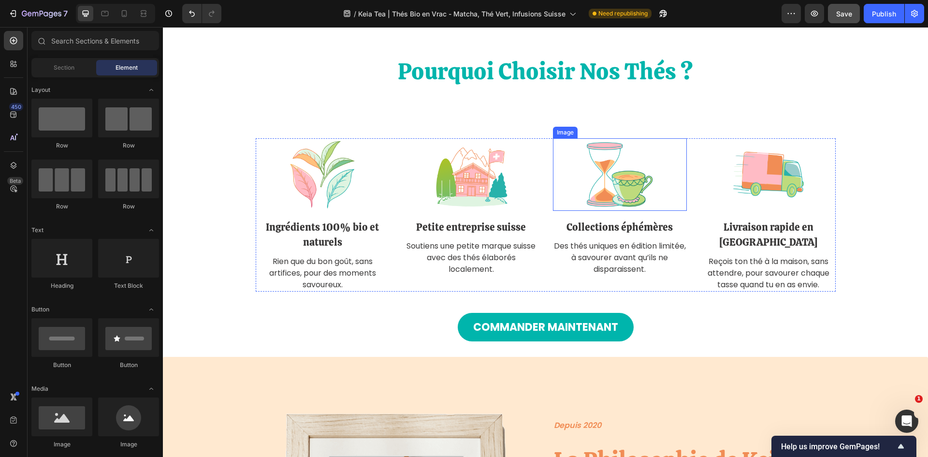
scroll to position [1886, 0]
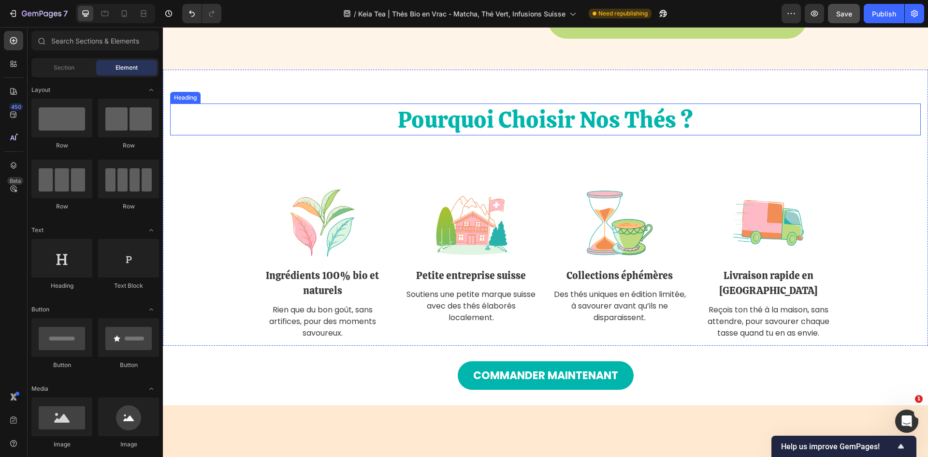
click at [597, 128] on h2 "Pourquoi Choisir Nos Thés ?" at bounding box center [545, 119] width 751 height 32
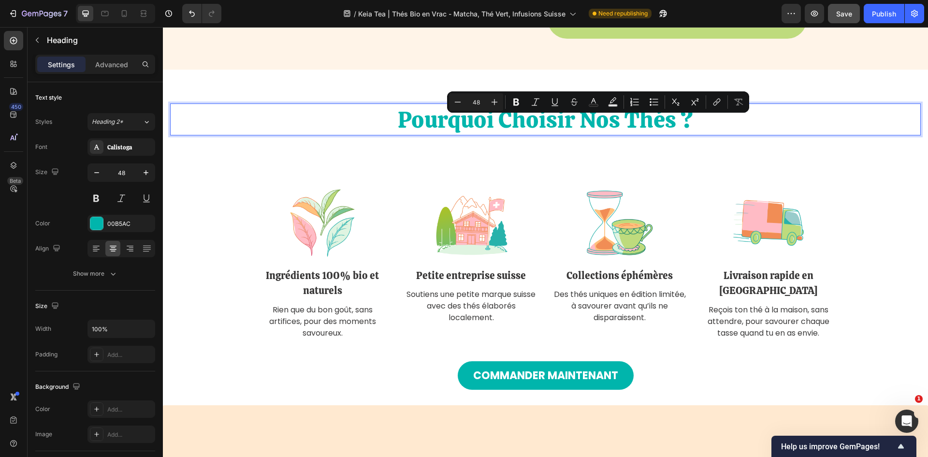
click at [727, 124] on p "Pourquoi Choisir Nos Thés ?" at bounding box center [545, 119] width 749 height 30
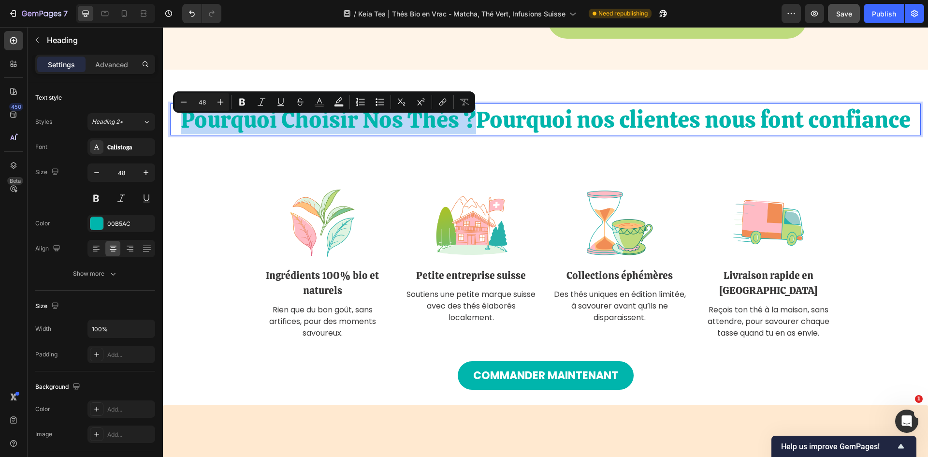
drag, startPoint x: 475, startPoint y: 127, endPoint x: 184, endPoint y: 129, distance: 291.1
click at [184, 129] on p "Pourquoi Choisir Nos Thés ?Pourquoi nos clientes nous font confiance" at bounding box center [545, 119] width 749 height 30
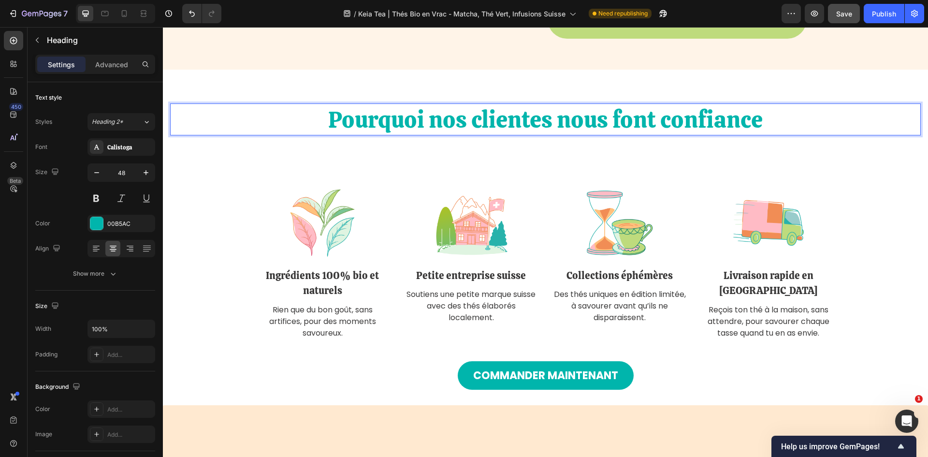
click at [791, 126] on p "Pourquoi nos clientes nous font confiance" at bounding box center [545, 119] width 749 height 30
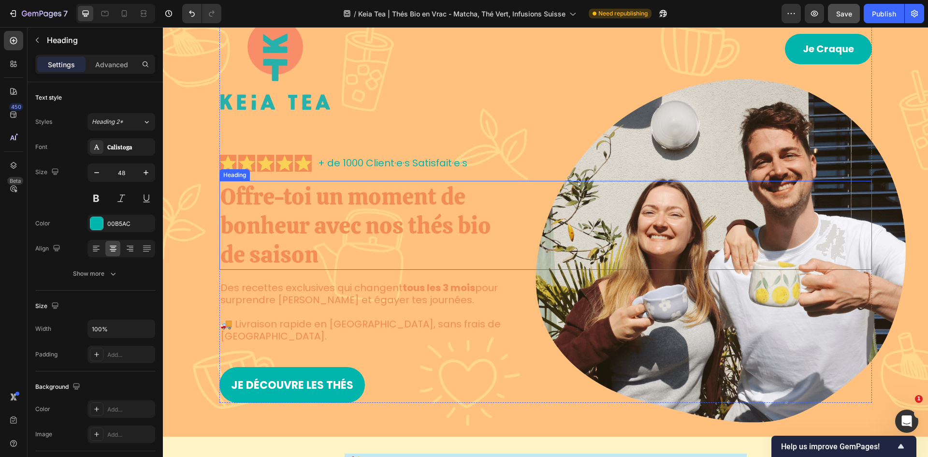
scroll to position [48, 0]
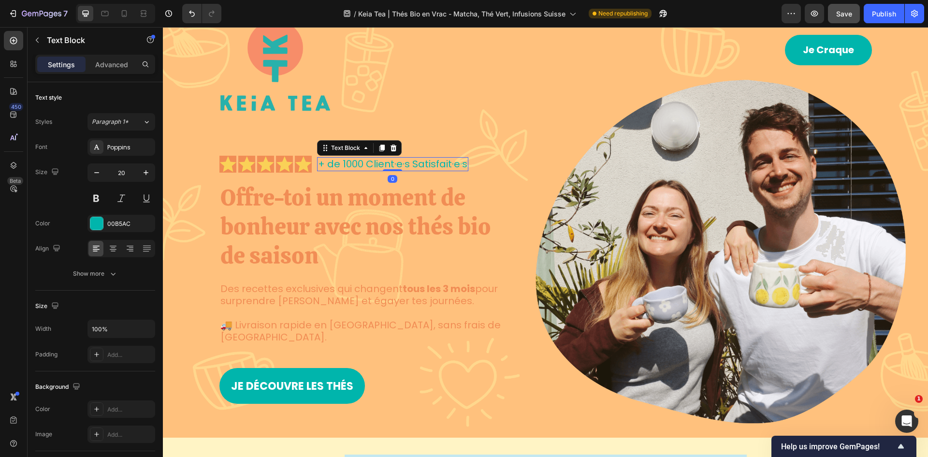
click at [458, 158] on p "+ de 1000 Client·e·s Satisfait·e·s" at bounding box center [392, 164] width 149 height 12
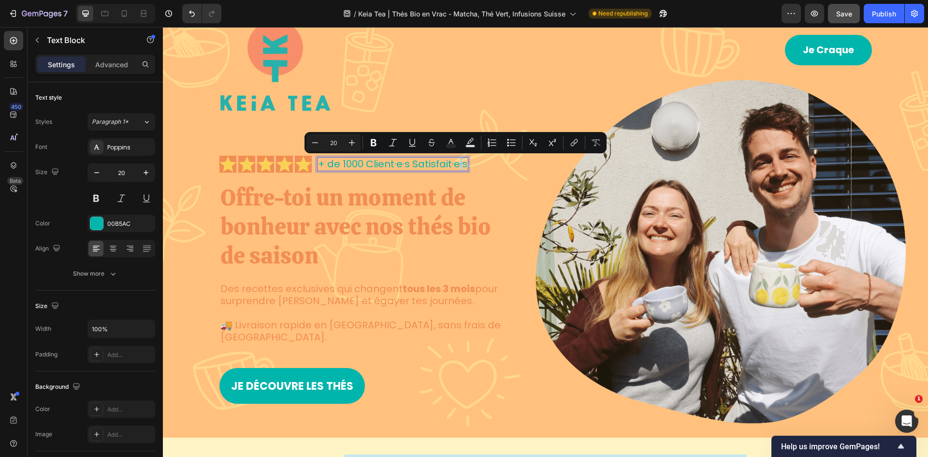
click at [456, 164] on p "+ de 1000 Client·e·s Satisfait·e·s" at bounding box center [392, 164] width 149 height 12
copy p "·"
click at [482, 218] on h1 "Offre-toi un moment de bonheur avec nos thés bio de saison" at bounding box center [372, 226] width 304 height 89
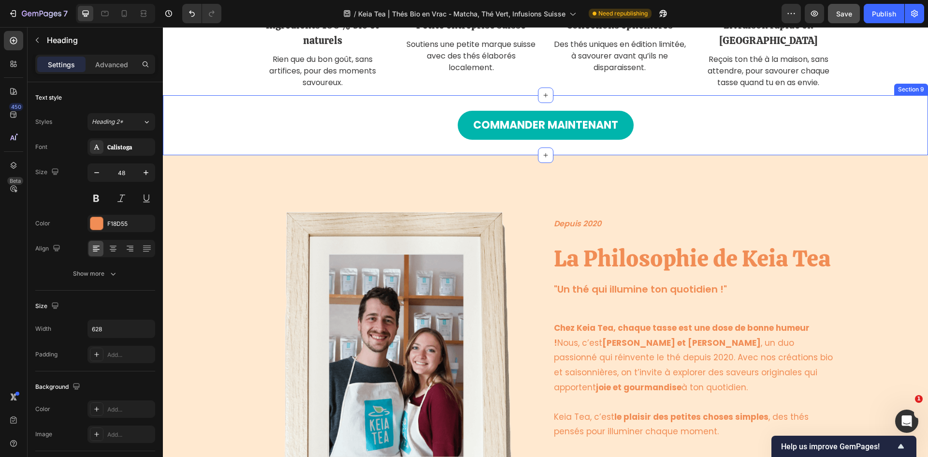
scroll to position [1838, 0]
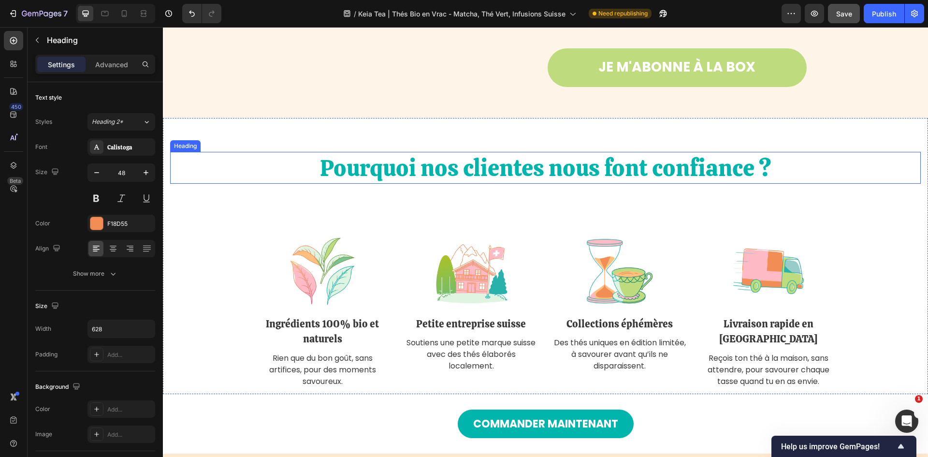
click at [518, 184] on h2 "Pourquoi nos clientes nous font confiance ?" at bounding box center [545, 168] width 751 height 32
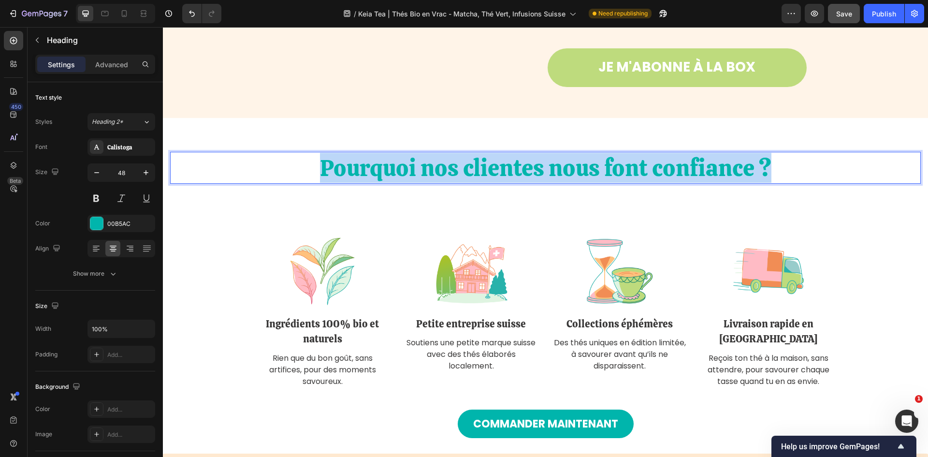
click at [518, 183] on p "Pourquoi nos clientes nous font confiance ?" at bounding box center [545, 168] width 749 height 30
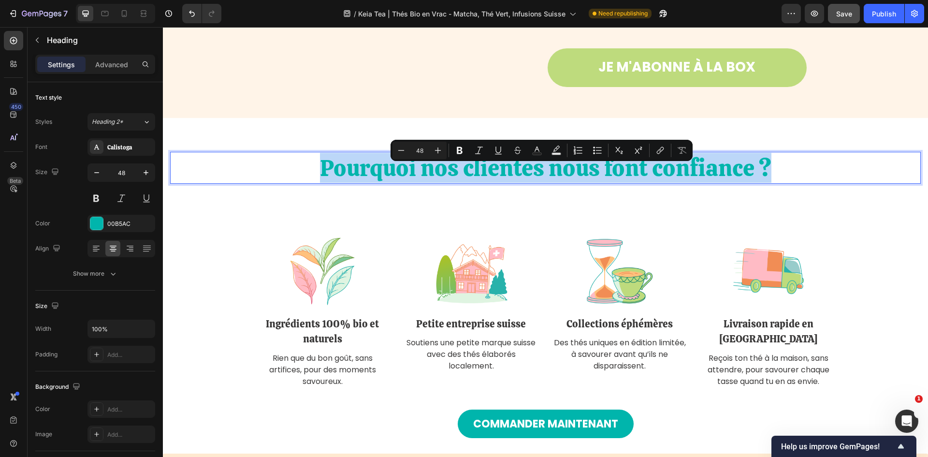
click at [519, 183] on p "Pourquoi nos clientes nous font confiance ?" at bounding box center [545, 168] width 749 height 30
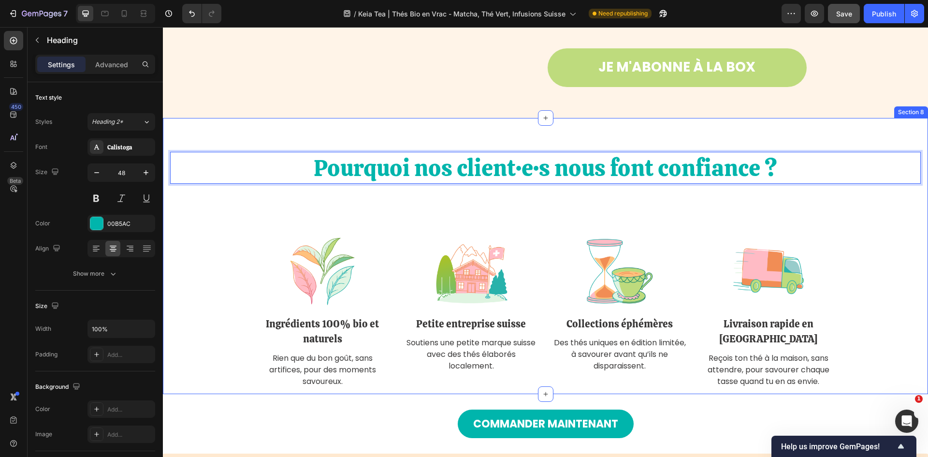
click at [651, 226] on div "Pourquoi nos client·e·s nous font confiance ? Heading 106 Image Ingrédients 100…" at bounding box center [545, 270] width 751 height 236
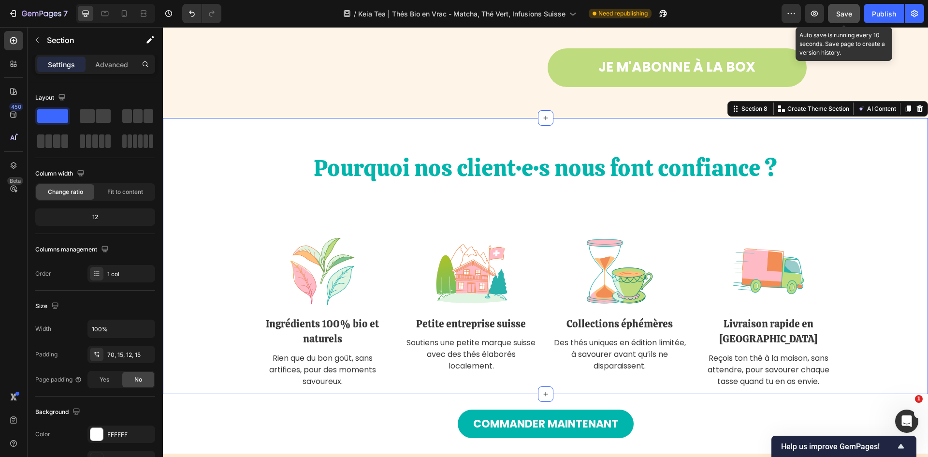
click at [847, 7] on button "Save" at bounding box center [844, 13] width 32 height 19
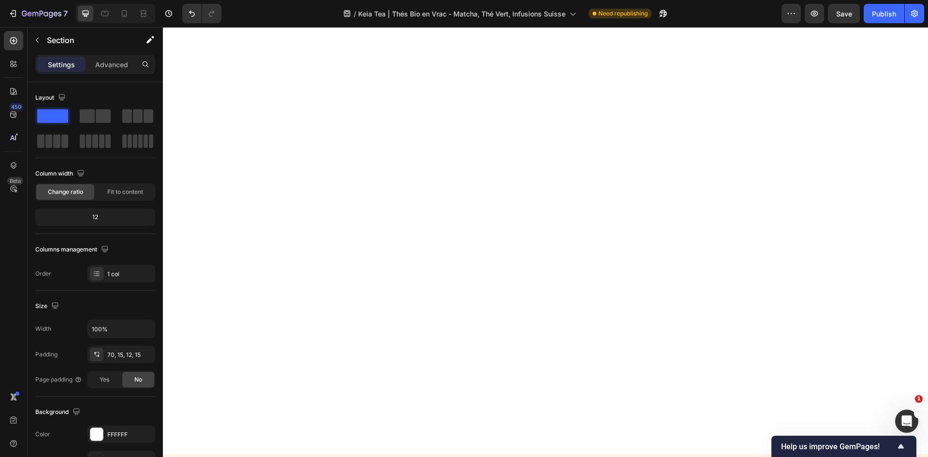
scroll to position [41, 0]
